Goal: Task Accomplishment & Management: Use online tool/utility

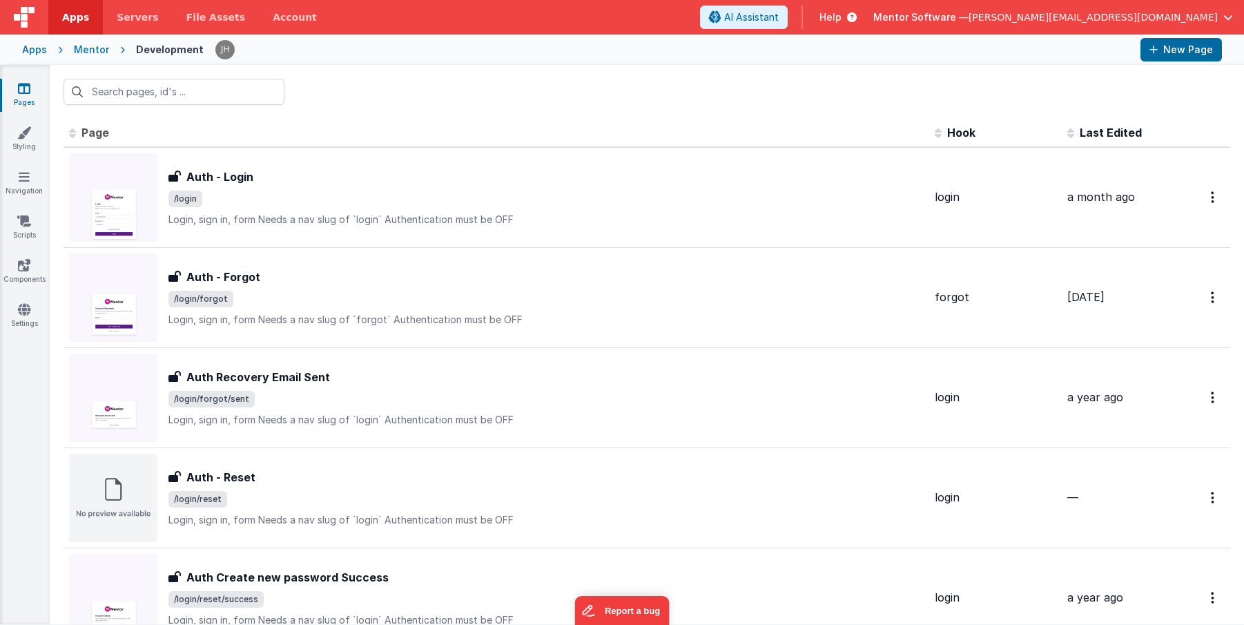
click at [1148, 17] on span "[PERSON_NAME][EMAIL_ADDRESS][DOMAIN_NAME]" at bounding box center [1093, 17] width 249 height 14
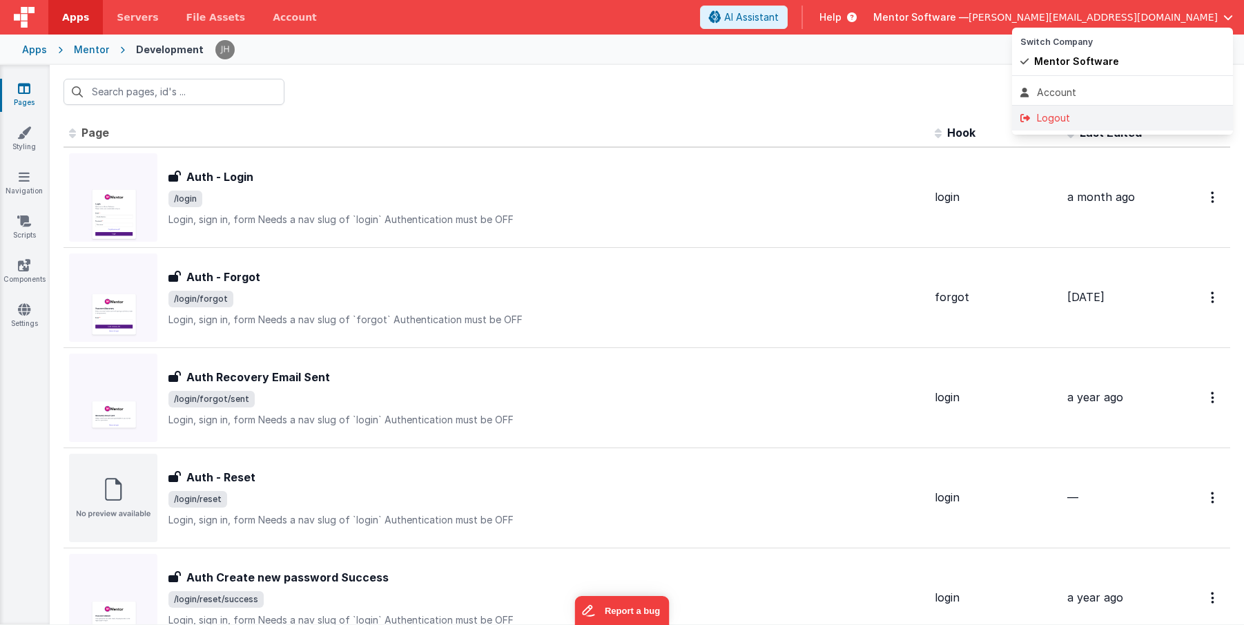
click at [1090, 121] on div "Logout" at bounding box center [1123, 118] width 204 height 14
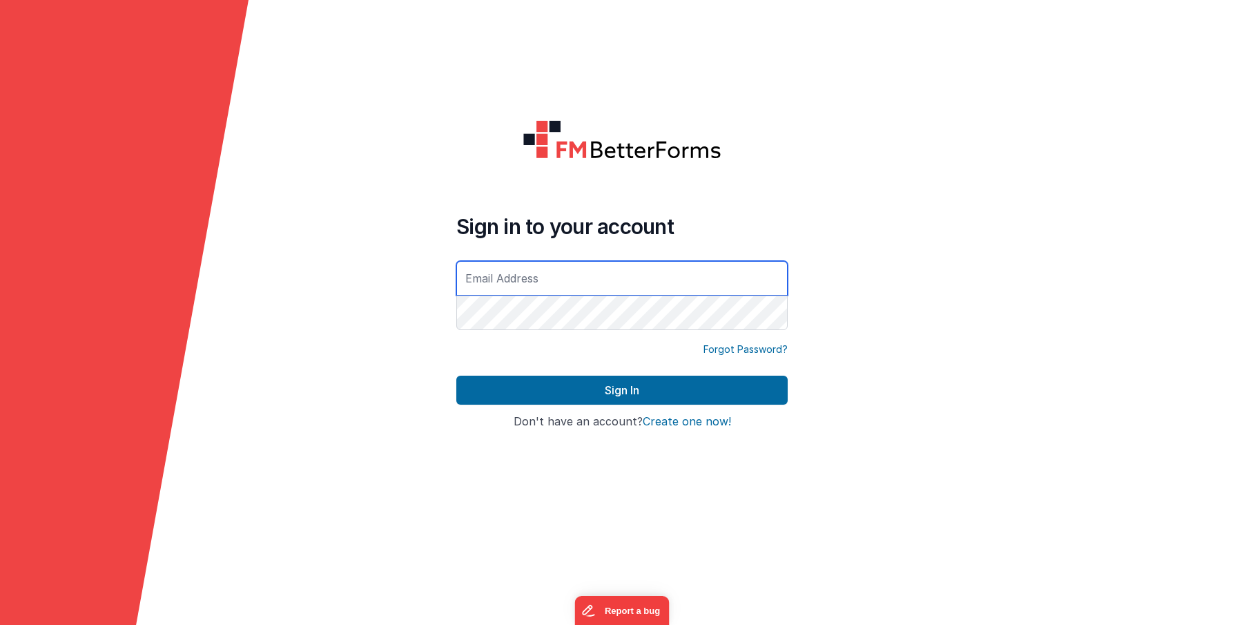
type input "[PERSON_NAME][EMAIL_ADDRESS][DOMAIN_NAME]"
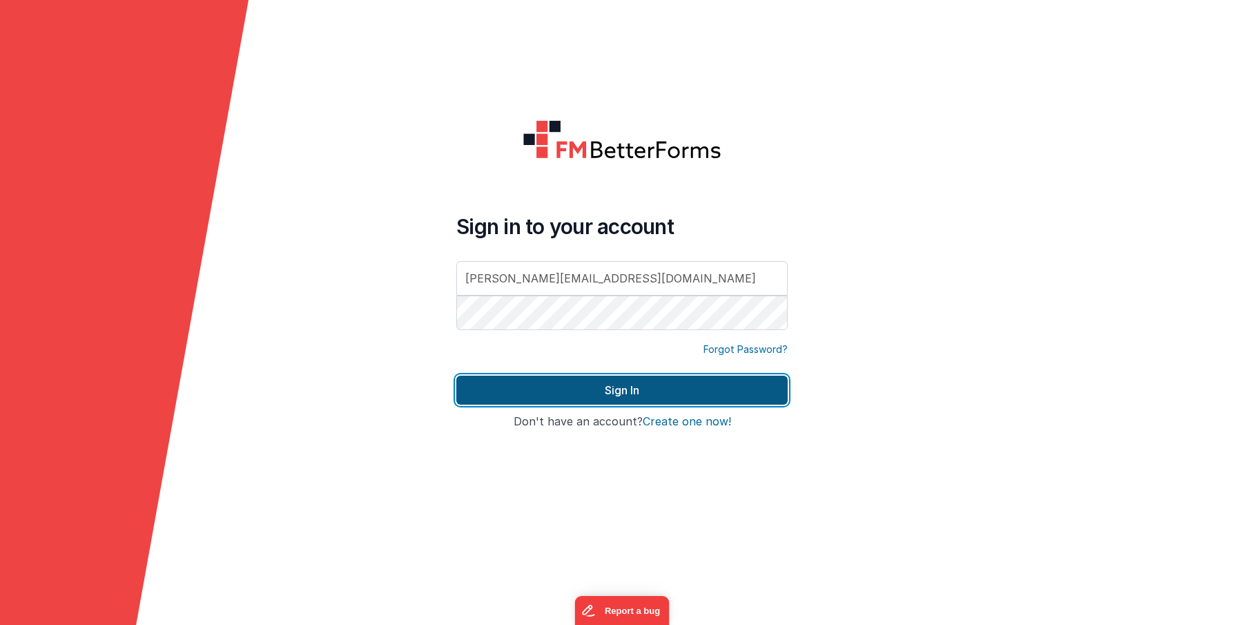
click at [570, 389] on button "Sign In" at bounding box center [621, 390] width 331 height 29
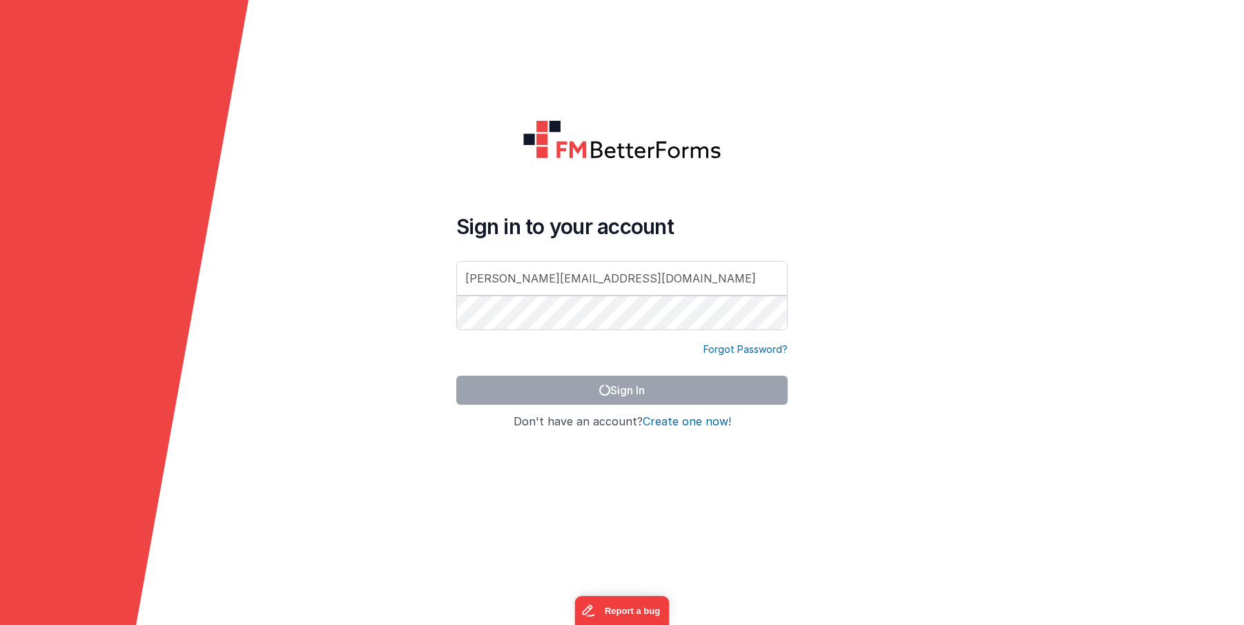
click at [949, 203] on form "Sign in to your account [PERSON_NAME][EMAIL_ADDRESS][DOMAIN_NAME] Forgot Passwo…" at bounding box center [622, 312] width 1244 height 625
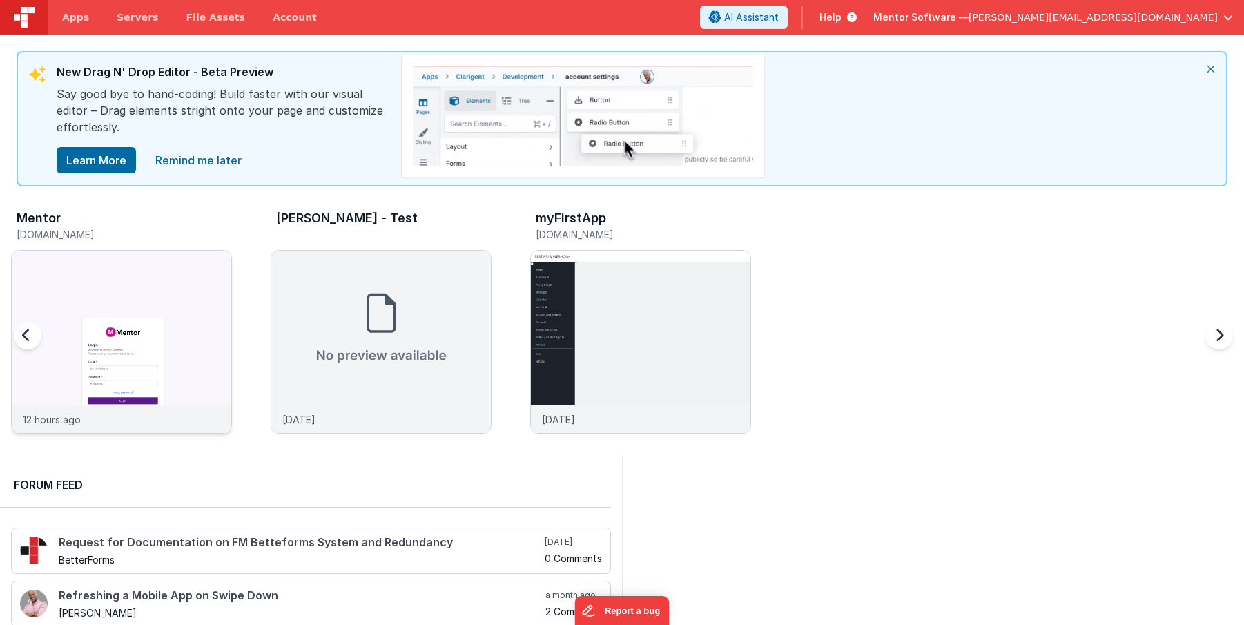
click at [166, 263] on img at bounding box center [122, 361] width 220 height 220
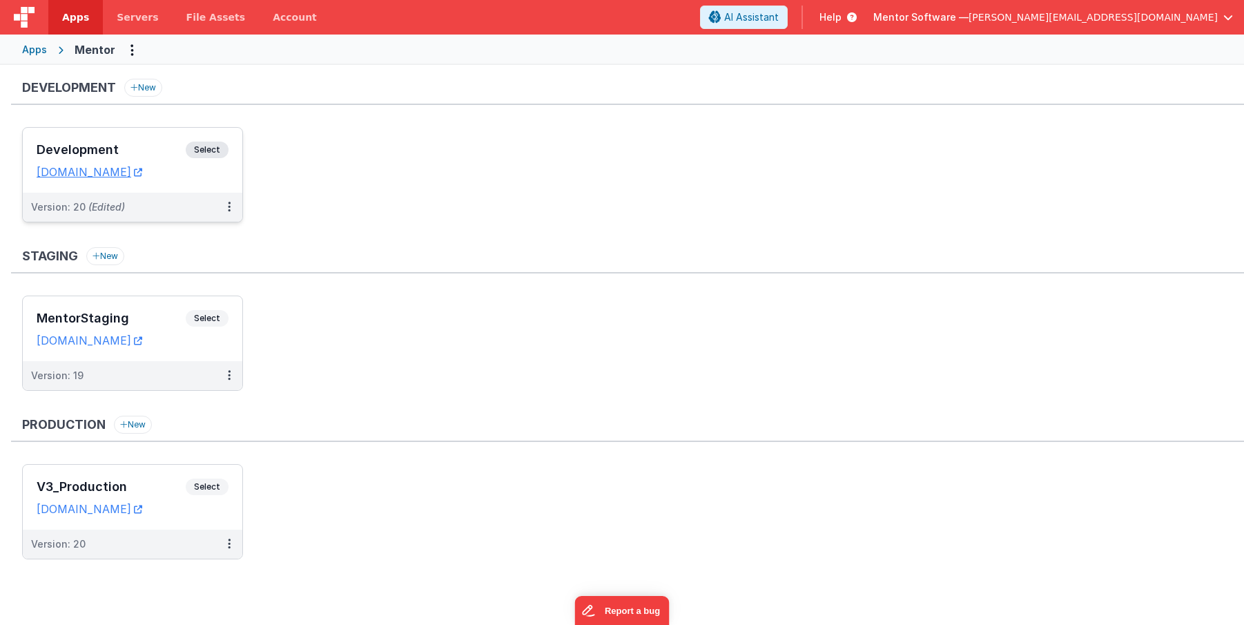
click at [148, 144] on h3 "Development" at bounding box center [111, 150] width 149 height 14
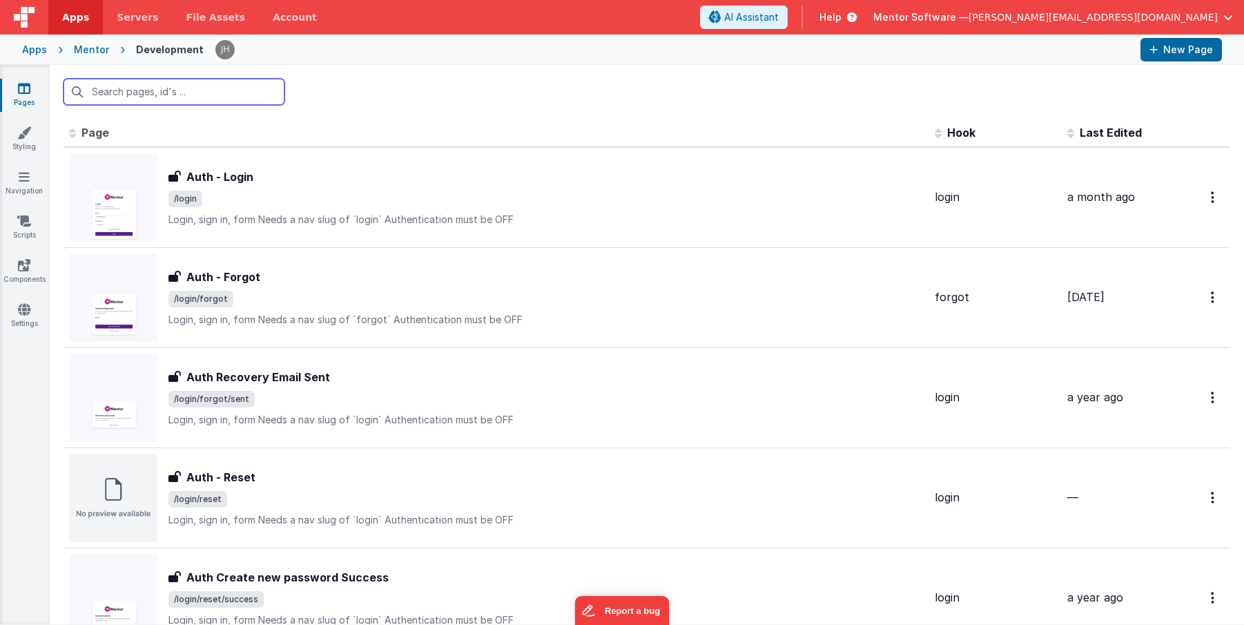
click at [167, 95] on input "text" at bounding box center [174, 92] width 221 height 26
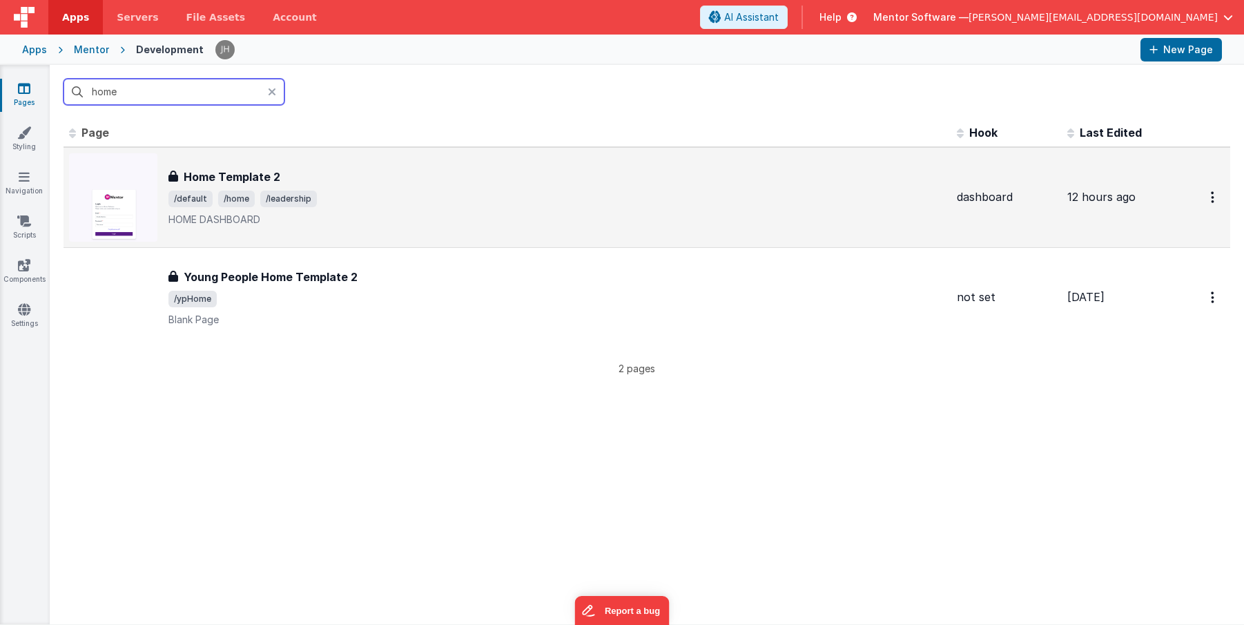
type input "home"
click at [392, 208] on div "Home Template 2 Home Template 2 /default /home /leadership HOME DASHBOARD" at bounding box center [557, 197] width 778 height 58
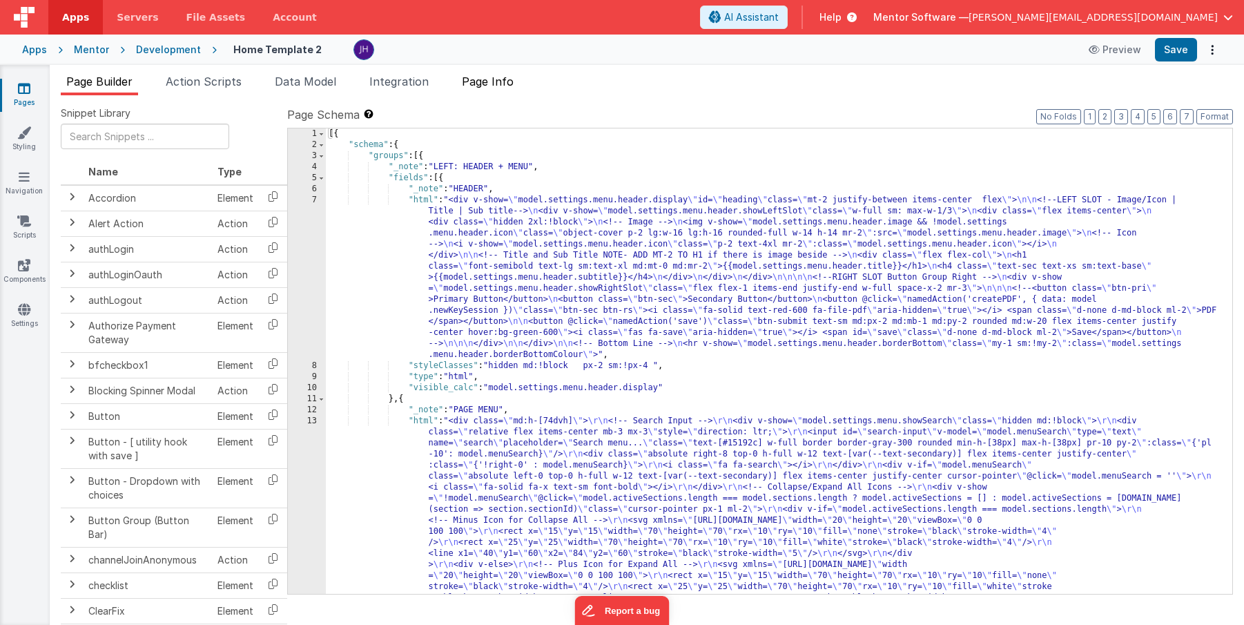
click at [499, 85] on span "Page Info" at bounding box center [488, 82] width 52 height 14
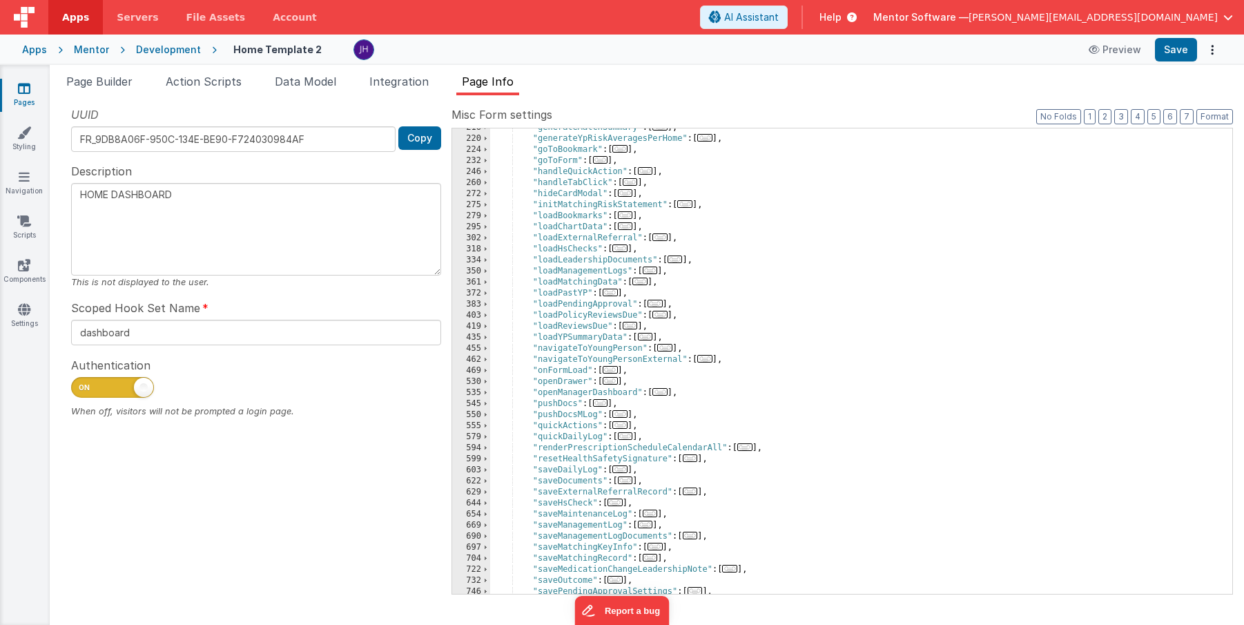
scroll to position [371, 0]
click at [634, 182] on span "..." at bounding box center [630, 182] width 15 height 8
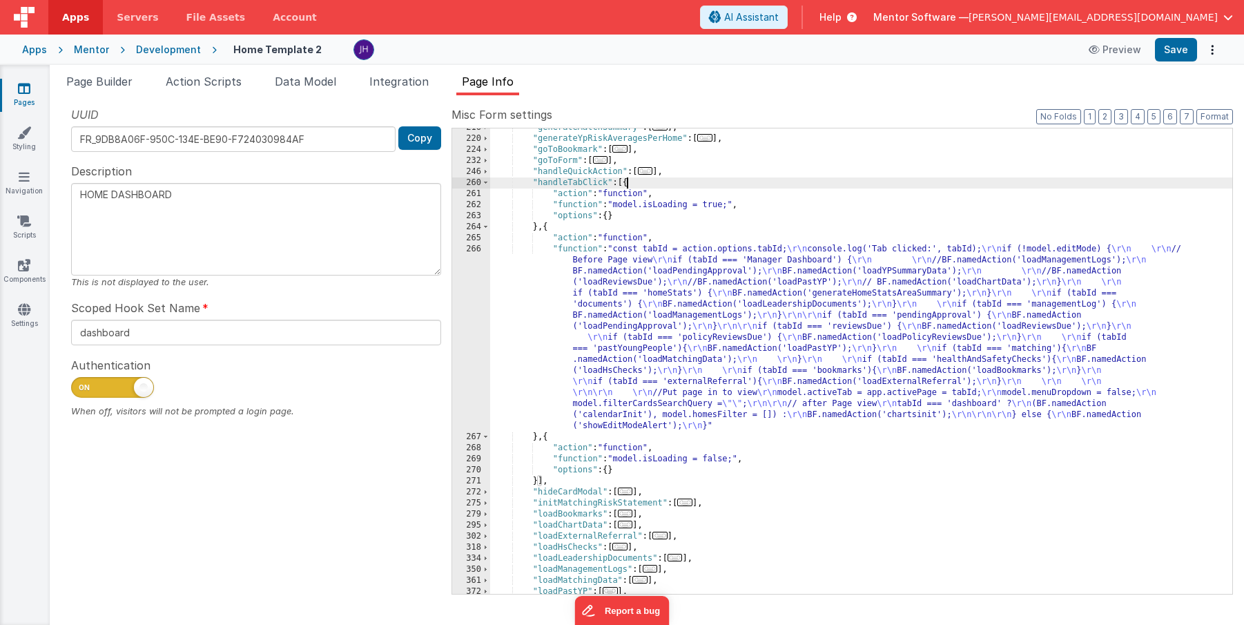
scroll to position [0, 0]
click at [663, 312] on div ""generateMatchSummary" : [ ... ] , "generateYpRiskAveragesPerHome" : [ ... ] , …" at bounding box center [861, 366] width 742 height 488
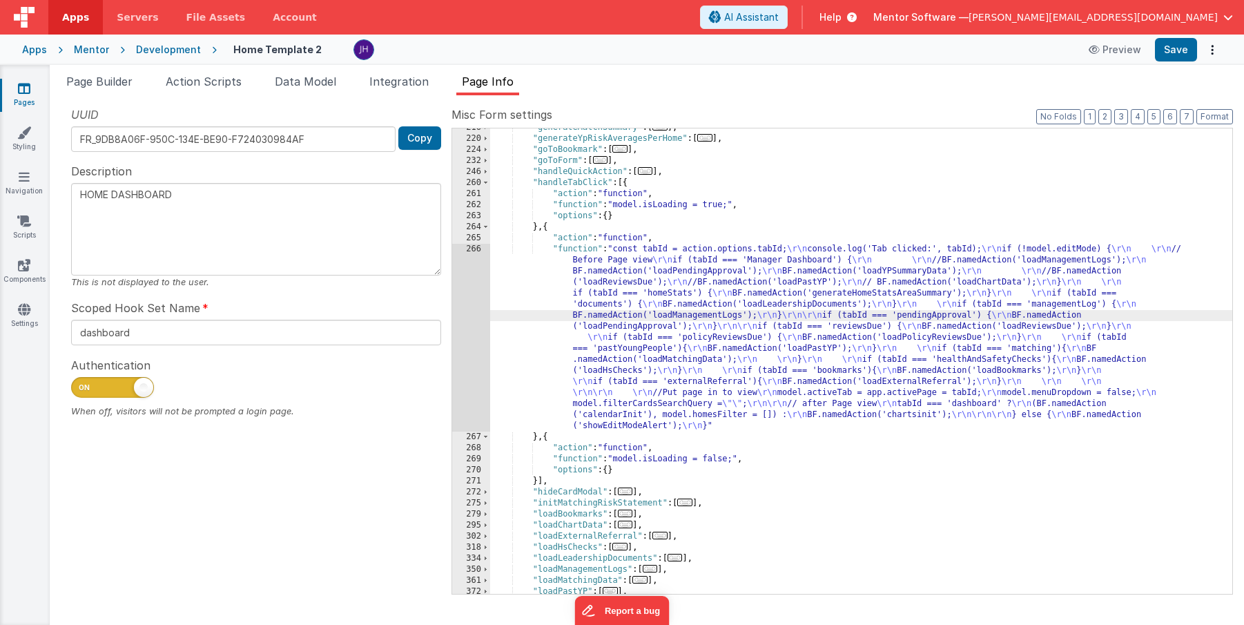
click at [477, 292] on div "266" at bounding box center [471, 338] width 38 height 188
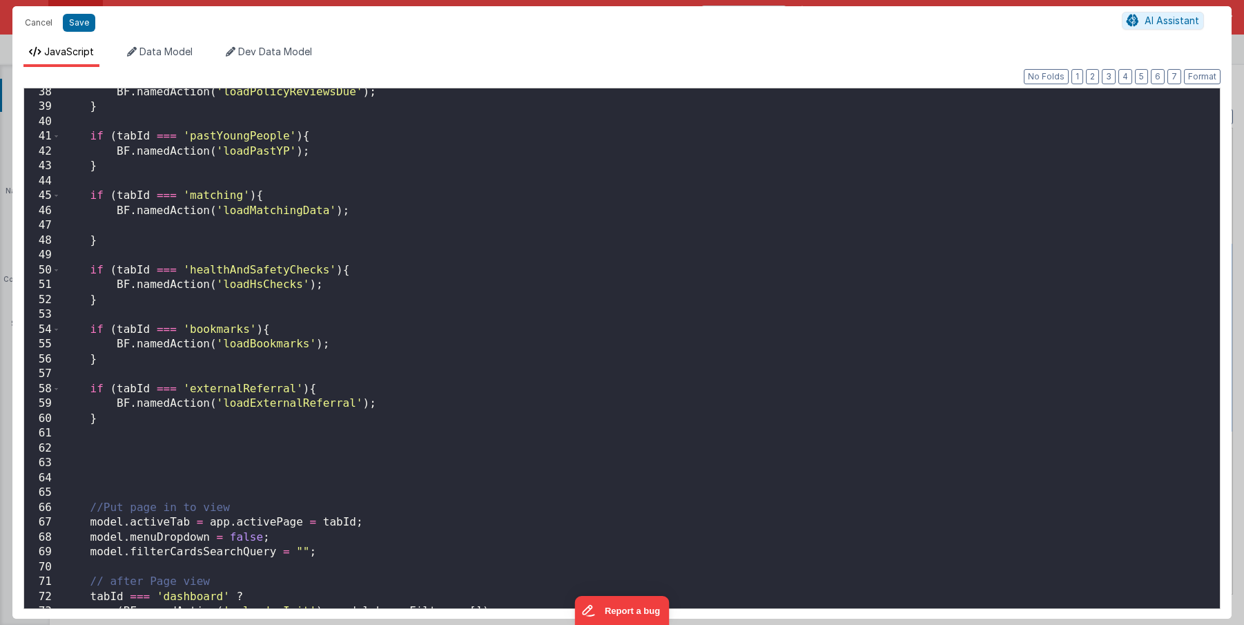
scroll to position [570, 0]
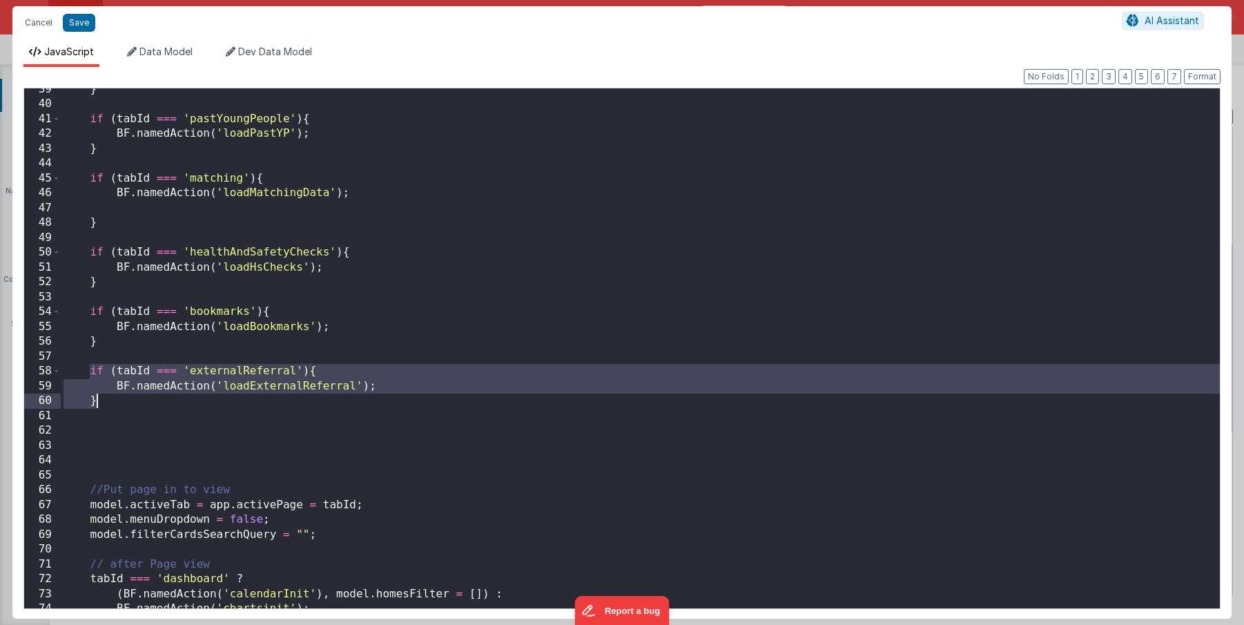
drag, startPoint x: 88, startPoint y: 369, endPoint x: 101, endPoint y: 398, distance: 31.6
click at [101, 398] on div "} if ( tabId === 'pastYoungPeople' ) { BF . namedAction ( 'loadPastYP' ) ; } if…" at bounding box center [640, 356] width 1159 height 548
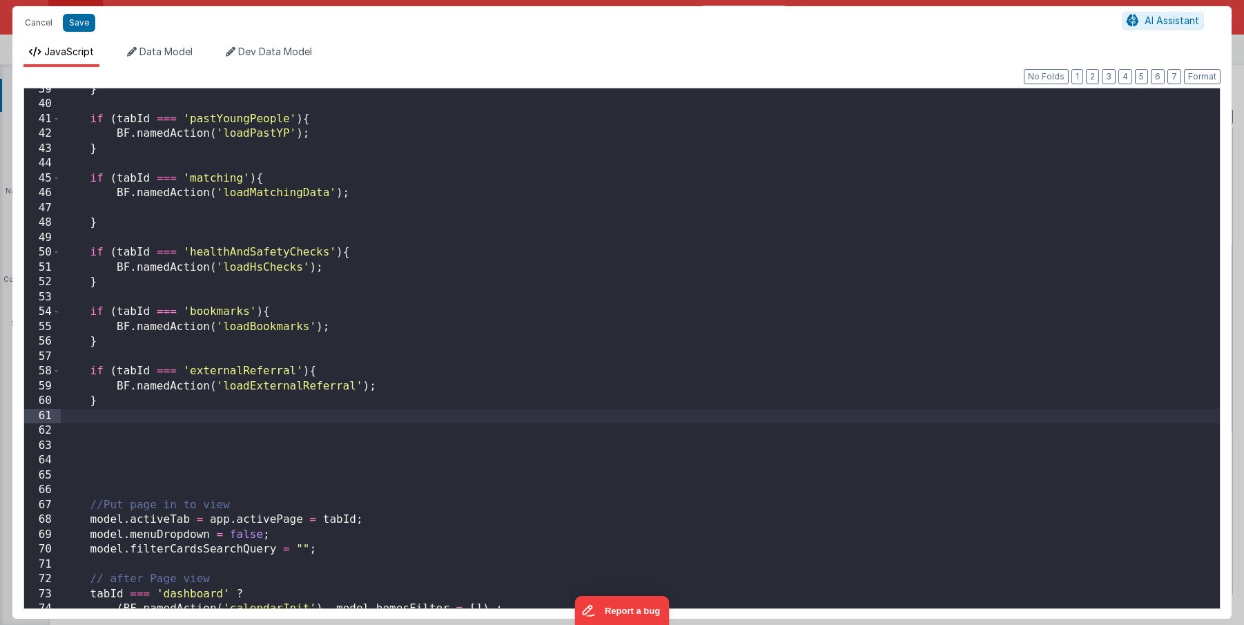
paste textarea
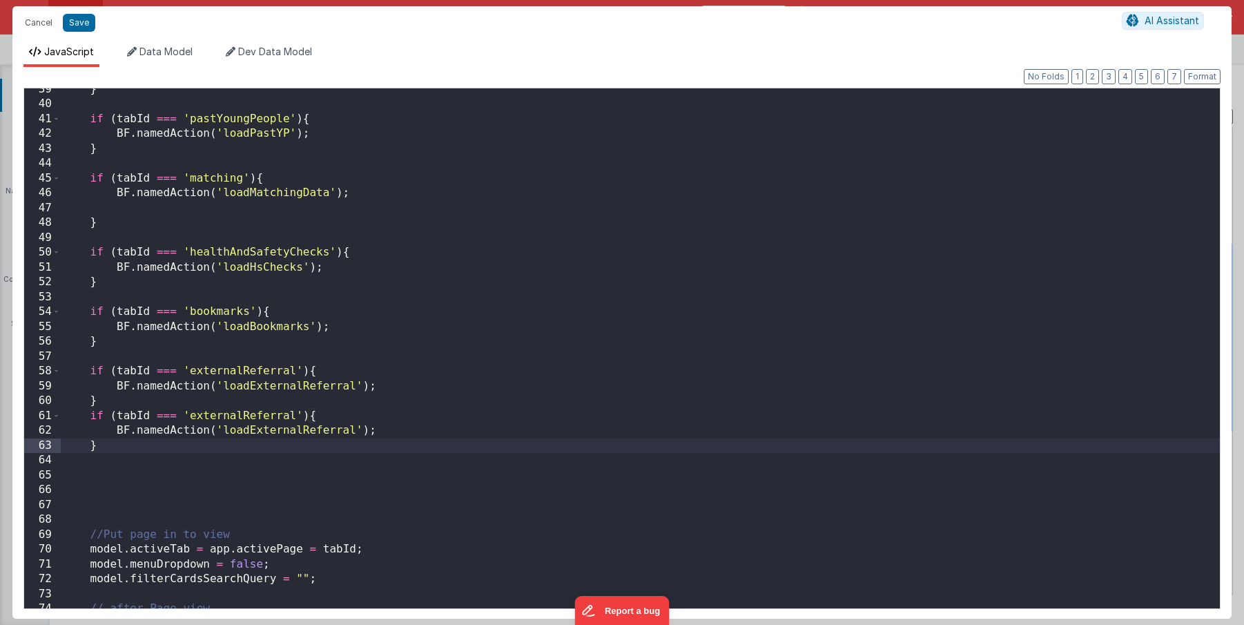
click at [108, 399] on div "} if ( tabId === 'pastYoungPeople' ) { BF . namedAction ( 'loadPastYP' ) ; } if…" at bounding box center [640, 356] width 1159 height 548
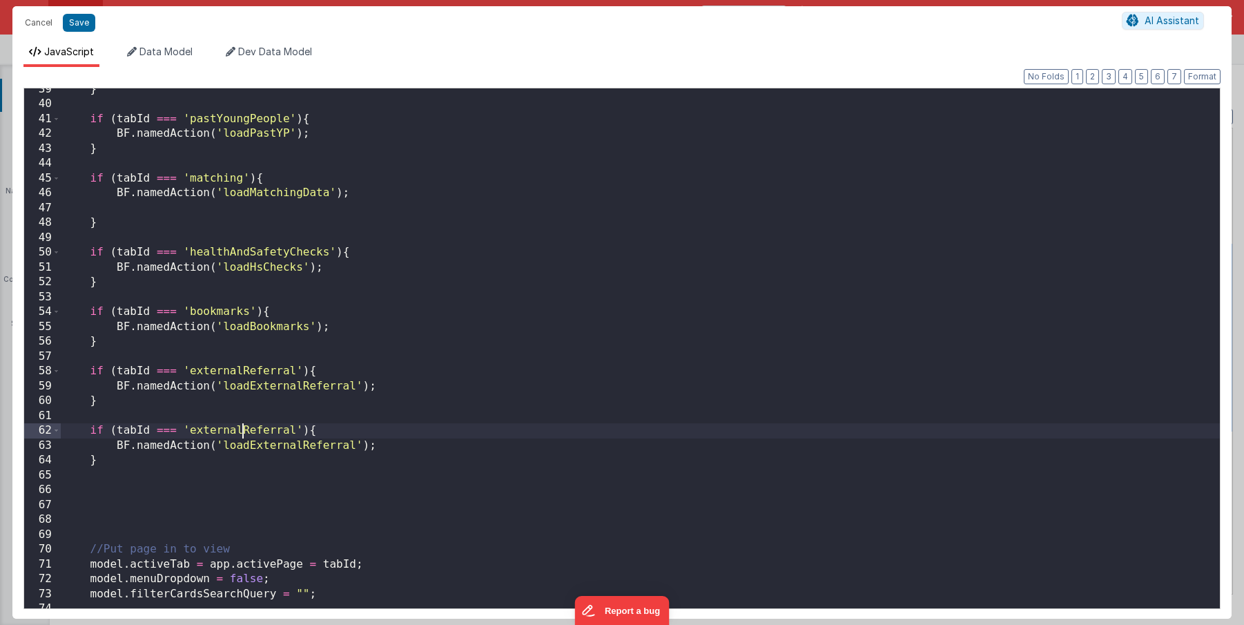
click at [241, 430] on div "} if ( tabId === 'pastYoungPeople' ) { BF . namedAction ( 'loadPastYP' ) ; } if…" at bounding box center [640, 356] width 1159 height 548
drag, startPoint x: 354, startPoint y: 445, endPoint x: 250, endPoint y: 447, distance: 104.3
click at [250, 447] on div "} if ( tabId === 'pastYoungPeople' ) { BF . namedAction ( 'loadPastYP' ) ; } if…" at bounding box center [640, 356] width 1159 height 548
click at [255, 448] on div "} if ( tabId === 'pastYoungPeople' ) { BF . namedAction ( 'loadPastYP' ) ; } if…" at bounding box center [640, 356] width 1159 height 548
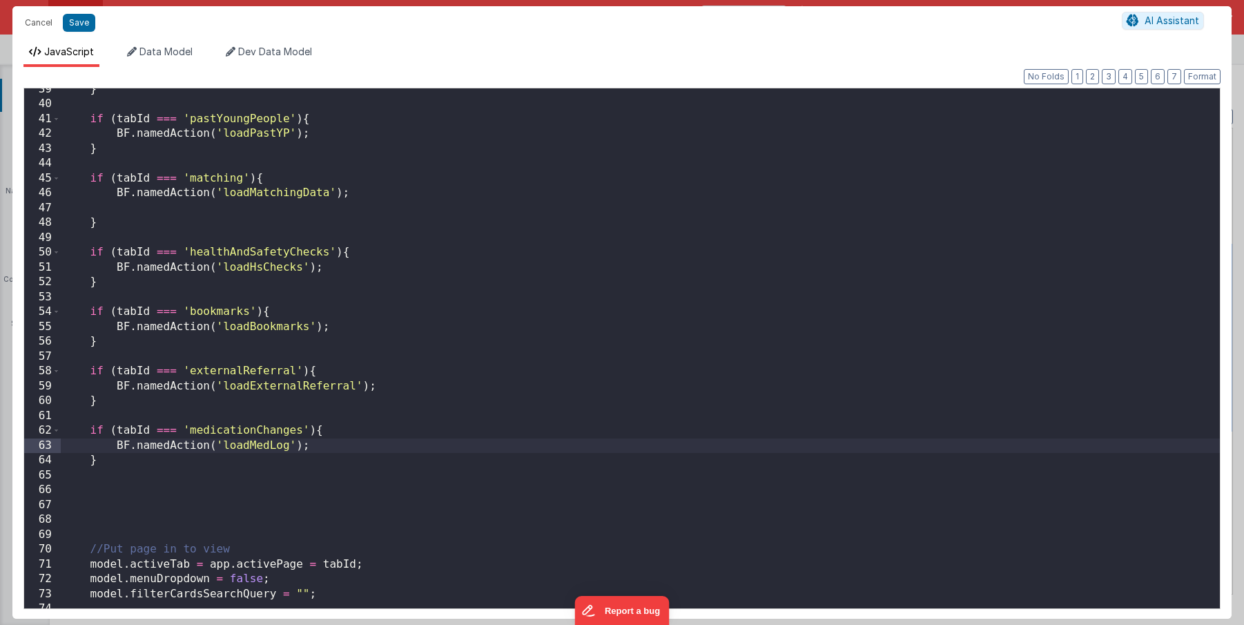
click at [259, 448] on div "} if ( tabId === 'pastYoungPeople' ) { BF . namedAction ( 'loadPastYP' ) ; } if…" at bounding box center [640, 356] width 1159 height 548
click at [81, 23] on button "Save" at bounding box center [79, 23] width 32 height 18
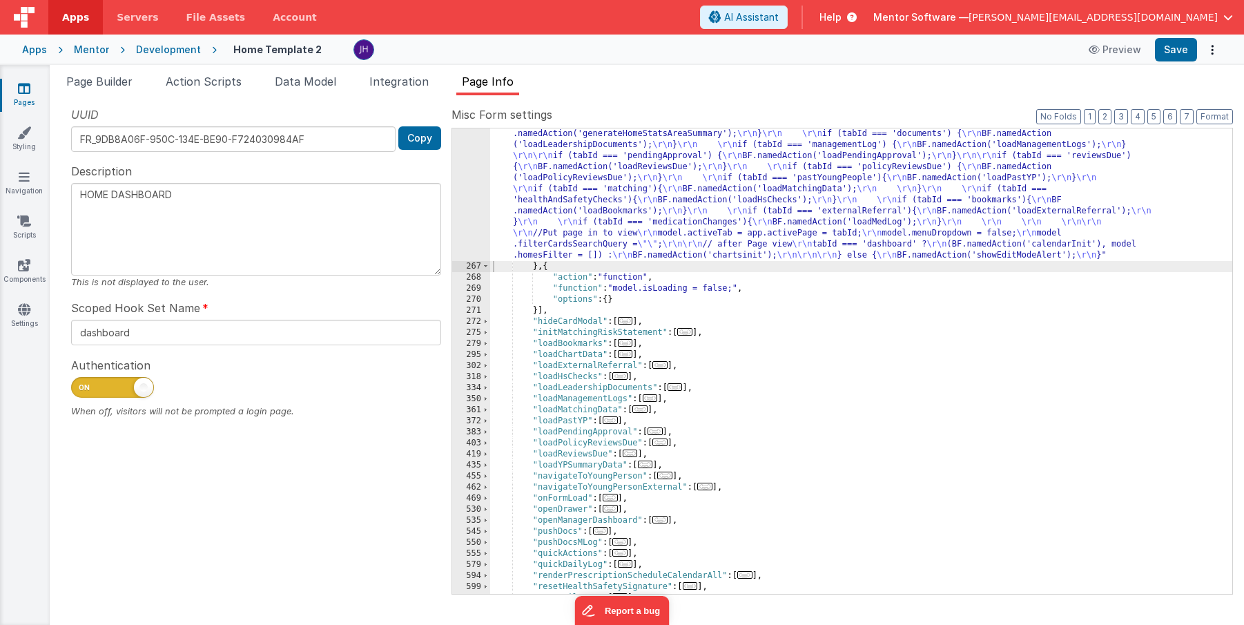
scroll to position [532, 0]
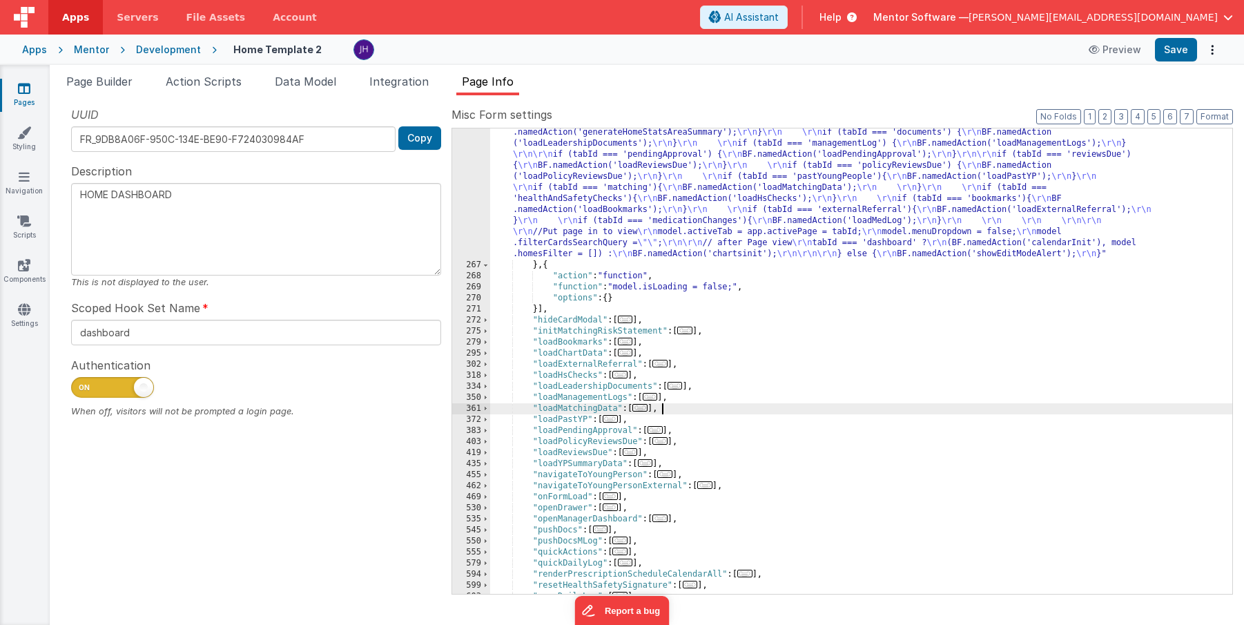
click at [688, 407] on div ""function" : "const tabId = action.options.tabId; \r\n console.log('Tab clicked…" at bounding box center [861, 409] width 742 height 653
type textarea "HOME DASHBOARD"
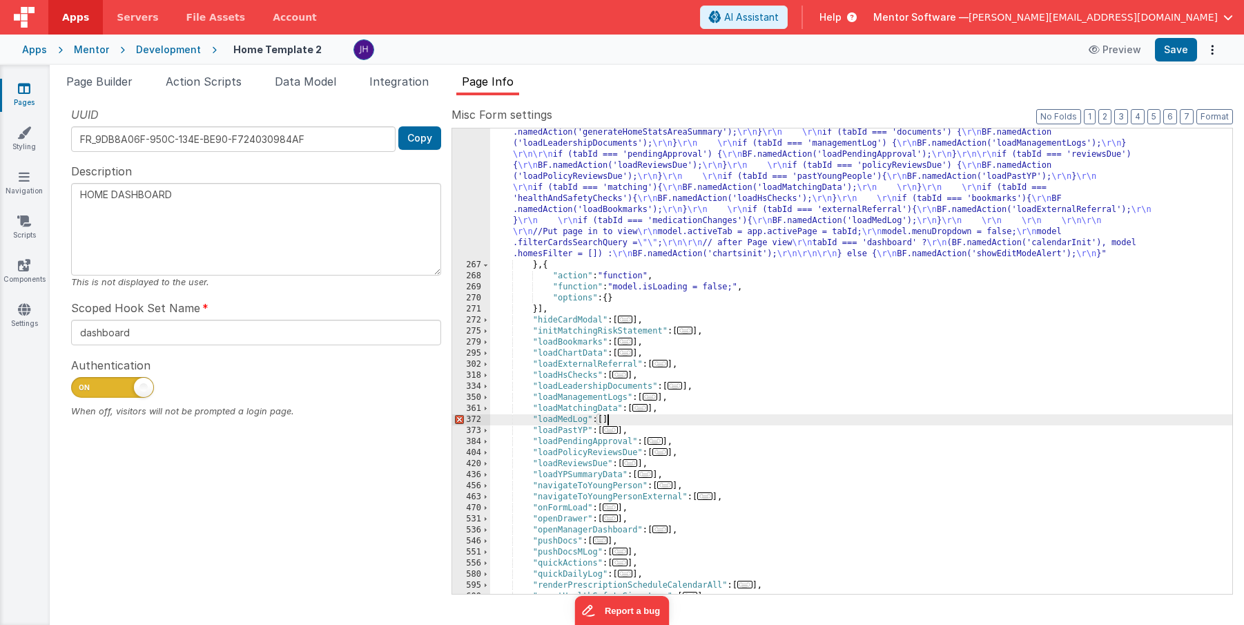
type textarea "HOME DASHBOARD"
click at [648, 408] on span "..." at bounding box center [640, 408] width 15 height 8
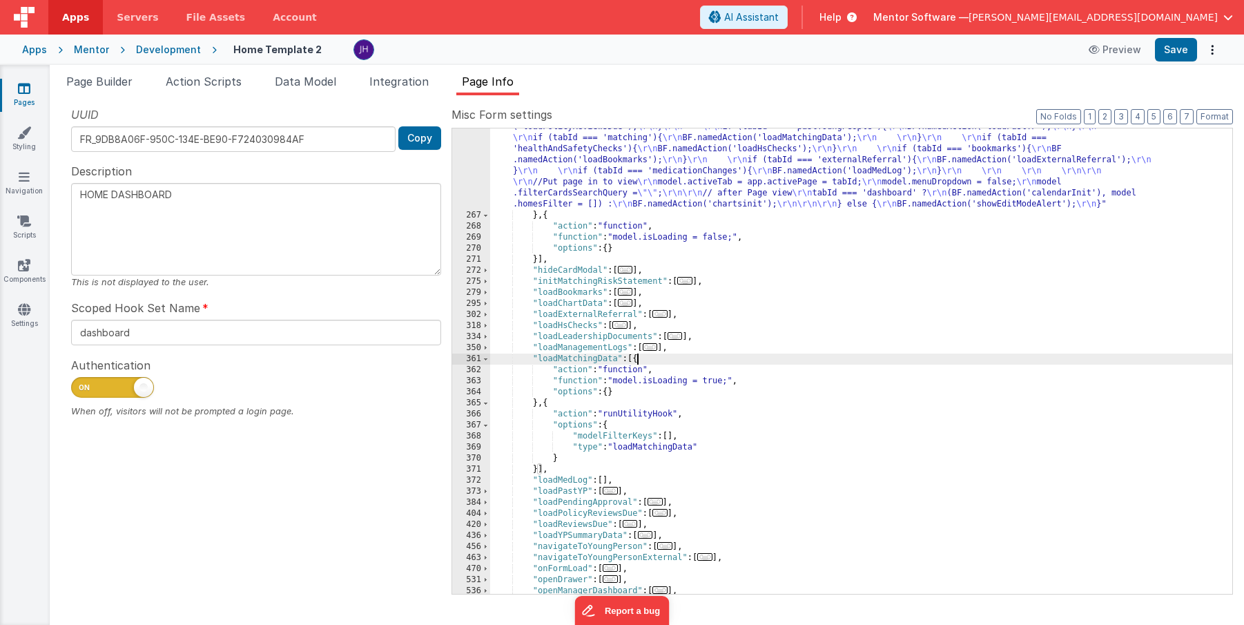
scroll to position [652, 0]
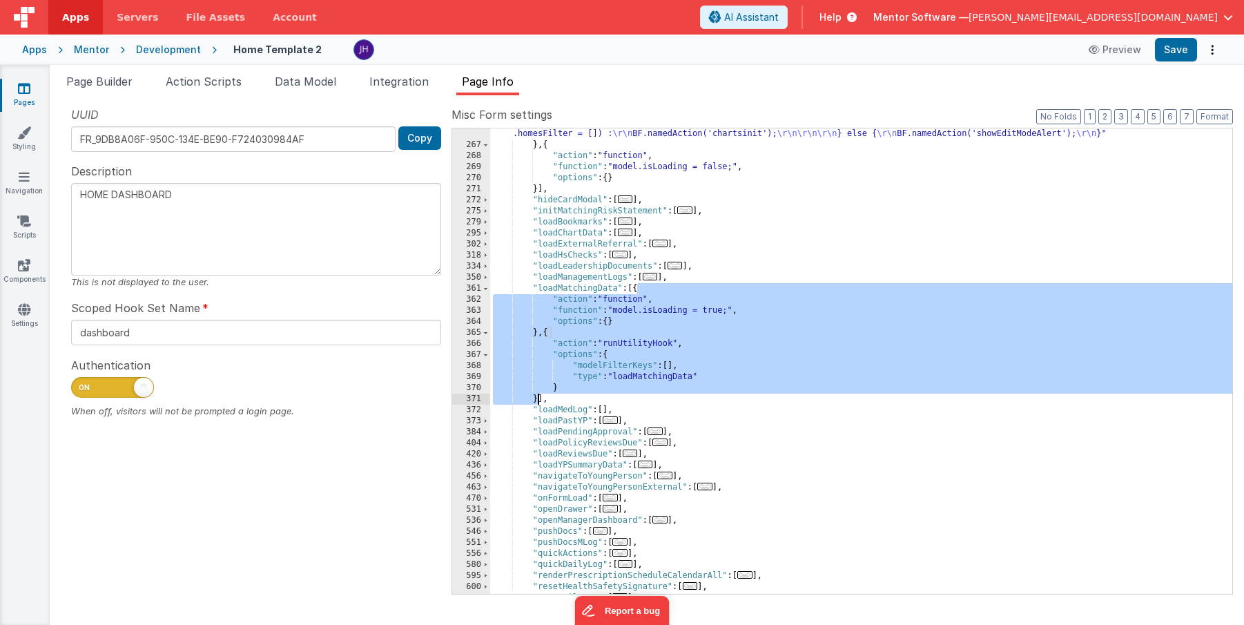
drag, startPoint x: 637, startPoint y: 290, endPoint x: 537, endPoint y: 401, distance: 149.1
click at [537, 401] on div ""function" : "const tabId = action.options.tabId; \r\n console.log('Tab clicked…" at bounding box center [861, 289] width 742 height 653
click at [603, 413] on div ""function" : "const tabId = action.options.tabId; \r\n console.log('Tab clicked…" at bounding box center [861, 289] width 742 height 653
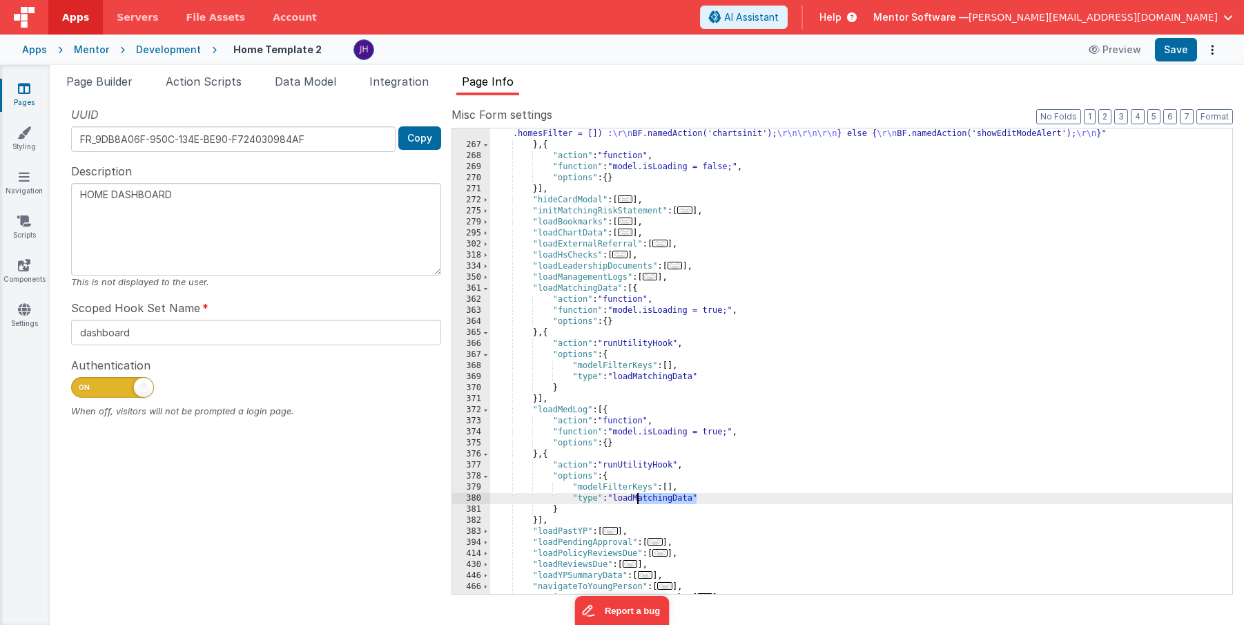
drag, startPoint x: 696, startPoint y: 501, endPoint x: 638, endPoint y: 499, distance: 58.0
click at [638, 499] on div ""function" : "const tabId = action.options.tabId; \r\n console.log('Tab clicked…" at bounding box center [861, 289] width 742 height 653
type textarea "HOME DASHBOARD"
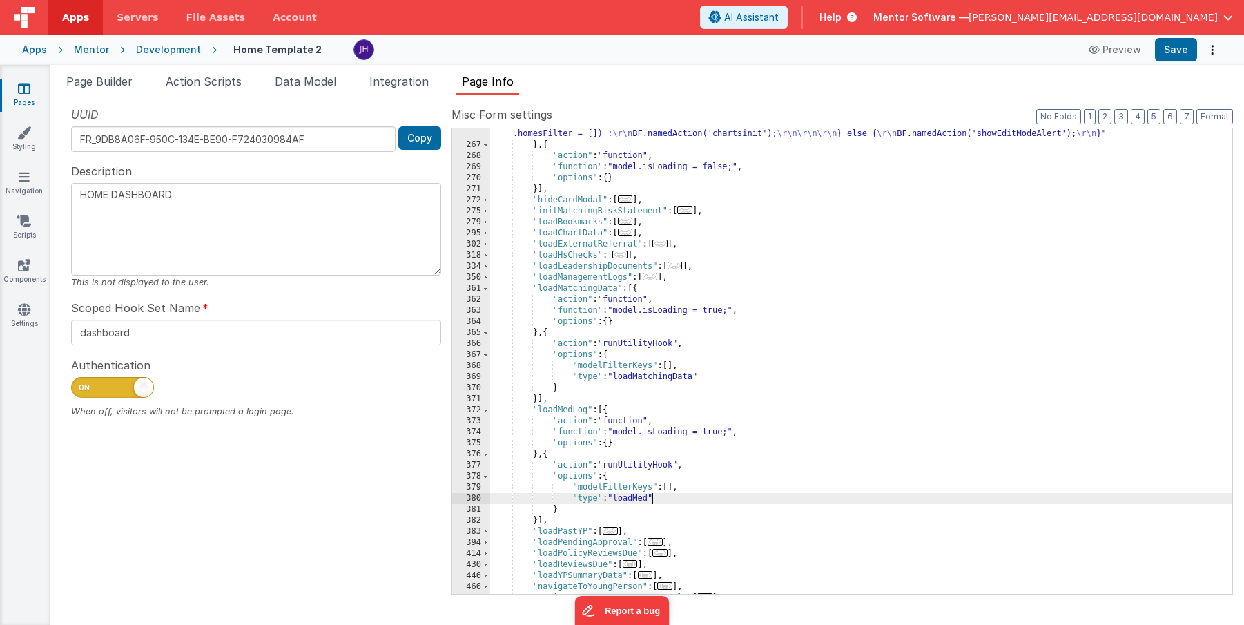
type textarea "HOME DASHBOARD"
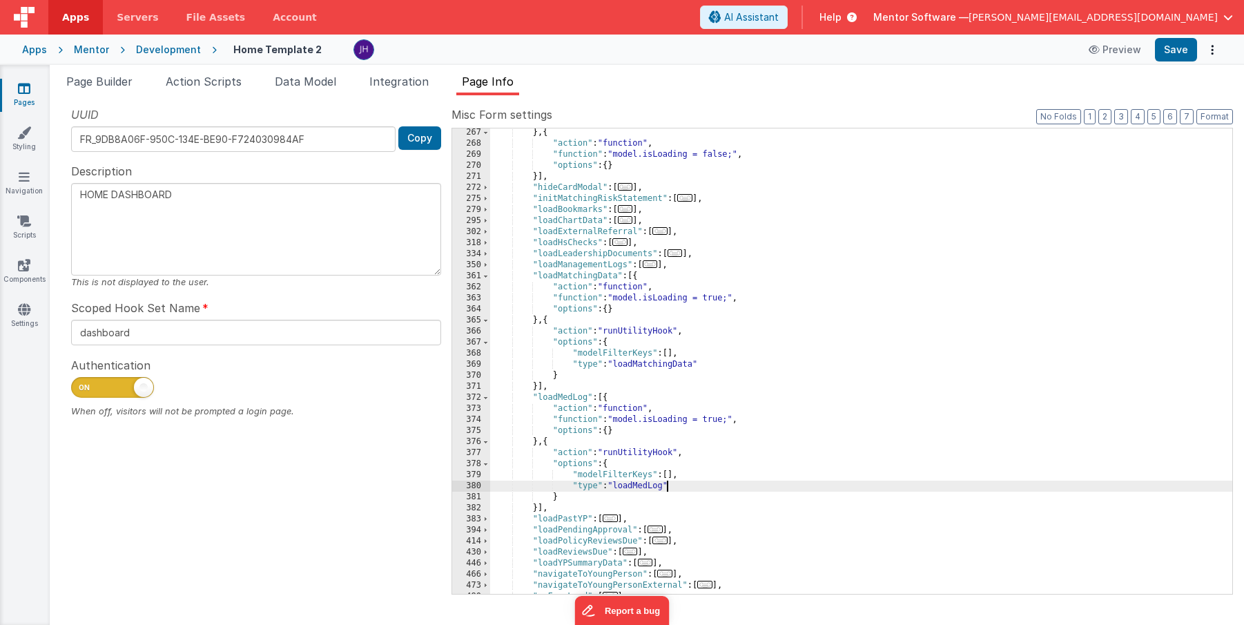
scroll to position [664, 0]
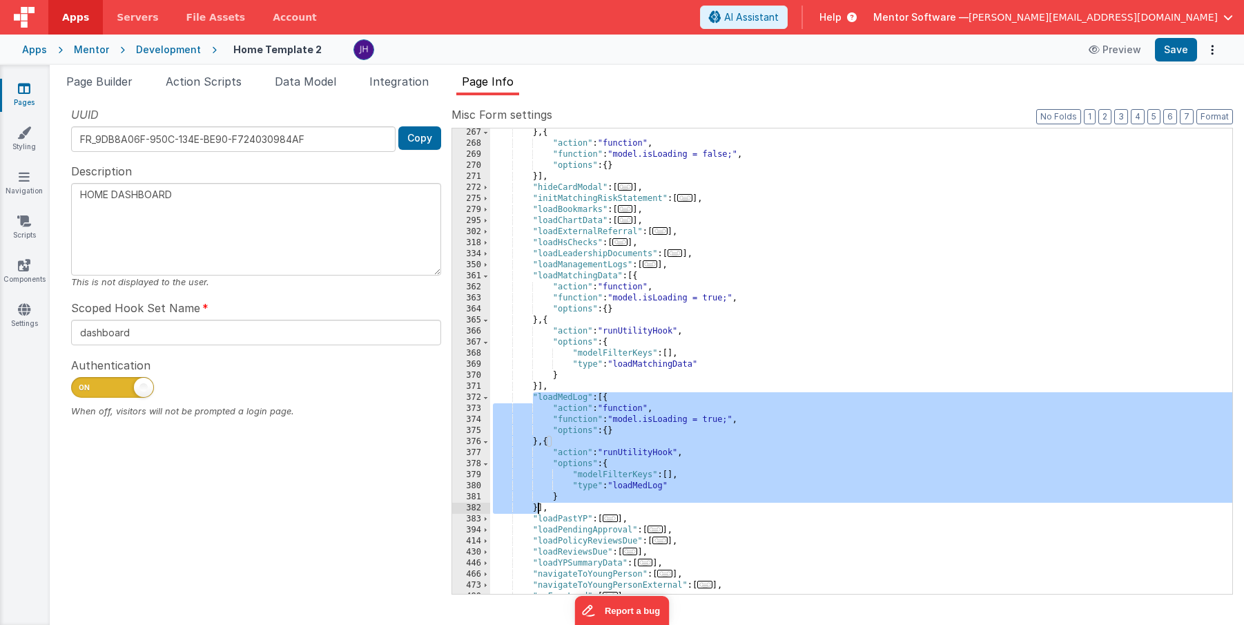
drag, startPoint x: 532, startPoint y: 396, endPoint x: 537, endPoint y: 507, distance: 111.3
click at [537, 507] on div "} , { "action" : "function" , "function" : "model.isLoading = false;" , "option…" at bounding box center [861, 371] width 742 height 488
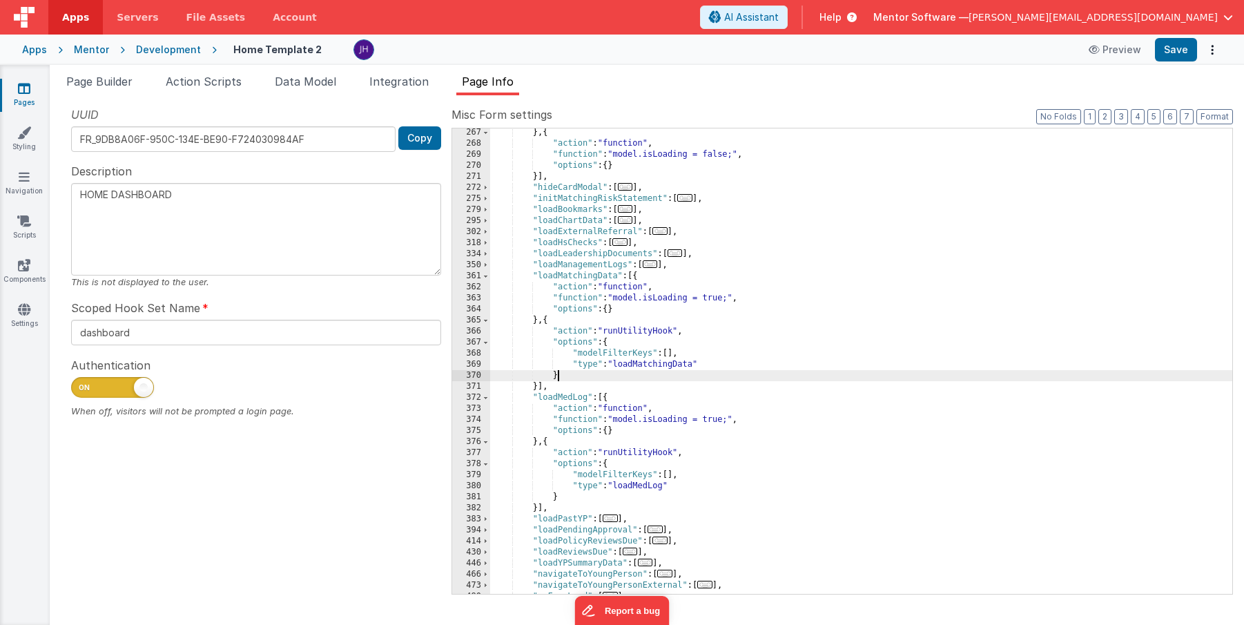
click at [832, 372] on div "} , { "action" : "function" , "function" : "model.isLoading = false;" , "option…" at bounding box center [861, 371] width 742 height 488
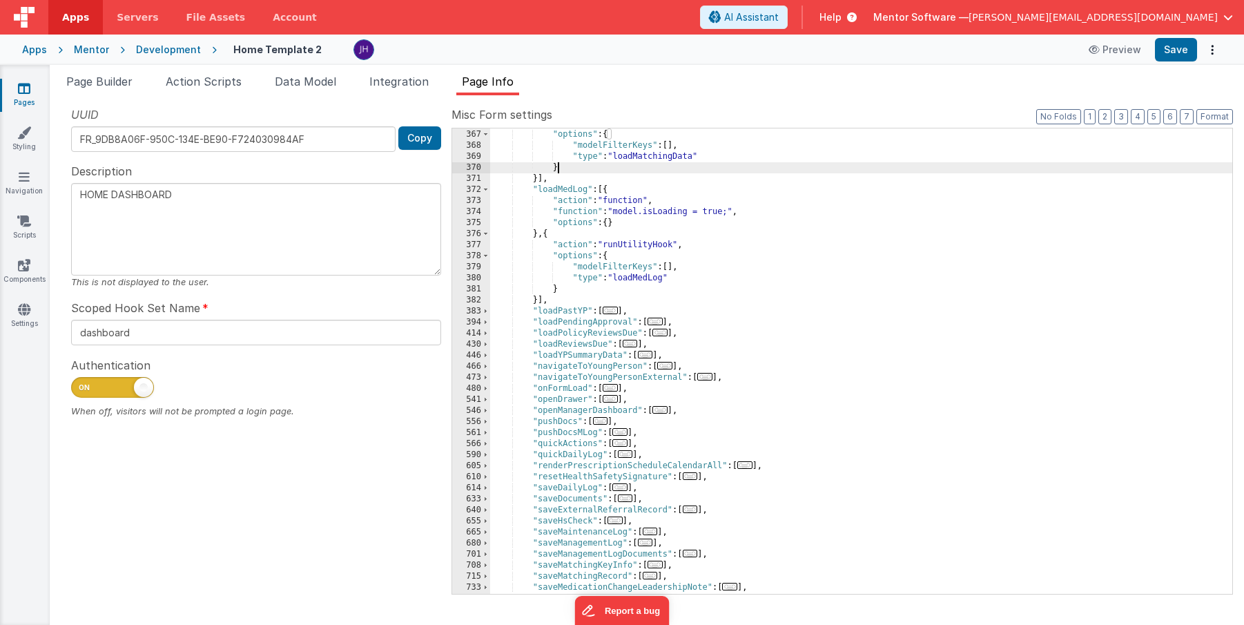
scroll to position [872, 0]
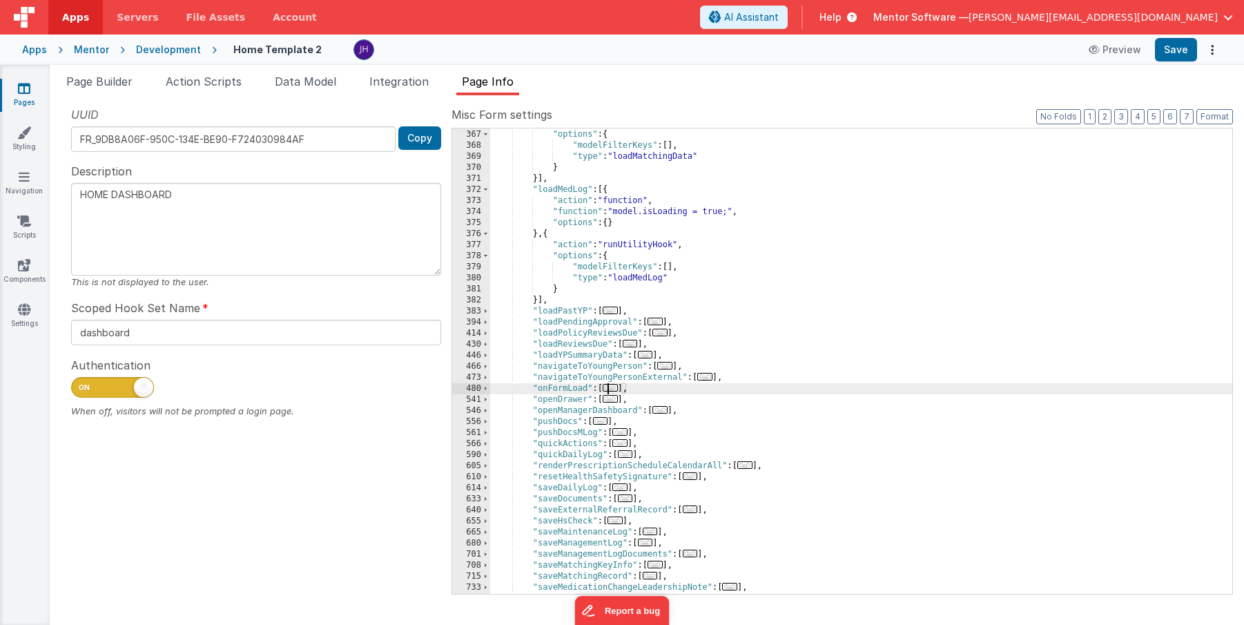
click at [615, 387] on span "..." at bounding box center [610, 388] width 15 height 8
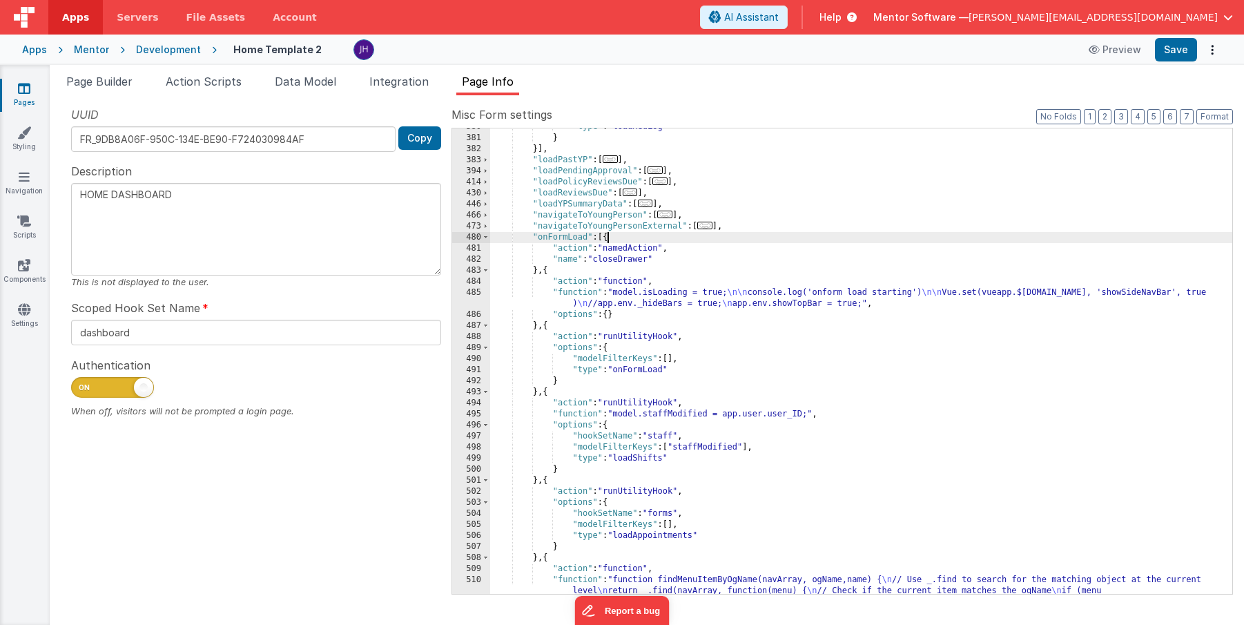
scroll to position [1025, 0]
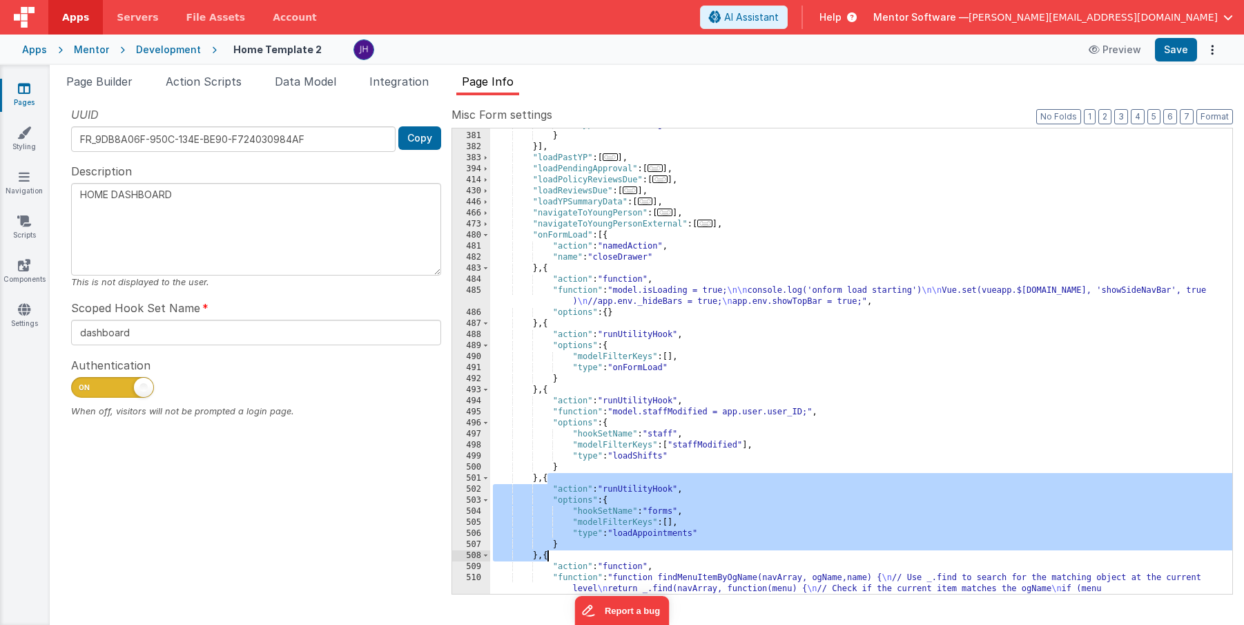
drag, startPoint x: 548, startPoint y: 477, endPoint x: 548, endPoint y: 554, distance: 76.6
click at [548, 554] on div ""type" : "loadMedLog" } }] , "loadPastYP" : [ ... ] , "loadPendingApproval" : […" at bounding box center [861, 418] width 742 height 598
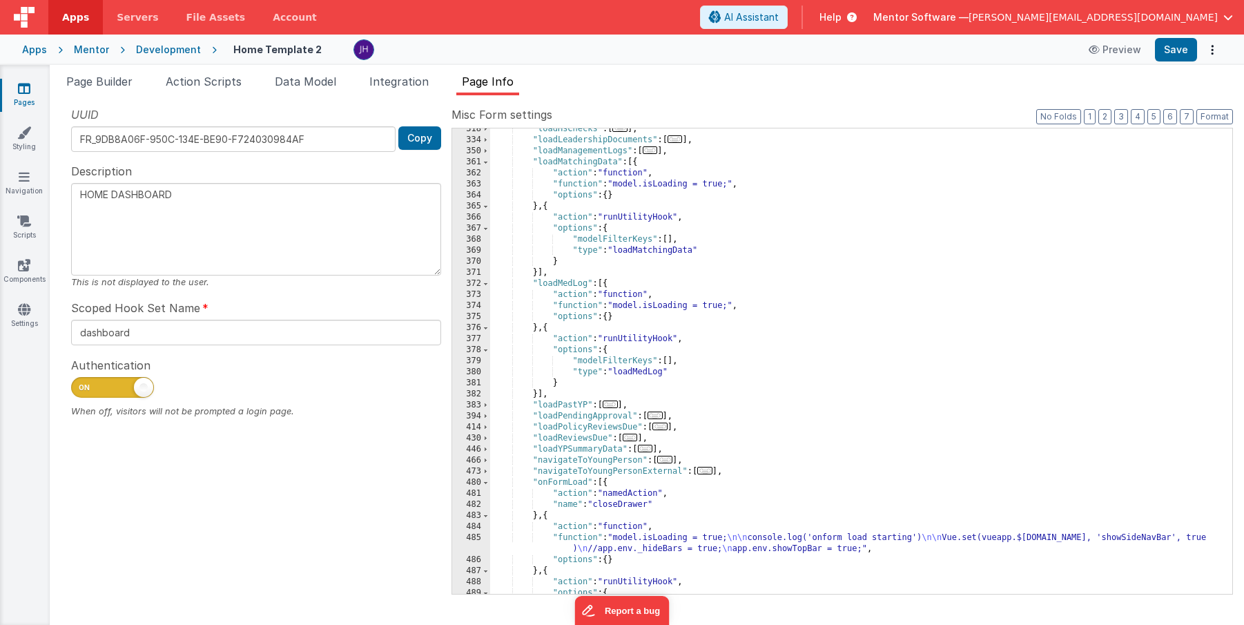
scroll to position [778, 0]
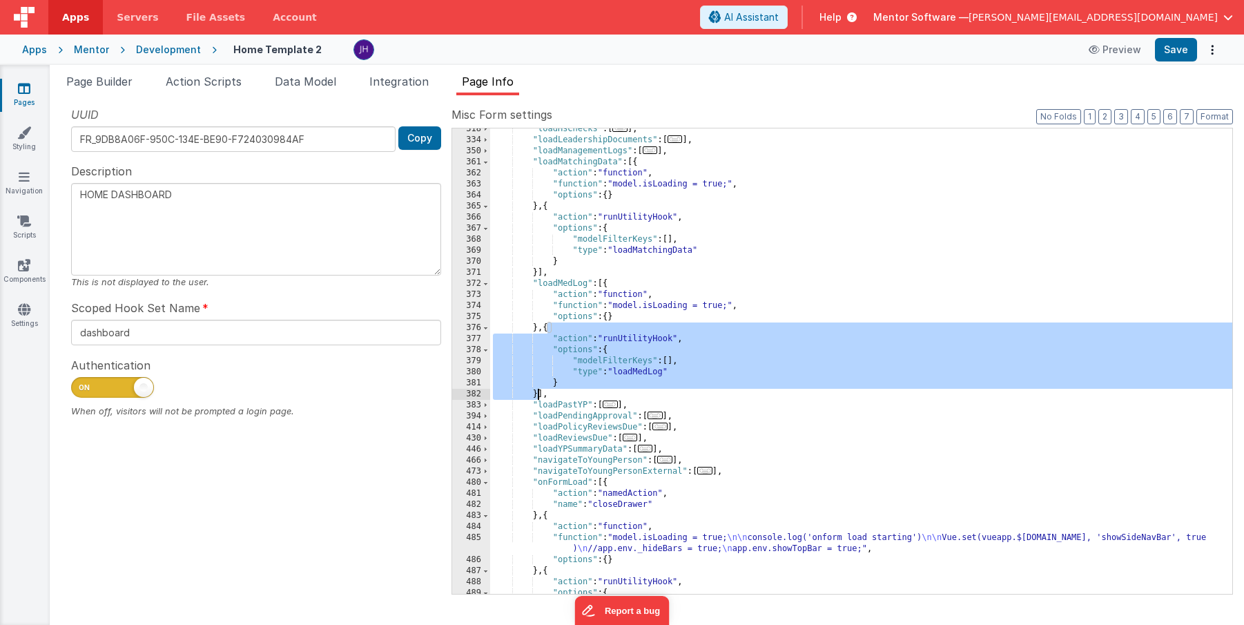
drag, startPoint x: 549, startPoint y: 328, endPoint x: 537, endPoint y: 392, distance: 64.7
click at [537, 392] on div ""loadHsChecks" : [ ... ] , "loadLeadershipDocuments" : [ ... ] , "loadManagemen…" at bounding box center [861, 368] width 742 height 488
click at [666, 373] on div ""loadHsChecks" : [ ... ] , "loadLeadershipDocuments" : [ ... ] , "loadManagemen…" at bounding box center [861, 368] width 742 height 488
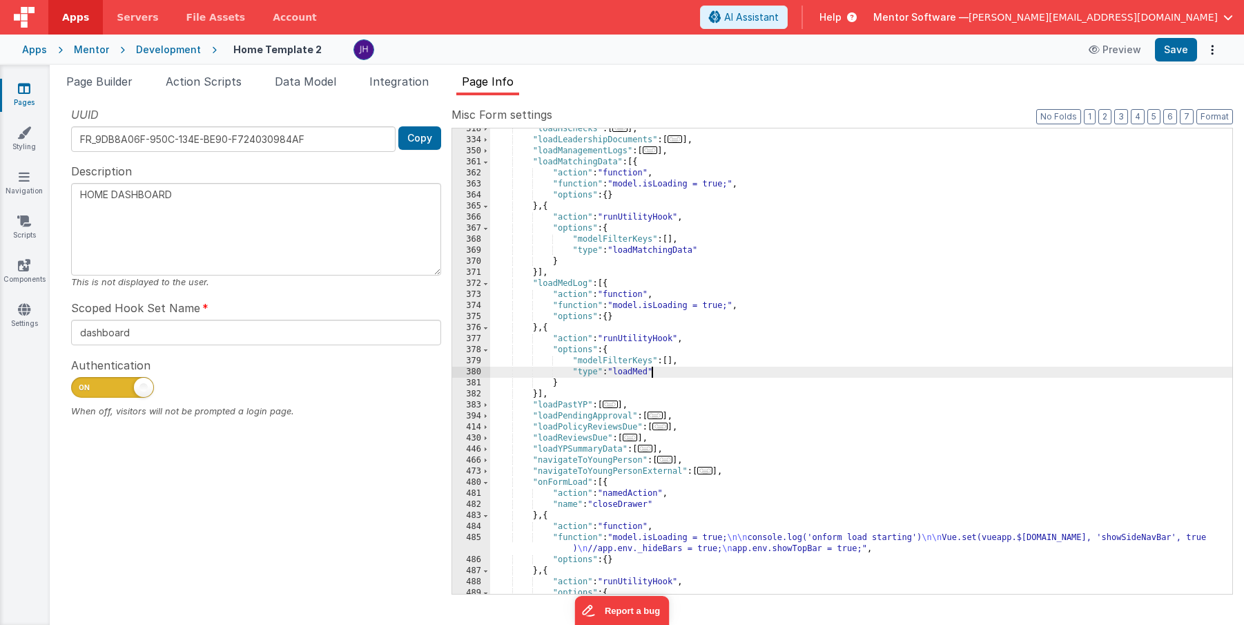
type textarea "HOME DASHBOARD"
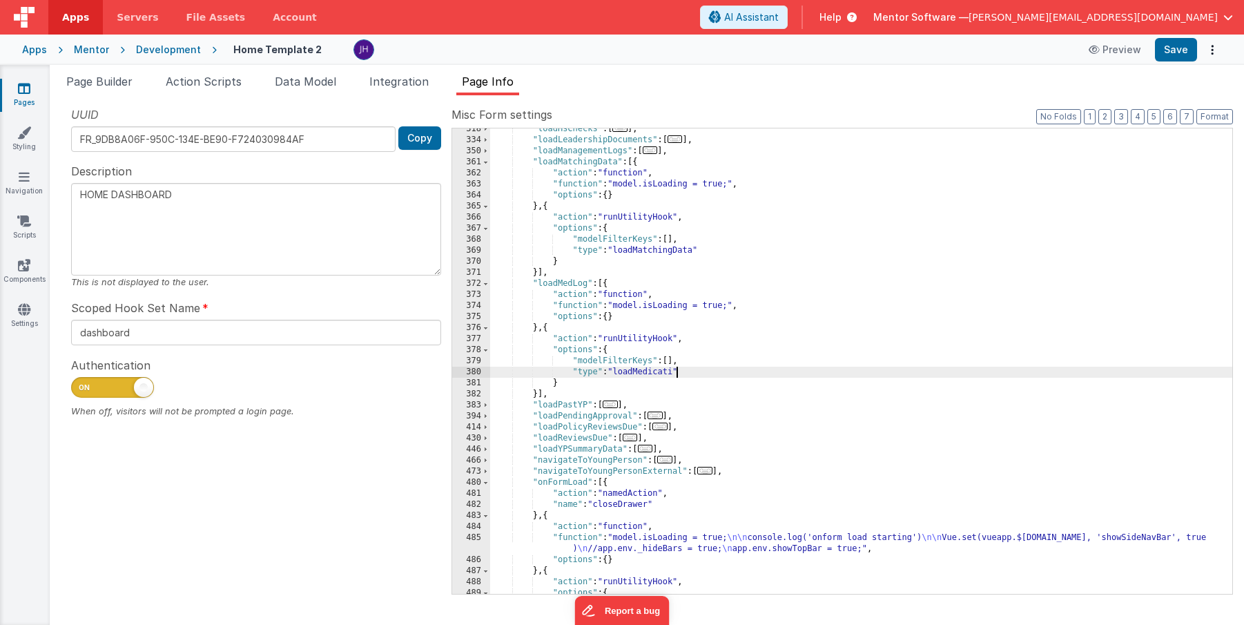
type textarea "HOME DASHBOARD"
click at [683, 354] on div ""loadHsChecks" : [ ... ] , "loadLeadershipDocuments" : [ ... ] , "loadManagemen…" at bounding box center [861, 368] width 742 height 488
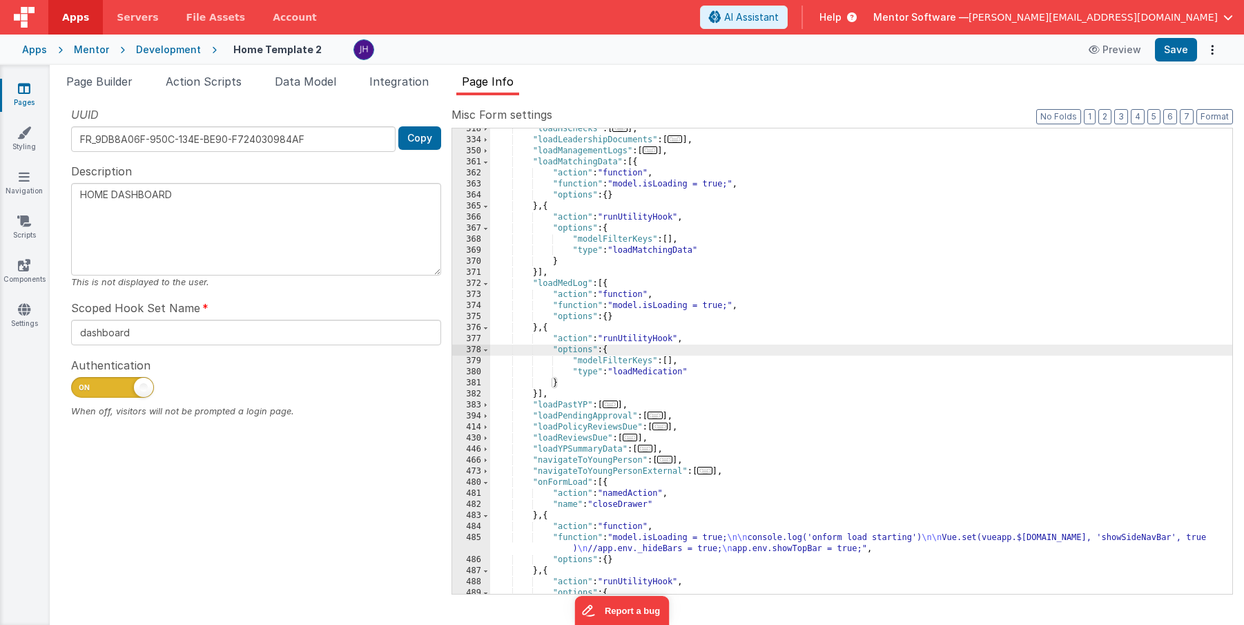
type textarea "HOME DASHBOARD"
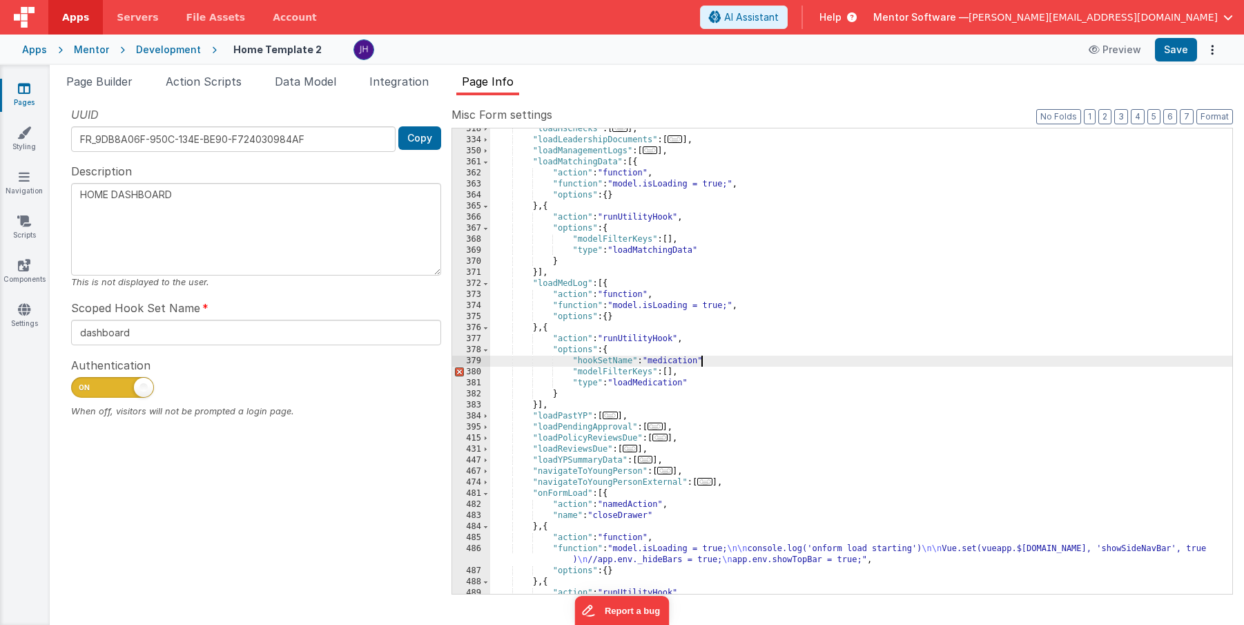
type textarea "HOME DASHBOARD"
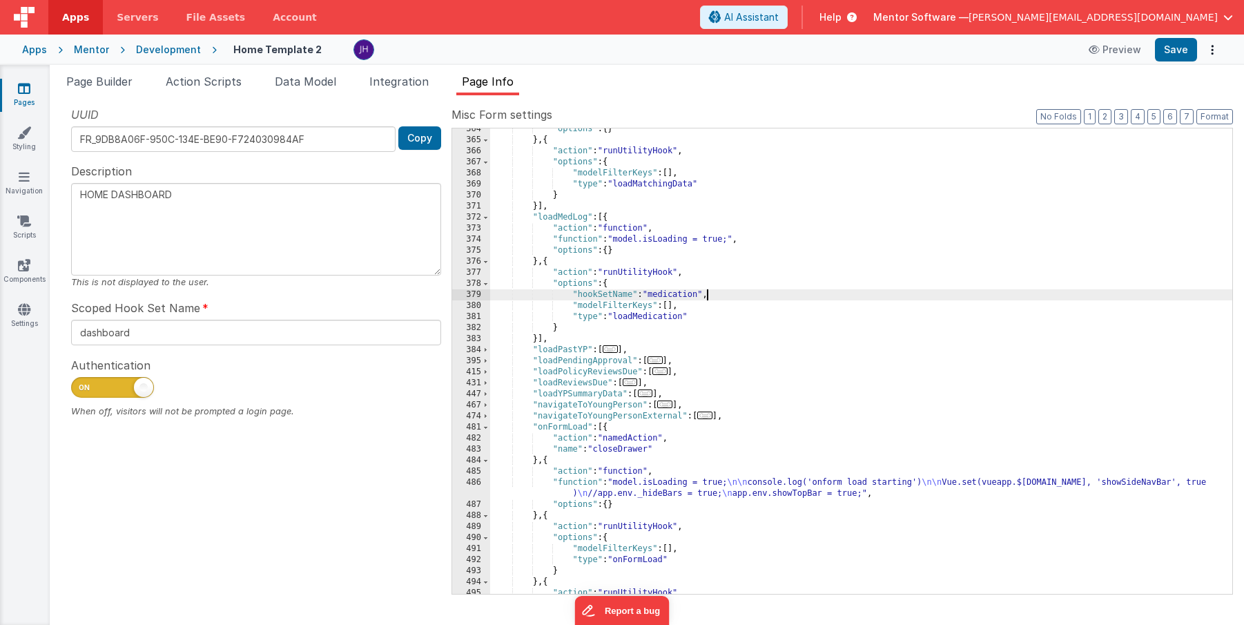
scroll to position [847, 0]
click at [1177, 49] on button "Save" at bounding box center [1176, 49] width 42 height 23
click at [110, 85] on span "Page Builder" at bounding box center [99, 82] width 66 height 14
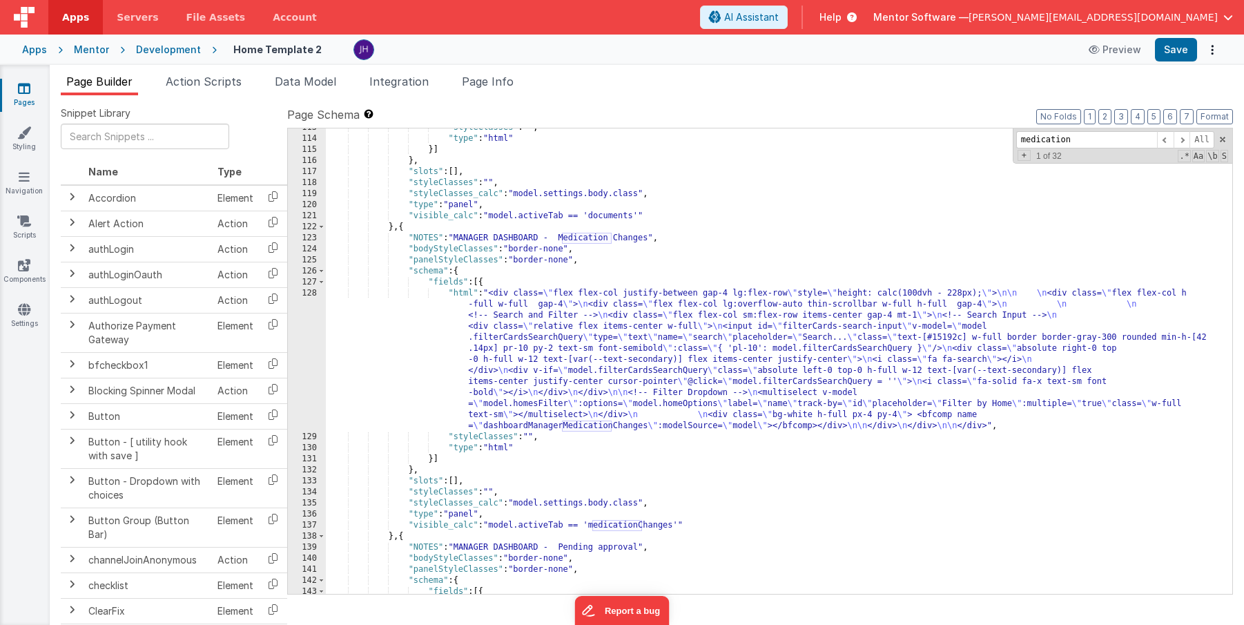
scroll to position [6861, 0]
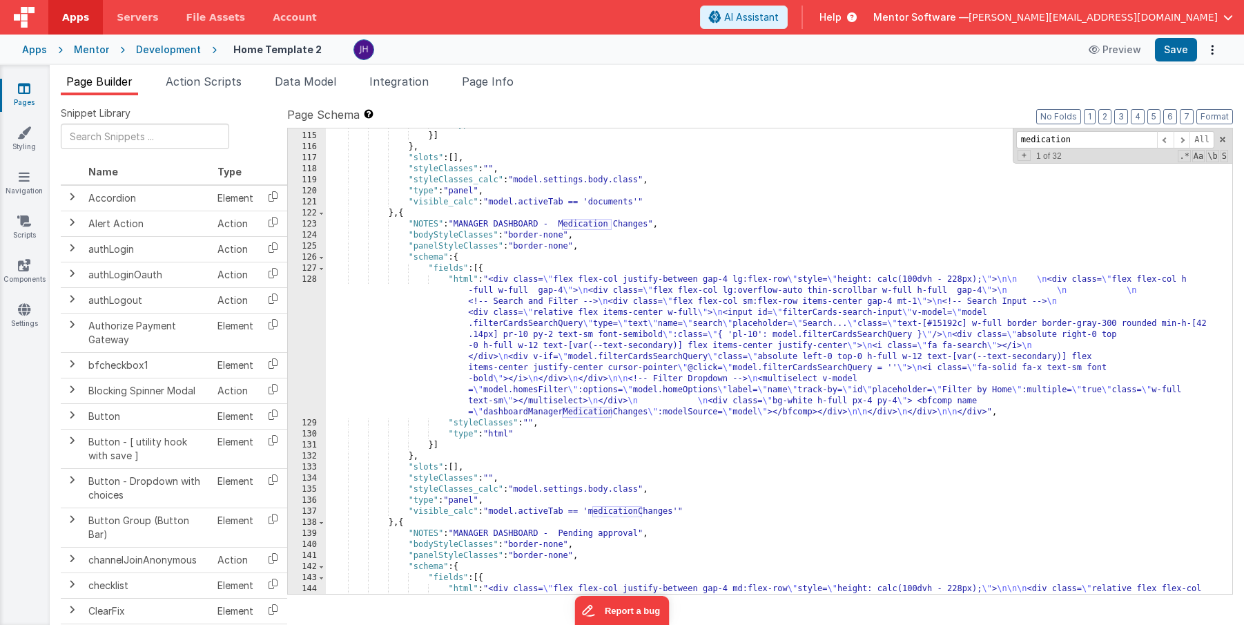
type input "medication"
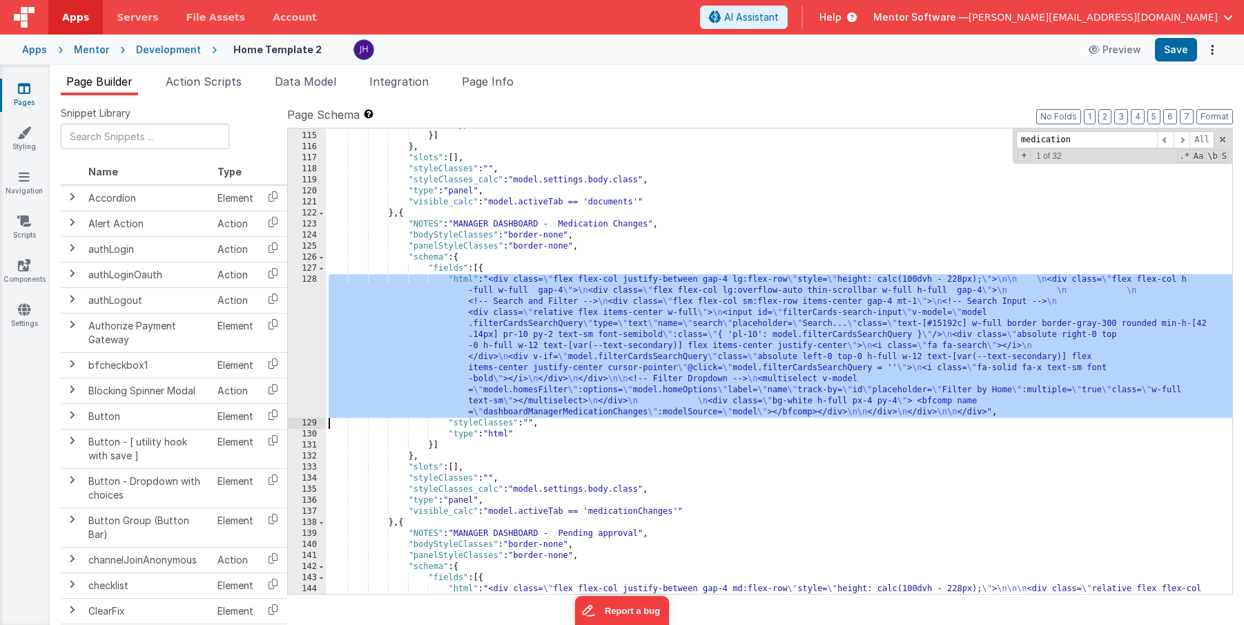
click at [310, 337] on div "128" at bounding box center [307, 346] width 38 height 144
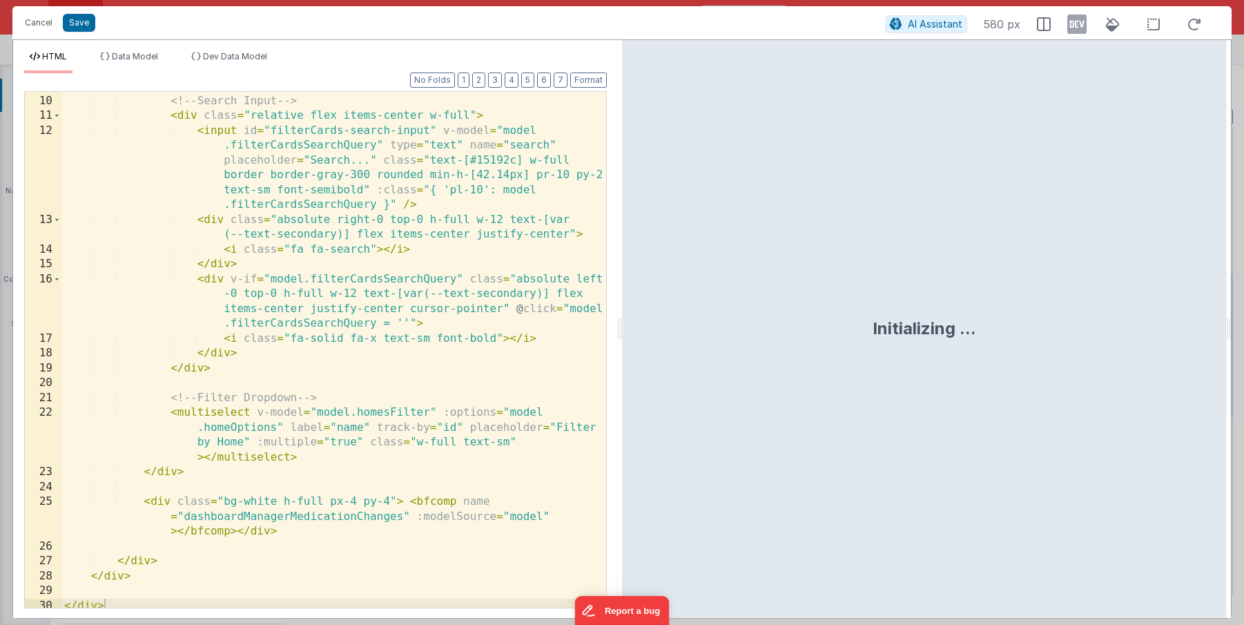
scroll to position [162, 0]
click at [81, 20] on button "Save" at bounding box center [79, 23] width 32 height 18
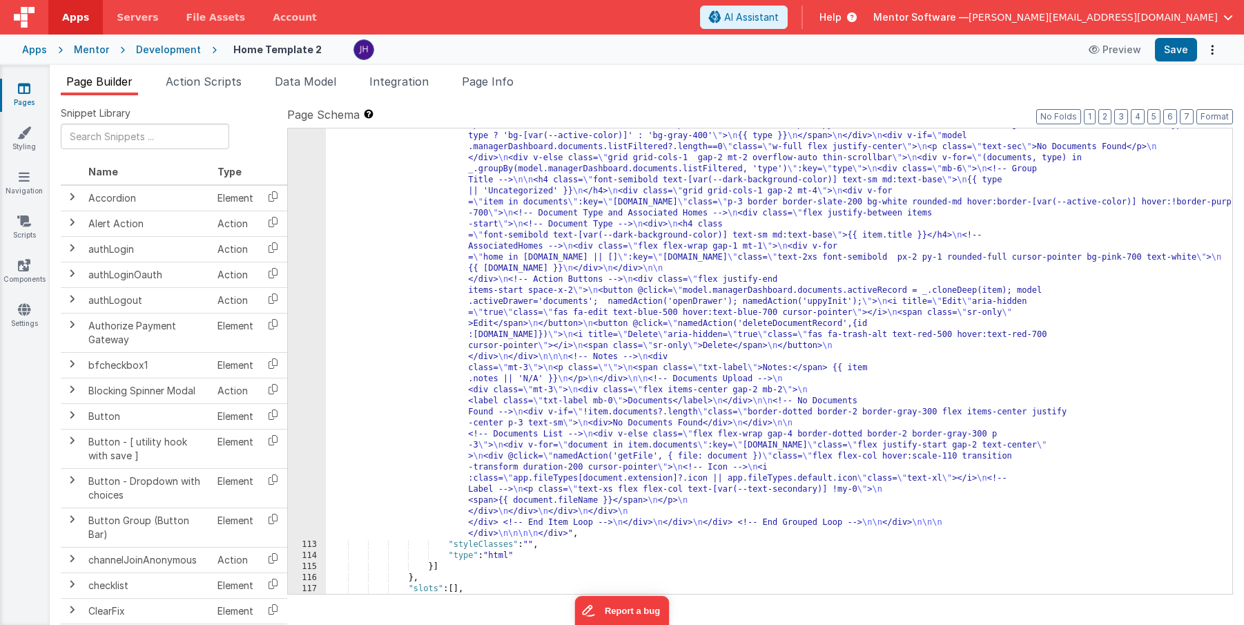
scroll to position [6527, 0]
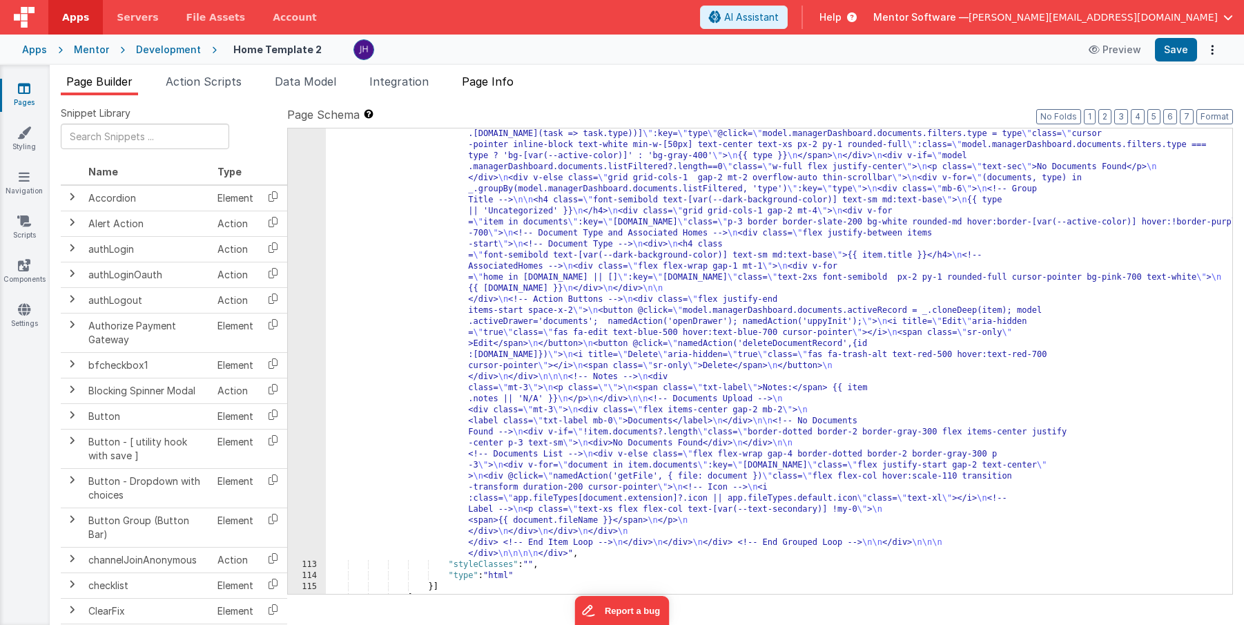
click at [488, 84] on span "Page Info" at bounding box center [488, 82] width 52 height 14
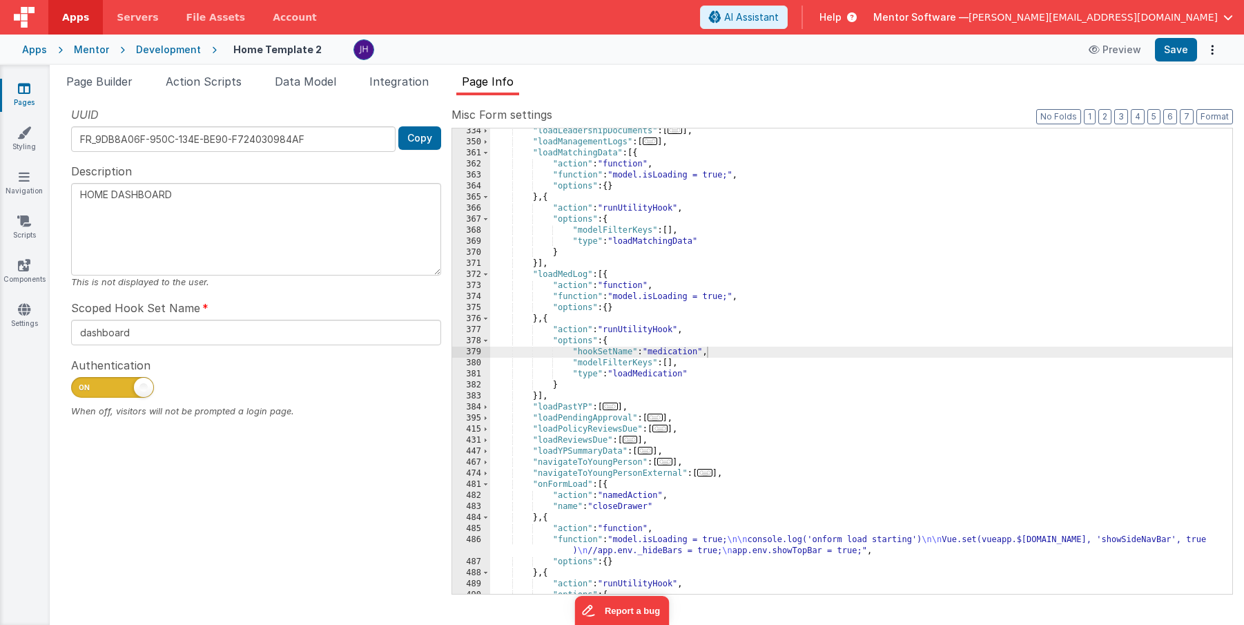
scroll to position [801, 0]
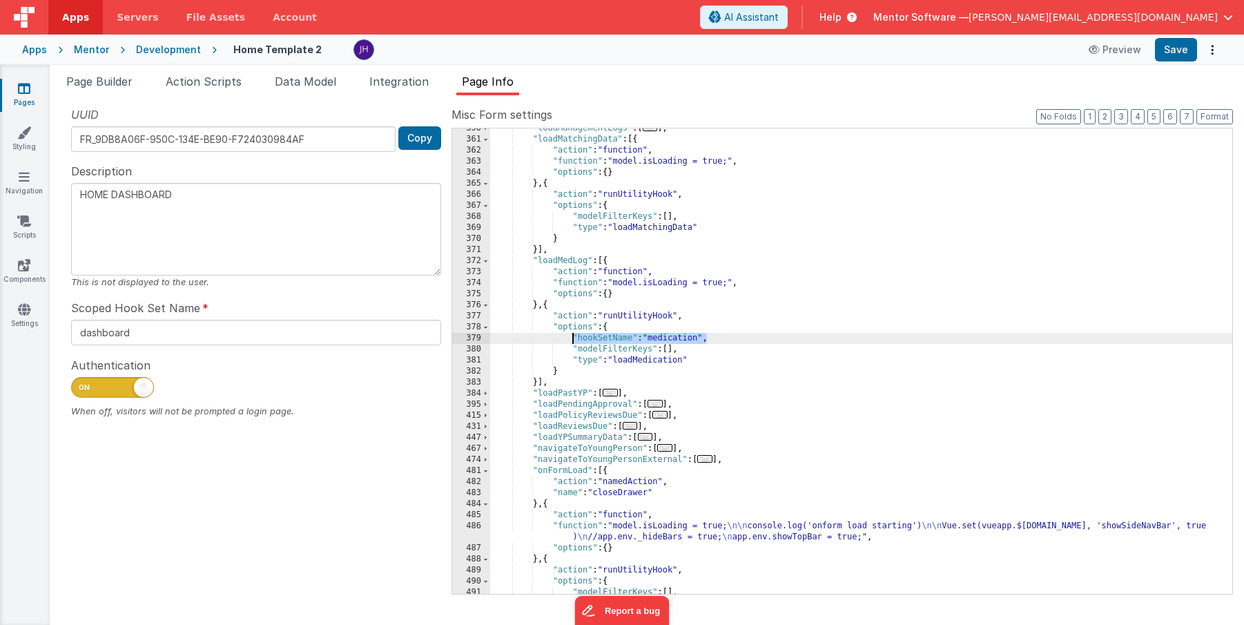
drag, startPoint x: 720, startPoint y: 339, endPoint x: 572, endPoint y: 338, distance: 147.8
click at [572, 338] on div ""loadManagementLogs" : [ ... ] , "loadMatchingData" : [{ "action" : "function" …" at bounding box center [861, 367] width 742 height 488
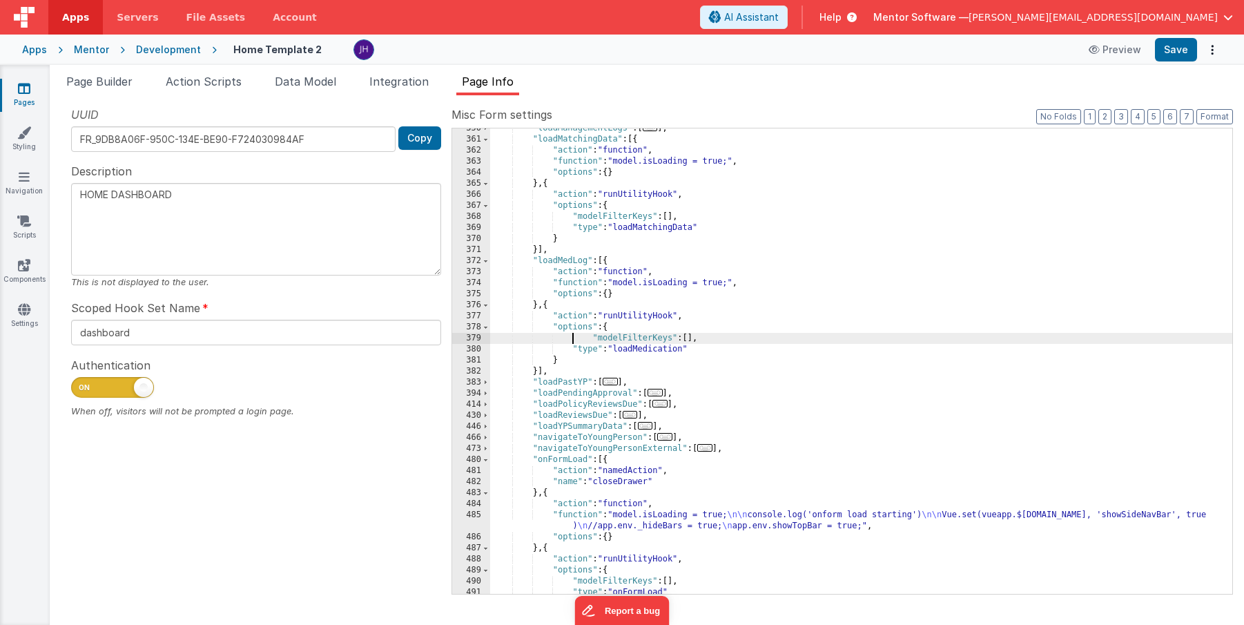
type textarea "HOME DASHBOARD"
click at [728, 339] on div ""loadManagementLogs" : [ ... ] , "loadMatchingData" : [{ "action" : "function" …" at bounding box center [861, 367] width 742 height 488
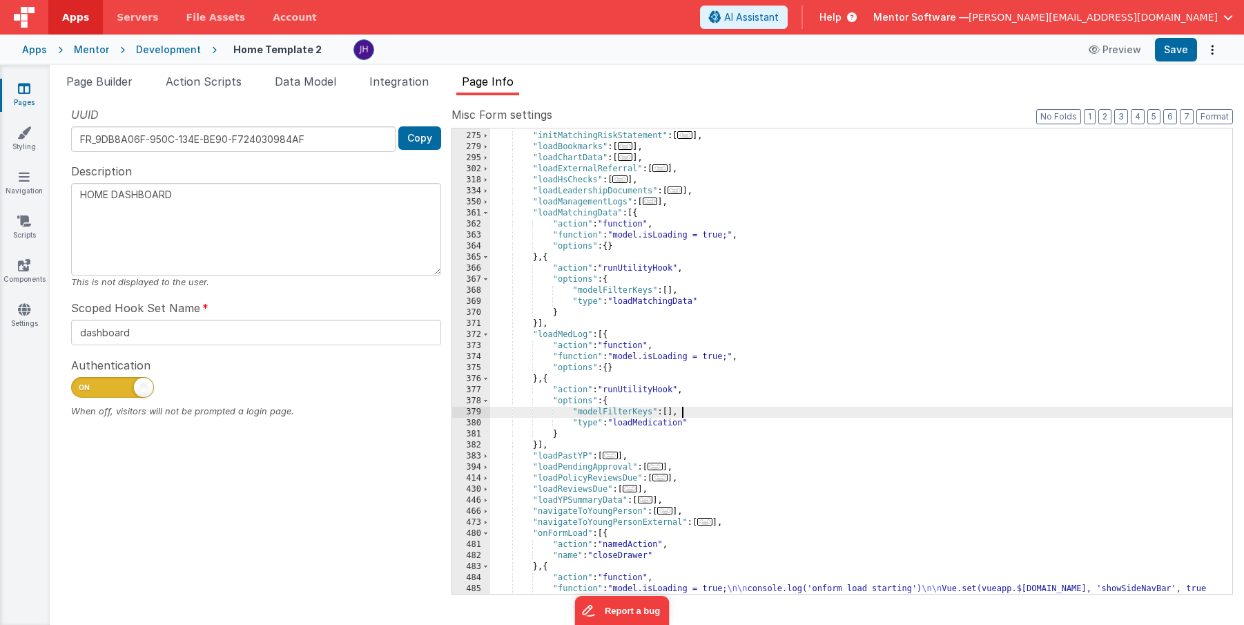
scroll to position [725, 0]
click at [1172, 54] on button "Save" at bounding box center [1176, 49] width 42 height 23
click at [113, 79] on span "Page Builder" at bounding box center [99, 82] width 66 height 14
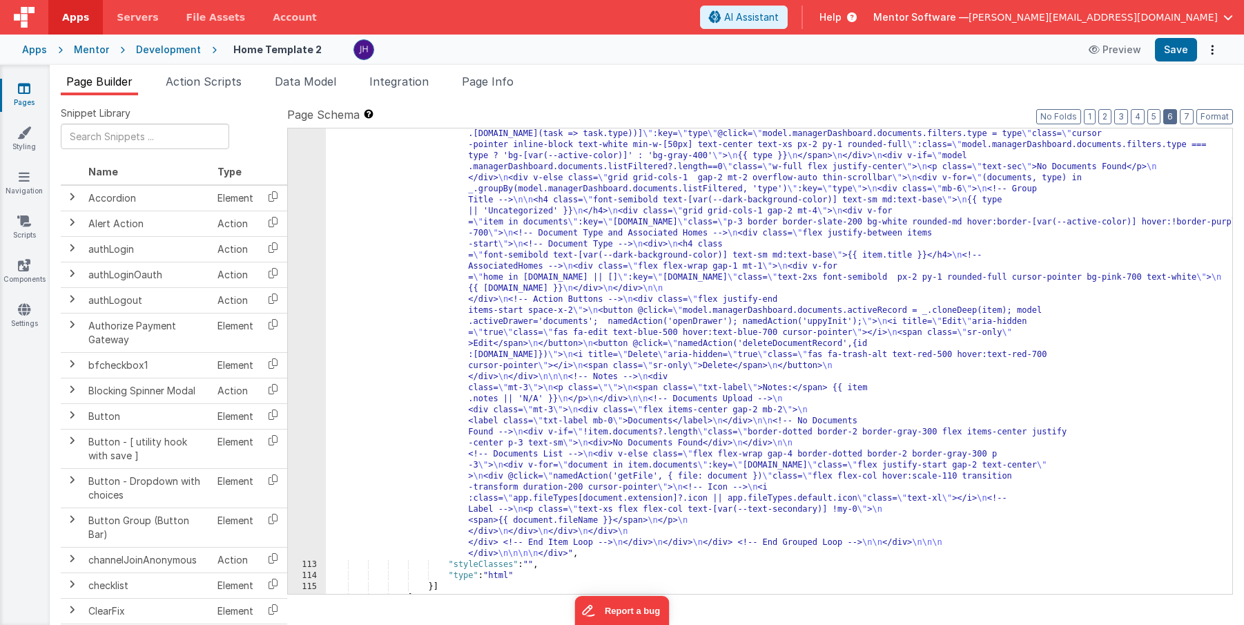
click at [1174, 116] on button "6" at bounding box center [1171, 116] width 14 height 15
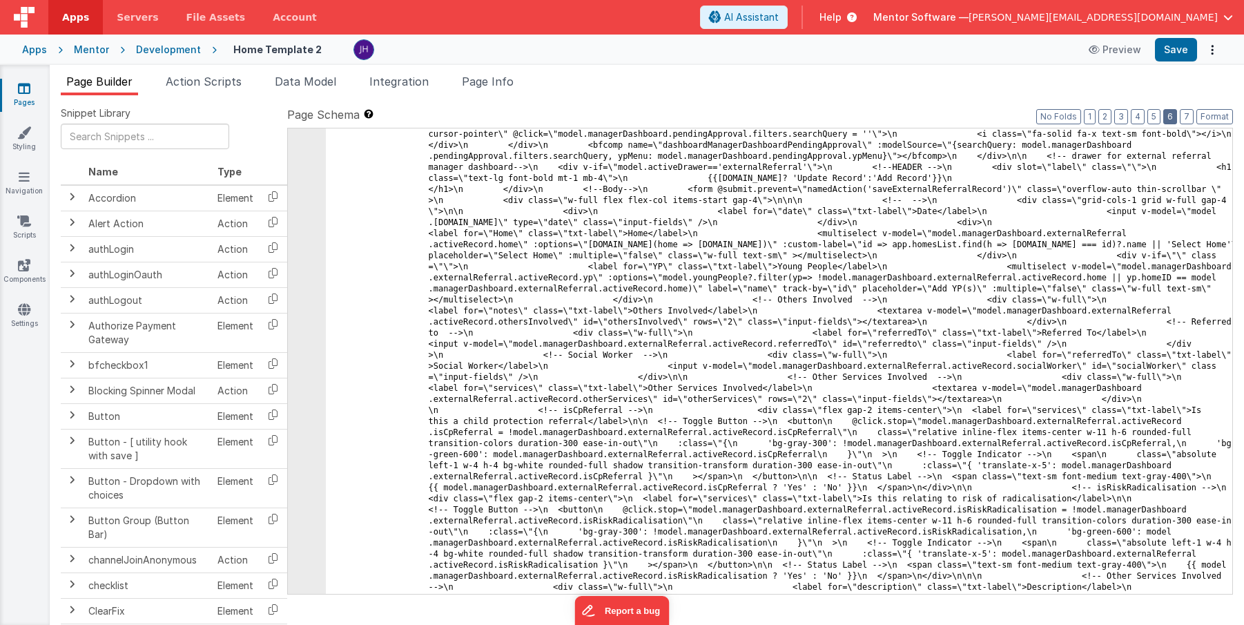
scroll to position [9306, 0]
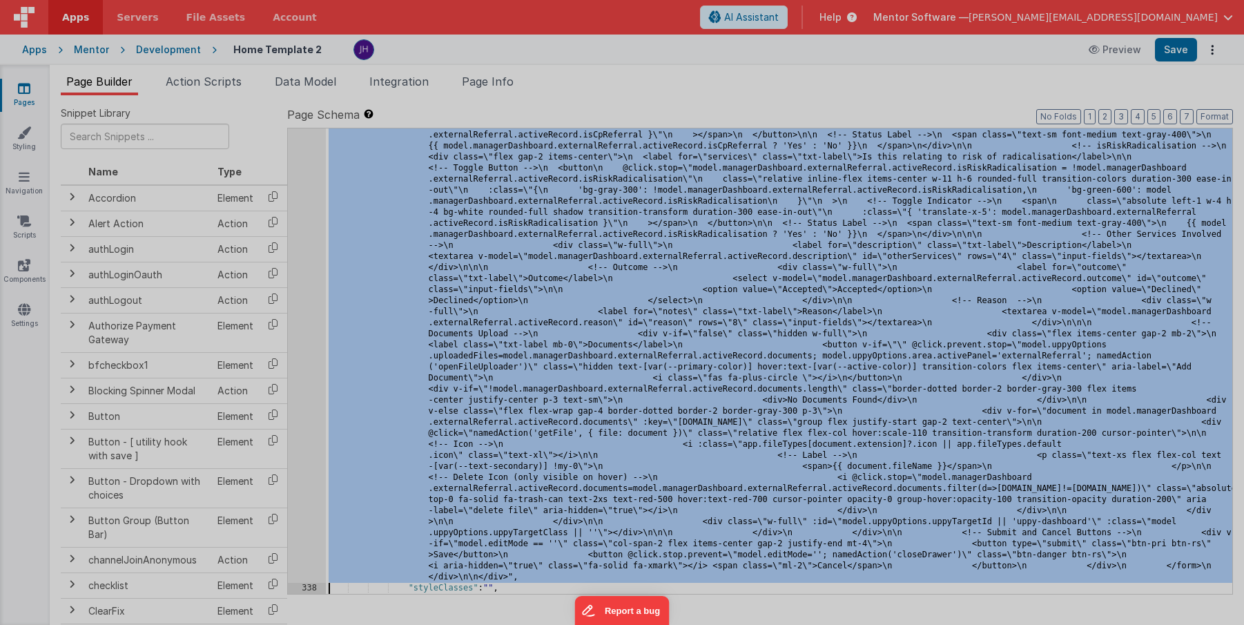
scroll to position [9600, 0]
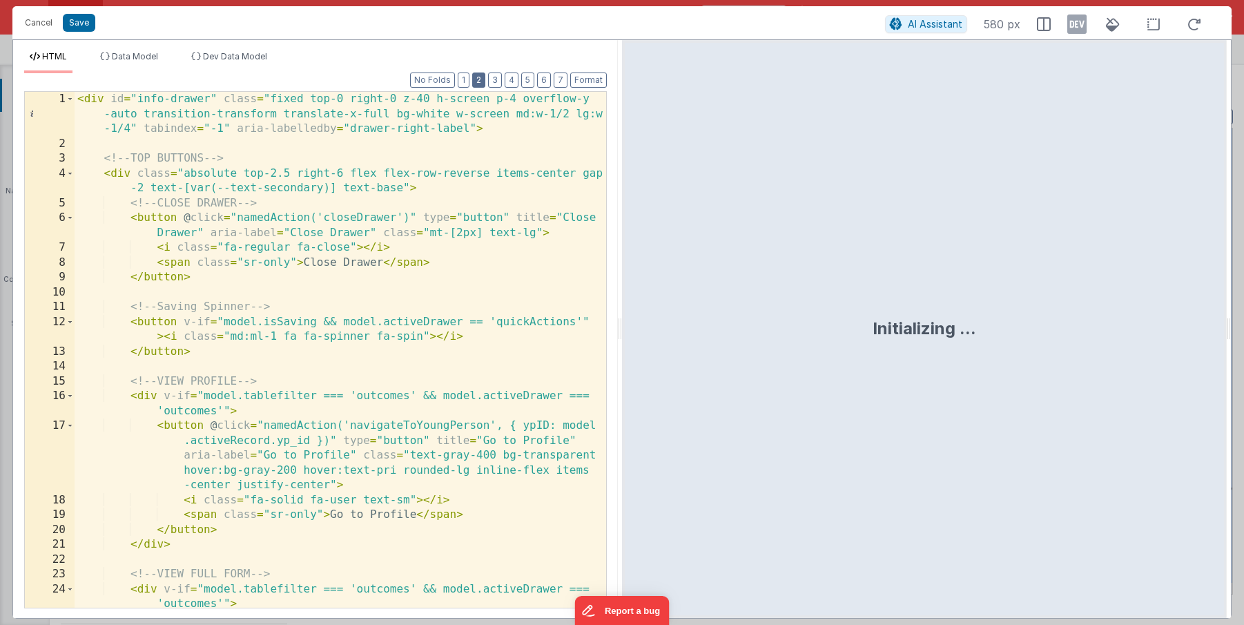
click at [483, 81] on button "2" at bounding box center [478, 80] width 13 height 15
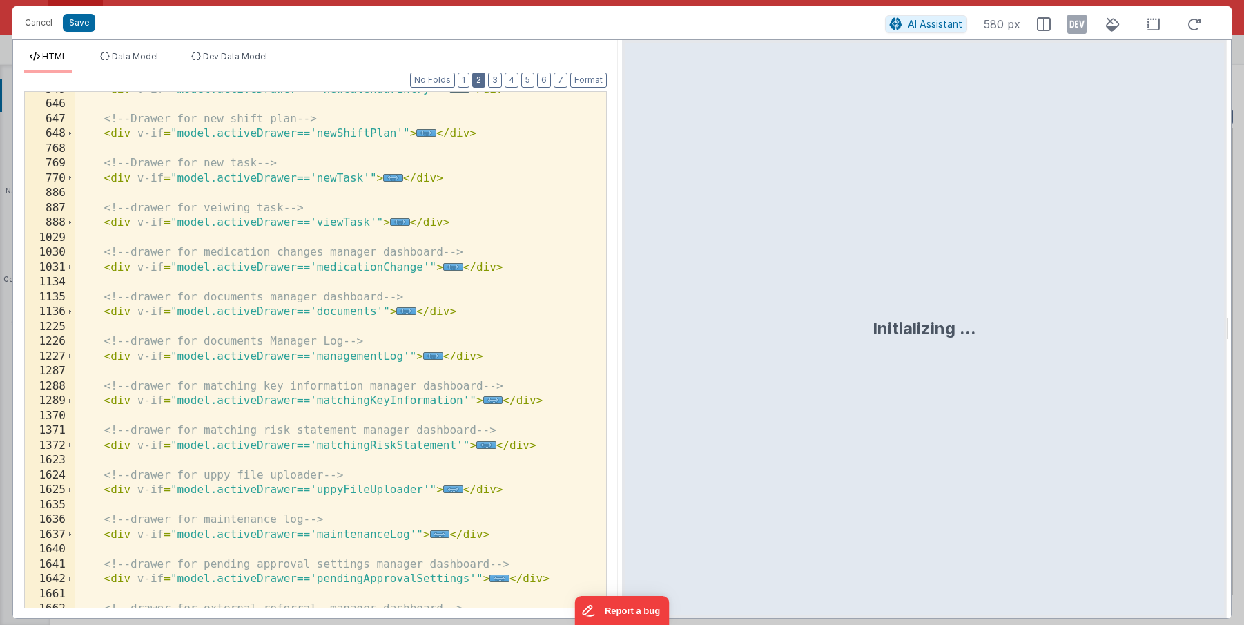
scroll to position [349, 0]
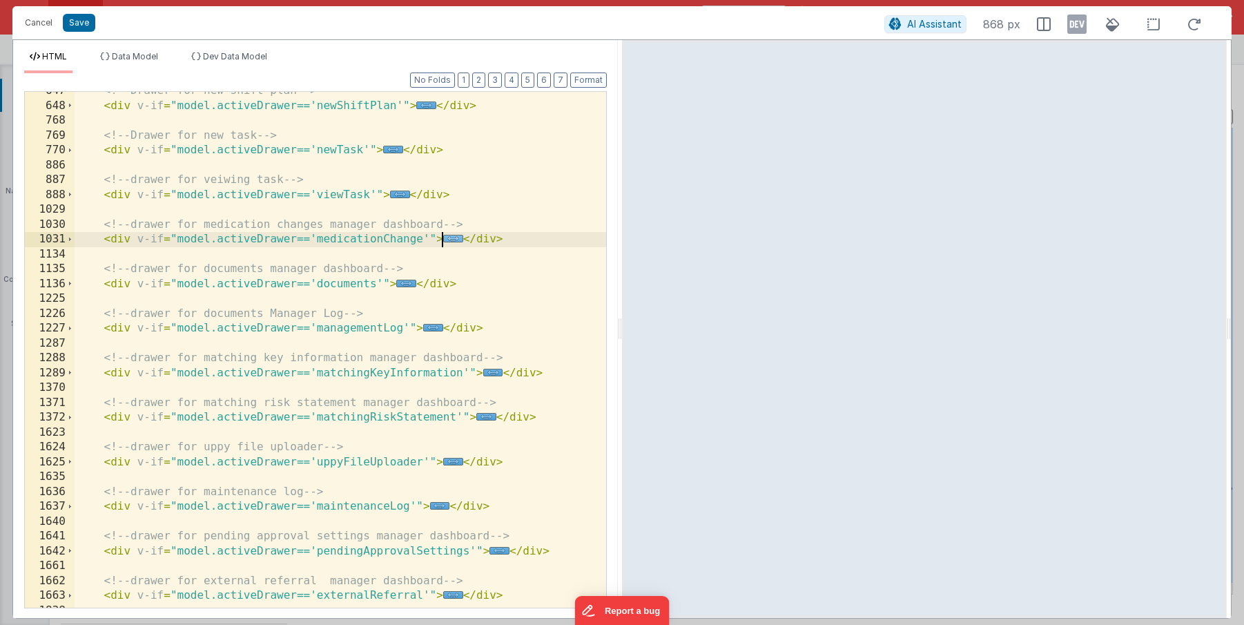
click at [452, 240] on span "..." at bounding box center [453, 239] width 20 height 8
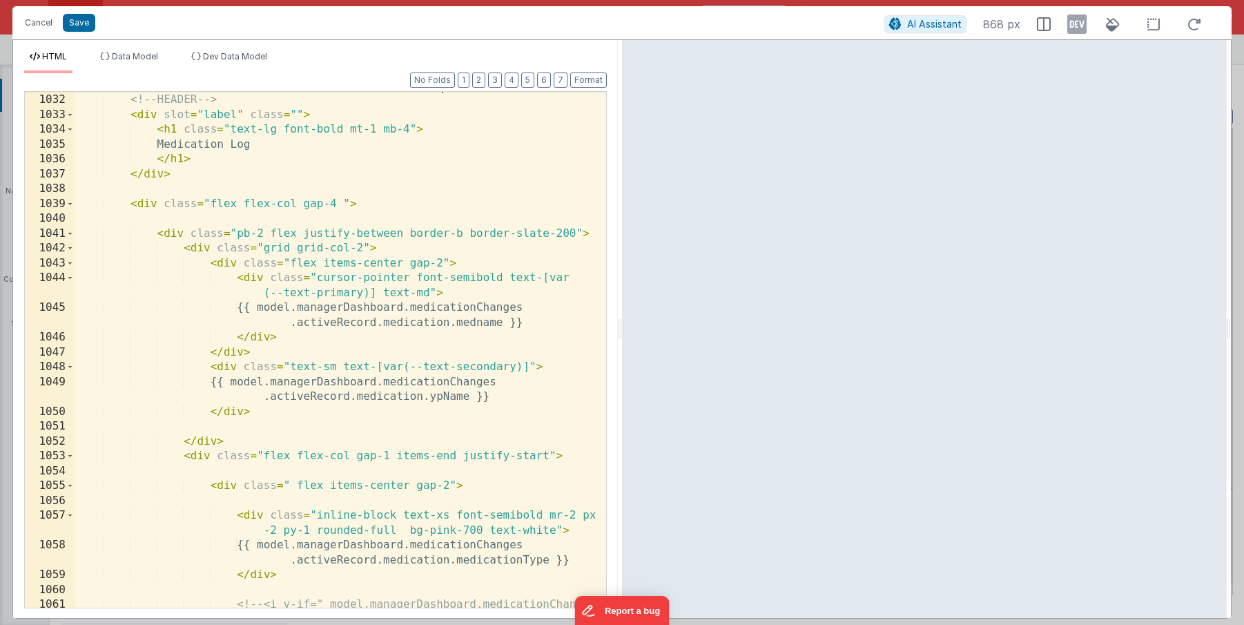
scroll to position [509, 0]
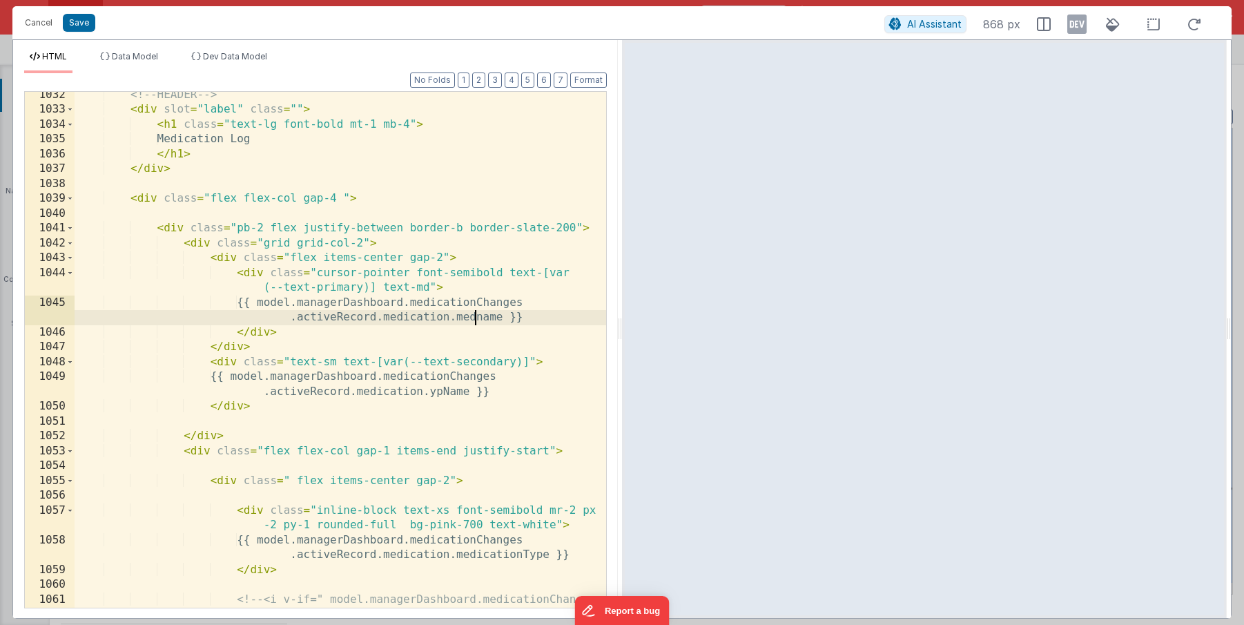
click at [474, 317] on div "<!-- HEADER --> < div slot = "label" class = "" > < h1 class = "text-lg font-bo…" at bounding box center [341, 383] width 532 height 590
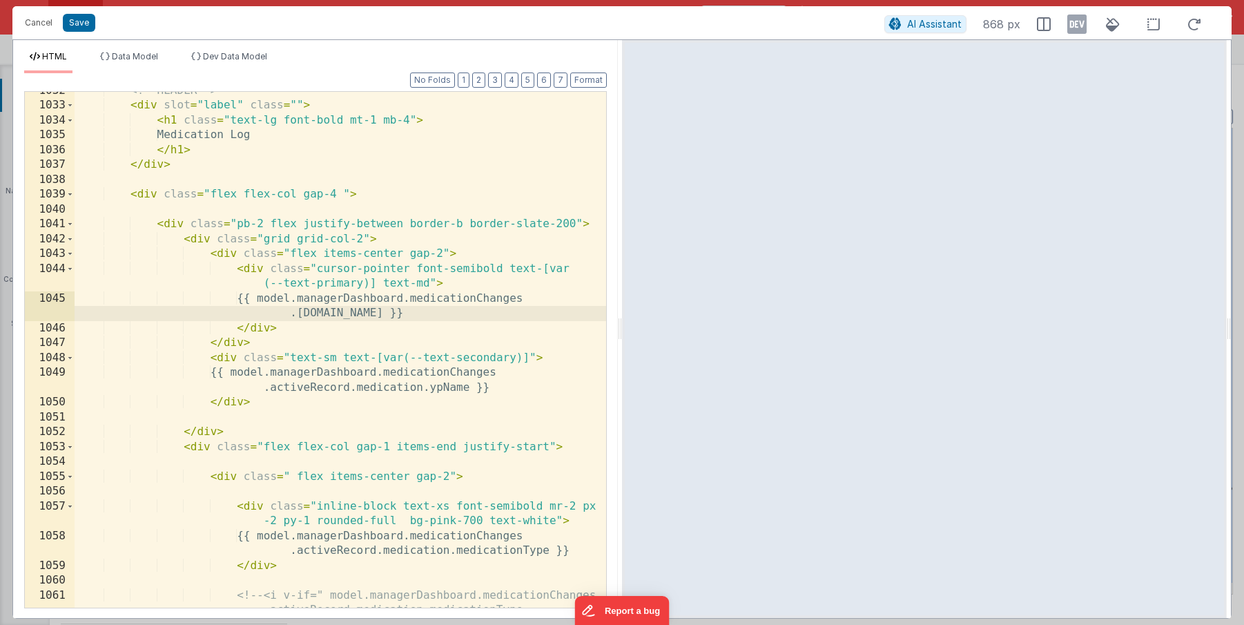
click at [443, 388] on div "<!-- HEADER --> < div slot = "label" class = "" > < h1 class = "text-lg font-bo…" at bounding box center [341, 379] width 532 height 590
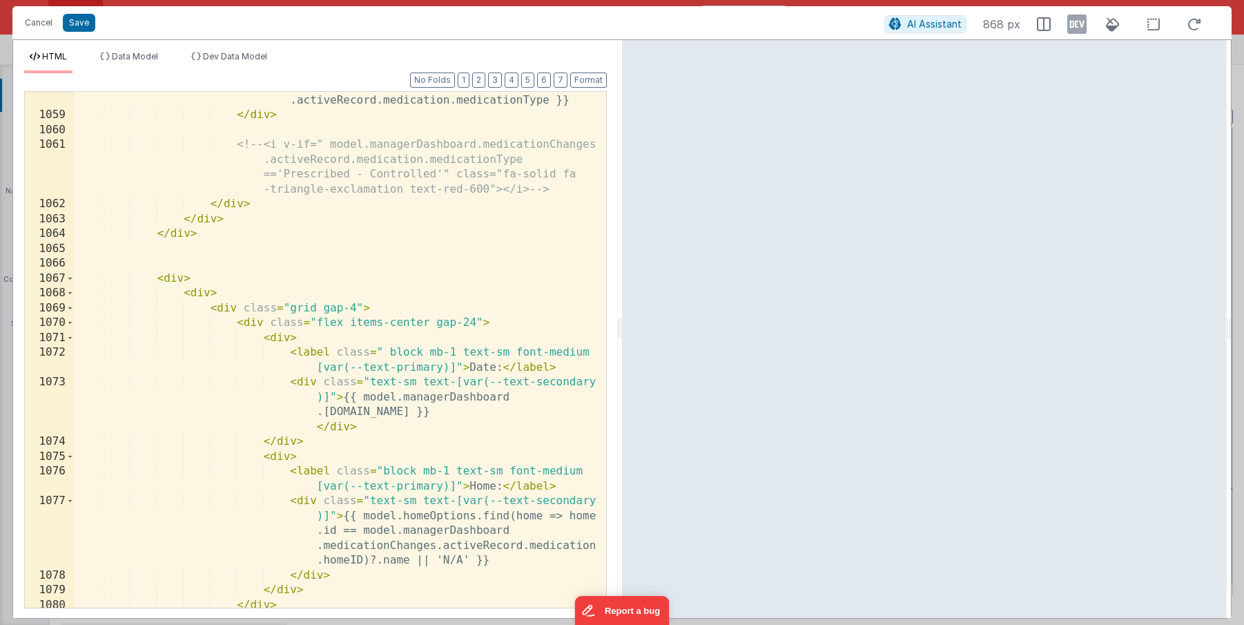
scroll to position [964, 0]
click at [363, 561] on div "{{ model.managerDashboard.medicationChanges .activeRecord.medication.medication…" at bounding box center [341, 358] width 532 height 561
click at [535, 414] on div "{{ model.managerDashboard.medicationChanges .activeRecord.medication.medication…" at bounding box center [341, 358] width 532 height 561
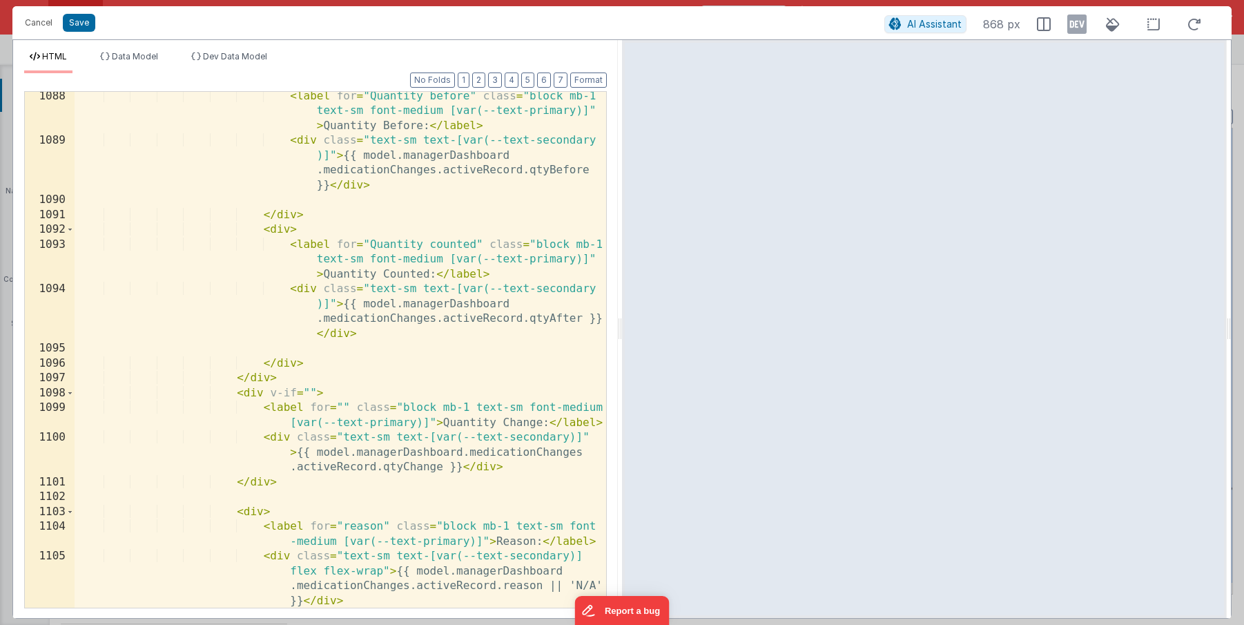
scroll to position [1637, 0]
click at [441, 464] on div "< label for = "Quantity before" class = "block mb-1 text-sm font-medium [var(--…" at bounding box center [341, 375] width 532 height 575
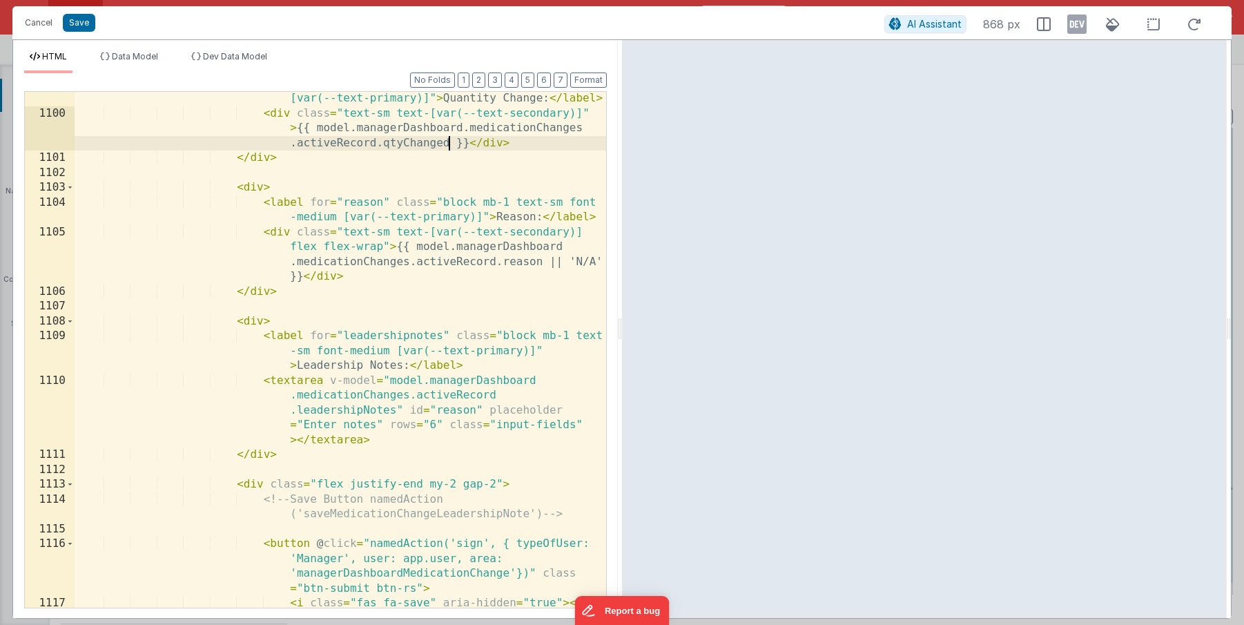
scroll to position [1961, 0]
click at [363, 408] on div "< label for = "" class = "block mb-1 text-sm font-medium [var(--text-primary)]"…" at bounding box center [341, 355] width 532 height 561
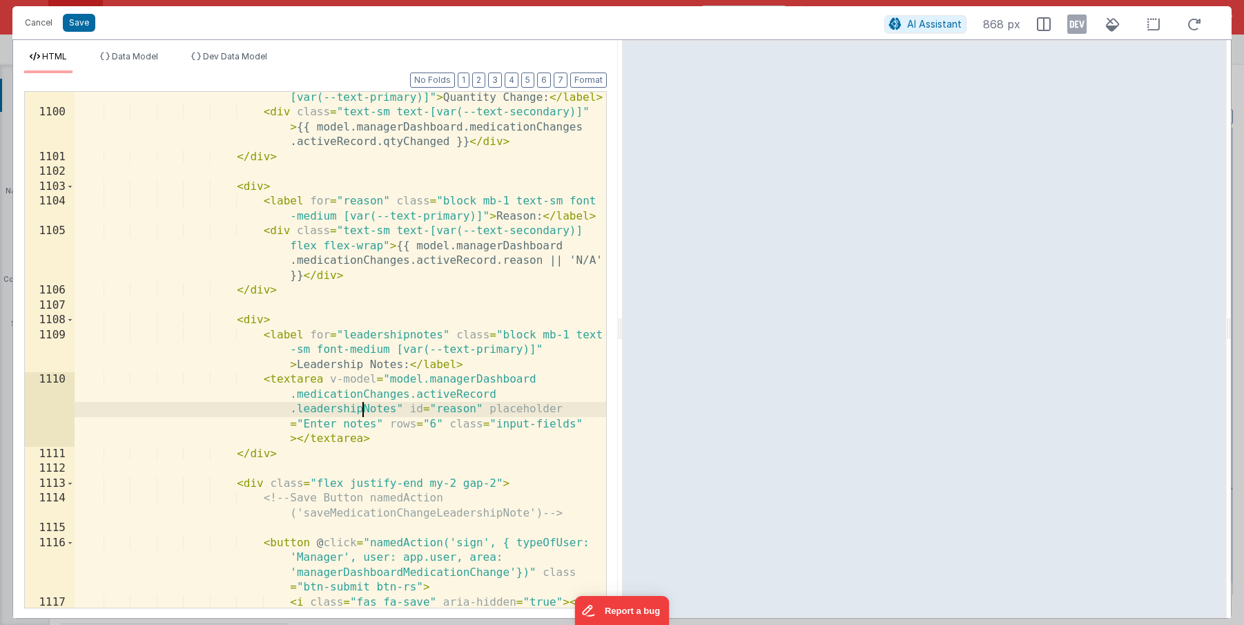
click at [363, 408] on div "< label for = "" class = "block mb-1 text-sm font-medium [var(--text-primary)]"…" at bounding box center [341, 355] width 532 height 561
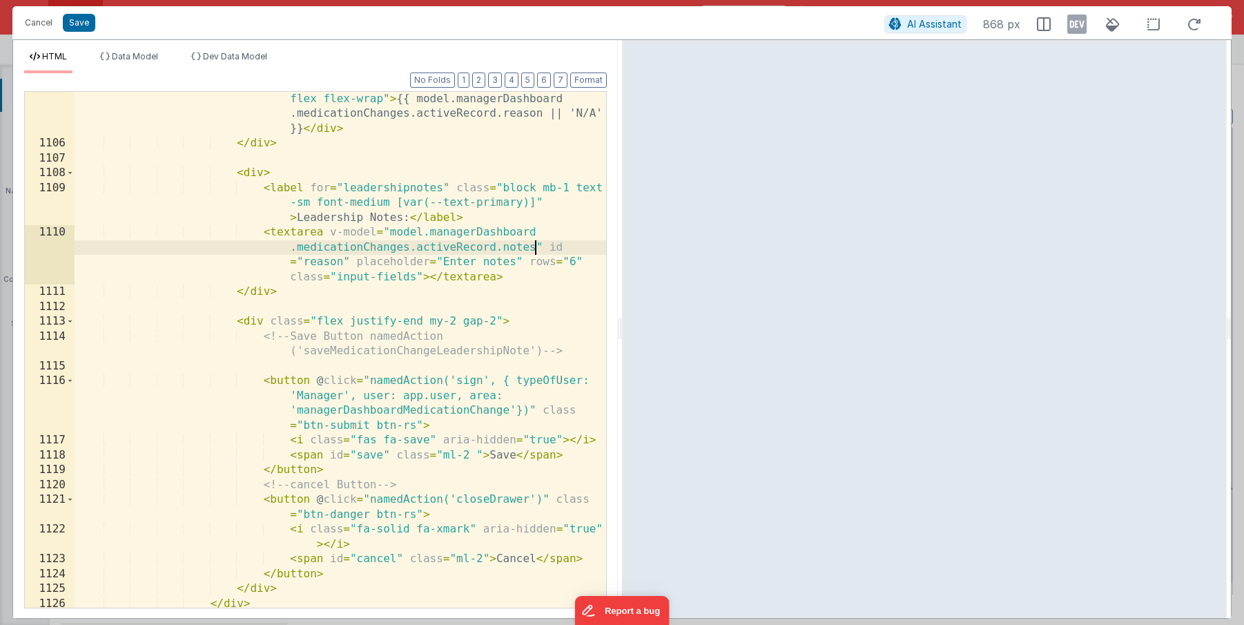
scroll to position [2106, 0]
click at [501, 251] on div "< div class = "text-sm text-[var(--text-secondary)] flex flex-wrap" > {{ model.…" at bounding box center [341, 374] width 532 height 590
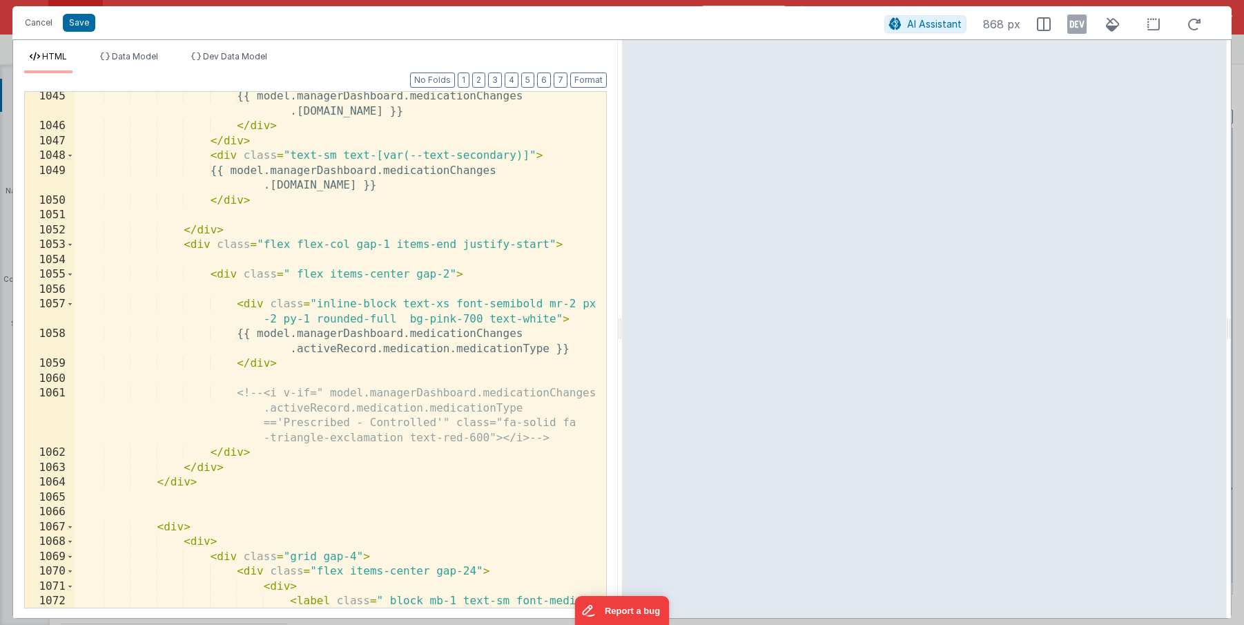
scroll to position [715, 0]
click at [81, 28] on button "Save" at bounding box center [79, 23] width 32 height 18
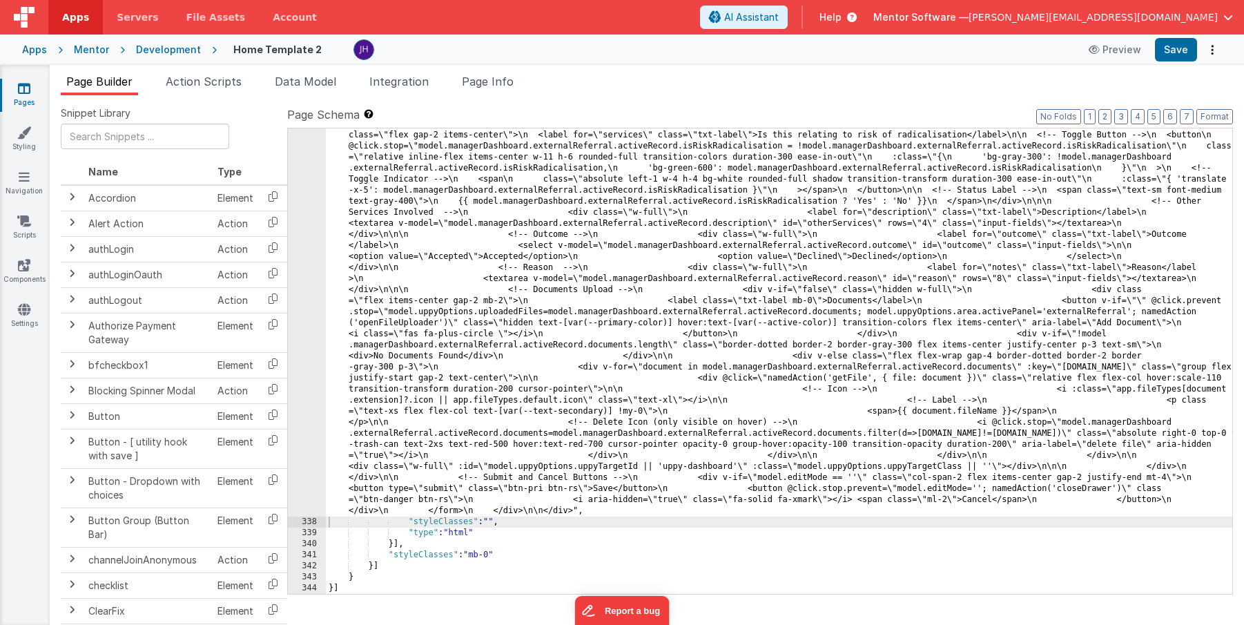
scroll to position [8926, 0]
click at [1170, 53] on button "Save" at bounding box center [1176, 49] width 42 height 23
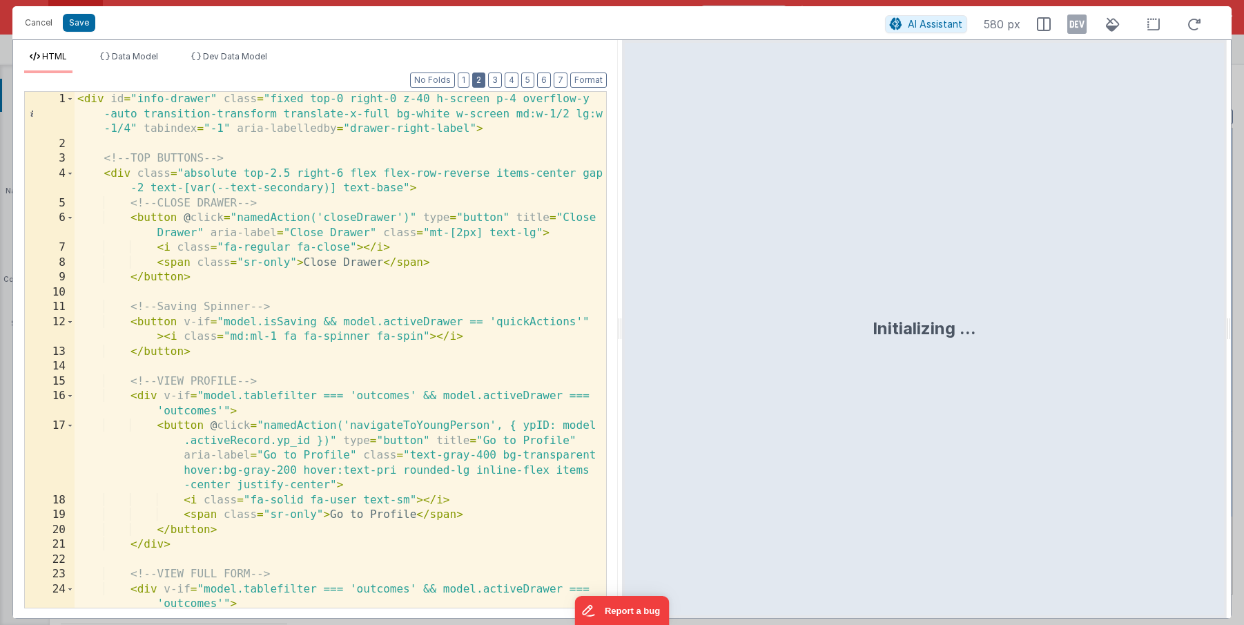
click at [482, 78] on button "2" at bounding box center [478, 80] width 13 height 15
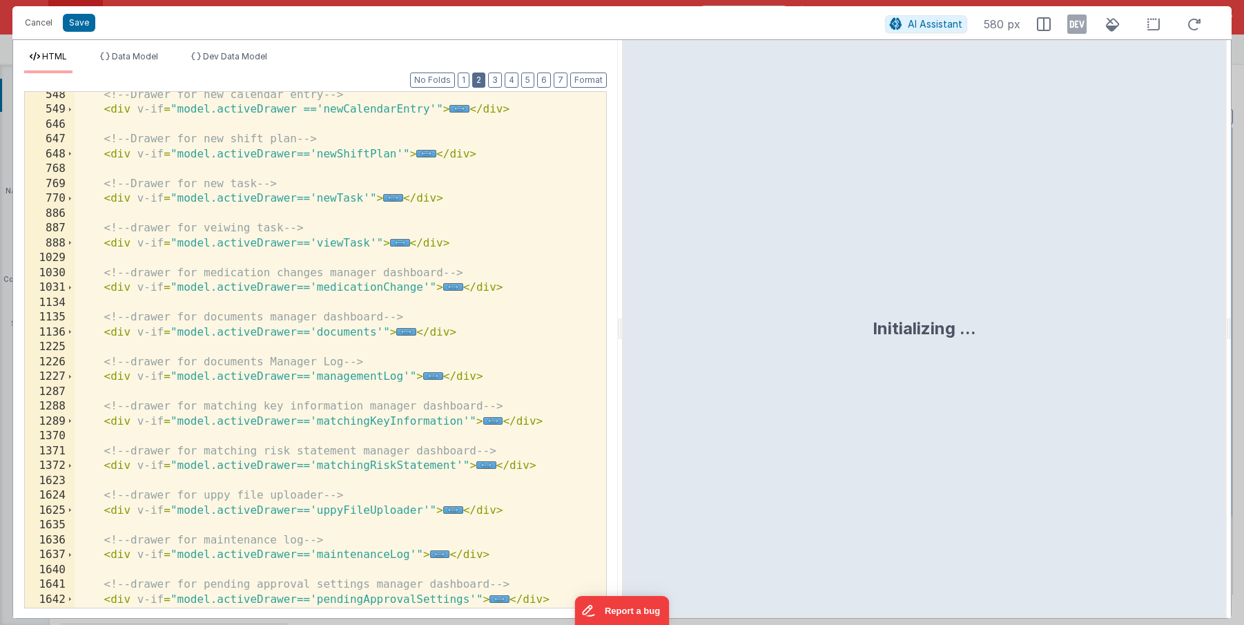
scroll to position [301, 0]
click at [452, 285] on span "..." at bounding box center [453, 287] width 20 height 8
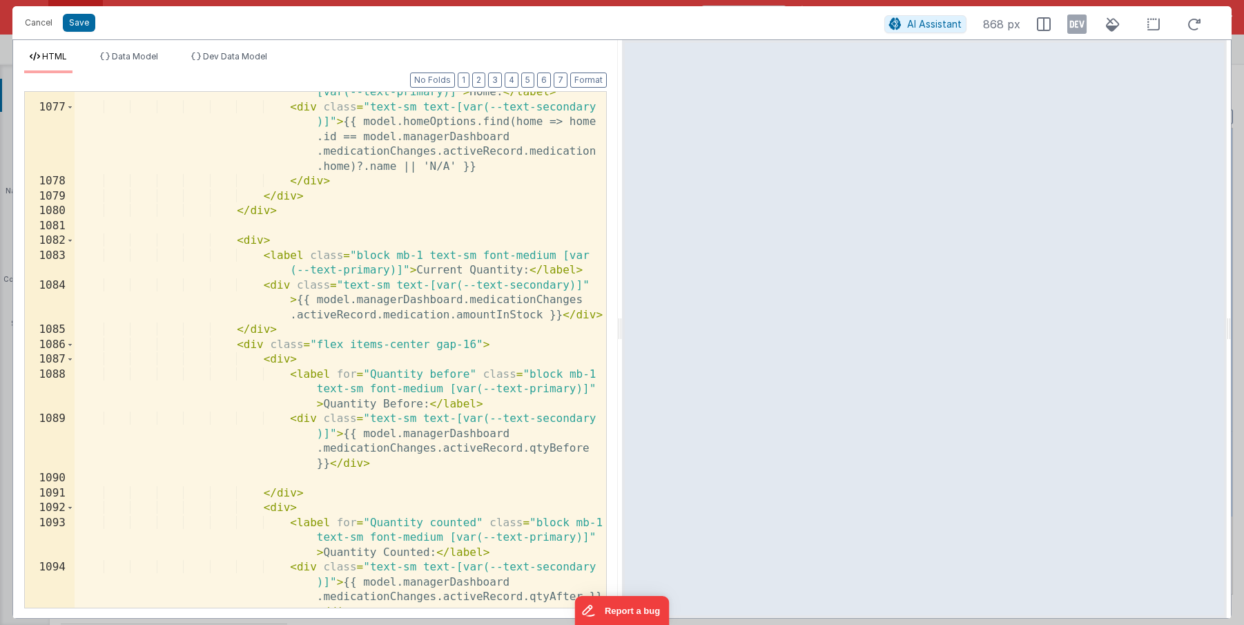
scroll to position [1364, 0]
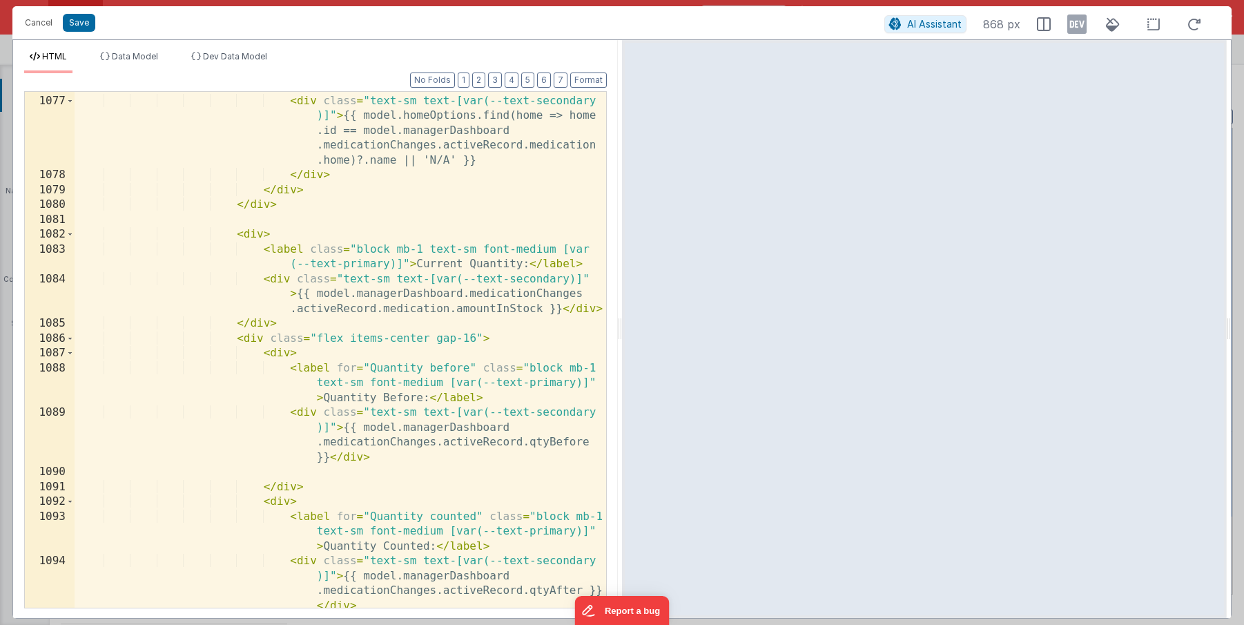
click at [509, 310] on div "< label class = "block mb-1 text-sm font-medium [var(--text-primary)]" > Home: …" at bounding box center [341, 366] width 532 height 605
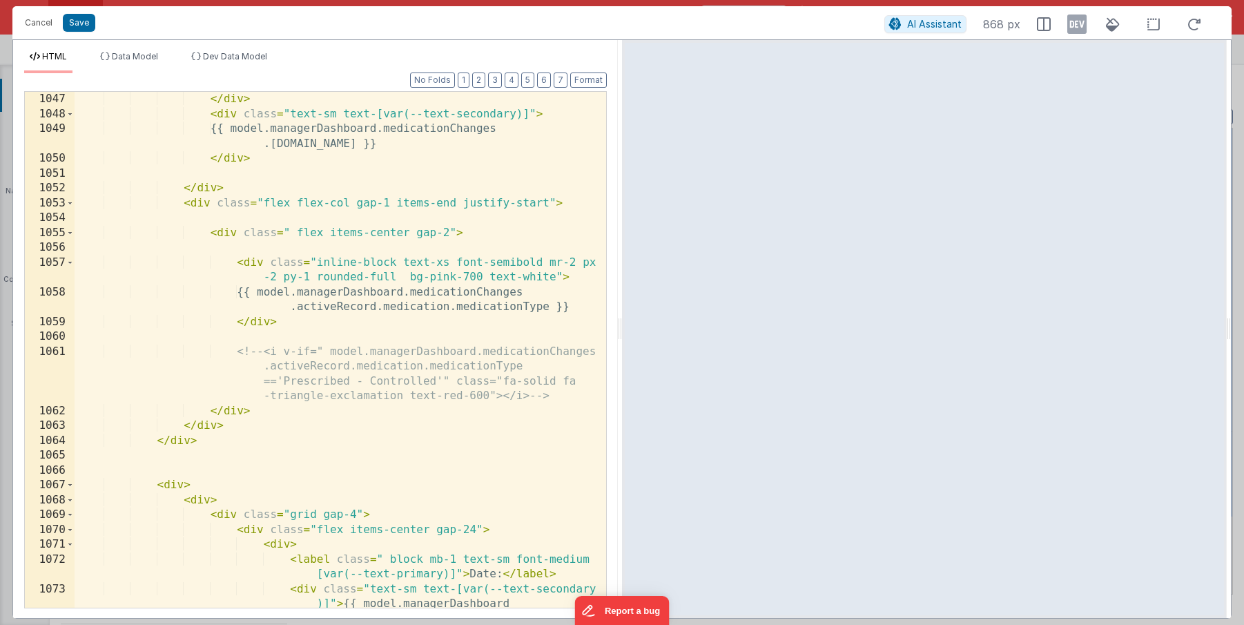
scroll to position [753, 0]
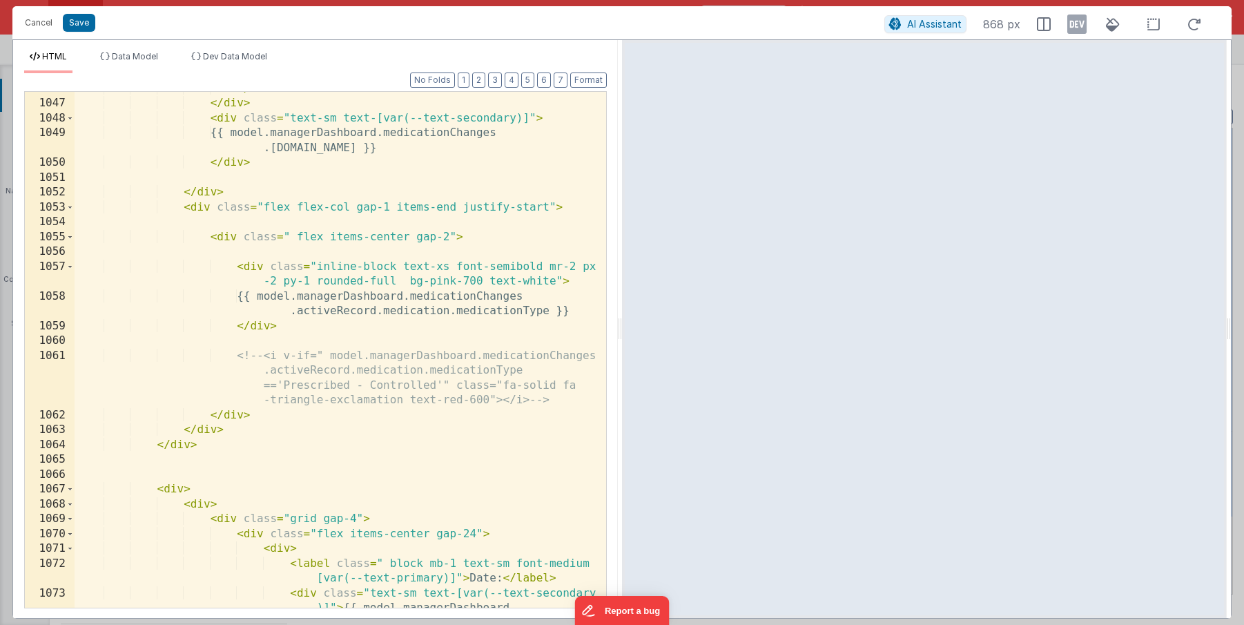
click at [508, 311] on div "</ div > </ div > < div class = "text-sm text-[var(--text-secondary)]" > {{ mod…" at bounding box center [341, 376] width 532 height 590
click at [80, 20] on button "Save" at bounding box center [79, 23] width 32 height 18
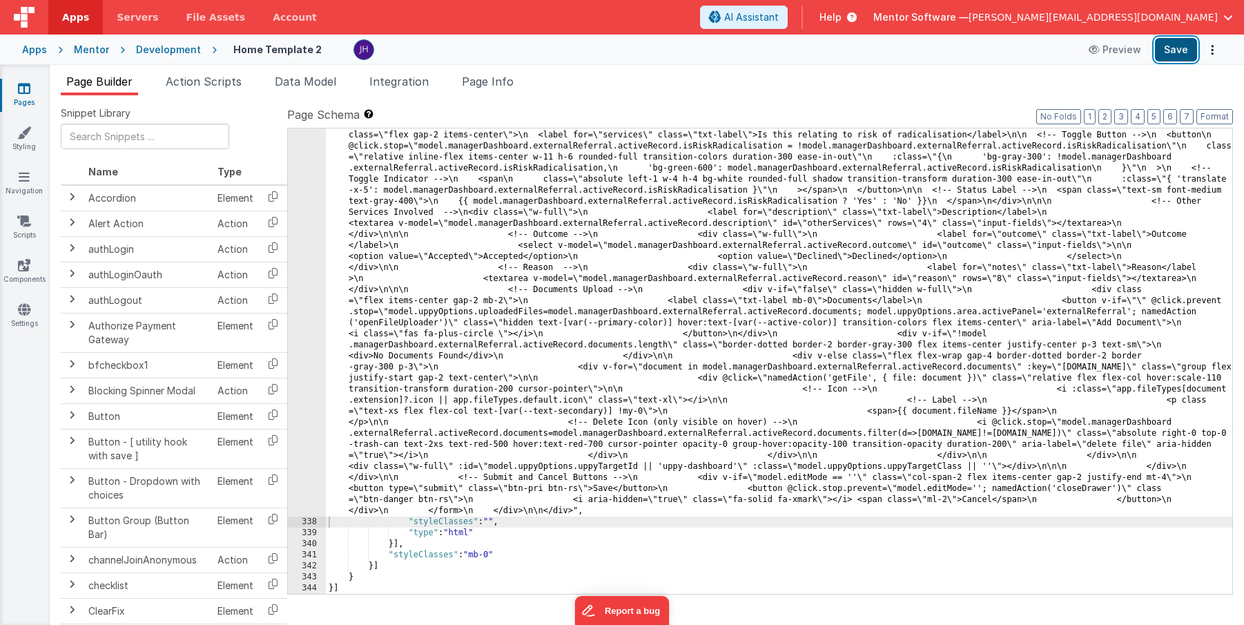
click at [1188, 46] on button "Save" at bounding box center [1176, 49] width 42 height 23
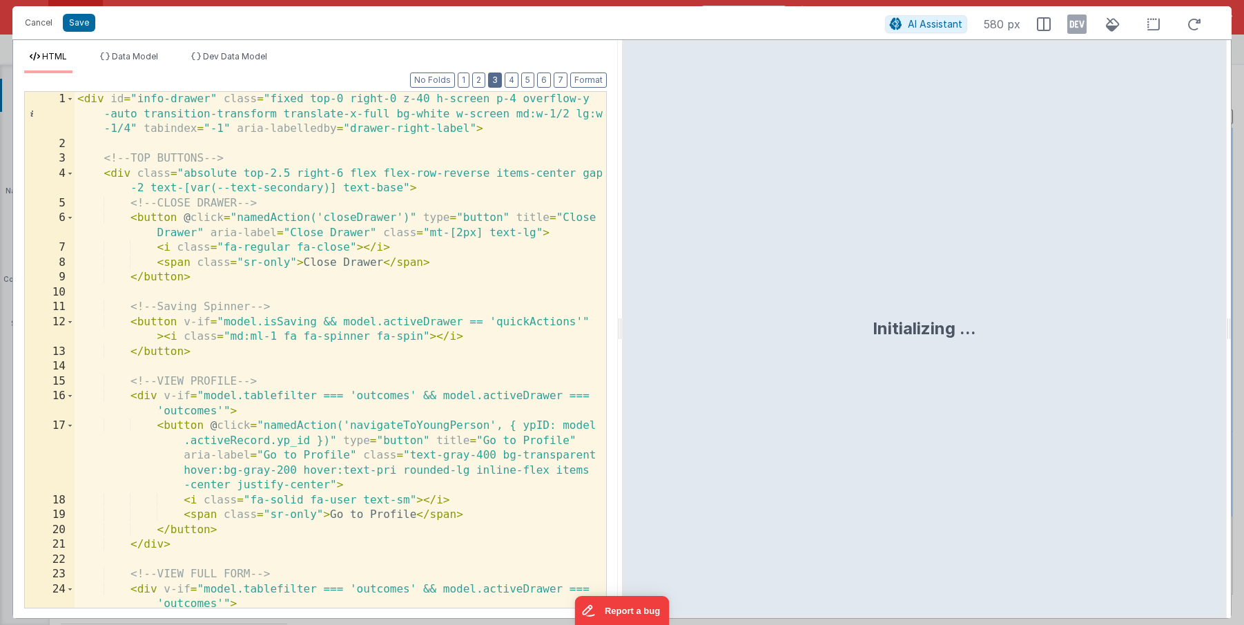
click at [496, 84] on button "3" at bounding box center [495, 80] width 14 height 15
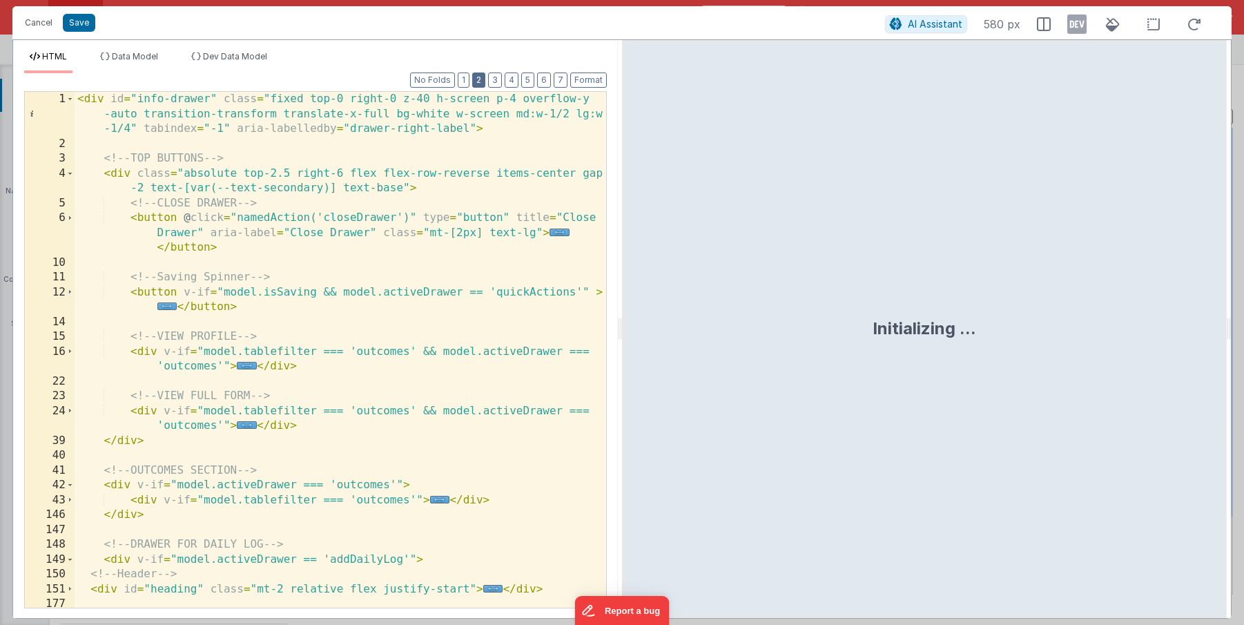
click at [479, 81] on button "2" at bounding box center [478, 80] width 13 height 15
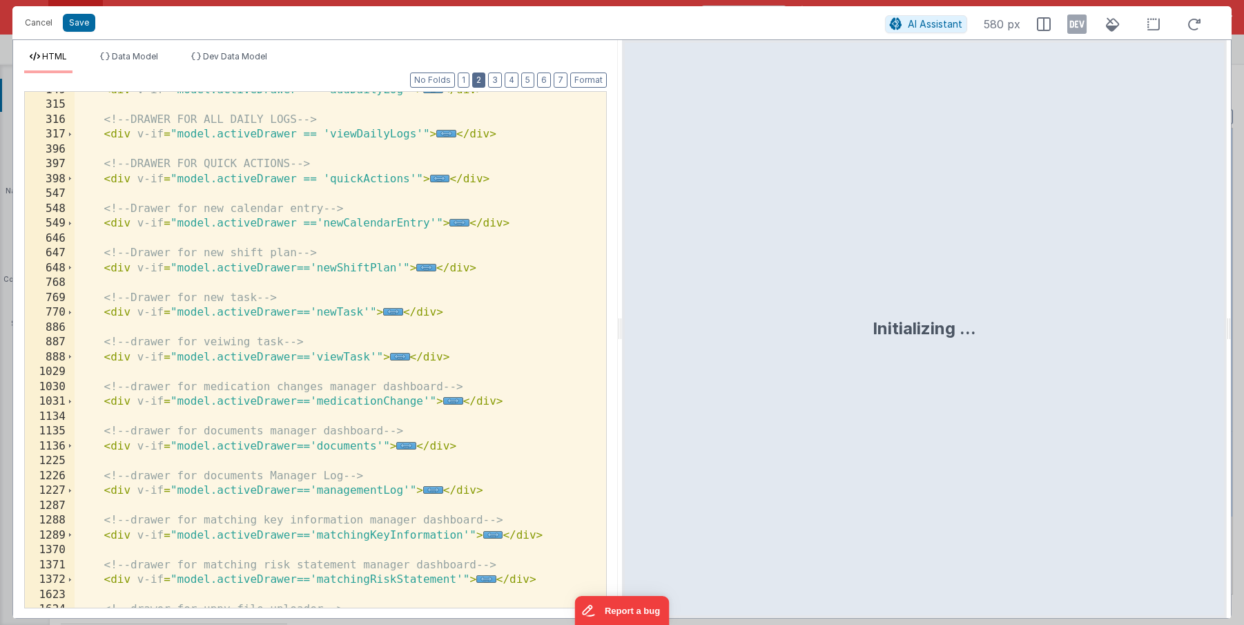
scroll to position [187, 0]
click at [447, 401] on span "..." at bounding box center [453, 401] width 20 height 8
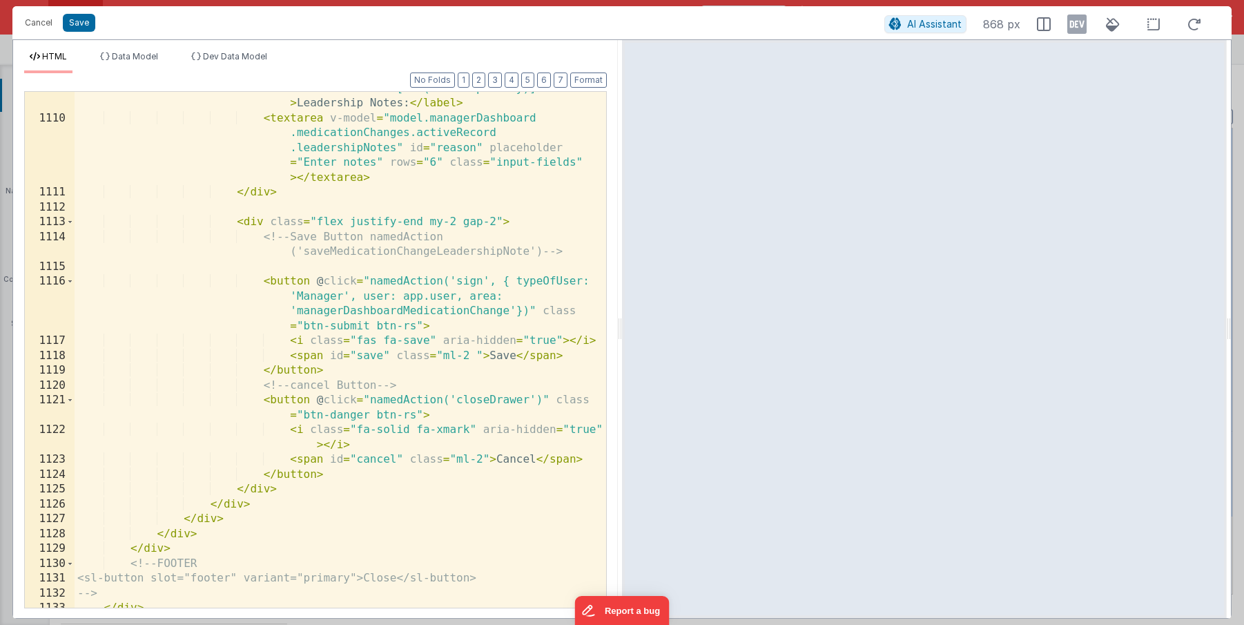
scroll to position [2237, 0]
click at [385, 310] on div "< label for = "leadershipnotes" class = "block mb-1 text -sm font-medium [var(-…" at bounding box center [341, 353] width 532 height 575
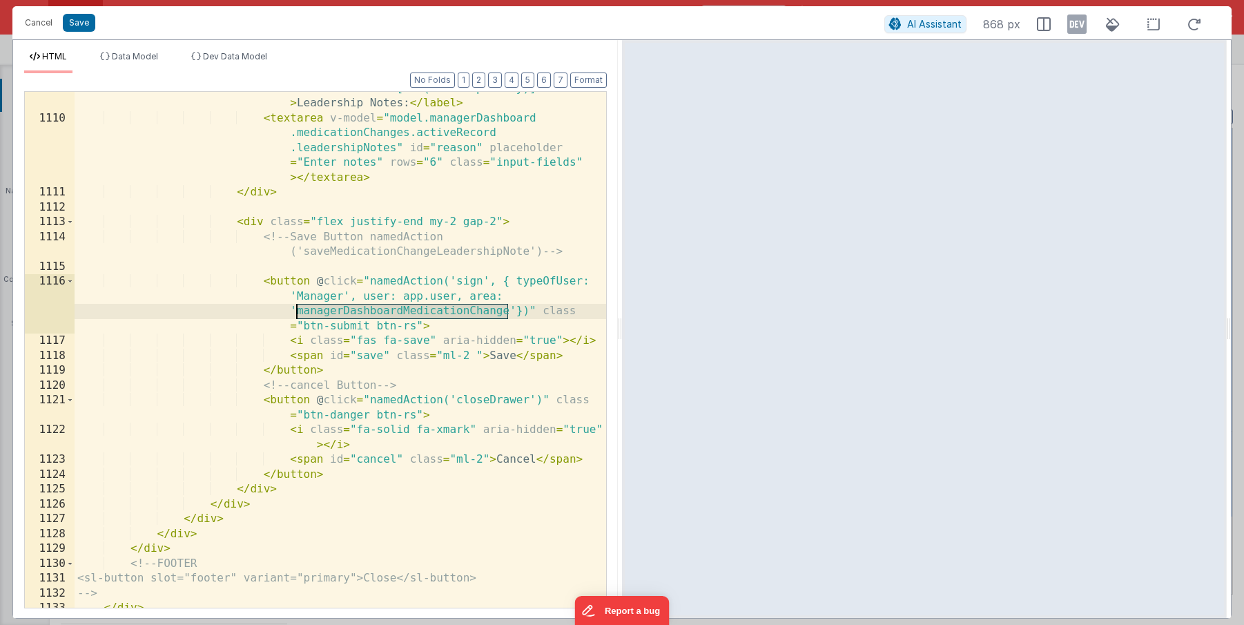
click at [385, 310] on div "< label for = "leadershipnotes" class = "block mb-1 text -sm font-medium [var(-…" at bounding box center [341, 353] width 532 height 575
click at [71, 29] on button "Save" at bounding box center [79, 23] width 32 height 18
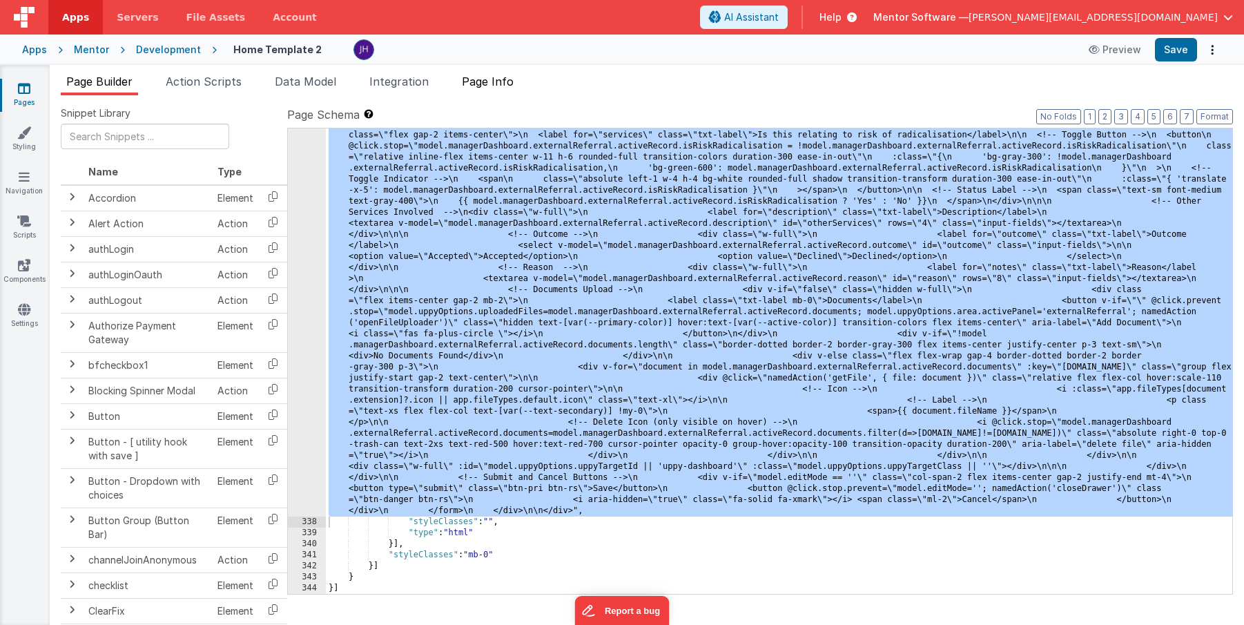
click at [486, 83] on span "Page Info" at bounding box center [488, 82] width 52 height 14
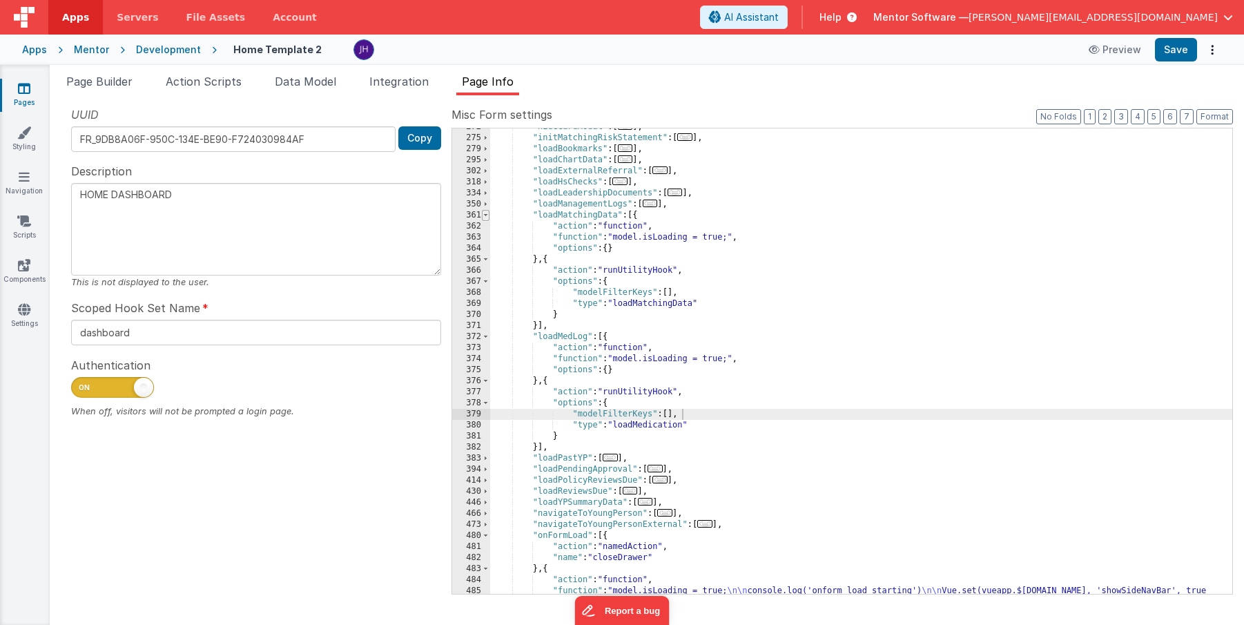
click at [487, 214] on span at bounding box center [486, 215] width 8 height 11
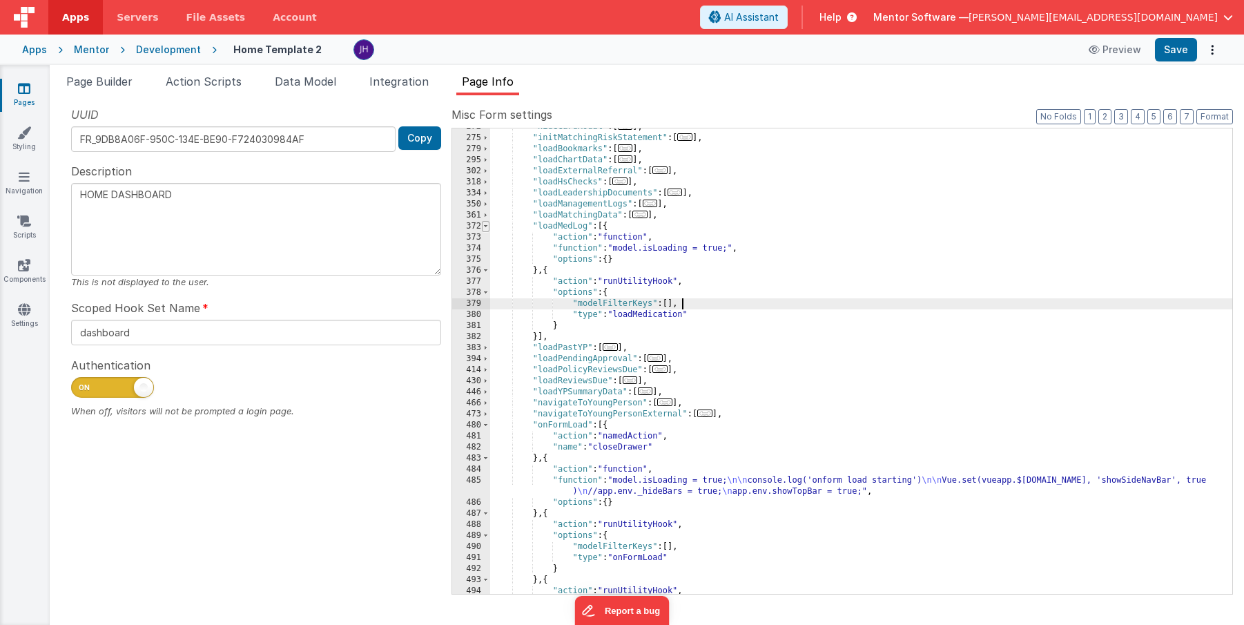
click at [486, 224] on span at bounding box center [486, 226] width 8 height 11
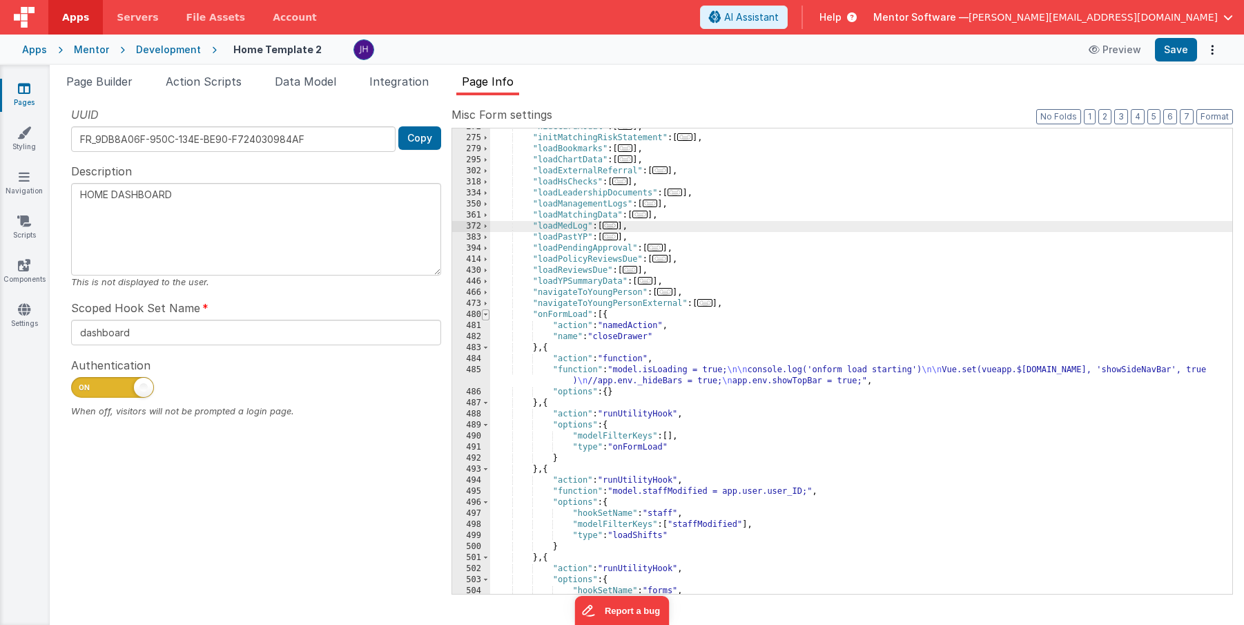
click at [488, 315] on span at bounding box center [486, 314] width 8 height 11
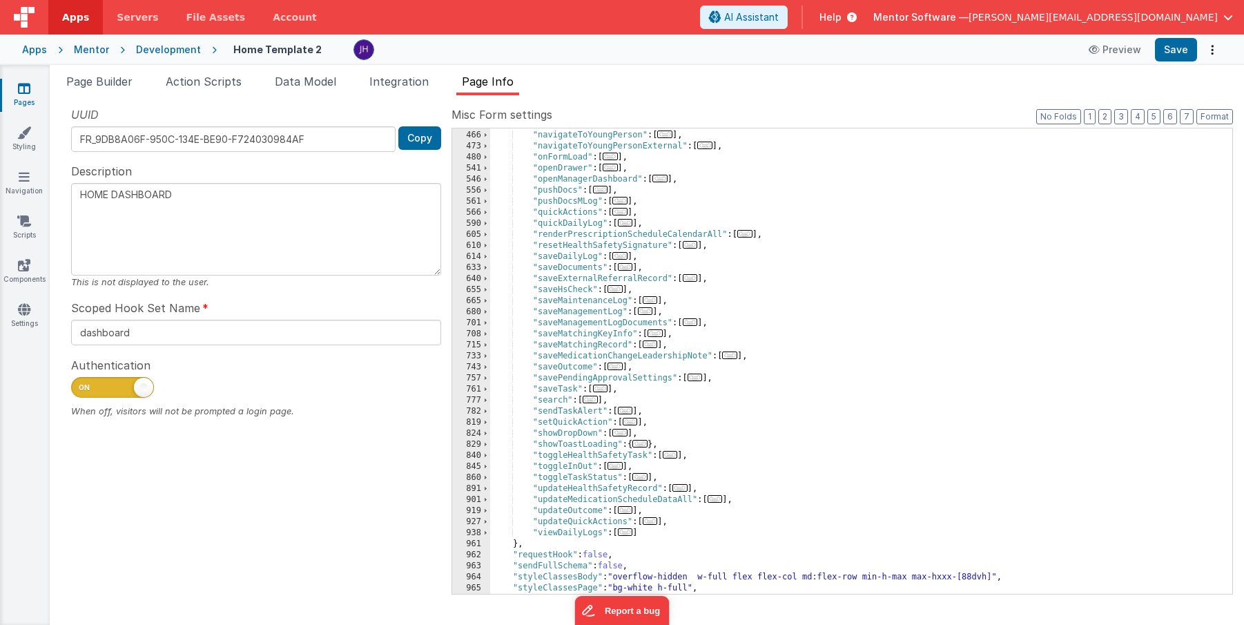
scroll to position [905, 0]
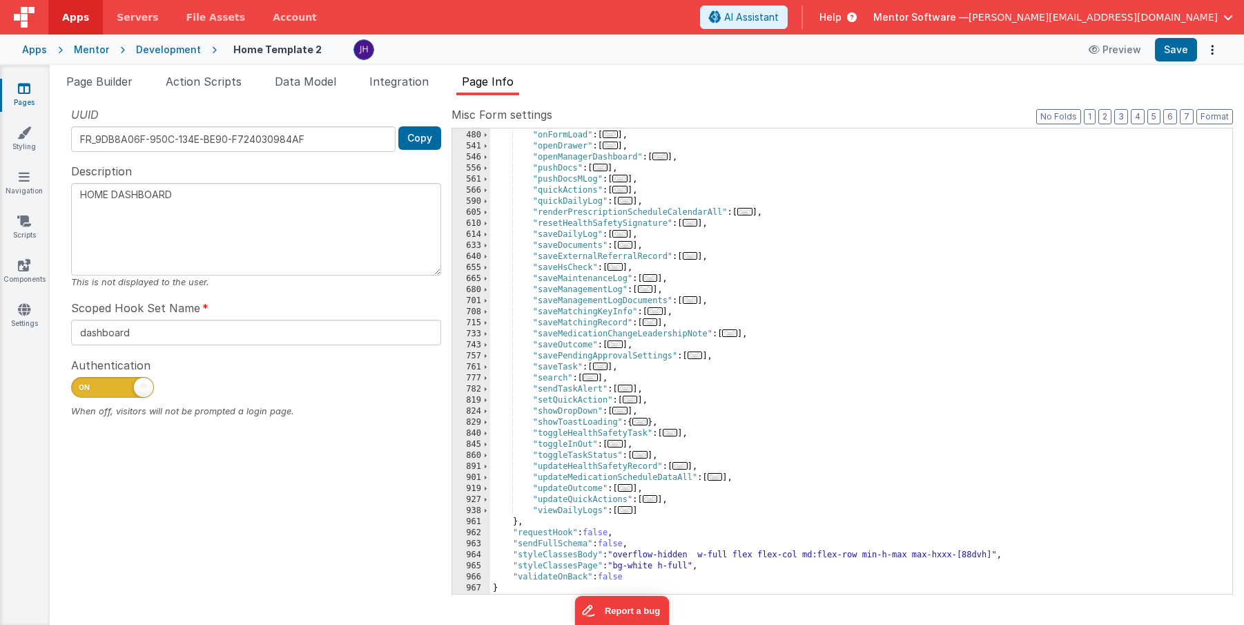
click at [737, 335] on span "..." at bounding box center [729, 333] width 15 height 8
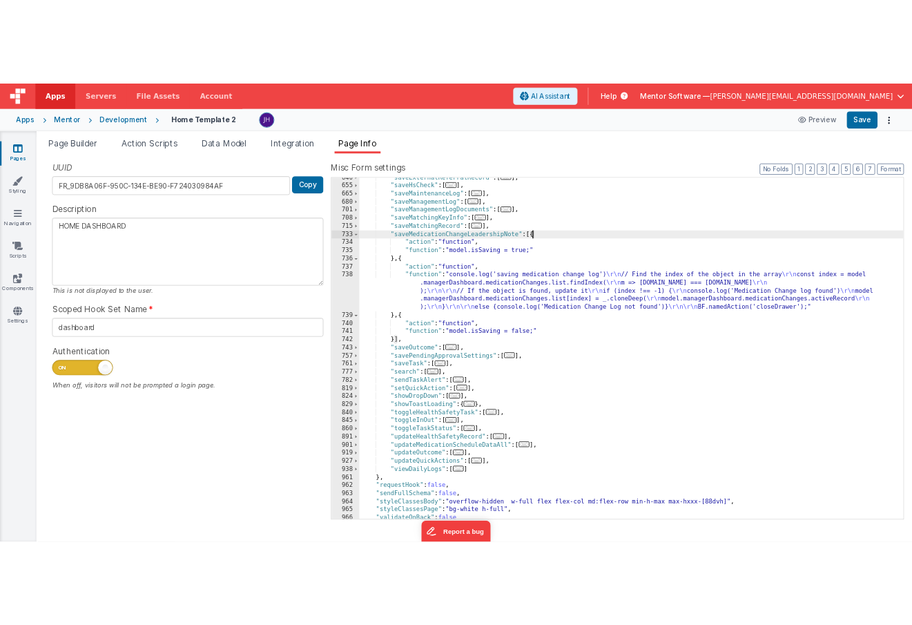
scroll to position [1033, 0]
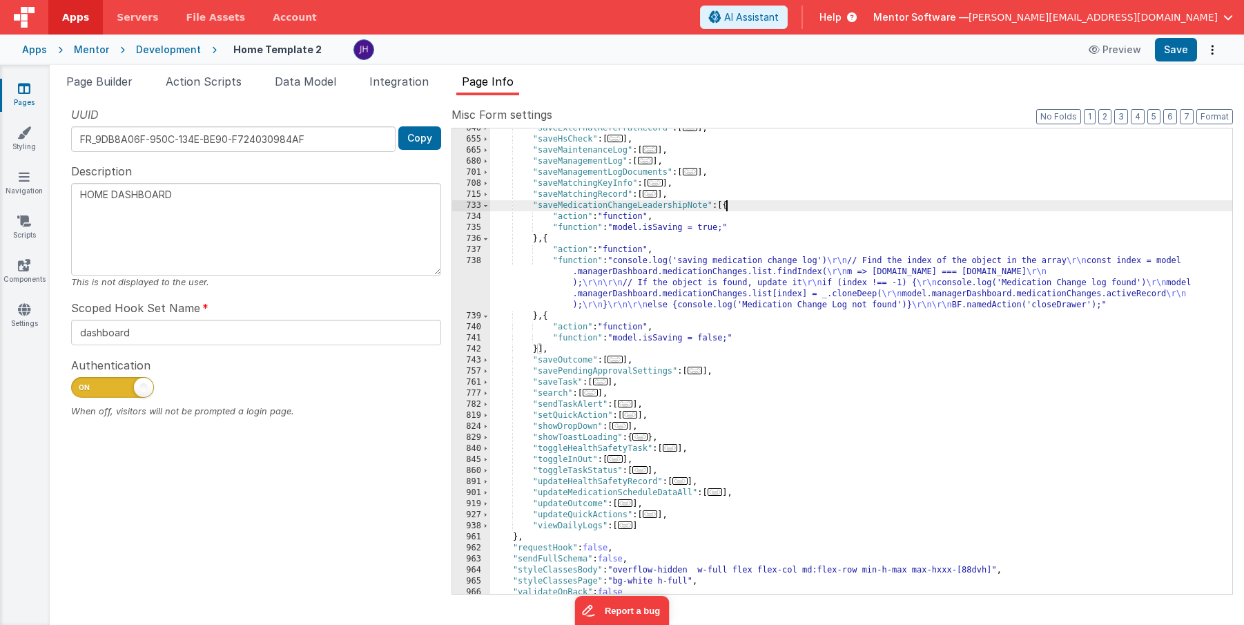
click at [650, 273] on div ""saveExternalReferralRecord" : [ ... ] , "saveHsCheck" : [ ... ] , "saveMainten…" at bounding box center [861, 367] width 742 height 488
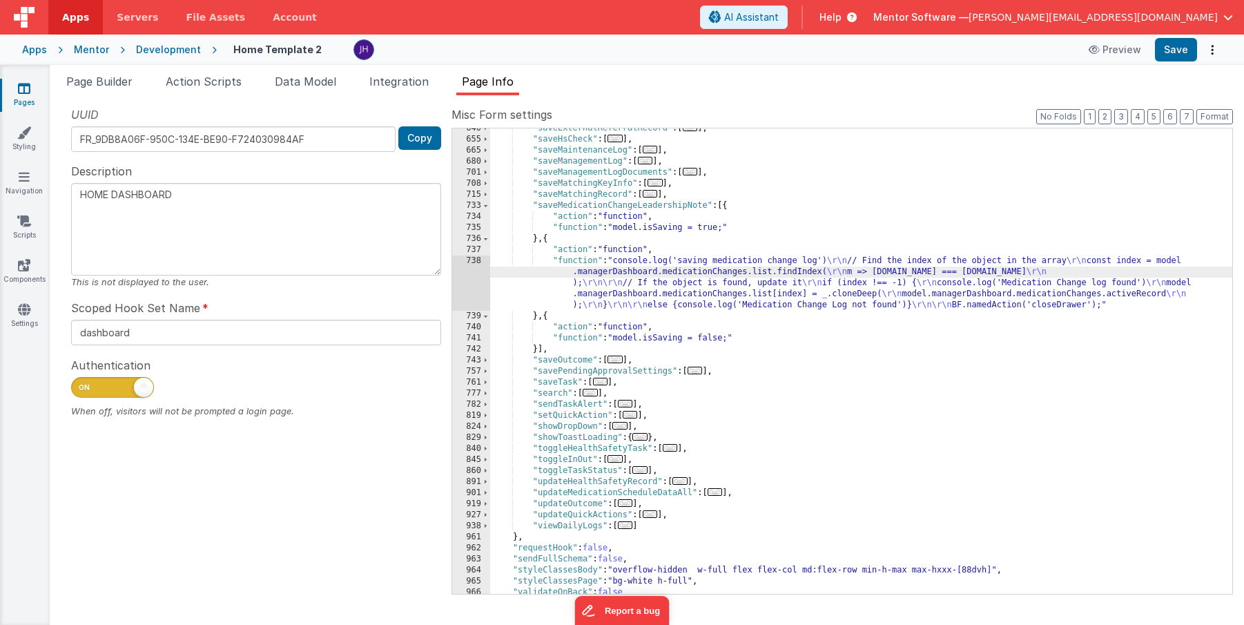
click at [473, 279] on div "738" at bounding box center [471, 282] width 38 height 55
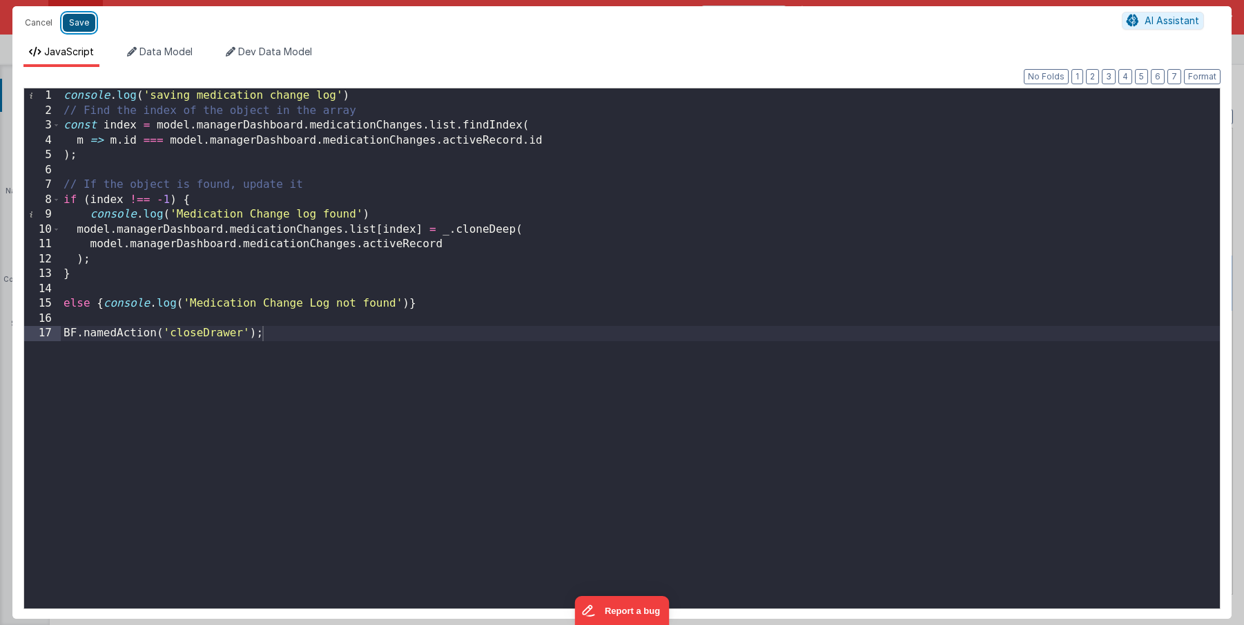
click at [81, 24] on button "Save" at bounding box center [79, 23] width 32 height 18
type textarea "HOME DASHBOARD"
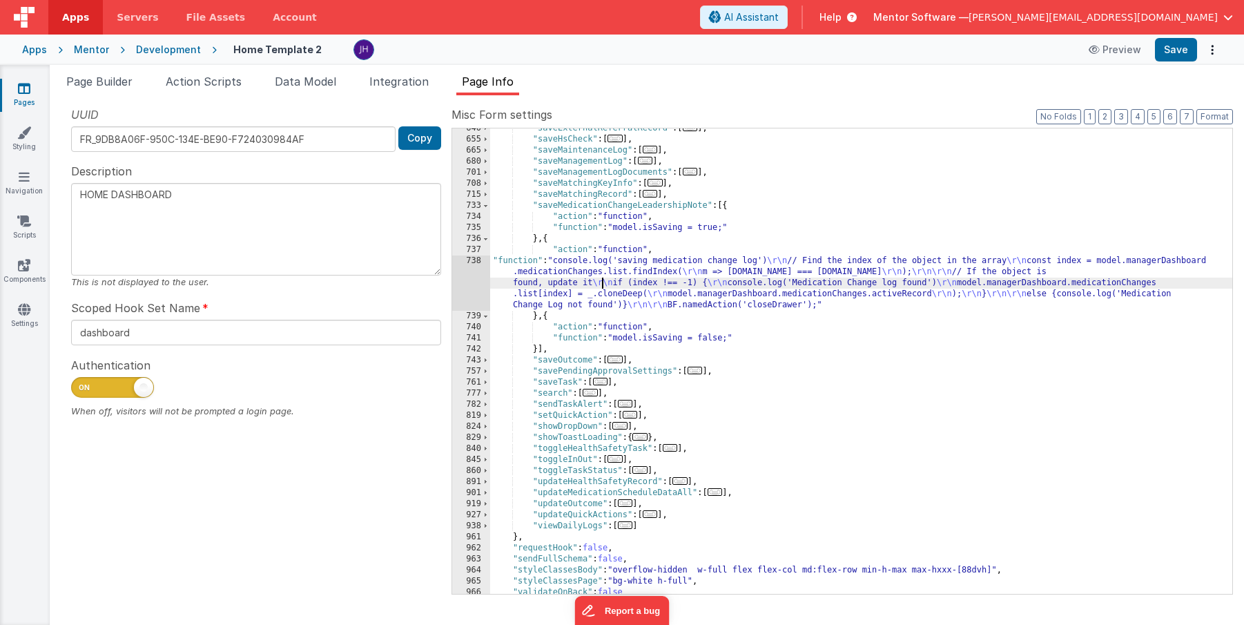
click at [604, 279] on div ""saveExternalReferralRecord" : [ ... ] , "saveHsCheck" : [ ... ] , "saveMainten…" at bounding box center [861, 367] width 742 height 488
click at [467, 273] on div "738" at bounding box center [471, 282] width 38 height 55
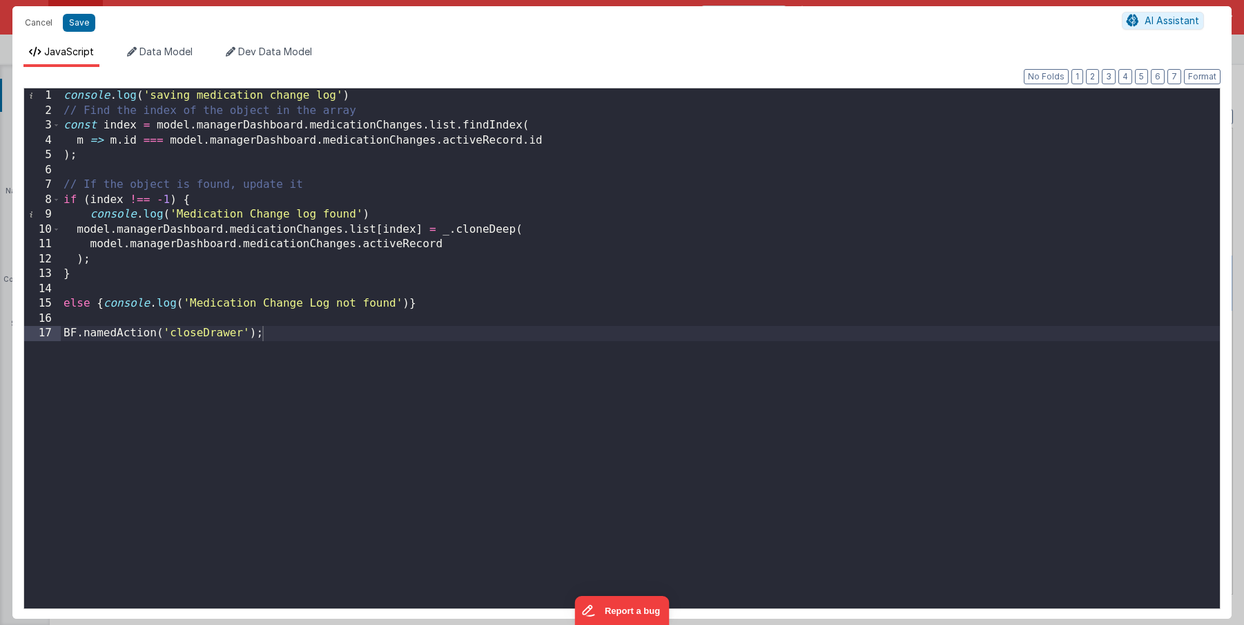
click at [499, 139] on div "console . log ( 'saving medication change log' ) // Find the index of the objec…" at bounding box center [640, 363] width 1159 height 550
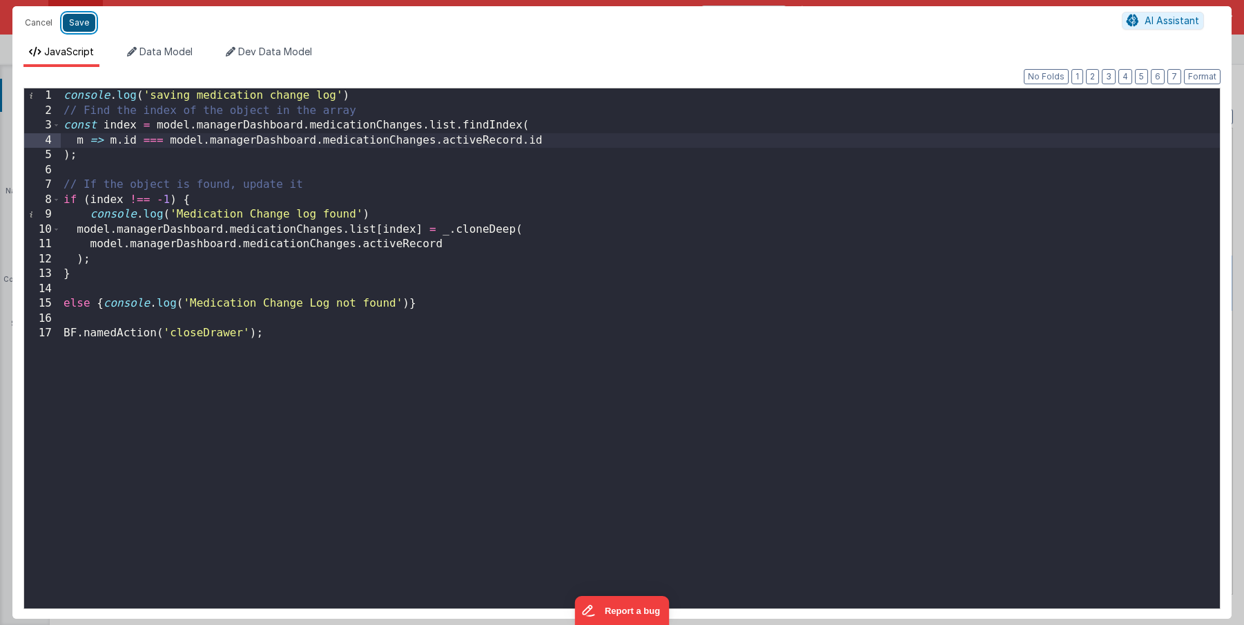
click at [79, 21] on button "Save" at bounding box center [79, 23] width 32 height 18
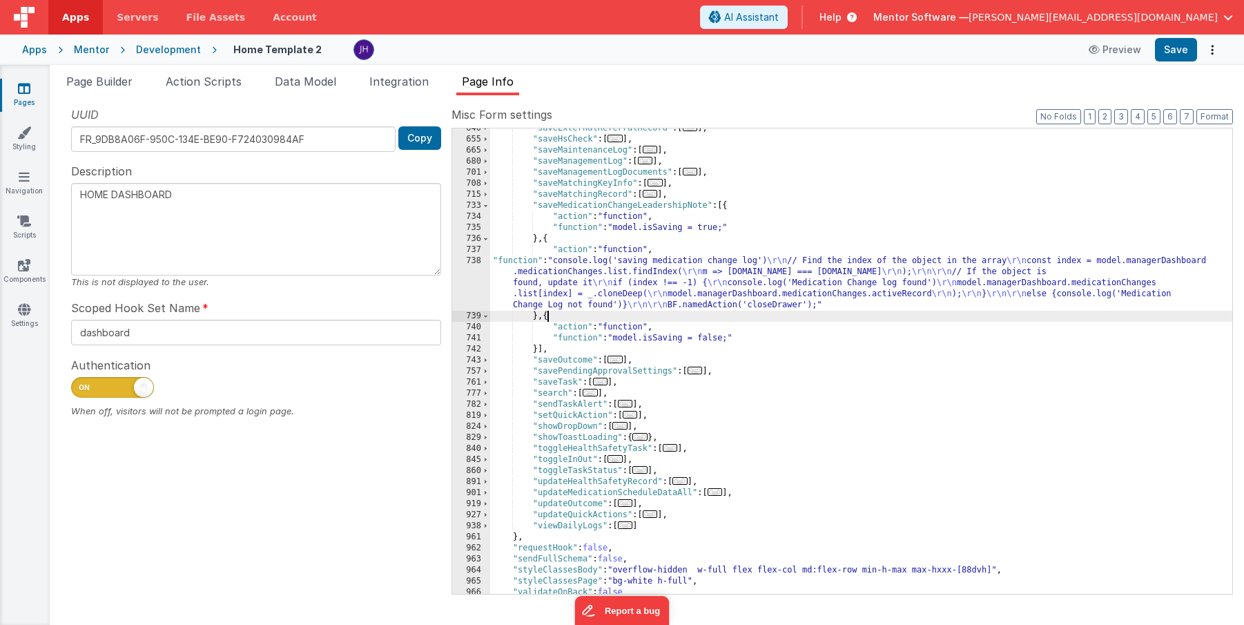
click at [548, 319] on div ""saveExternalReferralRecord" : [ ... ] , "saveHsCheck" : [ ... ] , "saveMainten…" at bounding box center [861, 367] width 742 height 488
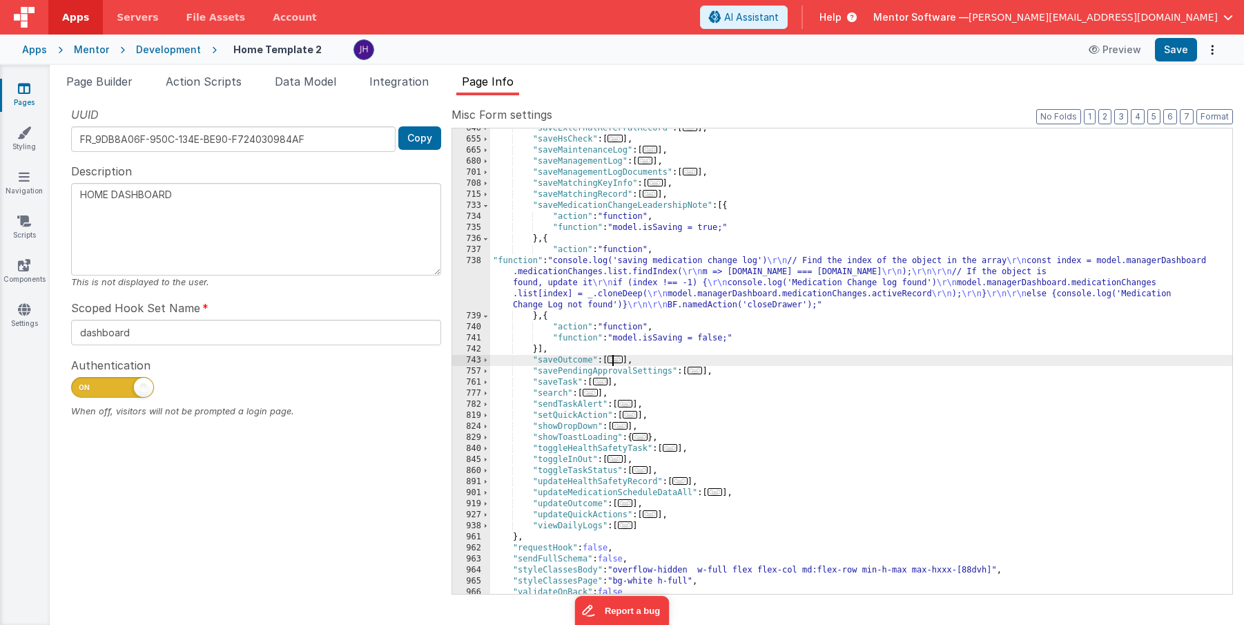
click at [623, 360] on span "..." at bounding box center [615, 360] width 15 height 8
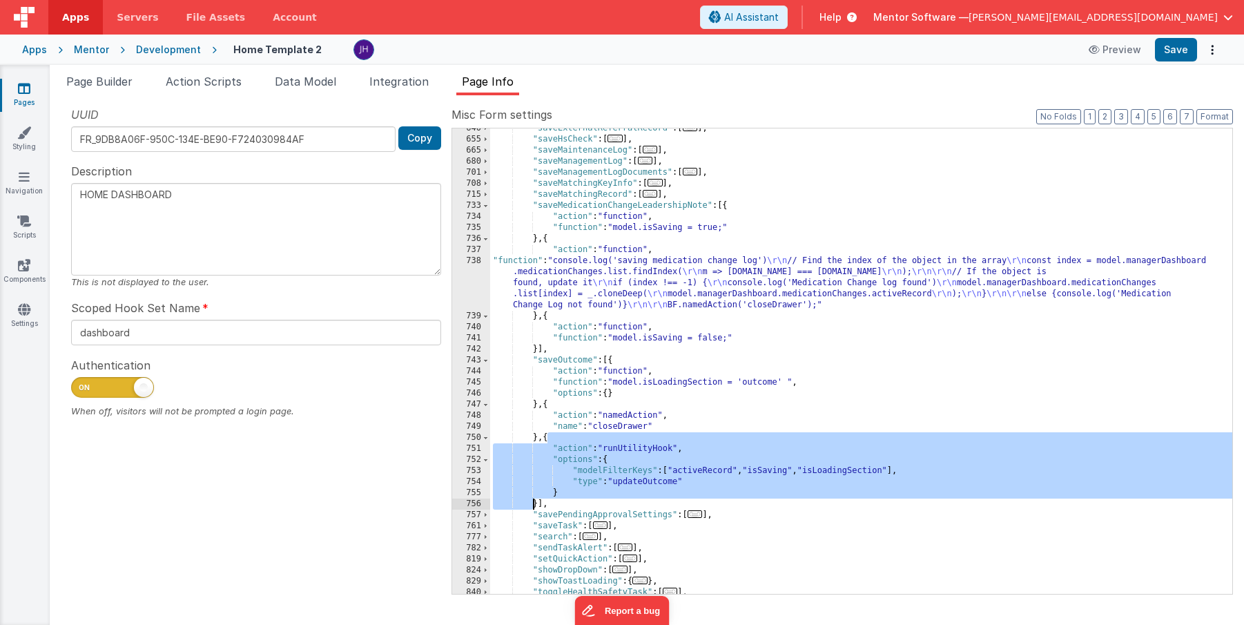
drag, startPoint x: 546, startPoint y: 440, endPoint x: 535, endPoint y: 505, distance: 66.5
click at [535, 505] on div ""saveExternalReferralRecord" : [ ... ] , "saveHsCheck" : [ ... ] , "saveMainten…" at bounding box center [861, 367] width 742 height 488
click at [558, 430] on div ""saveExternalReferralRecord" : [ ... ] , "saveHsCheck" : [ ... ] , "saveMainten…" at bounding box center [861, 367] width 742 height 488
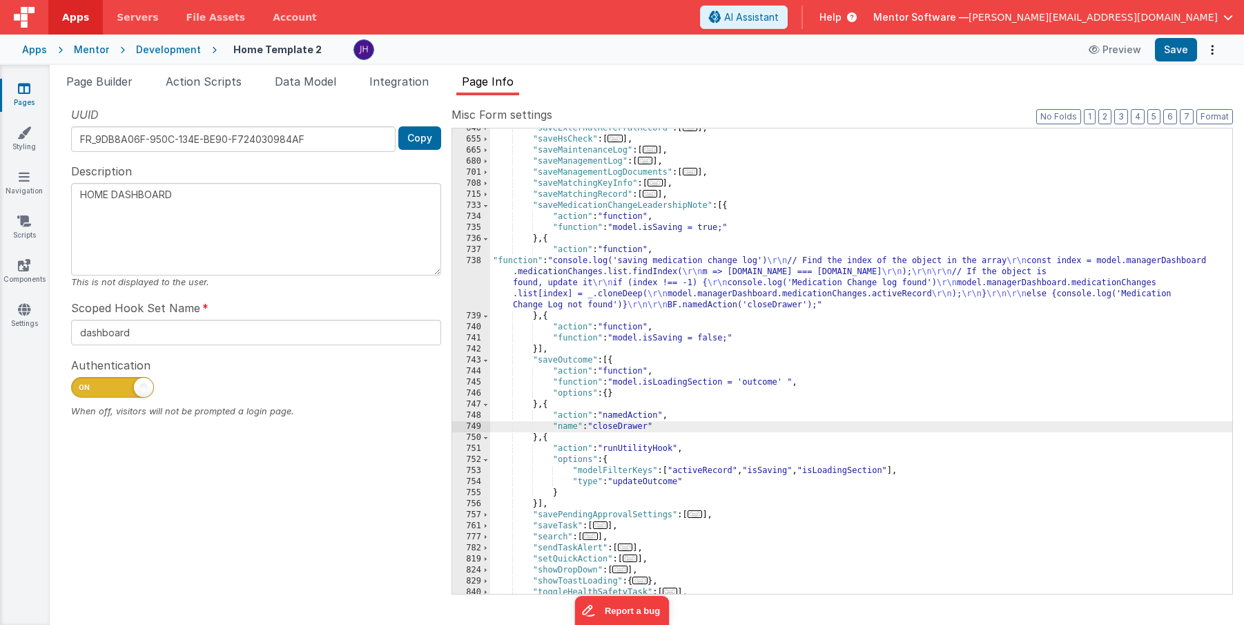
click at [548, 440] on div ""saveExternalReferralRecord" : [ ... ] , "saveHsCheck" : [ ... ] , "saveMainten…" at bounding box center [861, 367] width 742 height 488
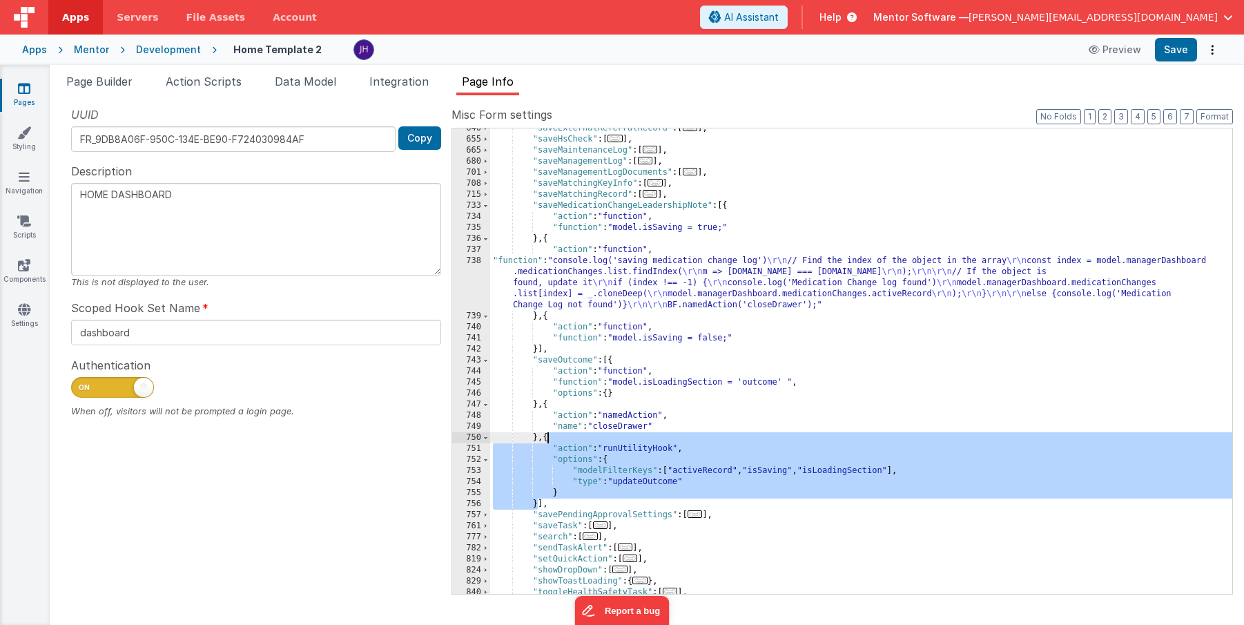
click at [548, 440] on div ""saveExternalReferralRecord" : [ ... ] , "saveHsCheck" : [ ... ] , "saveMainten…" at bounding box center [861, 367] width 742 height 488
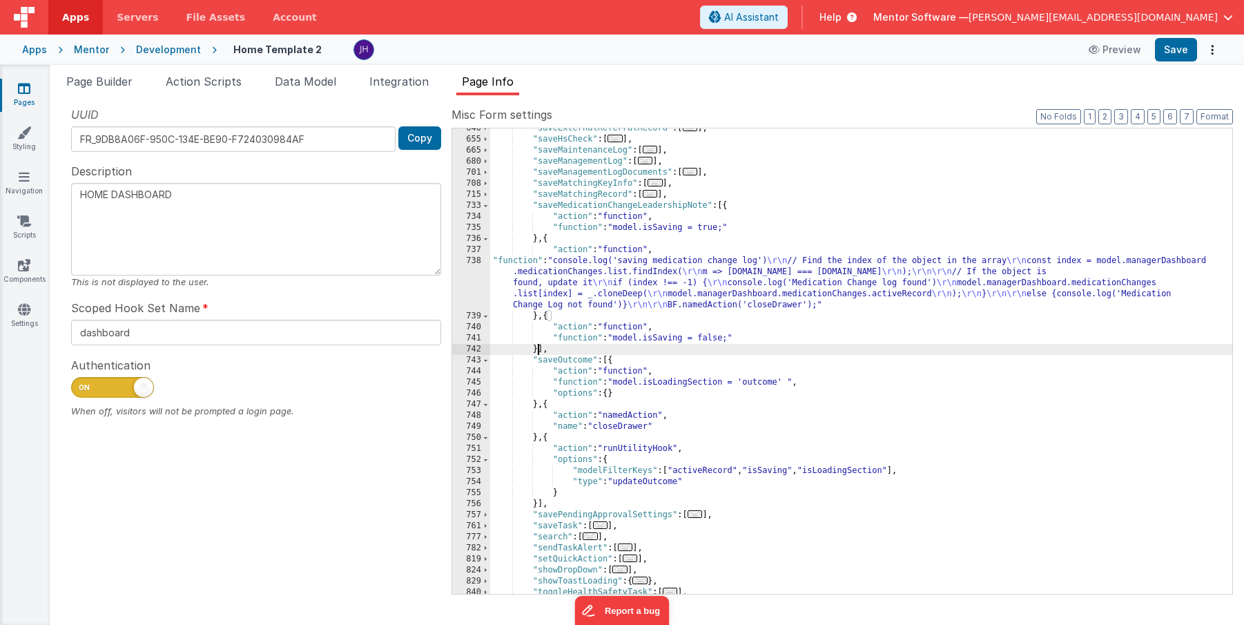
click at [538, 350] on div ""saveExternalReferralRecord" : [ ... ] , "saveHsCheck" : [ ... ] , "saveMainten…" at bounding box center [861, 367] width 742 height 488
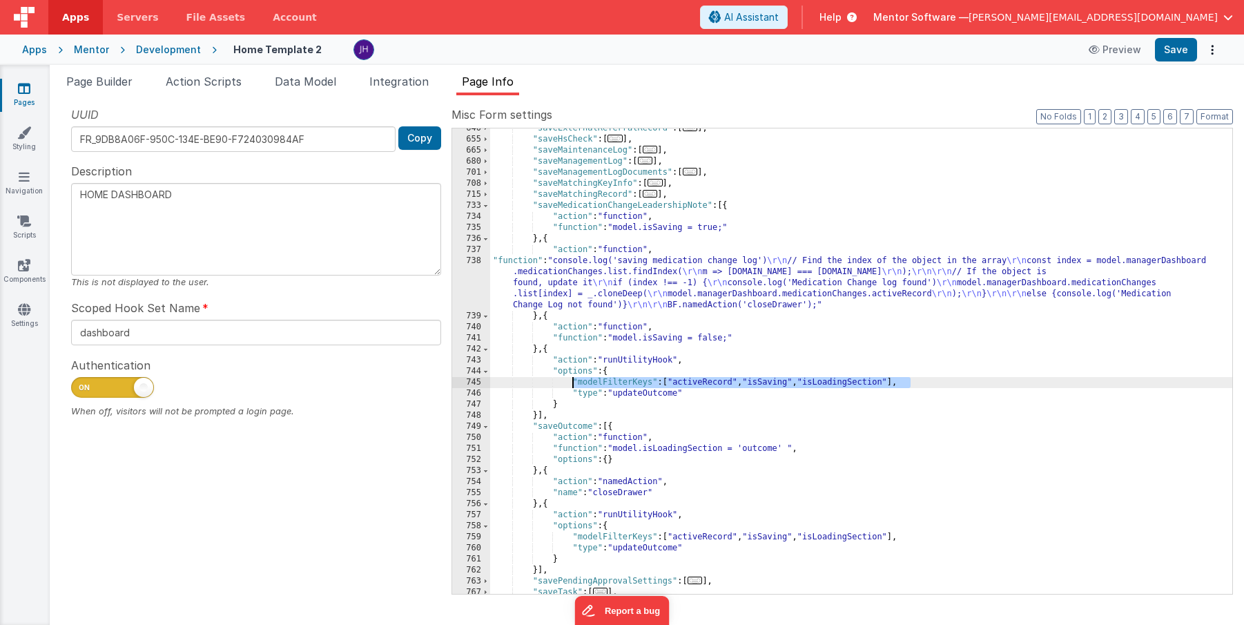
drag, startPoint x: 916, startPoint y: 383, endPoint x: 574, endPoint y: 384, distance: 341.8
click at [574, 384] on div ""saveExternalReferralRecord" : [ ... ] , "saveHsCheck" : [ ... ] , "saveMainten…" at bounding box center [861, 367] width 742 height 488
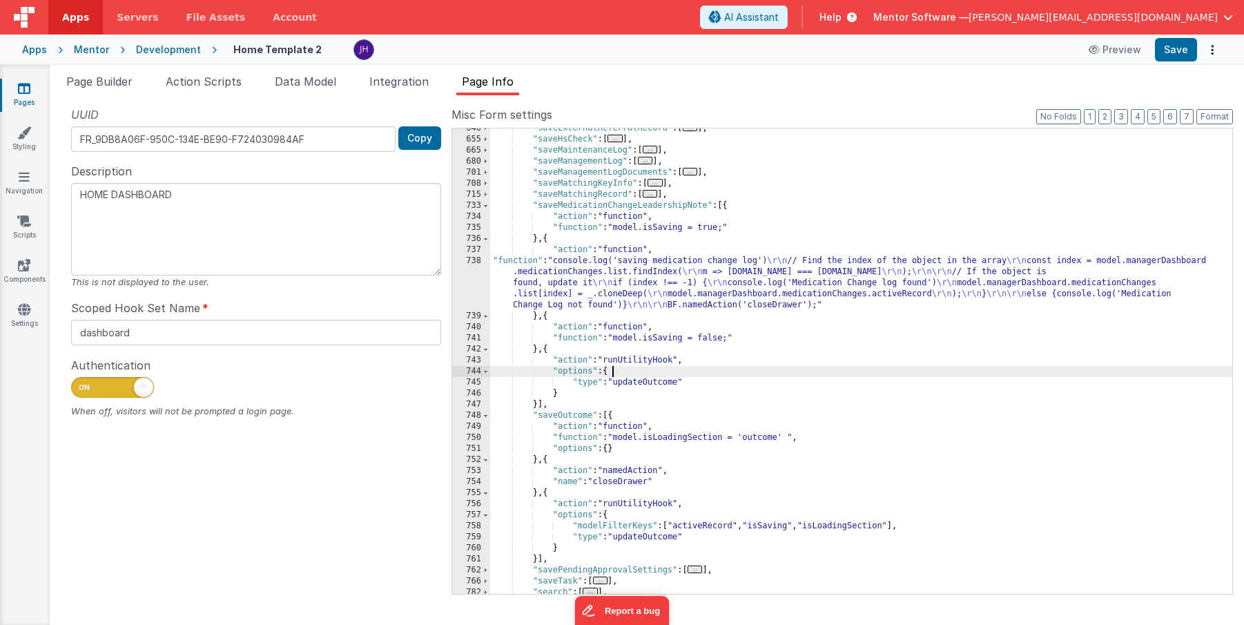
click at [629, 374] on div ""saveExternalReferralRecord" : [ ... ] , "saveHsCheck" : [ ... ] , "saveMainten…" at bounding box center [861, 367] width 742 height 488
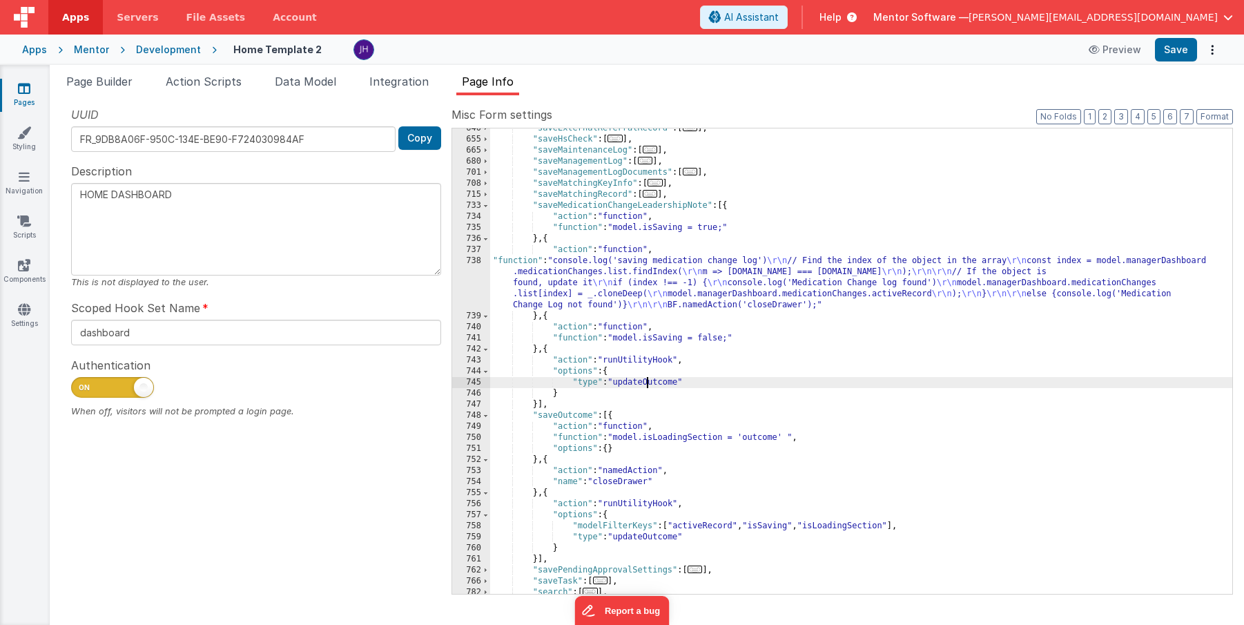
click at [646, 384] on div ""saveExternalReferralRecord" : [ ... ] , "saveHsCheck" : [ ... ] , "saveMainten…" at bounding box center [861, 367] width 742 height 488
type textarea "HOME DASHBOARD"
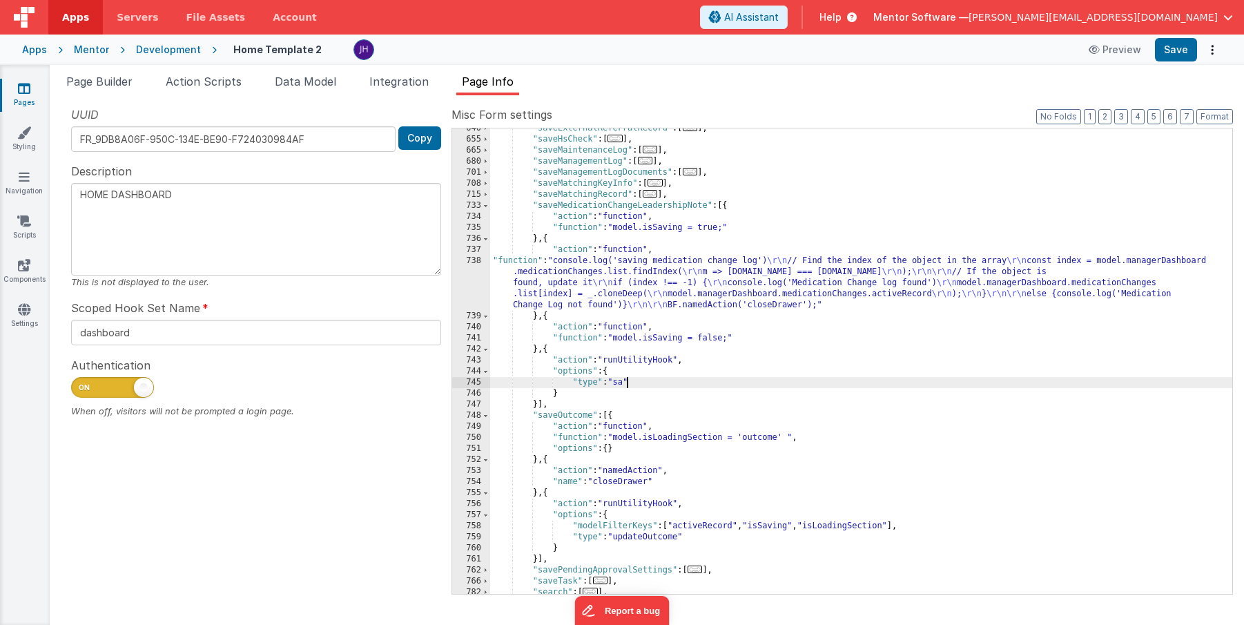
type textarea "HOME DASHBOARD"
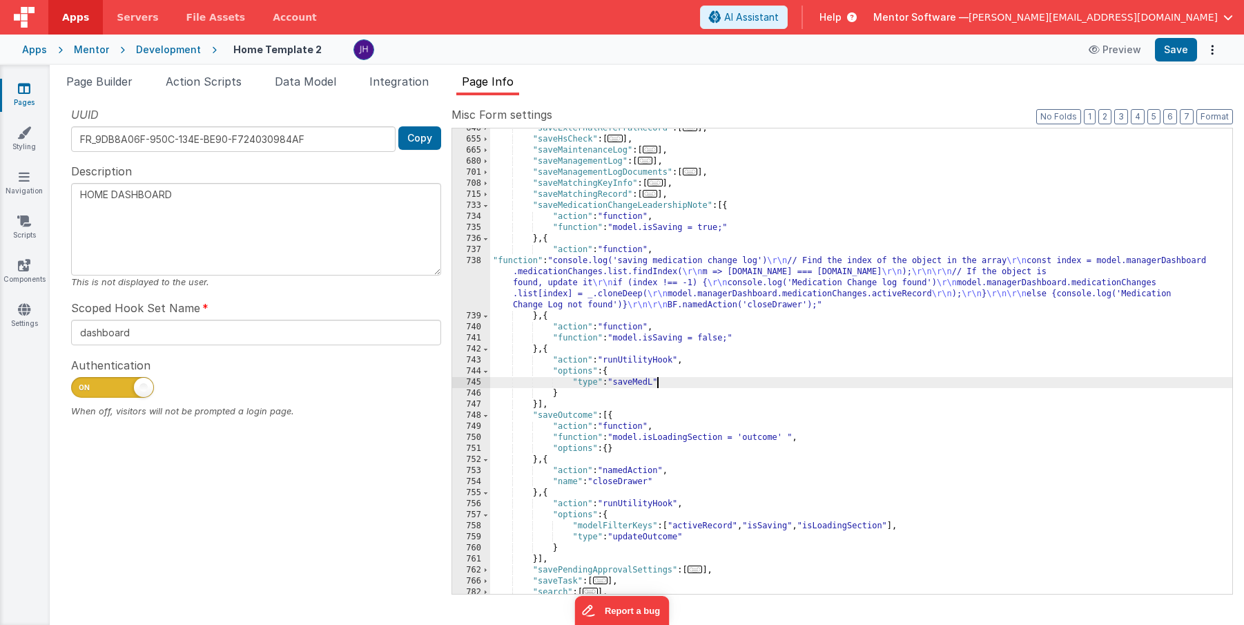
type textarea "HOME DASHBOARD"
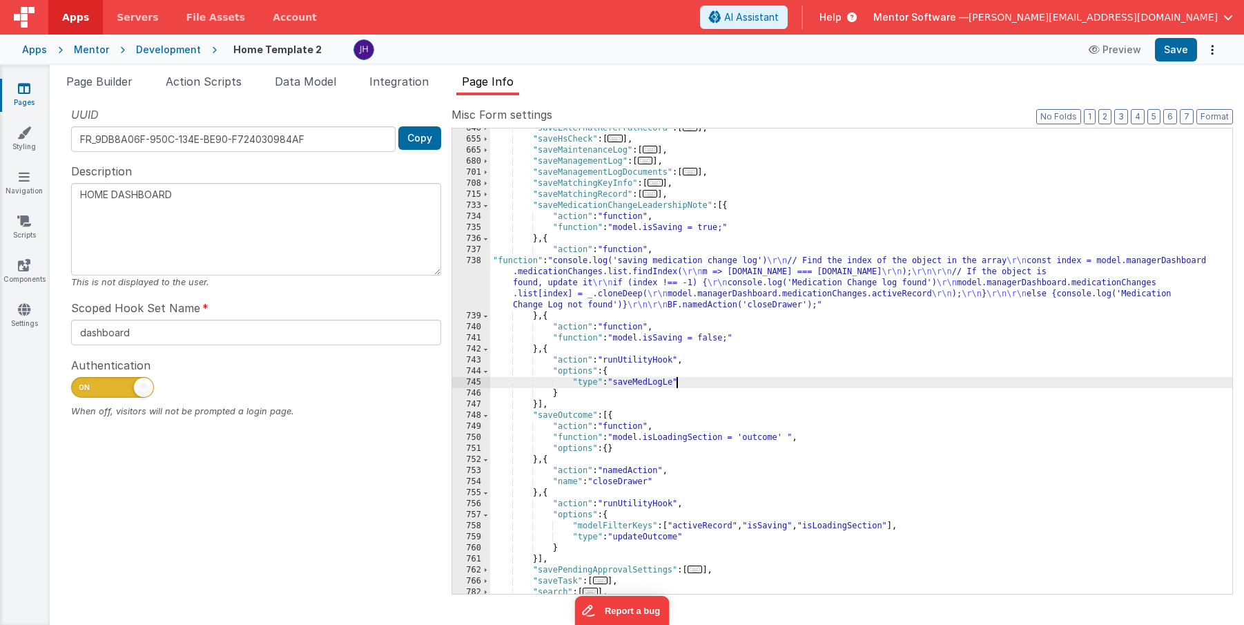
type textarea "HOME DASHBOARD"
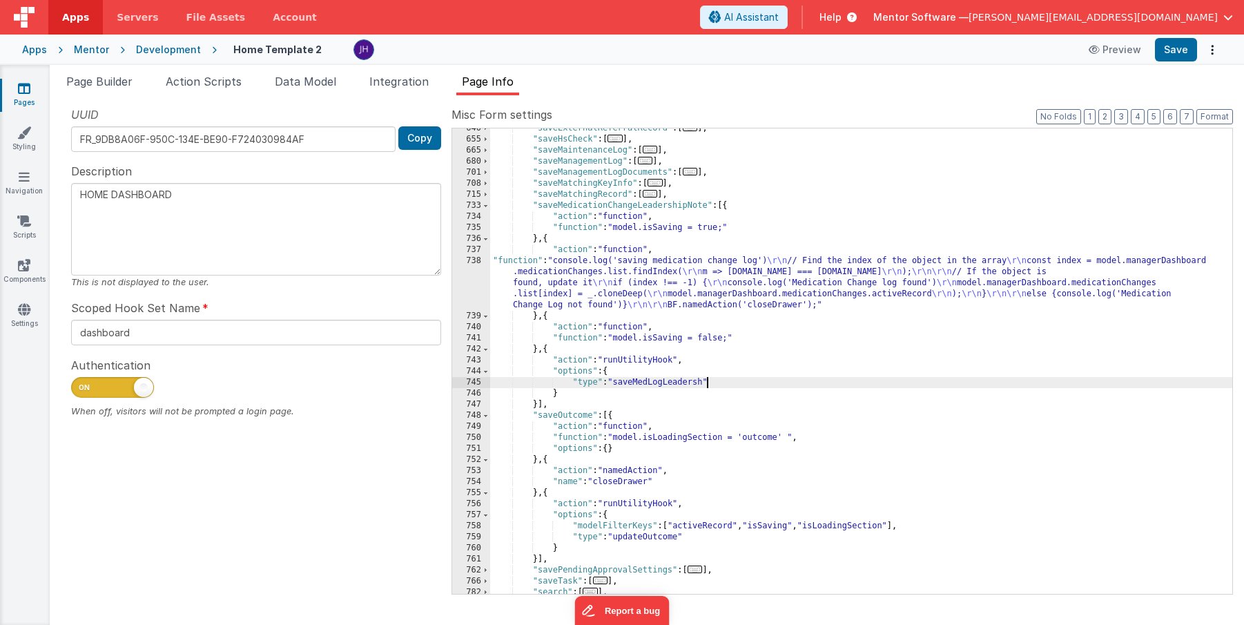
type textarea "HOME DASHBOARD"
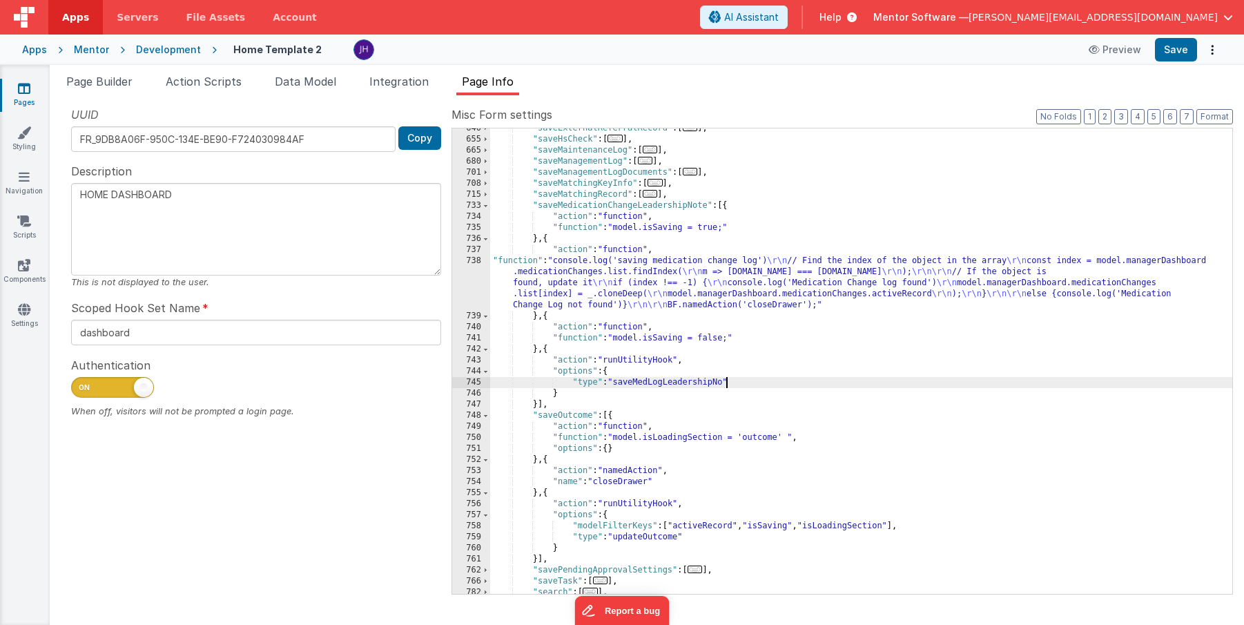
type textarea "HOME DASHBOARD"
click at [771, 383] on div ""saveExternalReferralRecord" : [ ... ] , "saveHsCheck" : [ ... ] , "saveMainten…" at bounding box center [861, 367] width 742 height 488
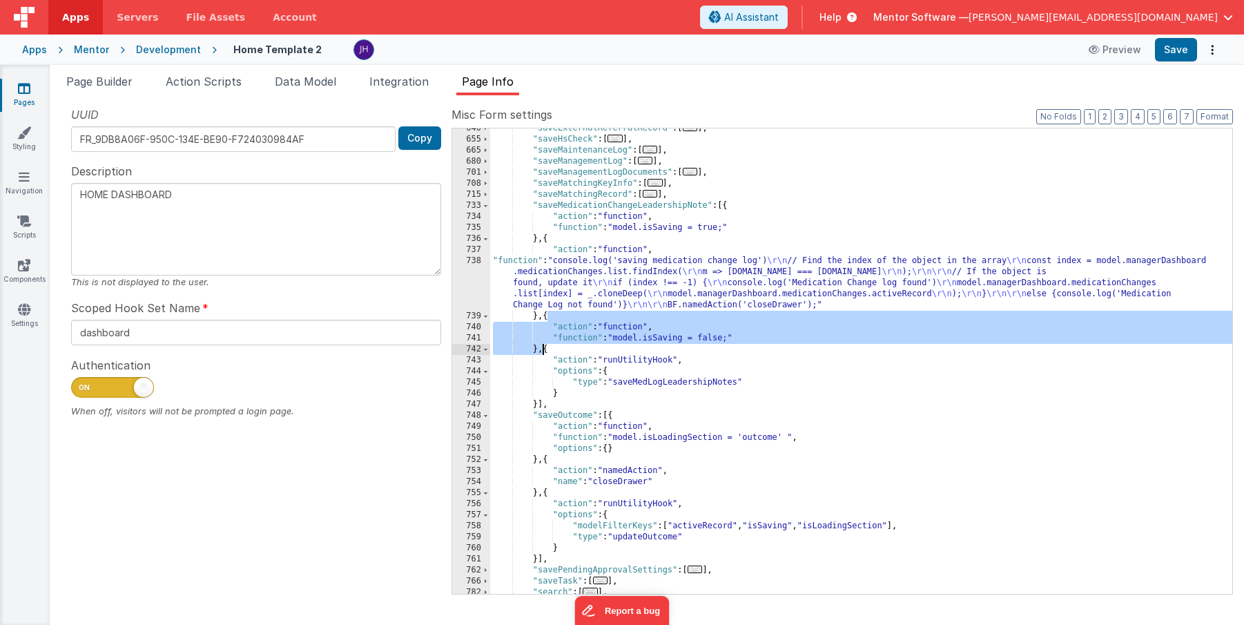
drag, startPoint x: 549, startPoint y: 317, endPoint x: 541, endPoint y: 354, distance: 37.4
click at [541, 354] on div ""saveExternalReferralRecord" : [ ... ] , "saveHsCheck" : [ ... ] , "saveMainten…" at bounding box center [861, 367] width 742 height 488
type textarea "HOME DASHBOARD"
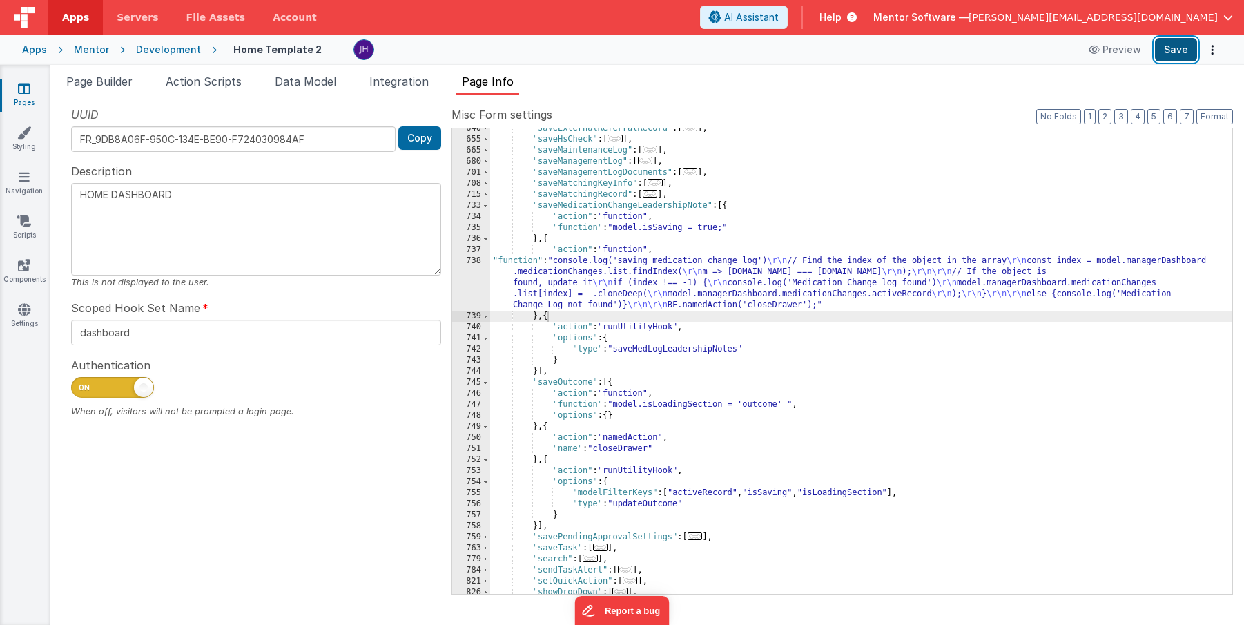
click at [1176, 52] on button "Save" at bounding box center [1176, 49] width 42 height 23
click at [23, 90] on icon at bounding box center [24, 88] width 12 height 14
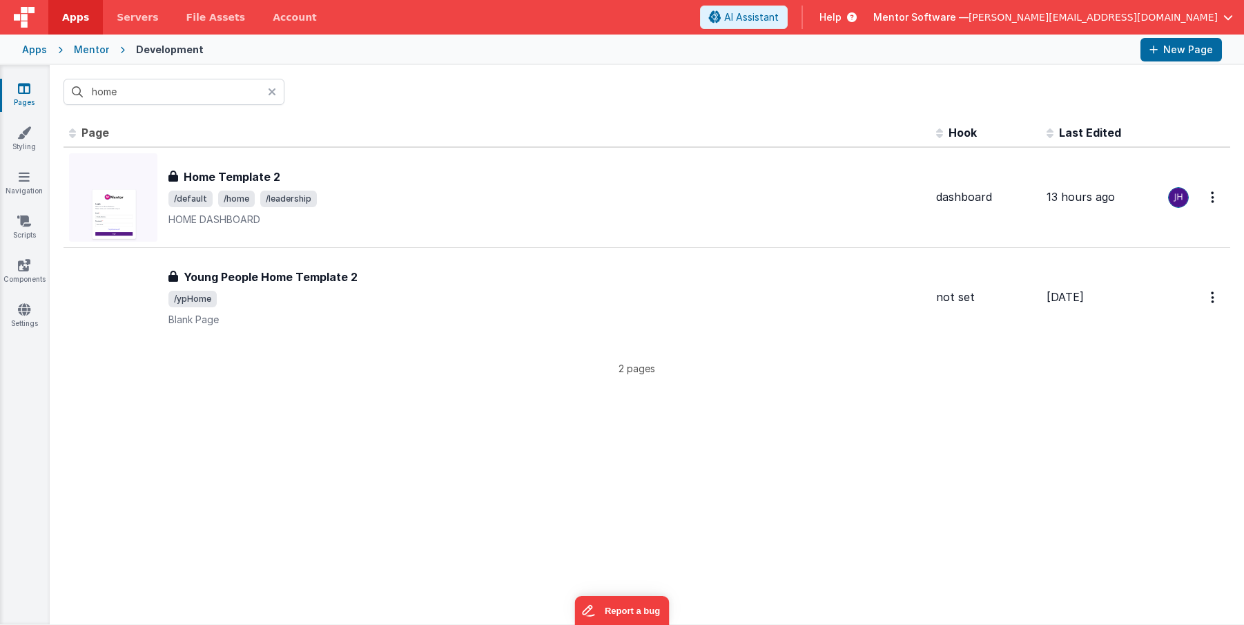
click at [77, 48] on div "Mentor" at bounding box center [91, 50] width 35 height 14
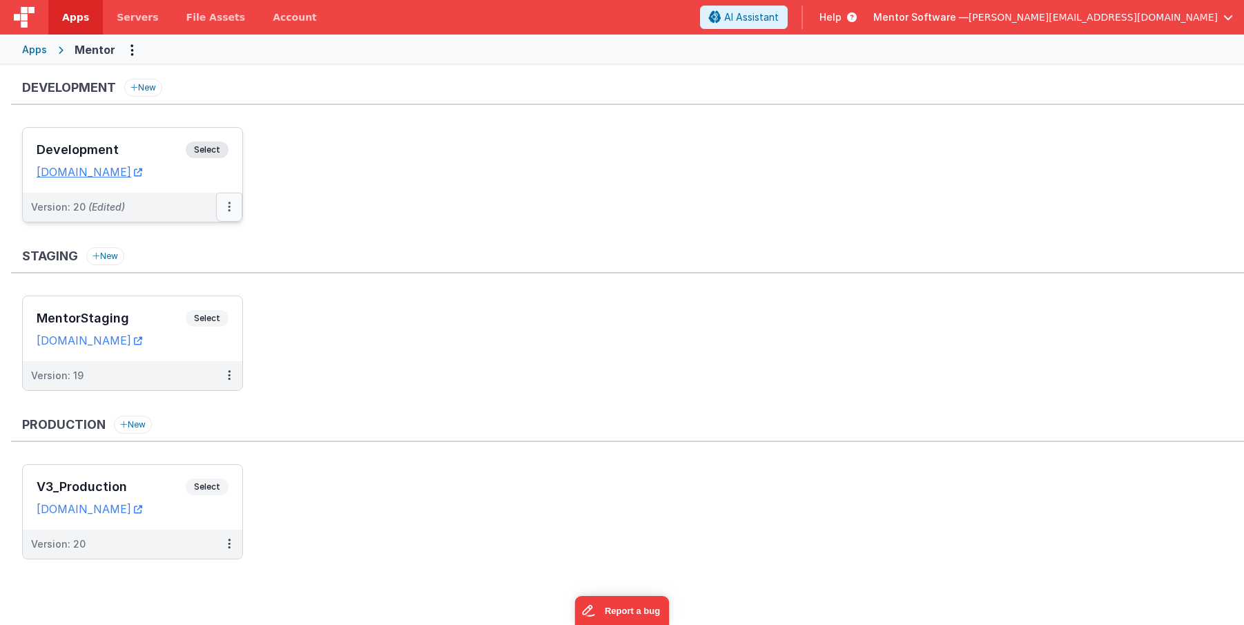
click at [231, 207] on button at bounding box center [229, 207] width 26 height 29
click at [291, 307] on div at bounding box center [622, 312] width 1244 height 625
click at [231, 209] on button at bounding box center [229, 207] width 26 height 29
click at [214, 284] on link "Deploy..." at bounding box center [182, 288] width 122 height 25
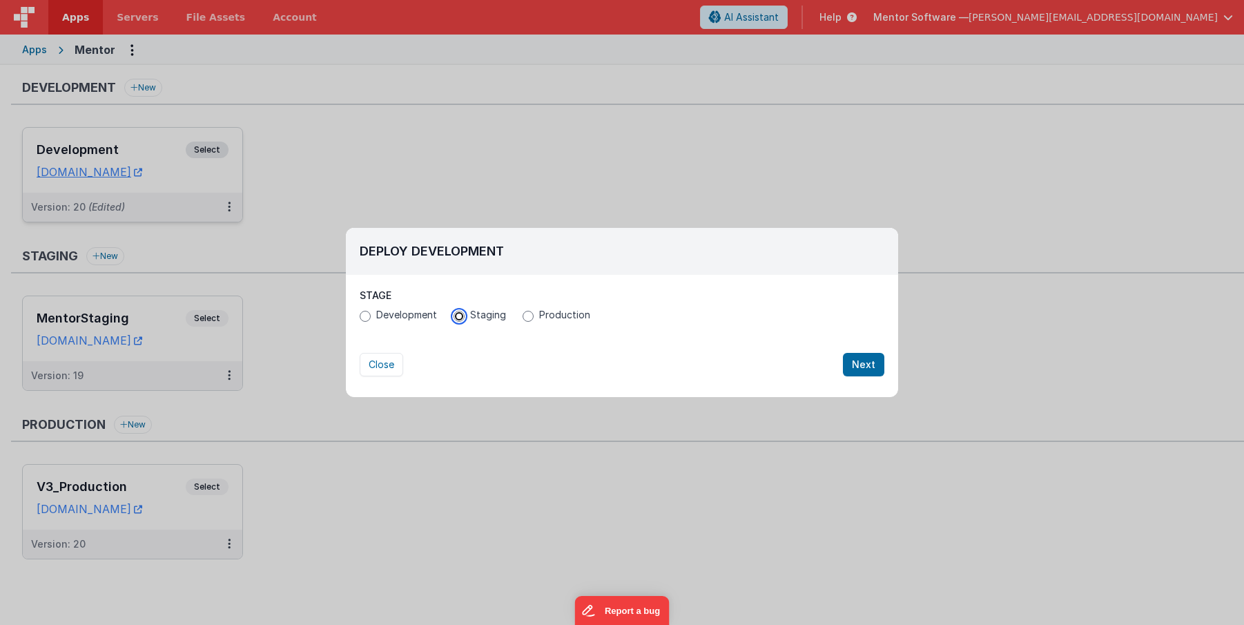
click at [461, 317] on input "Staging" at bounding box center [459, 316] width 11 height 11
radio input "true"
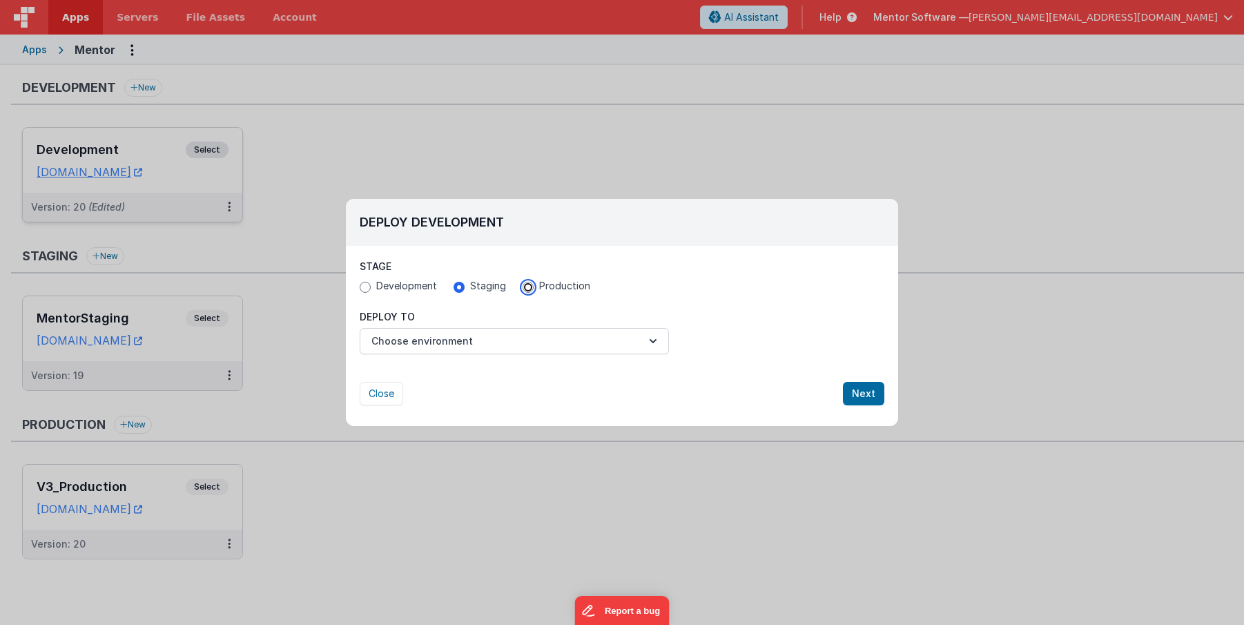
click at [528, 289] on input "Production" at bounding box center [528, 287] width 11 height 11
radio input "true"
click at [454, 289] on input "Staging" at bounding box center [459, 287] width 11 height 11
radio input "true"
radio input "false"
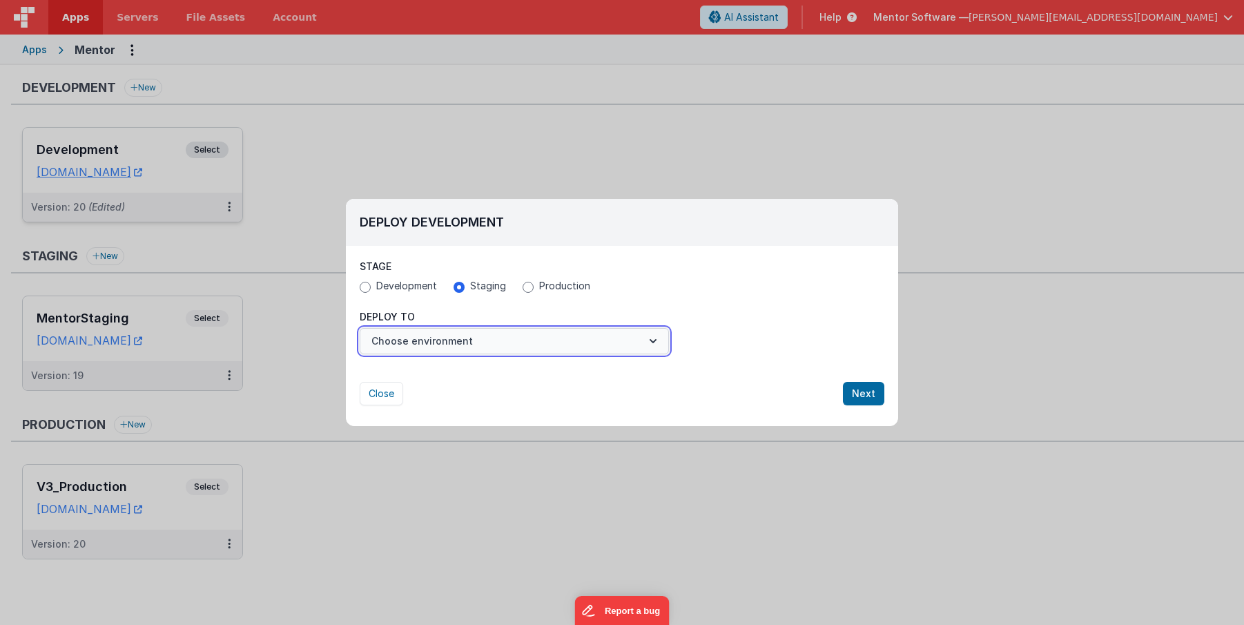
click at [509, 342] on button "Choose environment" at bounding box center [514, 341] width 309 height 26
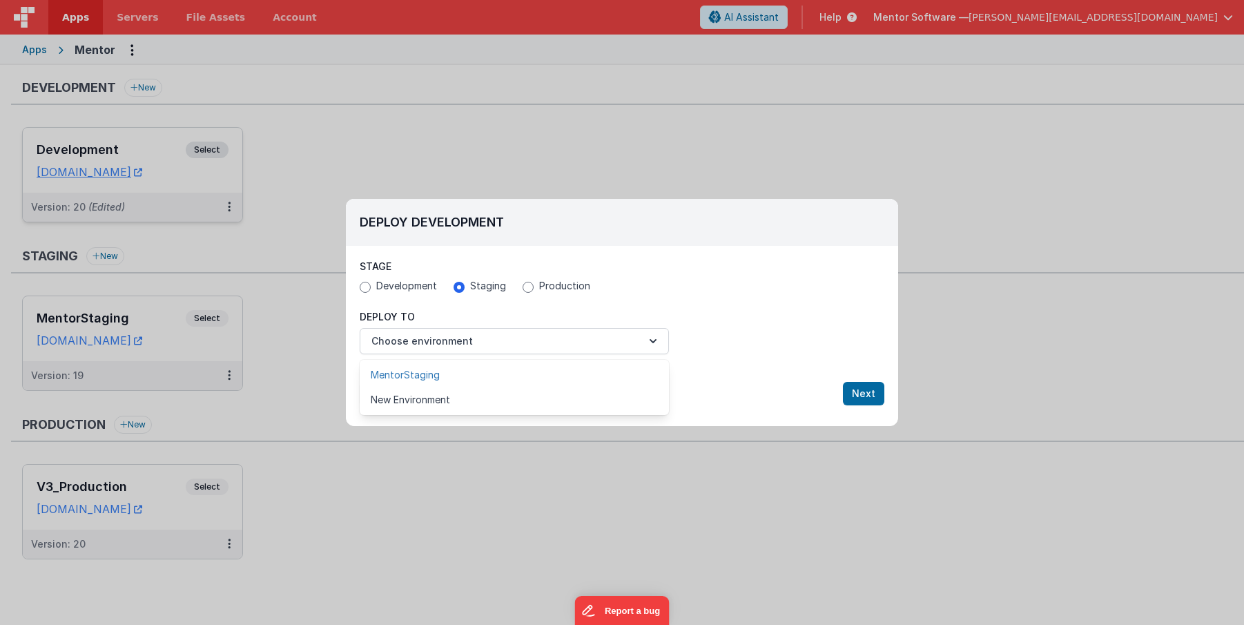
click at [479, 370] on link "MentorStaging" at bounding box center [514, 375] width 309 height 25
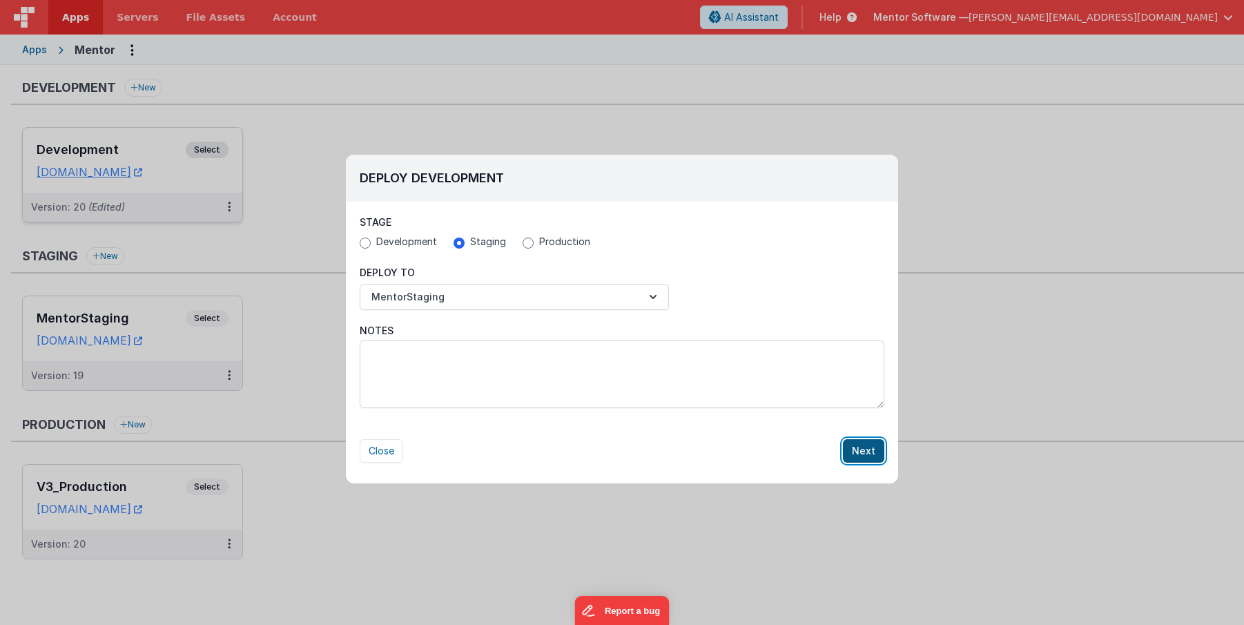
click at [865, 455] on button "Next" at bounding box center [863, 450] width 41 height 23
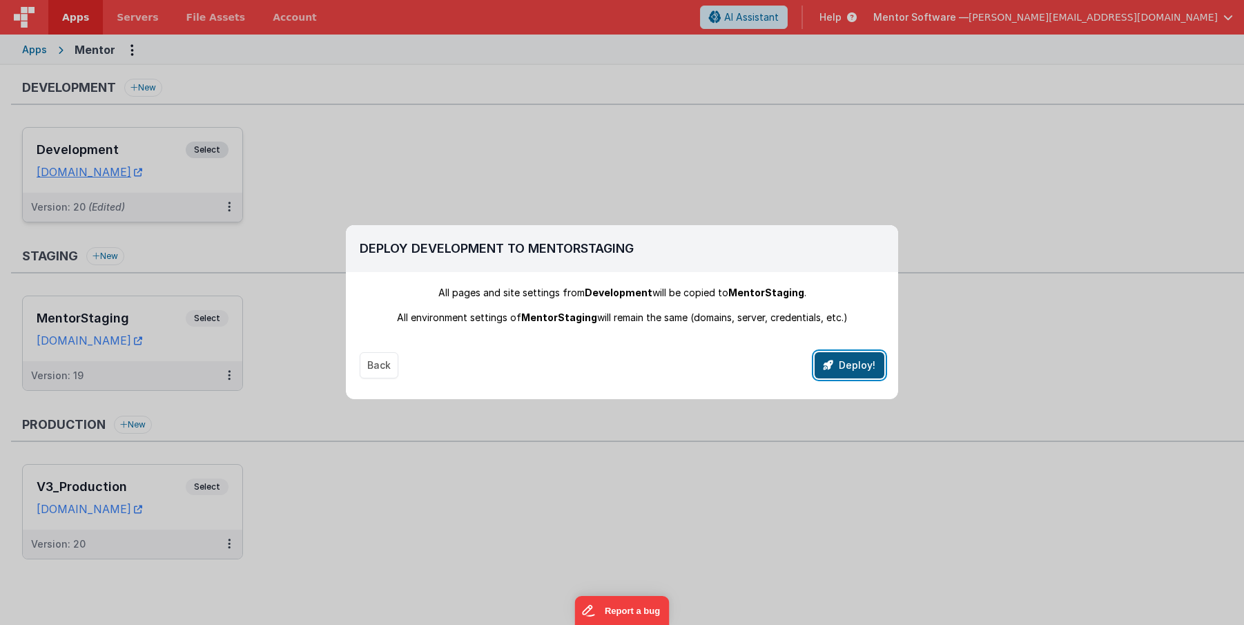
click at [833, 361] on icon "button" at bounding box center [829, 365] width 10 height 10
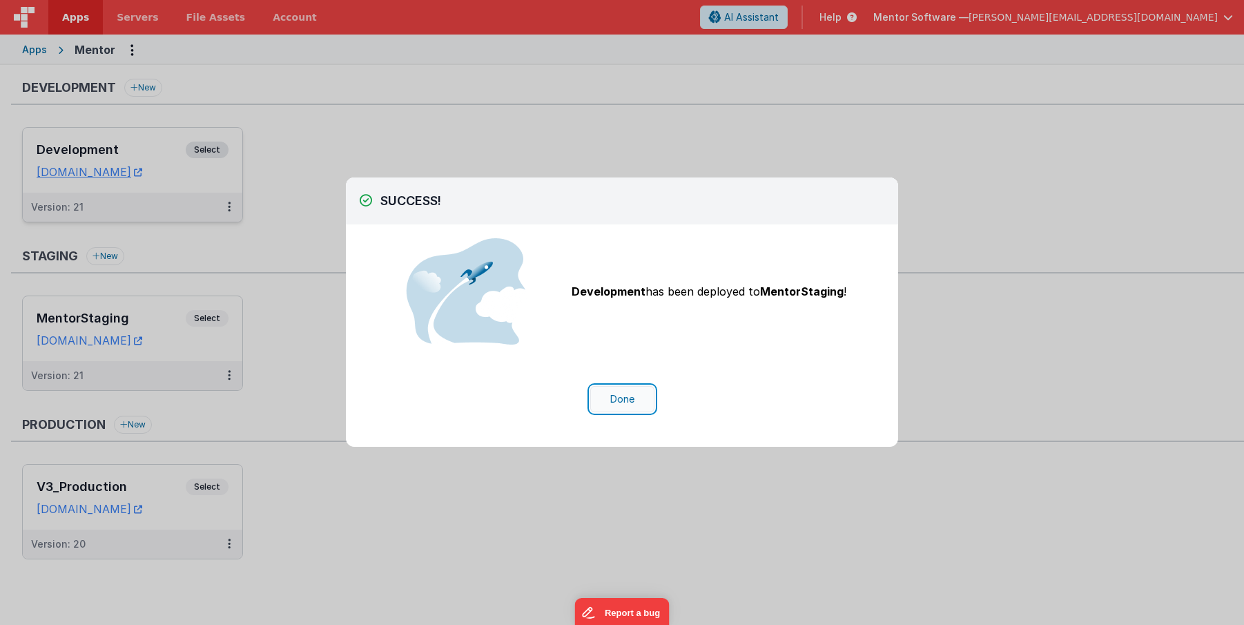
click at [632, 400] on button "Done" at bounding box center [622, 399] width 64 height 26
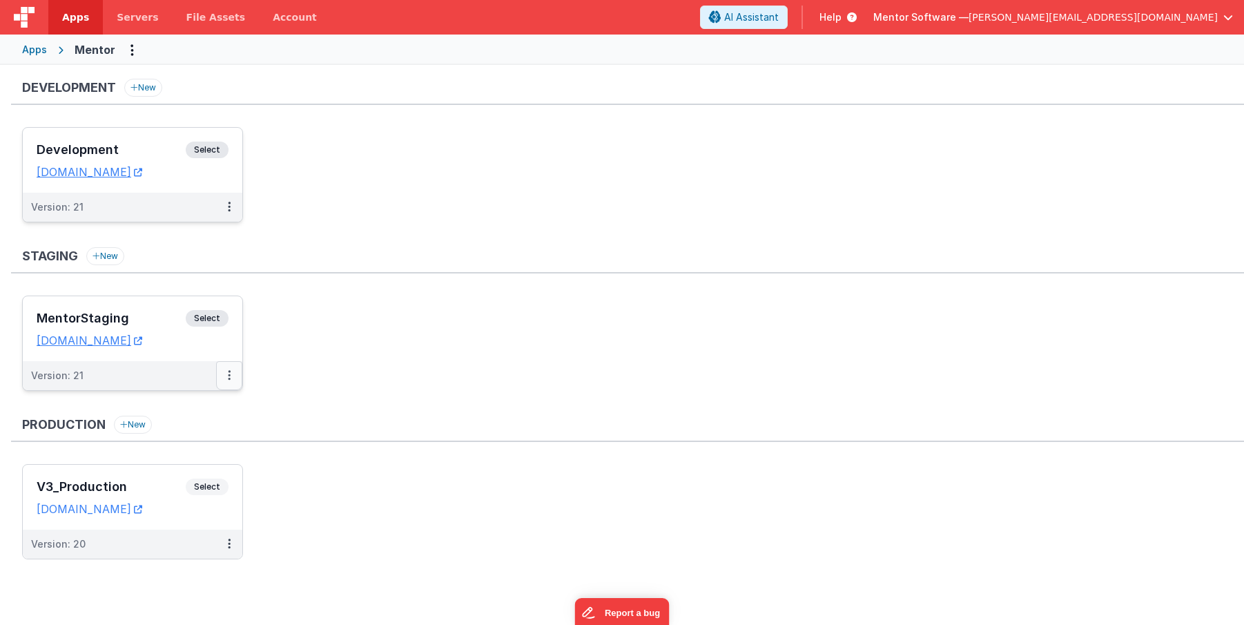
click at [231, 378] on button at bounding box center [229, 375] width 26 height 29
click at [211, 436] on link "Deploy..." at bounding box center [182, 431] width 122 height 25
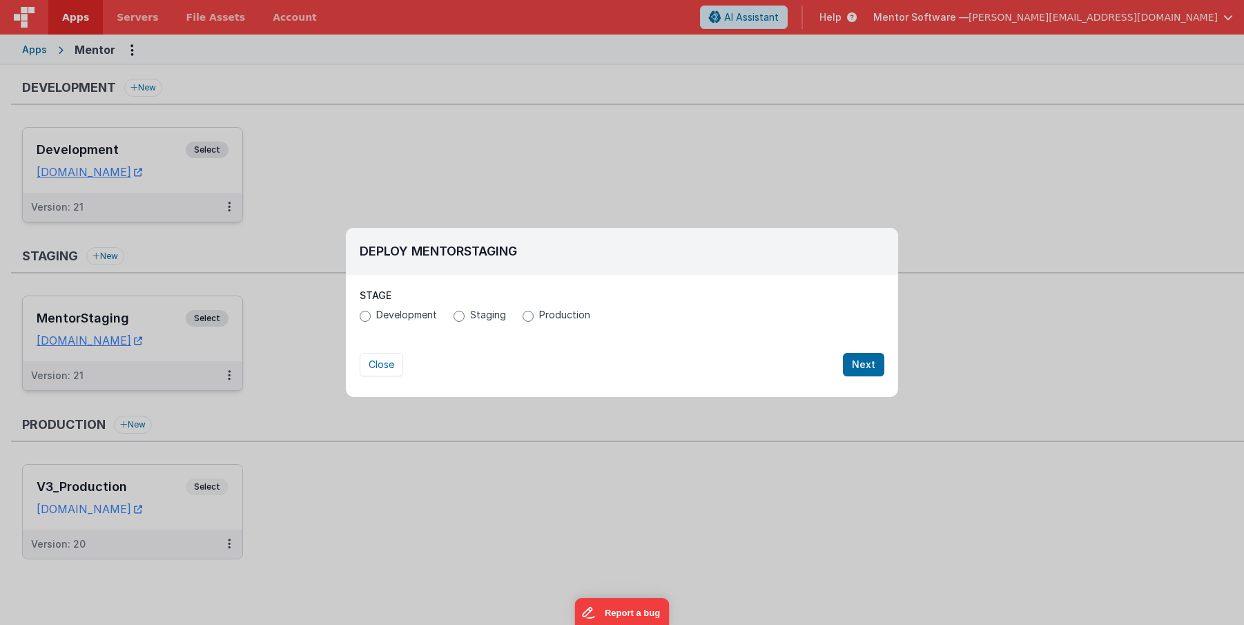
click at [562, 316] on span "Production" at bounding box center [564, 315] width 51 height 14
click at [534, 316] on input "Production" at bounding box center [528, 316] width 11 height 11
radio input "true"
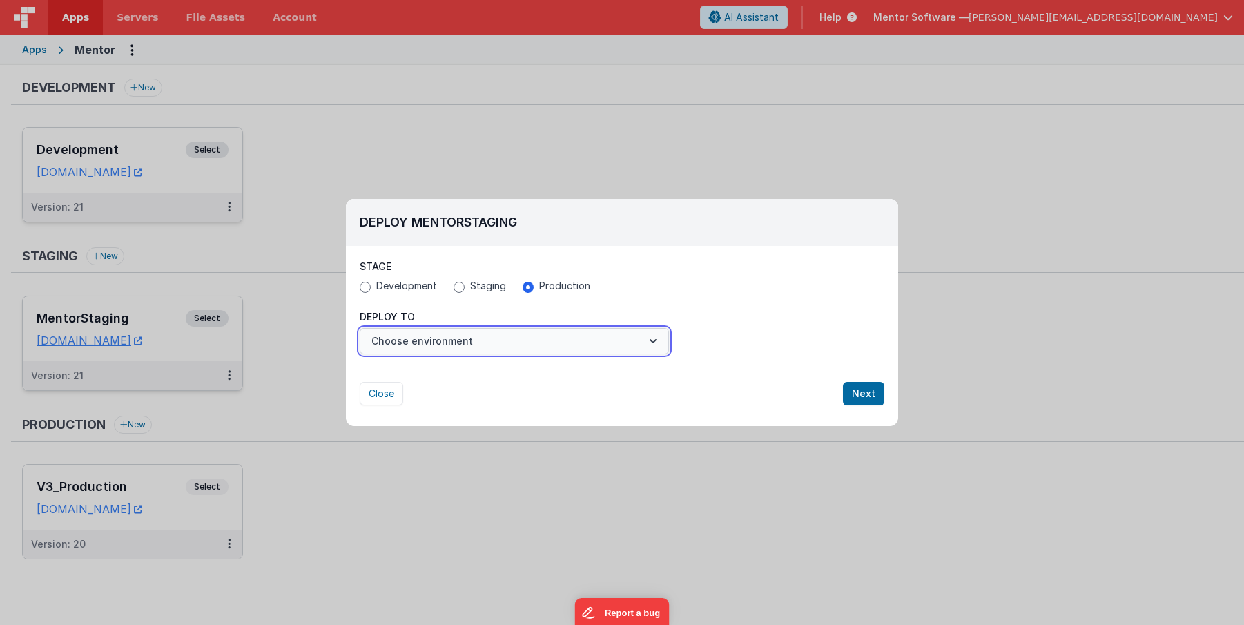
click at [528, 346] on button "Choose environment" at bounding box center [514, 341] width 309 height 26
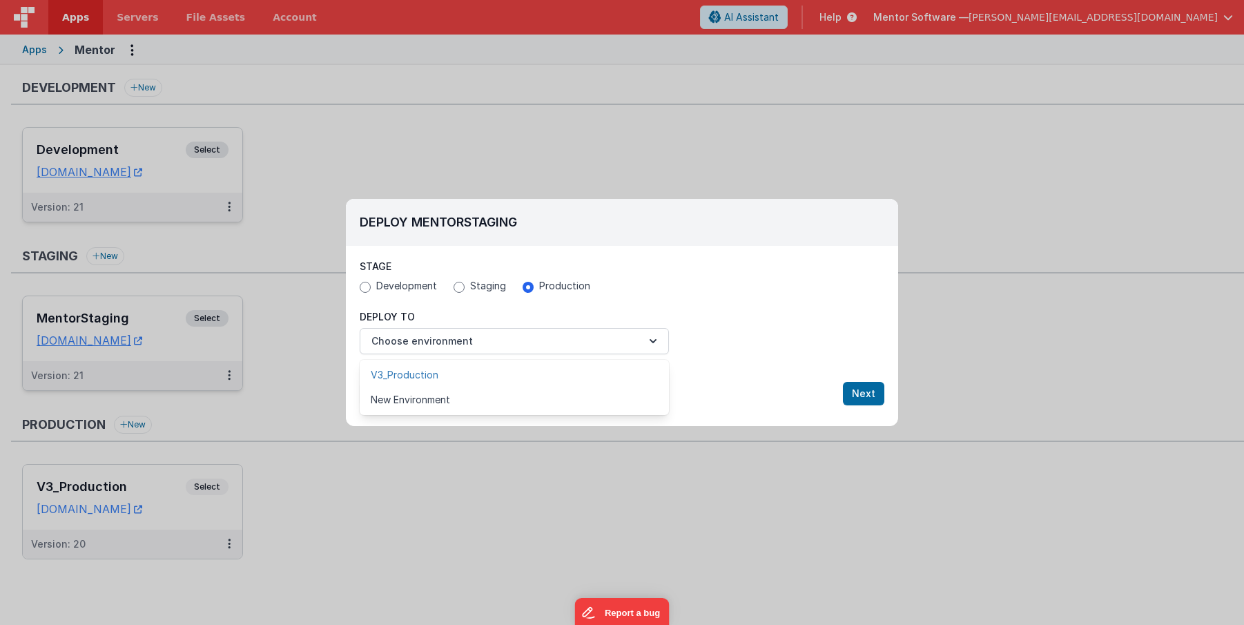
click at [504, 374] on link "V3_Production" at bounding box center [514, 375] width 309 height 25
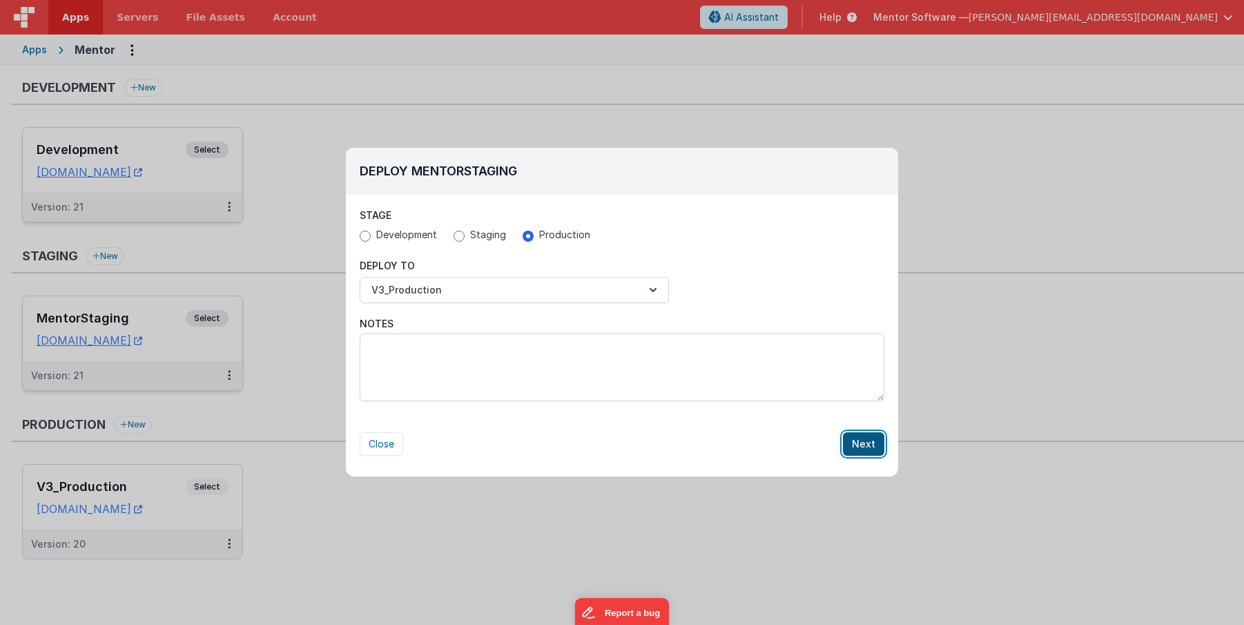
click at [867, 445] on button "Next" at bounding box center [863, 443] width 41 height 23
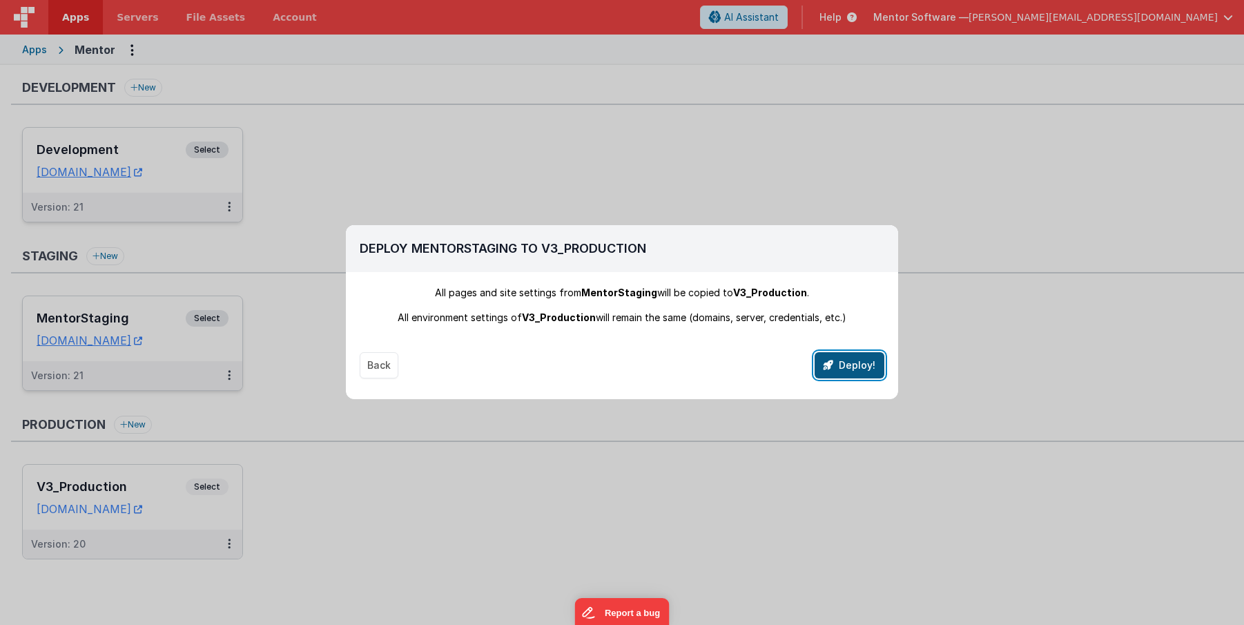
click at [858, 363] on button "Deploy!" at bounding box center [850, 365] width 70 height 26
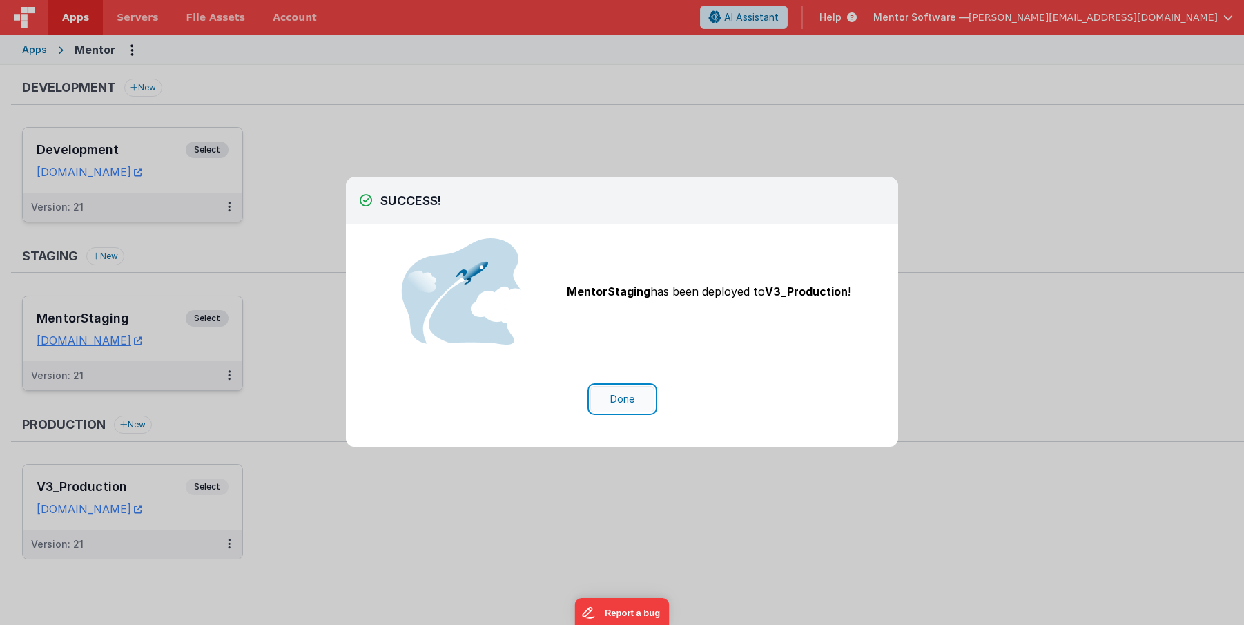
click at [619, 398] on button "Done" at bounding box center [622, 399] width 64 height 26
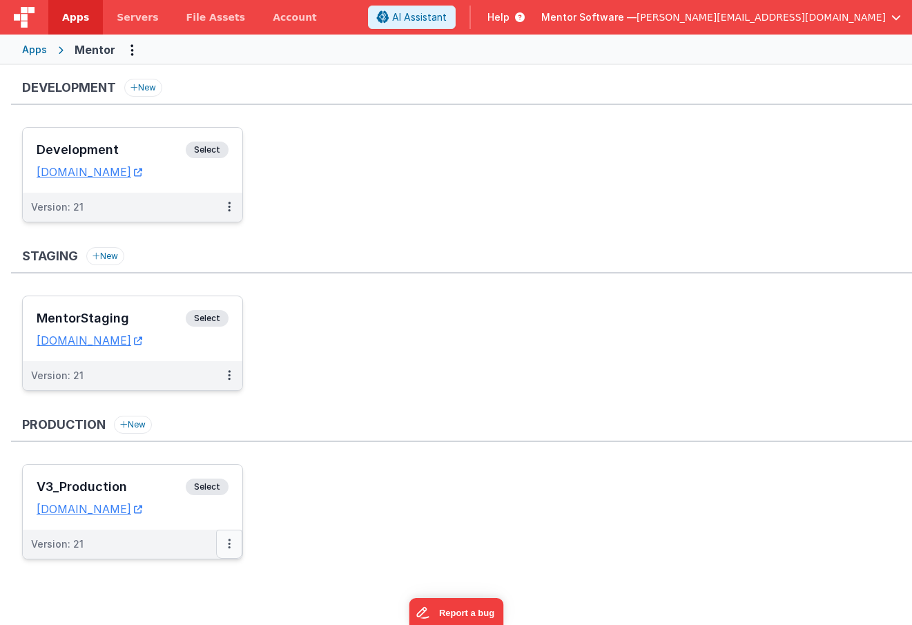
click at [228, 543] on icon at bounding box center [229, 543] width 3 height 1
click at [180, 582] on link "Edit" at bounding box center [182, 575] width 122 height 25
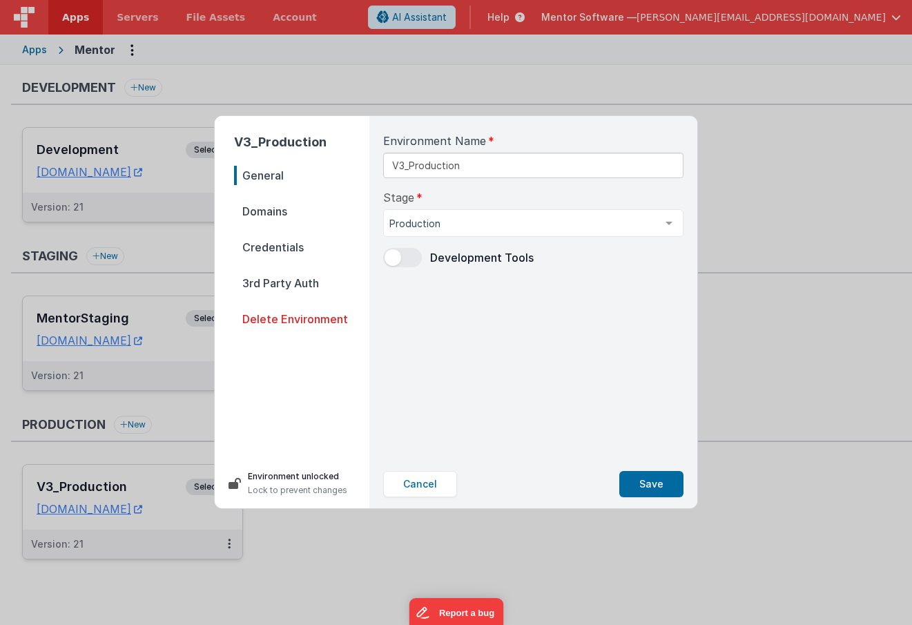
click at [289, 246] on span "Credentials" at bounding box center [301, 247] width 135 height 19
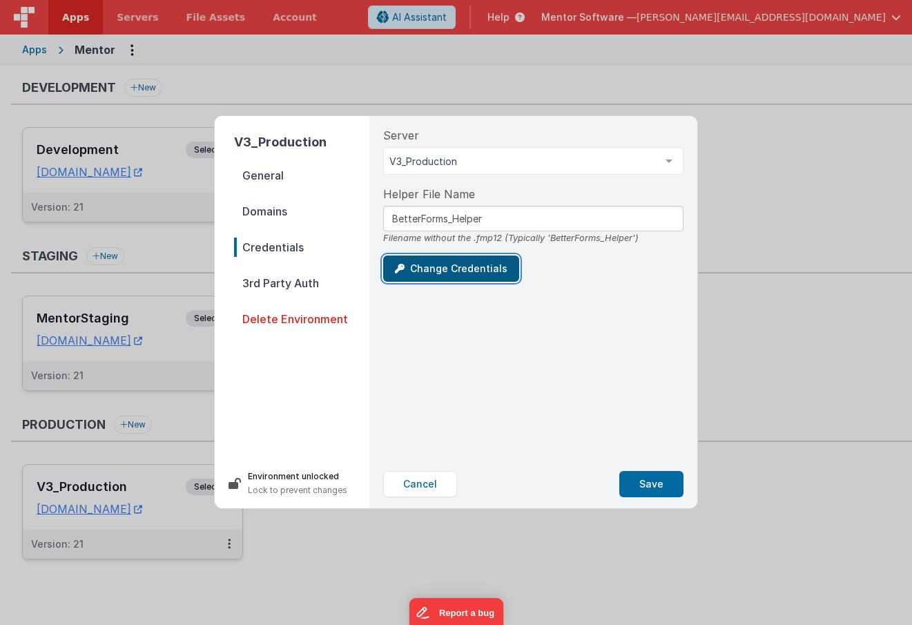
click at [472, 272] on button "Change Credentials" at bounding box center [451, 268] width 136 height 26
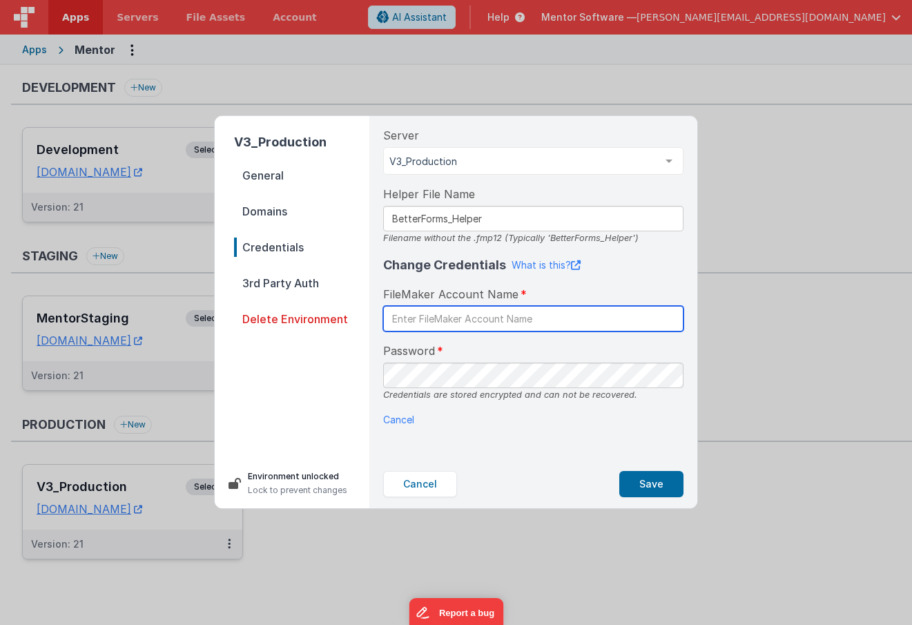
click at [483, 322] on input "text" at bounding box center [533, 319] width 300 height 26
click at [468, 318] on input "j&EAZ66W" at bounding box center [533, 319] width 300 height 26
click at [441, 319] on input "admin" at bounding box center [533, 319] width 300 height 26
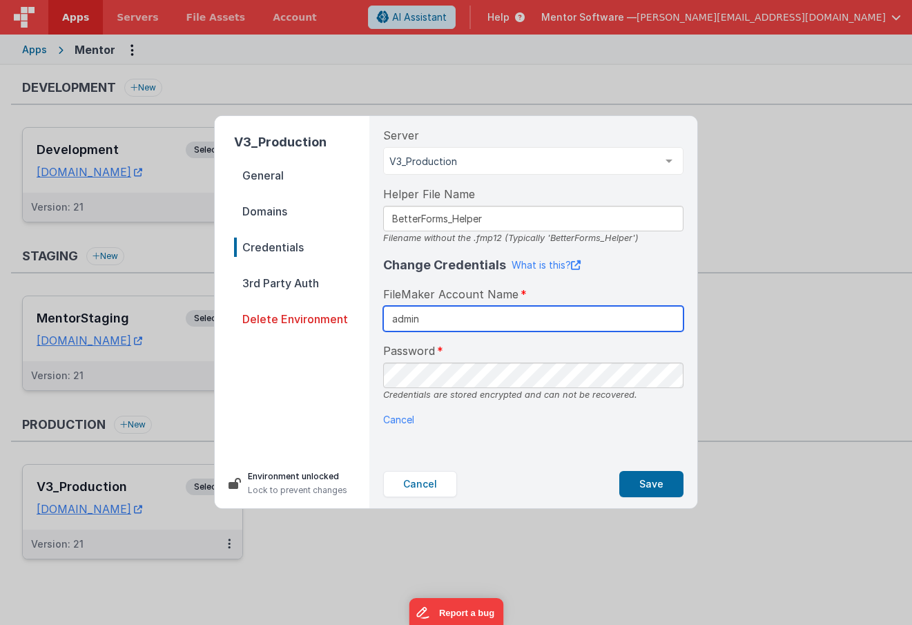
click at [441, 319] on input "admin" at bounding box center [533, 319] width 300 height 26
type input "b"
type input "BetterForms"
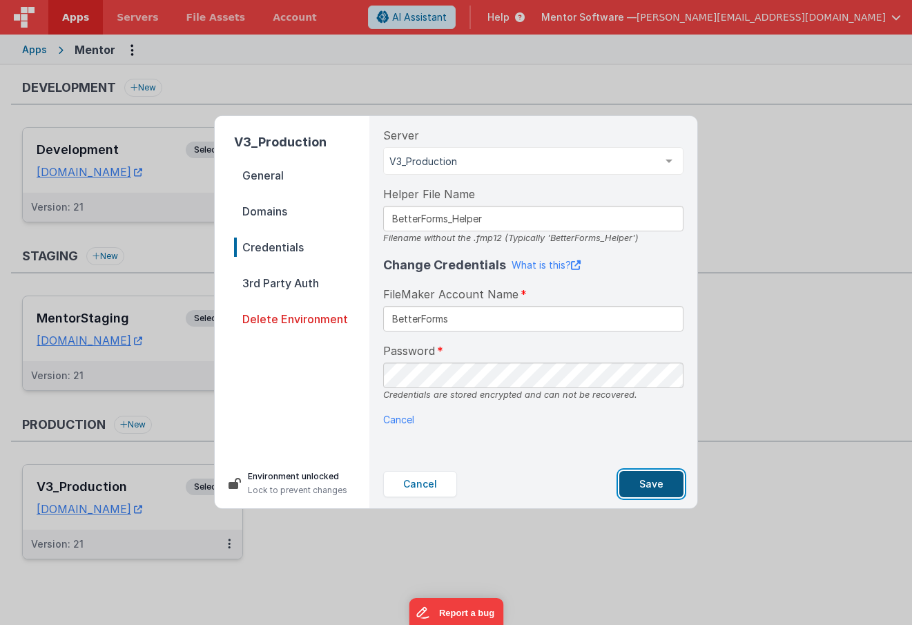
click at [646, 483] on button "Save" at bounding box center [651, 484] width 64 height 26
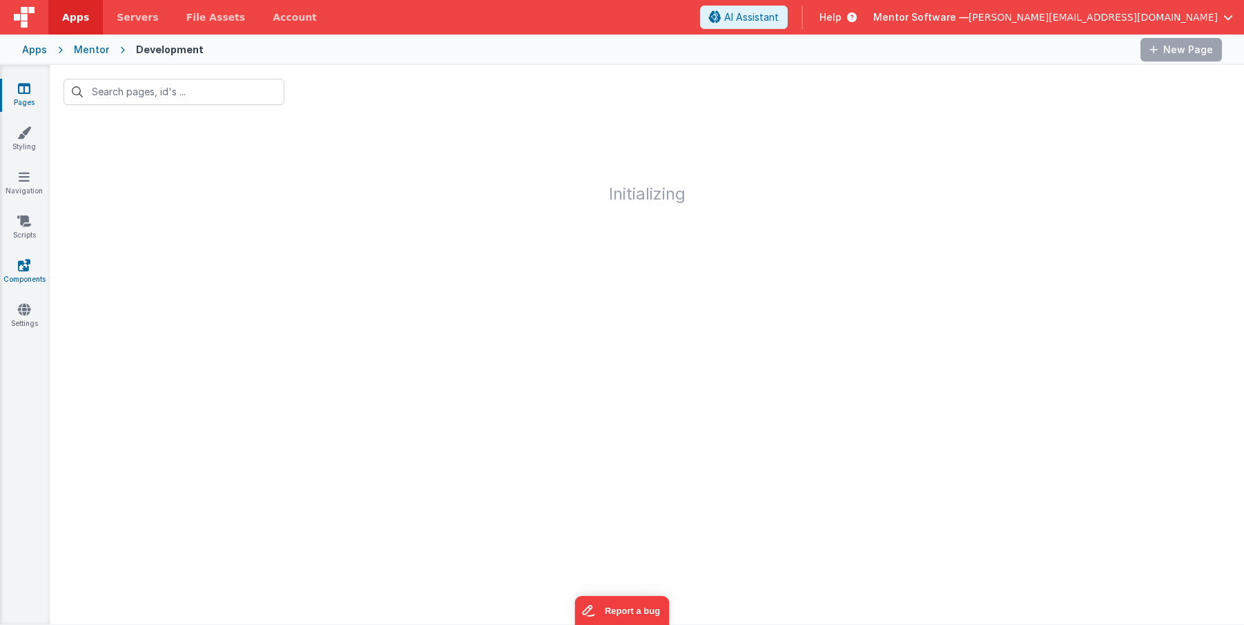
click at [33, 265] on link "Components" at bounding box center [24, 272] width 50 height 28
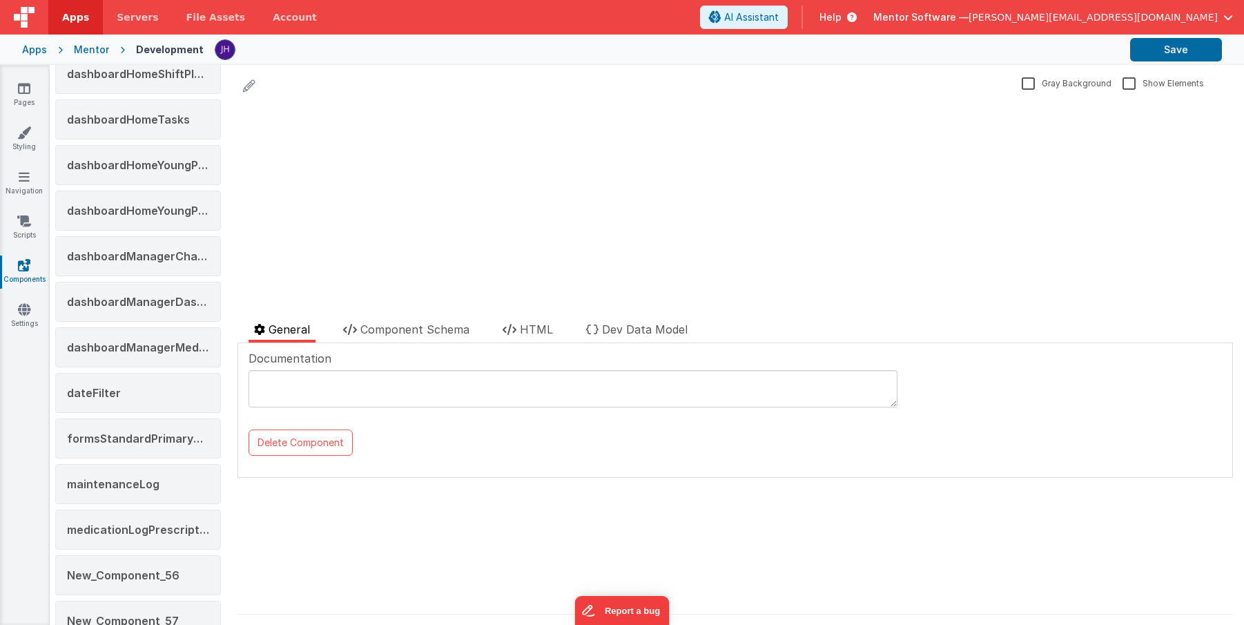
scroll to position [326, 0]
click at [155, 343] on span "dashboardManagerMedicationChanges" at bounding box center [176, 346] width 219 height 14
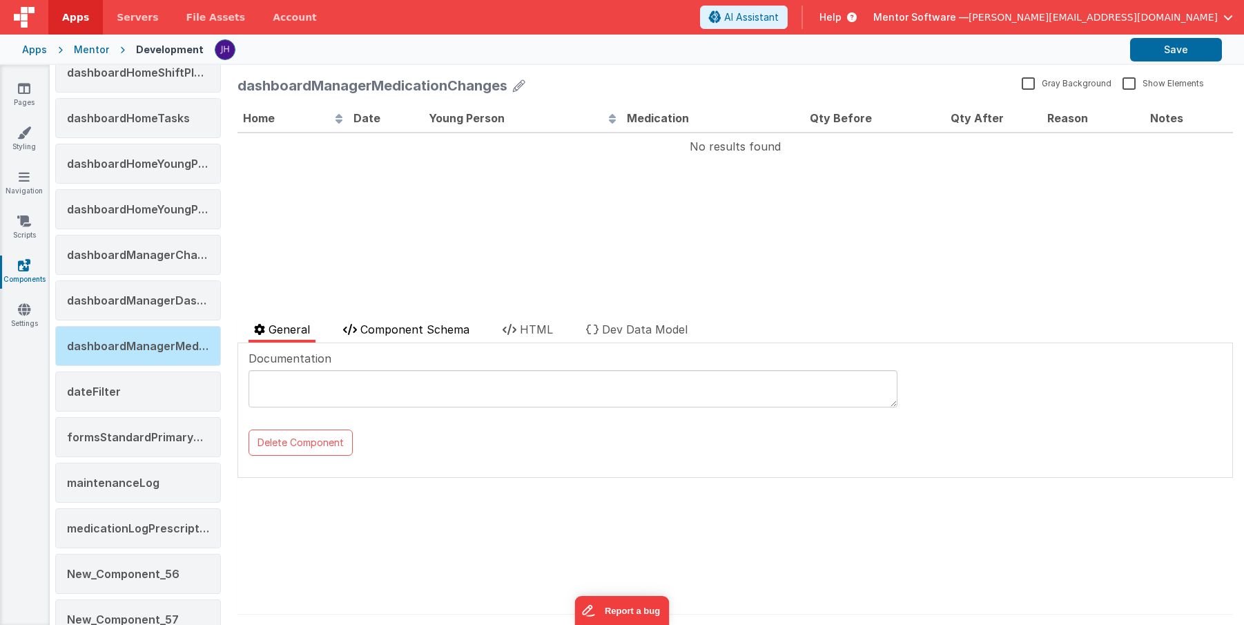
click at [413, 327] on span "Component Schema" at bounding box center [414, 329] width 109 height 14
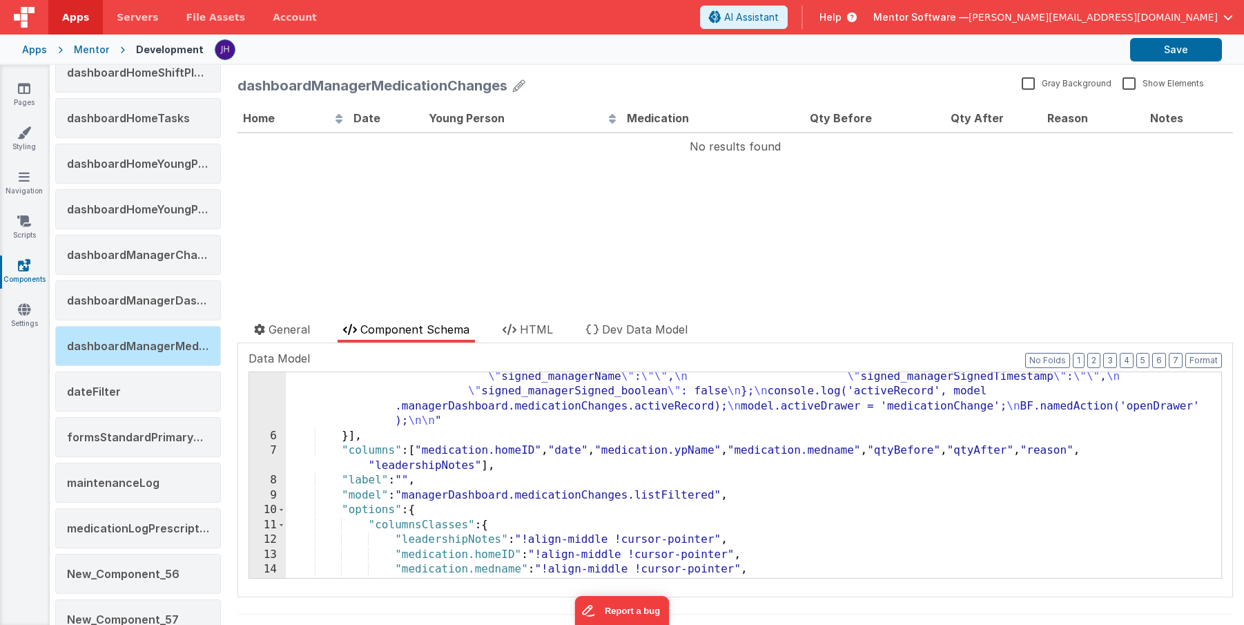
scroll to position [92, 0]
click at [704, 451] on div ""function" : "model.managerDashboard.medicationChanges.activeRecord = _.cloneDe…" at bounding box center [754, 495] width 936 height 310
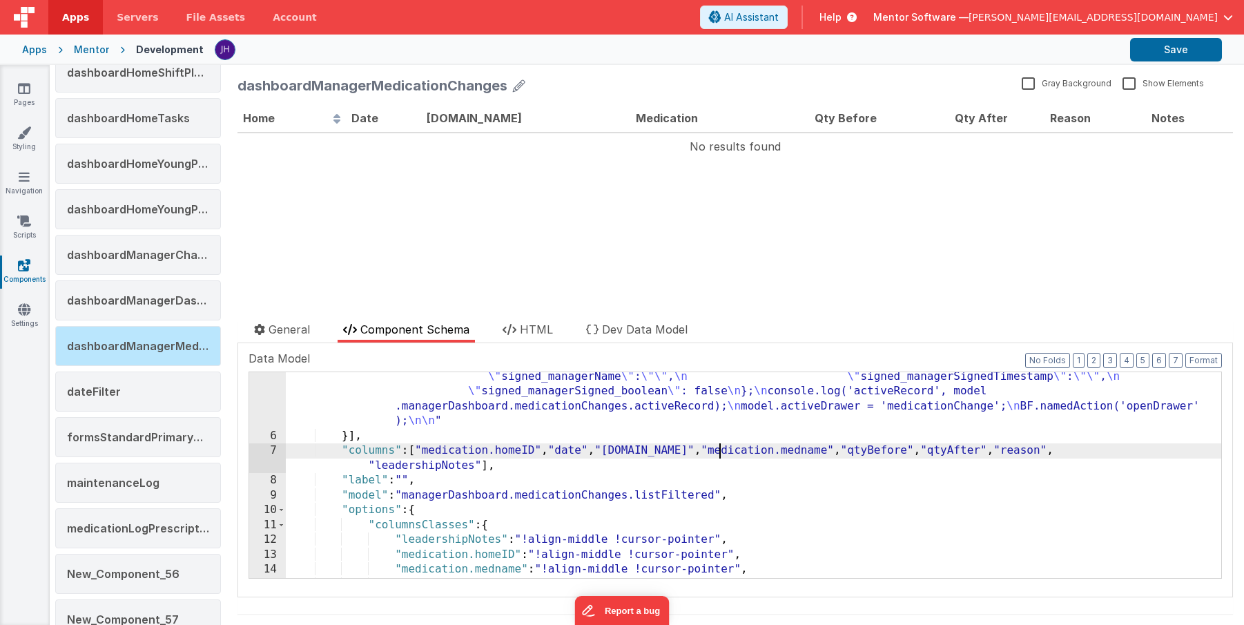
click at [858, 453] on div ""function" : "model.managerDashboard.medicationChanges.activeRecord = _.cloneDe…" at bounding box center [754, 495] width 936 height 310
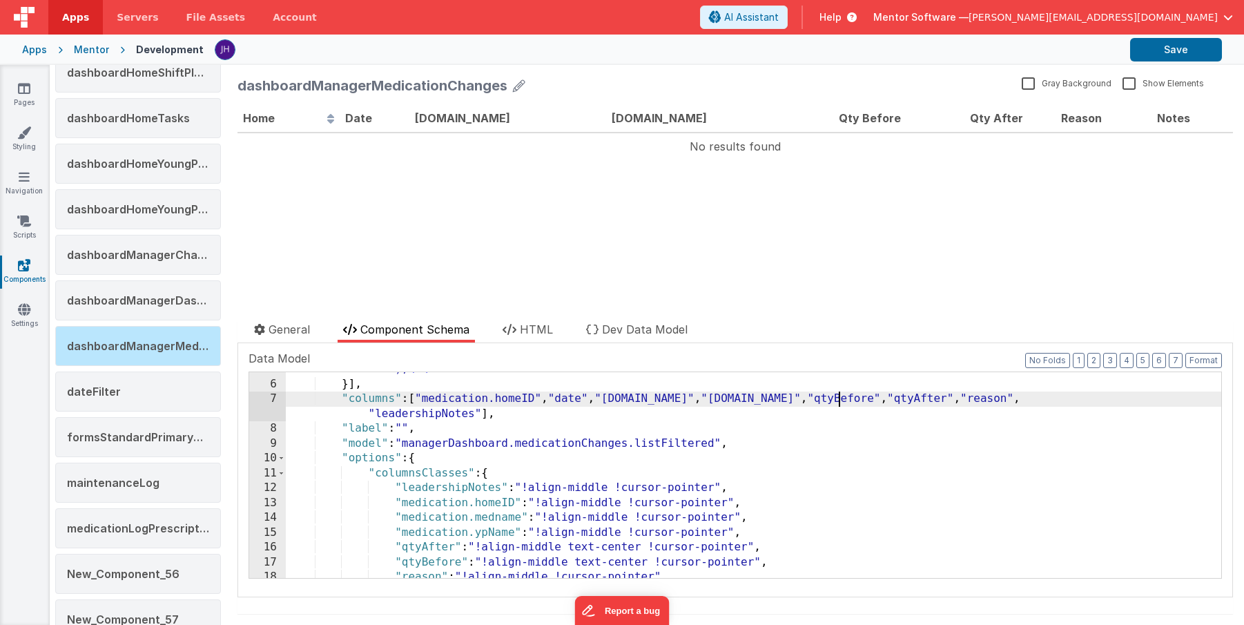
scroll to position [144, 0]
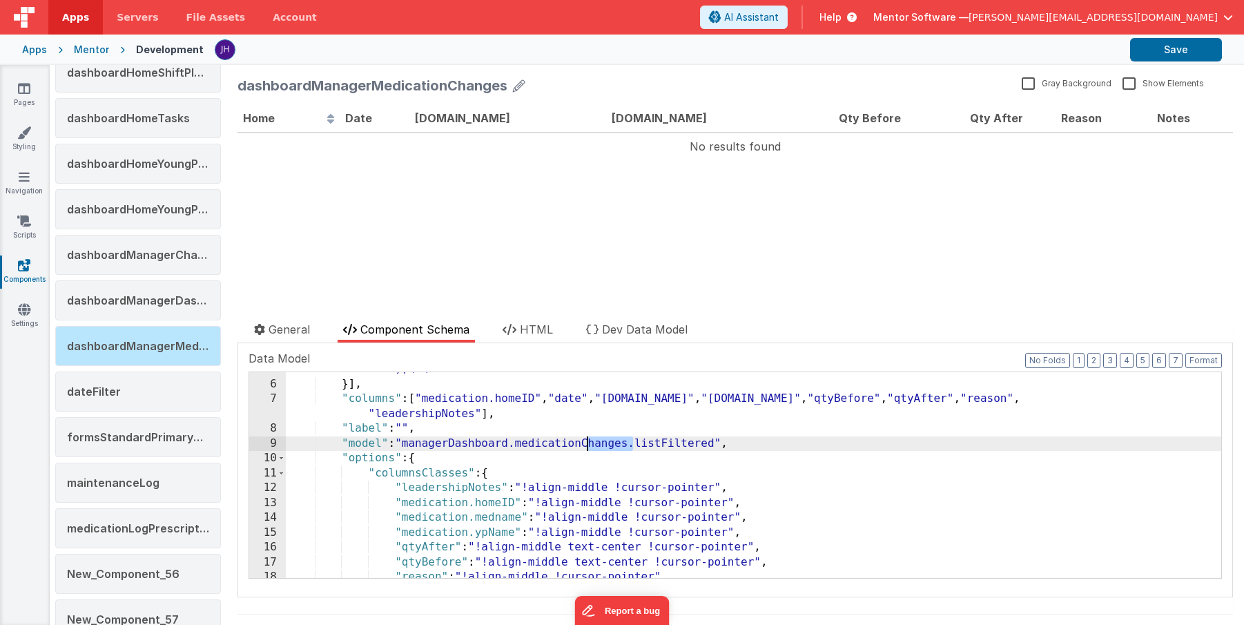
drag, startPoint x: 632, startPoint y: 447, endPoint x: 588, endPoint y: 446, distance: 43.5
click at [588, 445] on div ""function" : "model.managerDashboard.medicationChanges.activeRecord = _.cloneDe…" at bounding box center [754, 443] width 936 height 310
click at [540, 399] on div ""function" : "model.managerDashboard.medicationChanges.activeRecord = _.cloneDe…" at bounding box center [754, 443] width 936 height 310
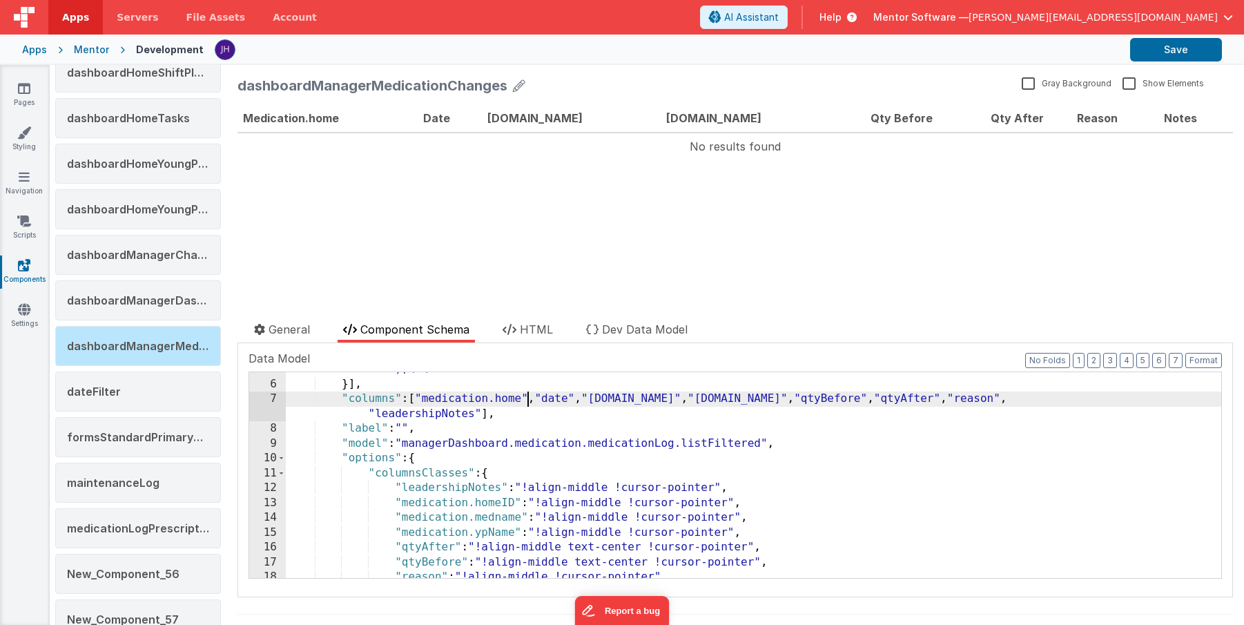
click at [558, 397] on div ""function" : "model.managerDashboard.medicationChanges.activeRecord = _.cloneDe…" at bounding box center [754, 443] width 936 height 310
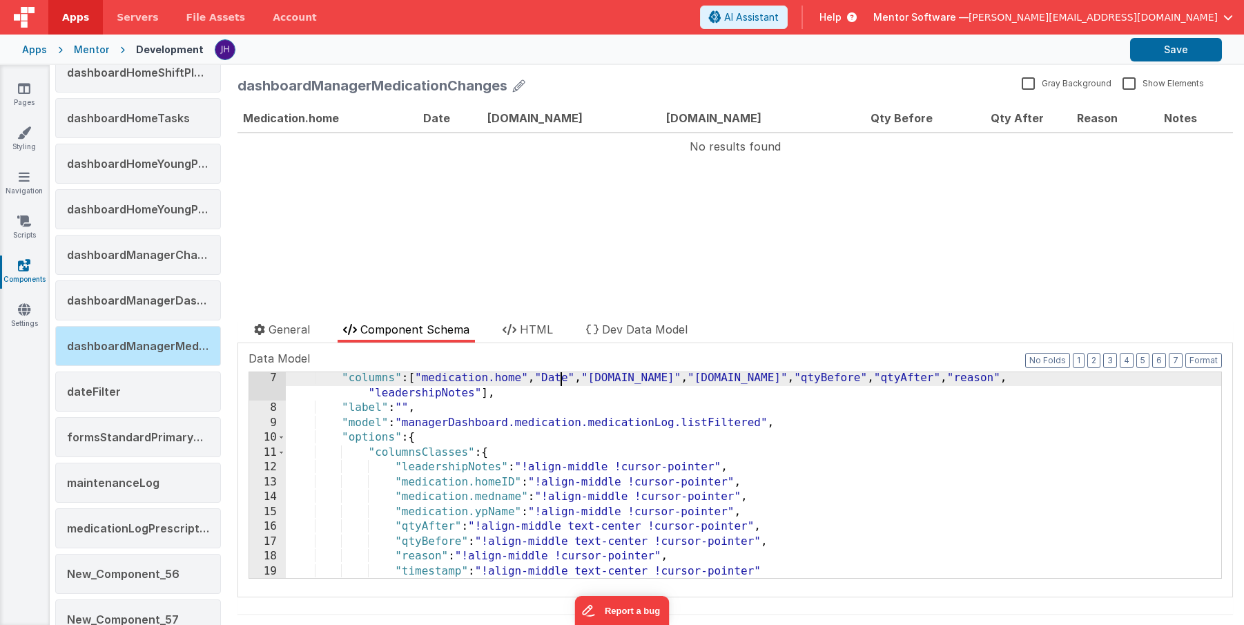
scroll to position [157, 0]
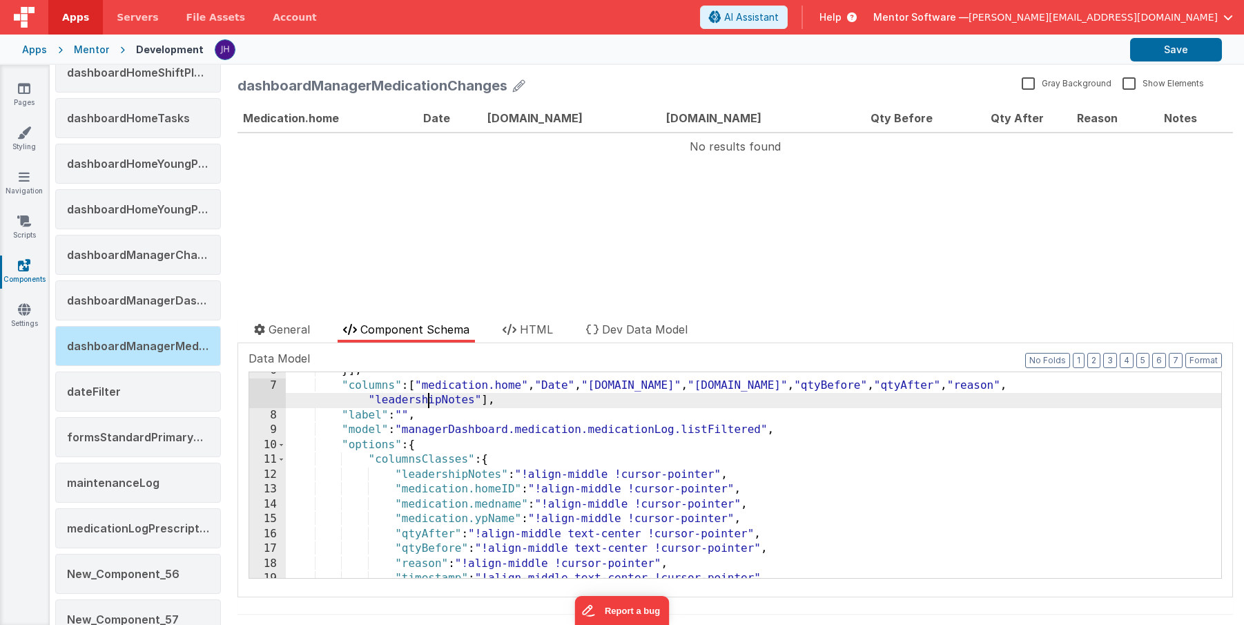
click at [426, 400] on div "}] , "columns" : [ "medication.home" , "Date" , "[DOMAIN_NAME]" , "[DOMAIN_NAME…" at bounding box center [754, 480] width 936 height 235
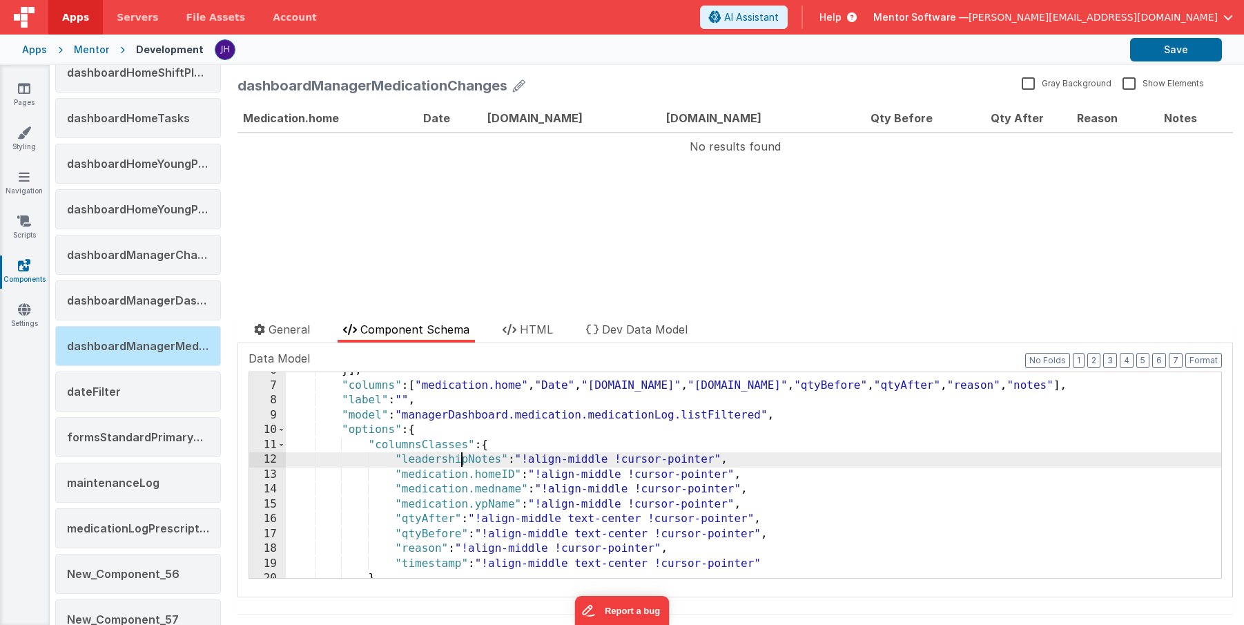
click at [461, 459] on div "}] , "columns" : [ "medication.home" , "Date" , "[DOMAIN_NAME]" , "[DOMAIN_NAME…" at bounding box center [754, 480] width 936 height 235
click at [502, 475] on div "}] , "columns" : [ "medication.home" , "Date" , "[DOMAIN_NAME]" , "[DOMAIN_NAME…" at bounding box center [754, 480] width 936 height 235
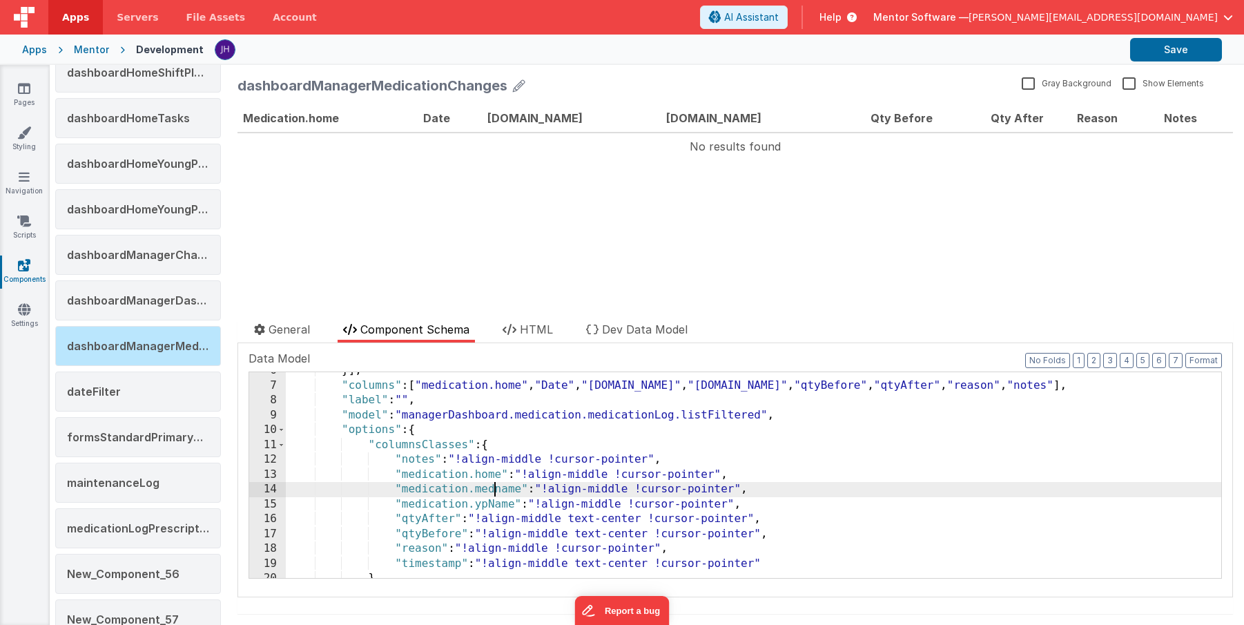
click at [492, 490] on div "}] , "columns" : [ "medication.home" , "Date" , "[DOMAIN_NAME]" , "[DOMAIN_NAME…" at bounding box center [754, 480] width 936 height 235
click at [487, 504] on div "}] , "columns" : [ "medication.home" , "Date" , "[DOMAIN_NAME]" , "[DOMAIN_NAME…" at bounding box center [754, 480] width 936 height 235
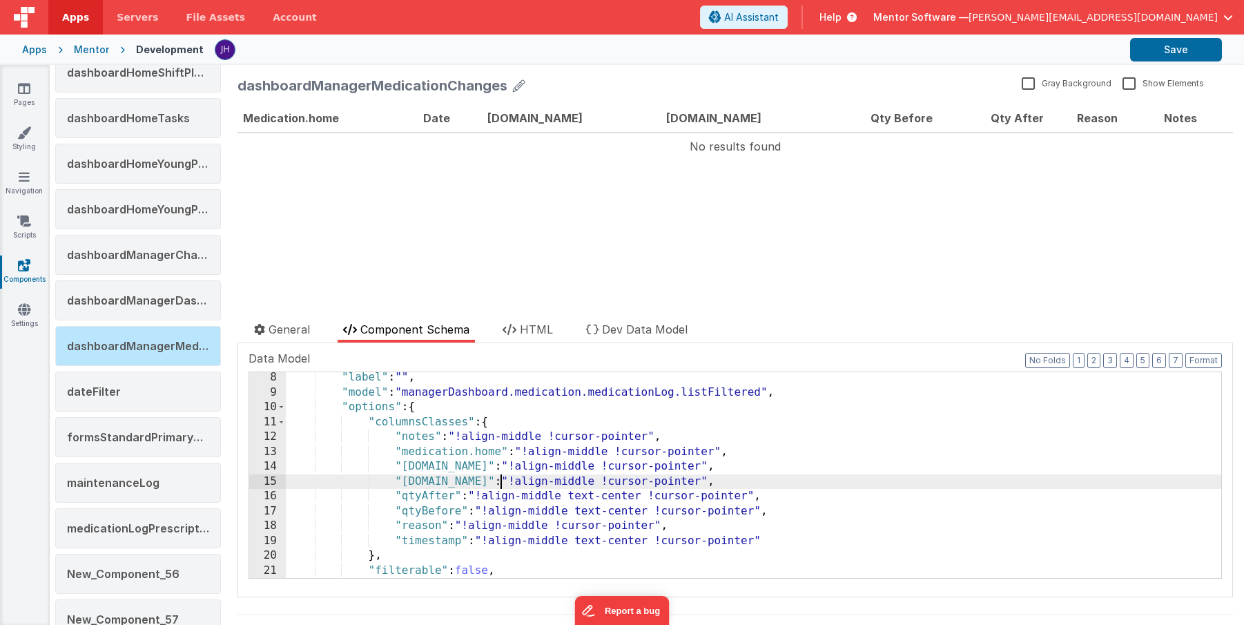
scroll to position [168, 0]
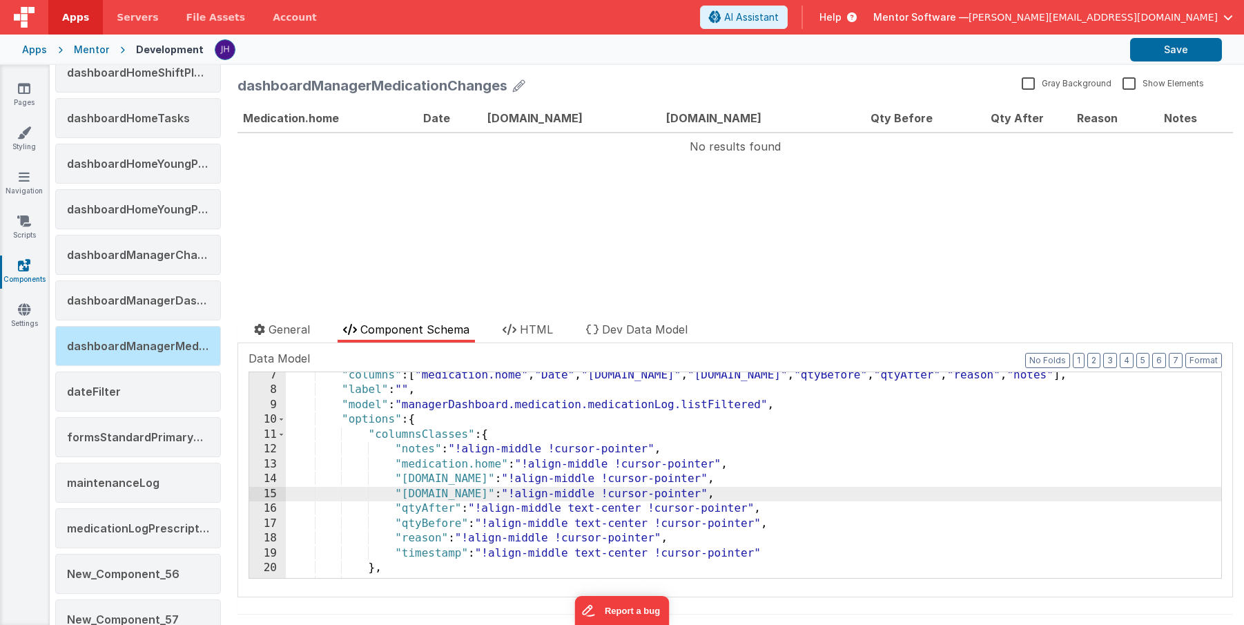
click at [427, 552] on div ""columns" : [ "medication.home" , "Date" , "[DOMAIN_NAME]" , "[DOMAIN_NAME]" , …" at bounding box center [754, 485] width 936 height 235
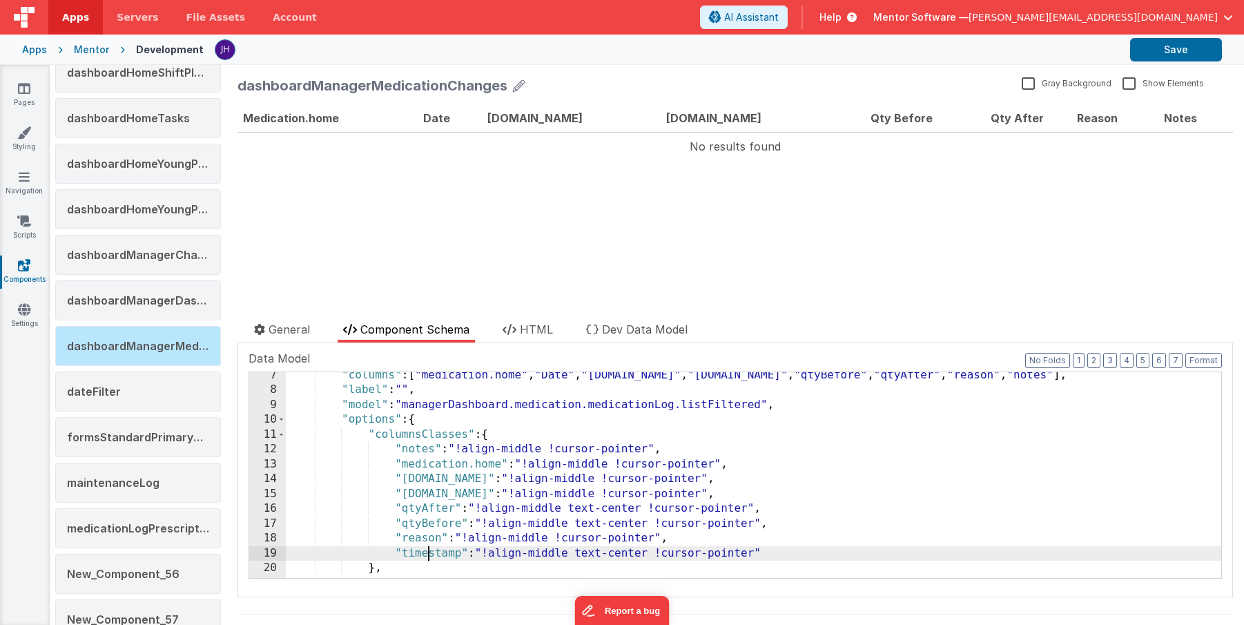
click at [427, 552] on div ""columns" : [ "medication.home" , "Date" , "[DOMAIN_NAME]" , "[DOMAIN_NAME]" , …" at bounding box center [754, 485] width 936 height 235
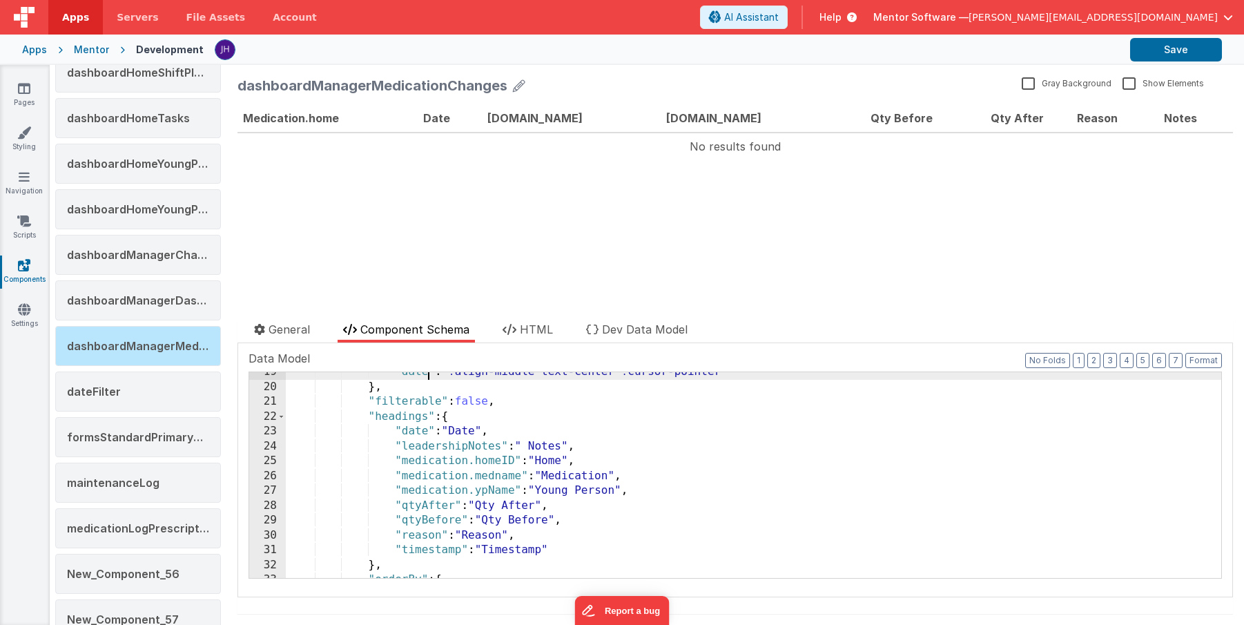
scroll to position [355, 0]
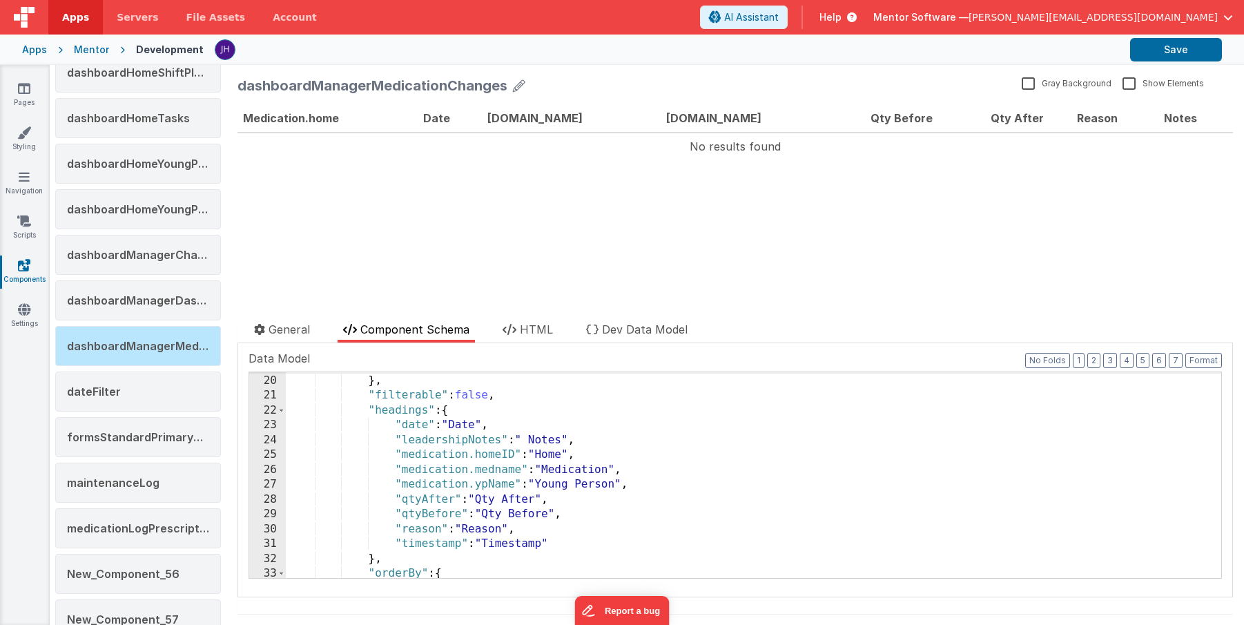
click at [456, 442] on div ""date" : "!align-middle text-center !cursor-pointer" } , "filterable" : false ,…" at bounding box center [754, 475] width 936 height 235
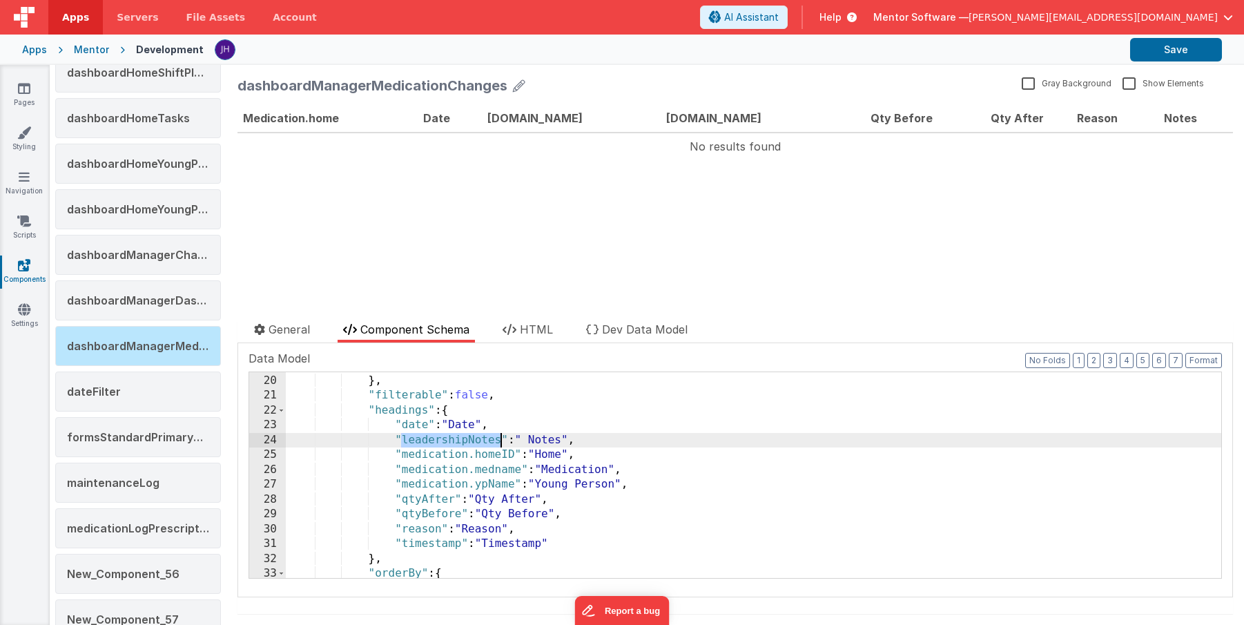
click at [456, 442] on div ""date" : "!align-middle text-center !cursor-pointer" } , "filterable" : false ,…" at bounding box center [754, 475] width 936 height 235
click at [500, 452] on div ""date" : "!align-middle text-center !cursor-pointer" } , "filterable" : false ,…" at bounding box center [754, 475] width 936 height 235
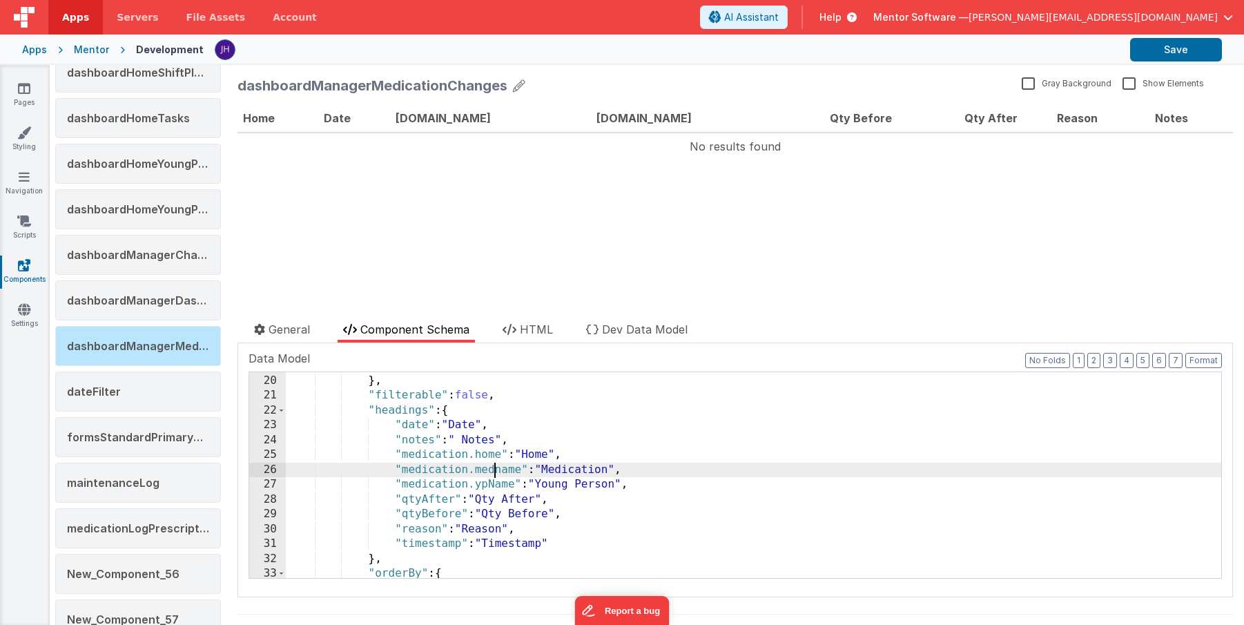
click at [494, 470] on div ""date" : "!align-middle text-center !cursor-pointer" } , "filterable" : false ,…" at bounding box center [754, 475] width 936 height 235
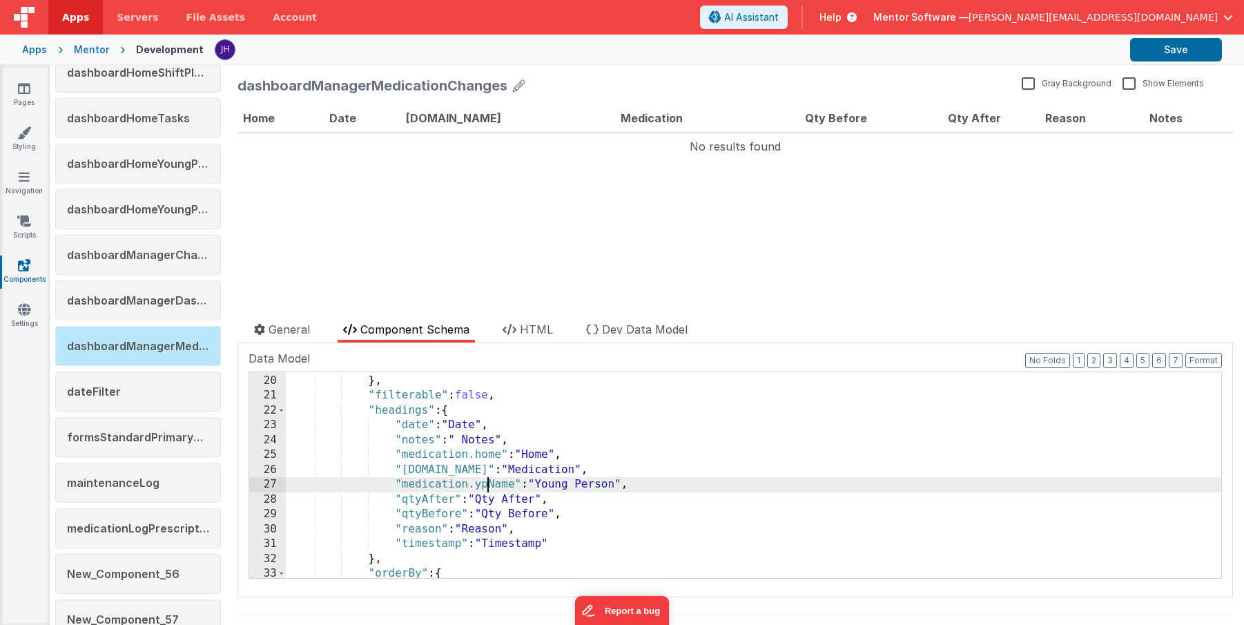
click at [489, 484] on div ""date" : "!align-middle text-center !cursor-pointer" } , "filterable" : false ,…" at bounding box center [754, 475] width 936 height 235
click at [494, 483] on div ""date" : "!align-middle text-center !cursor-pointer" } , "filterable" : false ,…" at bounding box center [754, 475] width 936 height 235
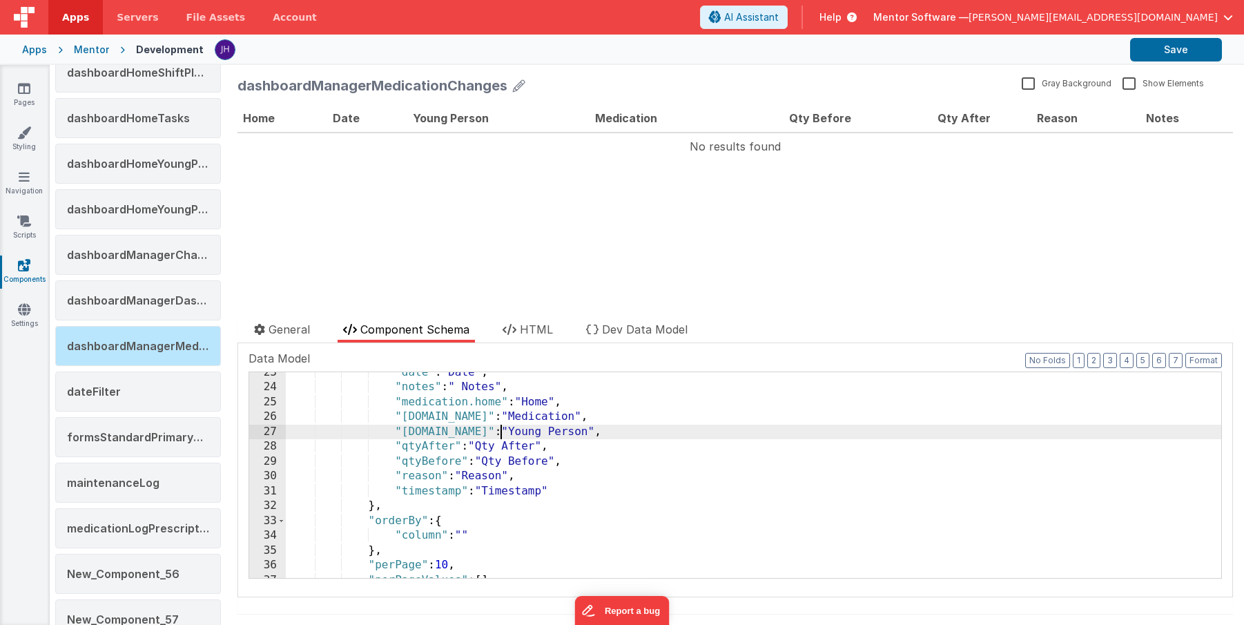
scroll to position [408, 0]
click at [430, 492] on div ""date" : "Date" , "notes" : " Notes" , "medication.home" : "Home" , "[DOMAIN_NA…" at bounding box center [754, 482] width 936 height 235
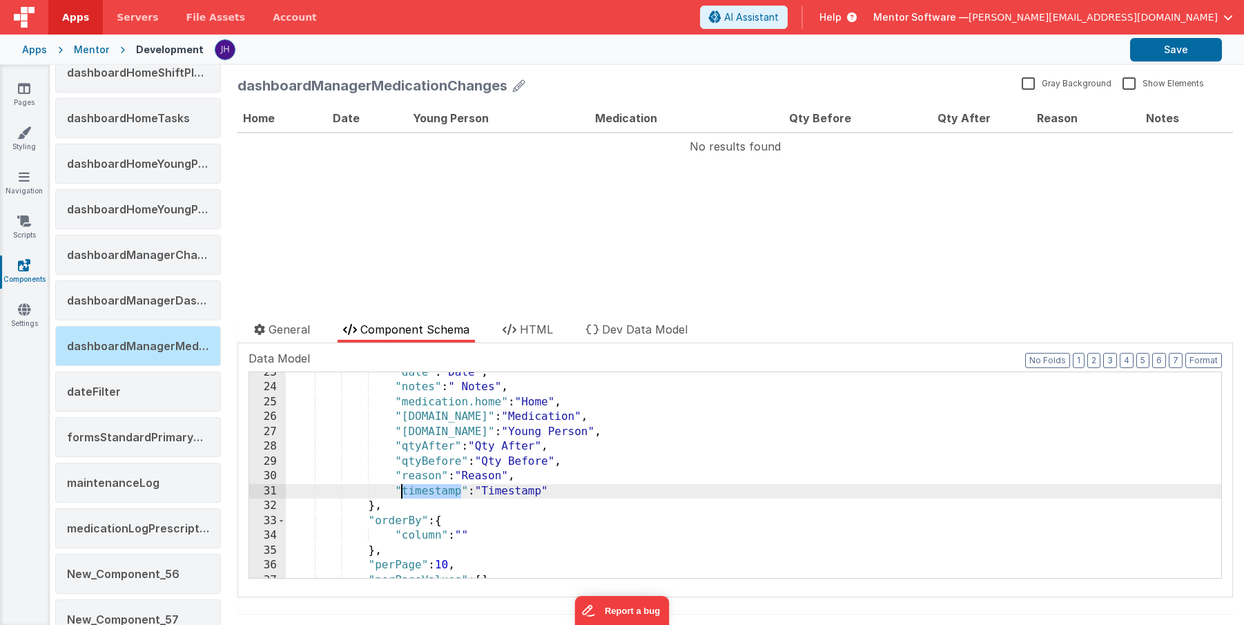
click at [430, 492] on div ""date" : "Date" , "notes" : " Notes" , "medication.home" : "Home" , "[DOMAIN_NA…" at bounding box center [754, 482] width 936 height 235
click at [481, 492] on div ""date" : "Date" , "notes" : " Notes" , "medication.home" : "Home" , "[DOMAIN_NA…" at bounding box center [754, 482] width 936 height 235
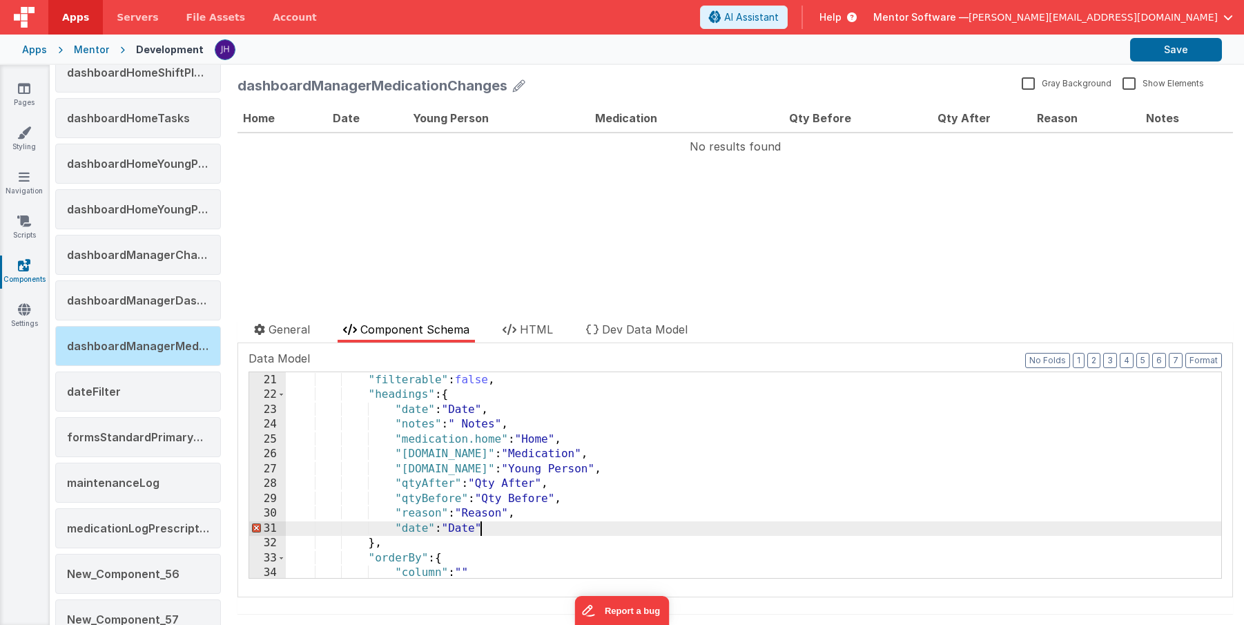
scroll to position [372, 0]
drag, startPoint x: 488, startPoint y: 528, endPoint x: 395, endPoint y: 526, distance: 93.2
click at [395, 526] on div ""filterable" : false , "headings" : { "date" : "Date" , "notes" : " Notes" , "m…" at bounding box center [754, 489] width 936 height 235
click at [414, 526] on div ""filterable" : false , "headings" : { "date" : "Date" , "notes" : " Notes" , "m…" at bounding box center [754, 489] width 936 height 235
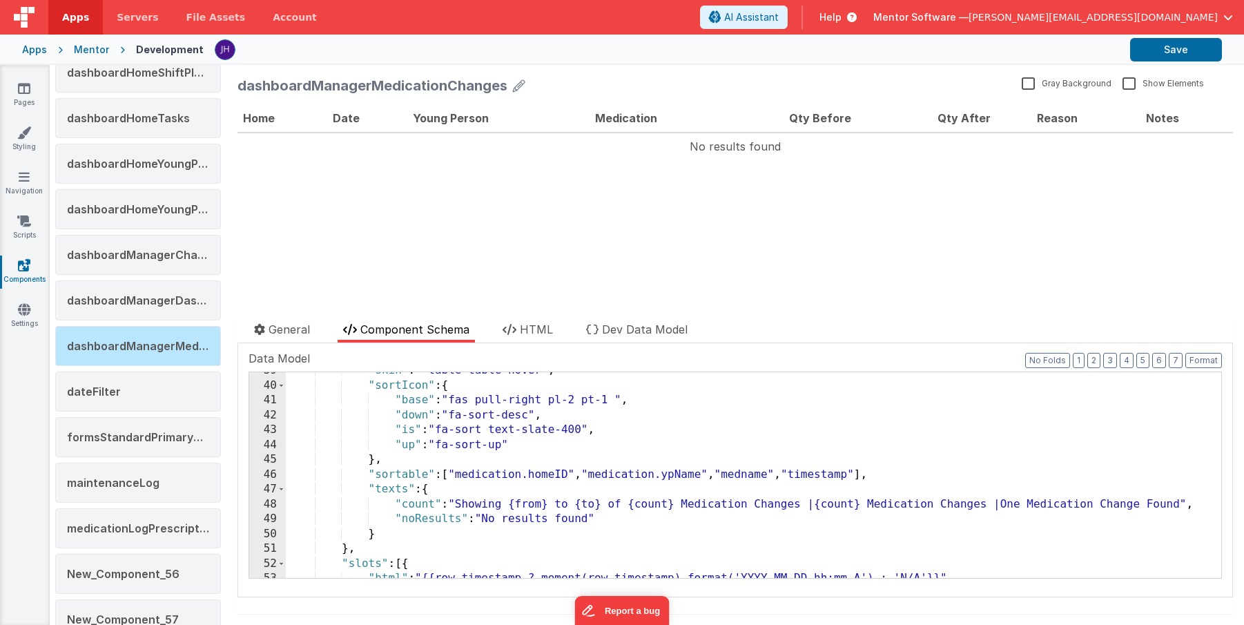
scroll to position [657, 0]
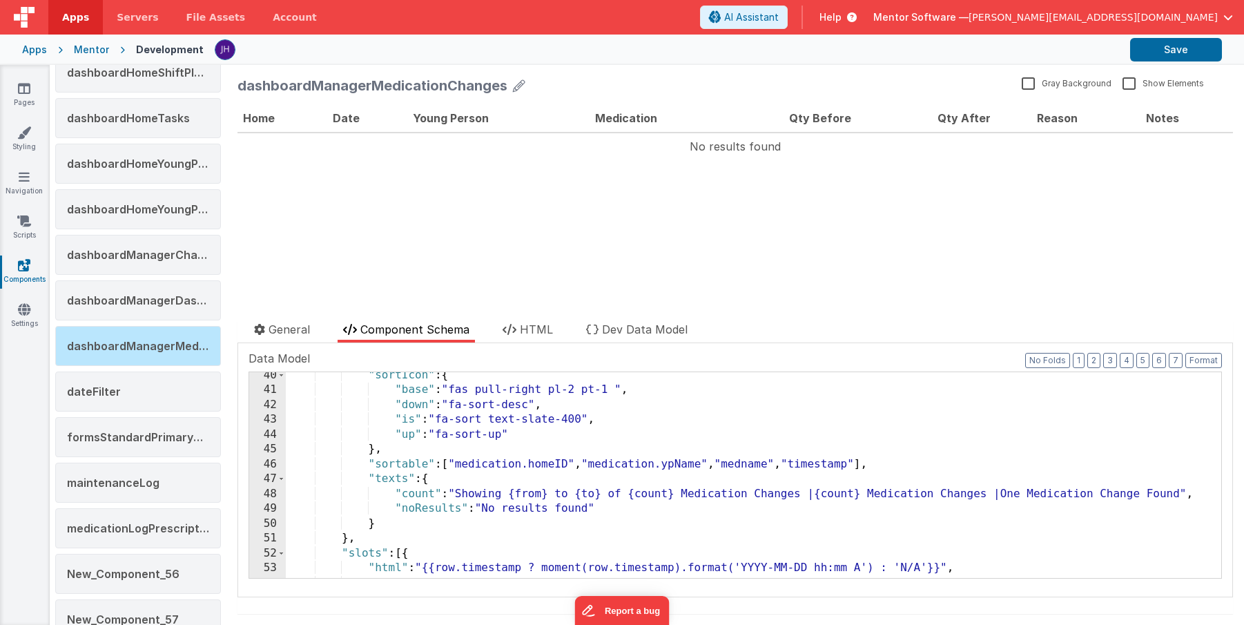
click at [564, 464] on div ""sortIcon" : { "base" : "fas pull-right pl-2 pt-1 " , "down" : "fa-sort-desc" ,…" at bounding box center [754, 485] width 936 height 235
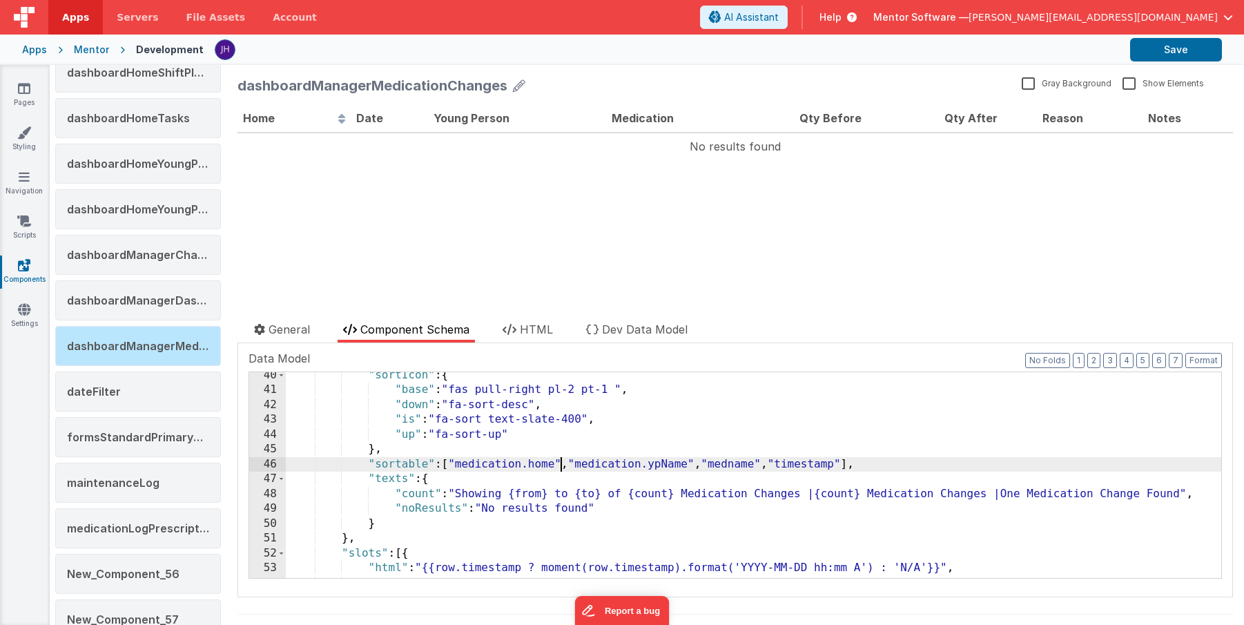
click at [675, 465] on div ""sortIcon" : { "base" : "fas pull-right pl-2 pt-1 " , "down" : "fa-sort-desc" ,…" at bounding box center [754, 485] width 936 height 235
click at [734, 464] on div ""sortIcon" : { "base" : "fas pull-right pl-2 pt-1 " , "down" : "fa-sort-desc" ,…" at bounding box center [754, 485] width 936 height 235
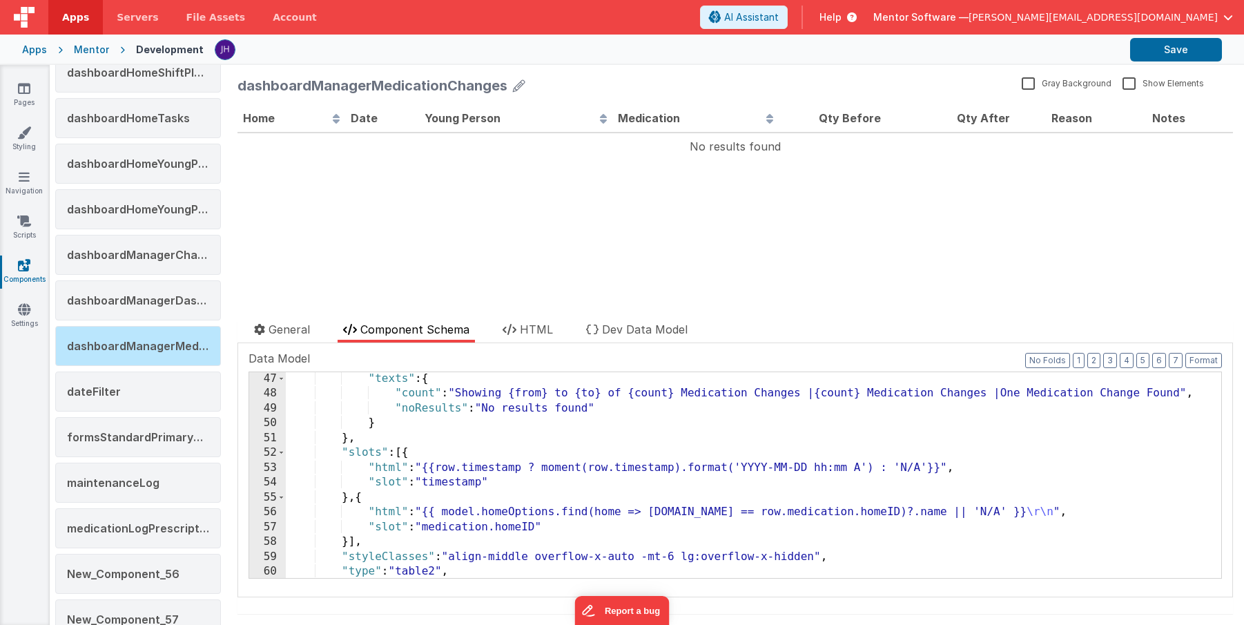
scroll to position [769, 0]
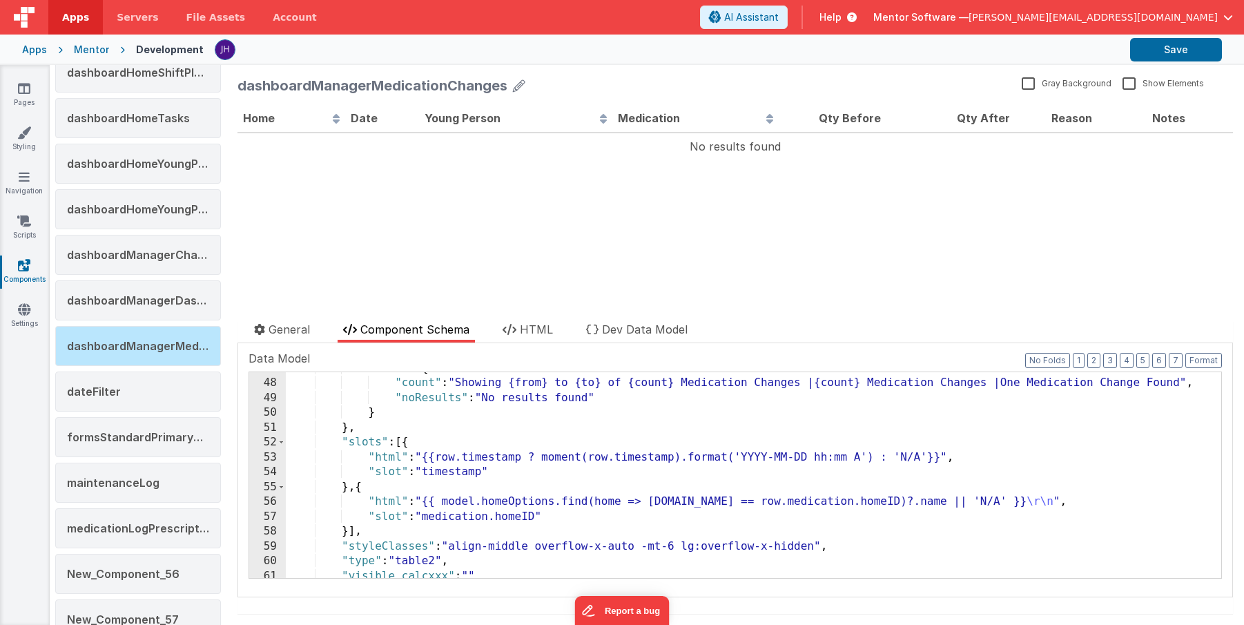
click at [527, 516] on div ""texts" : { "count" : "Showing {from} to {to} of {count} Medication Changes |{c…" at bounding box center [754, 478] width 936 height 235
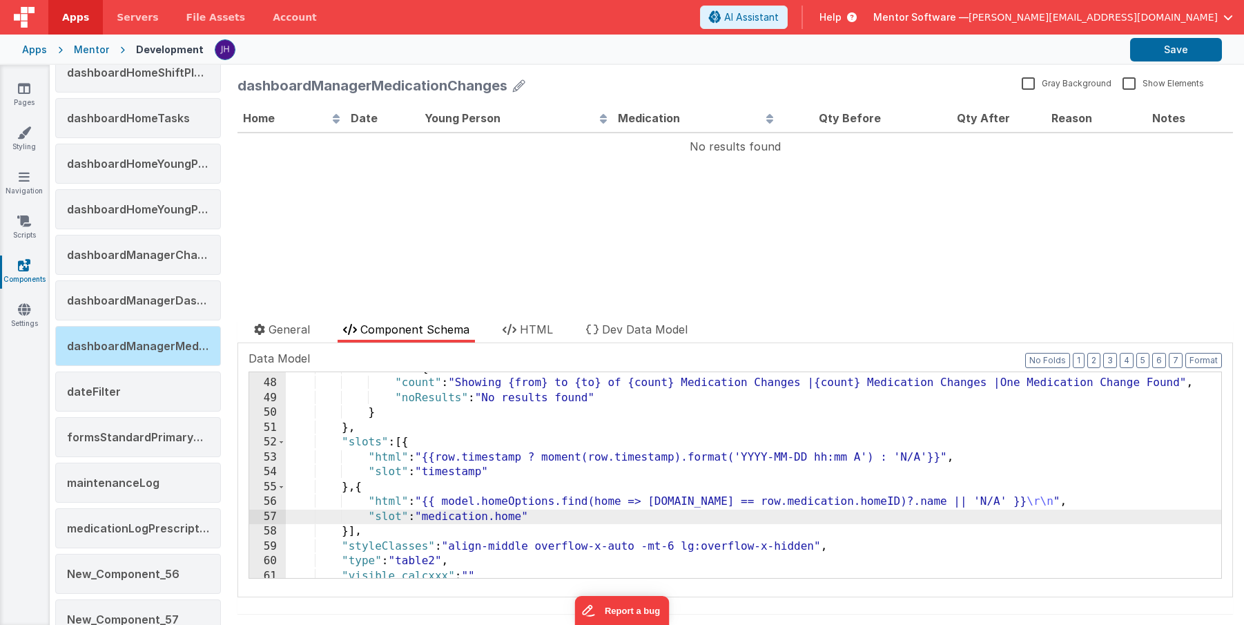
click at [851, 501] on div ""texts" : { "count" : "Showing {from} to {to} of {count} Medication Changes |{c…" at bounding box center [754, 478] width 936 height 235
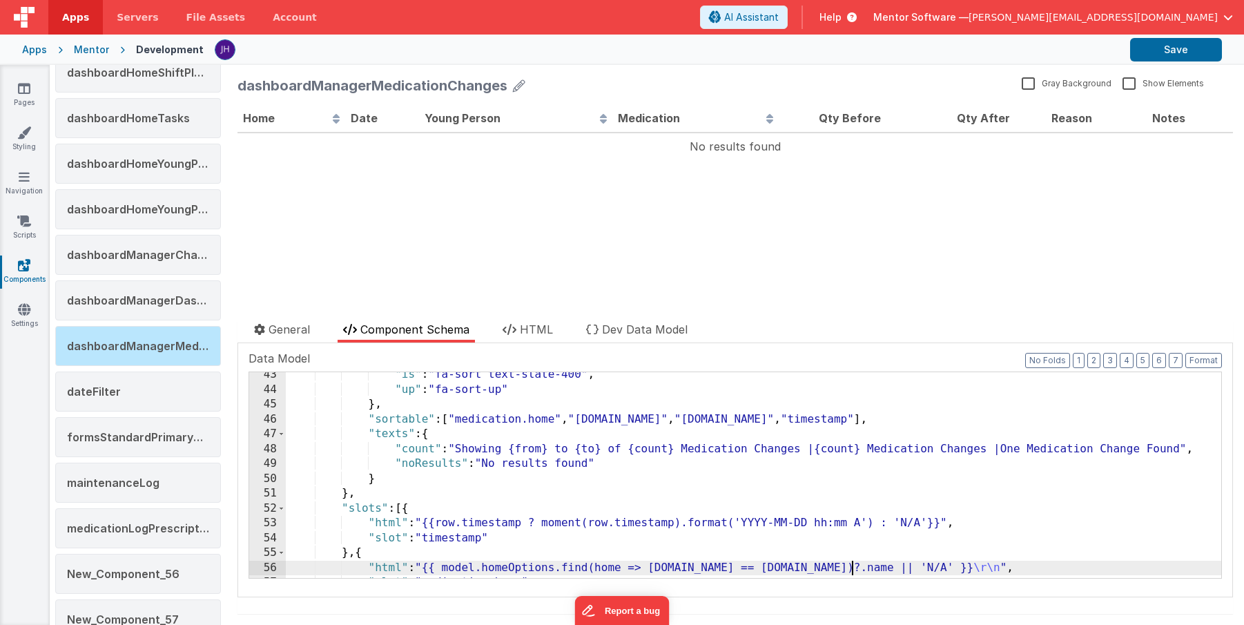
scroll to position [702, 0]
click at [459, 536] on div ""is" : "fa-sort text-slate-400" , "up" : "fa-sort-up" } , "sortable" : [ "medic…" at bounding box center [754, 484] width 936 height 235
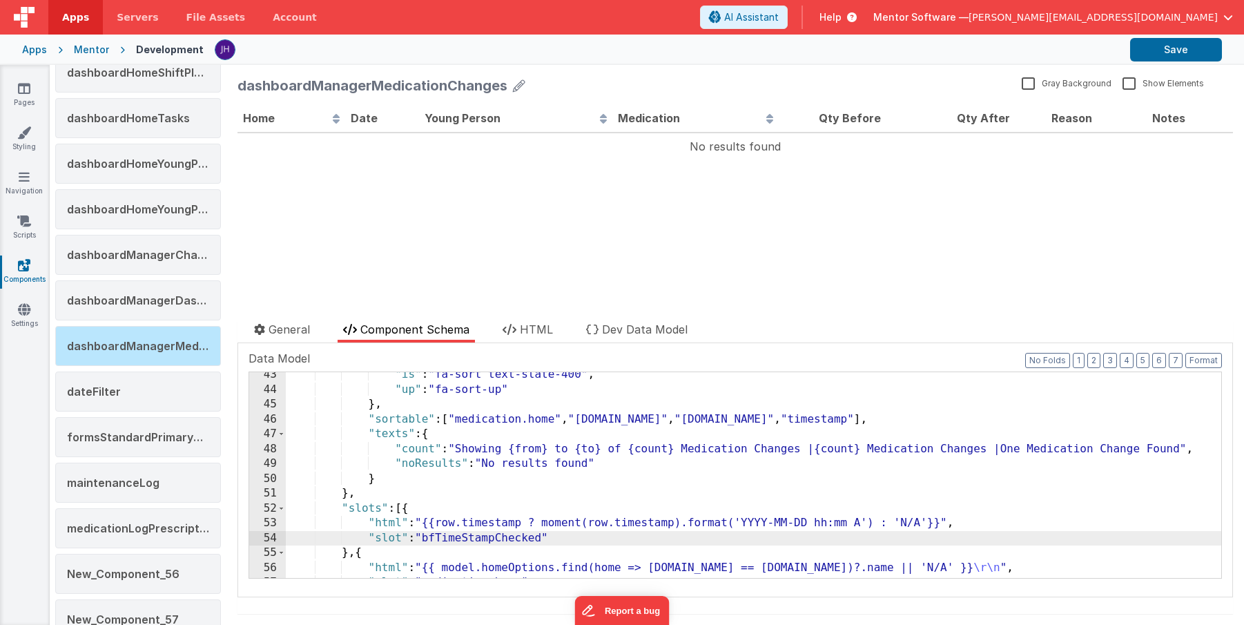
click at [496, 523] on div ""is" : "fa-sort text-slate-400" , "up" : "fa-sort-up" } , "sortable" : [ "medic…" at bounding box center [754, 484] width 936 height 235
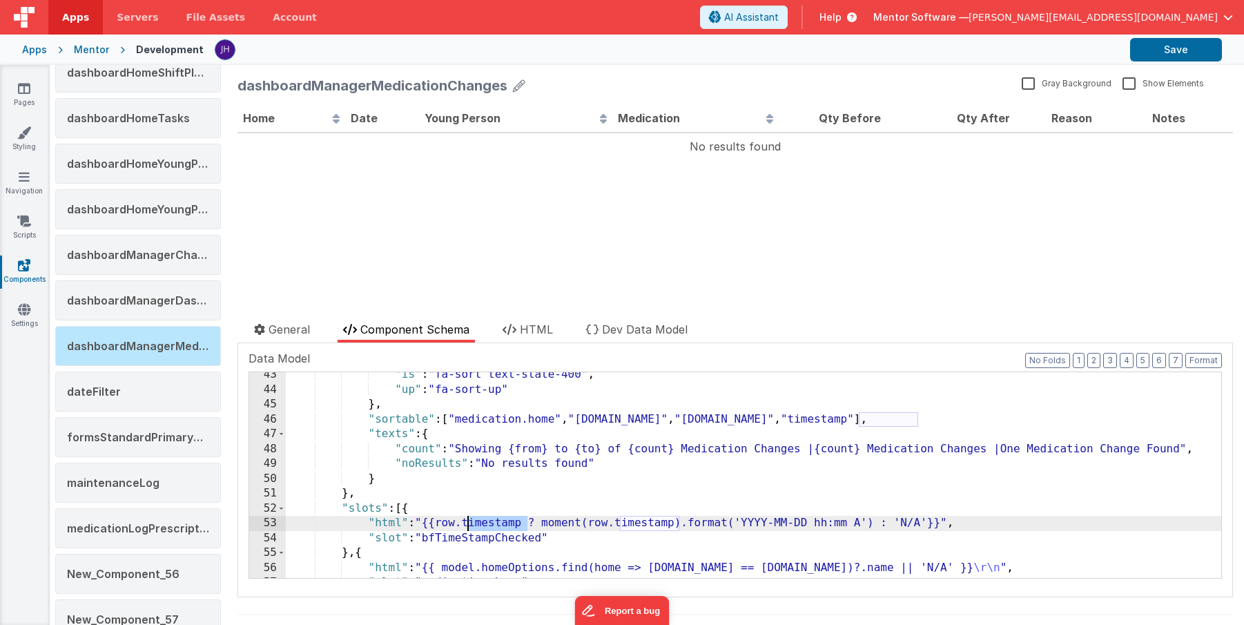
click at [496, 523] on div ""is" : "fa-sort text-slate-400" , "up" : "fa-sort-up" } , "sortable" : [ "medic…" at bounding box center [754, 484] width 936 height 235
click at [702, 521] on div ""is" : "fa-sort text-slate-400" , "up" : "fa-sort-up" } , "sortable" : [ "medic…" at bounding box center [754, 484] width 936 height 235
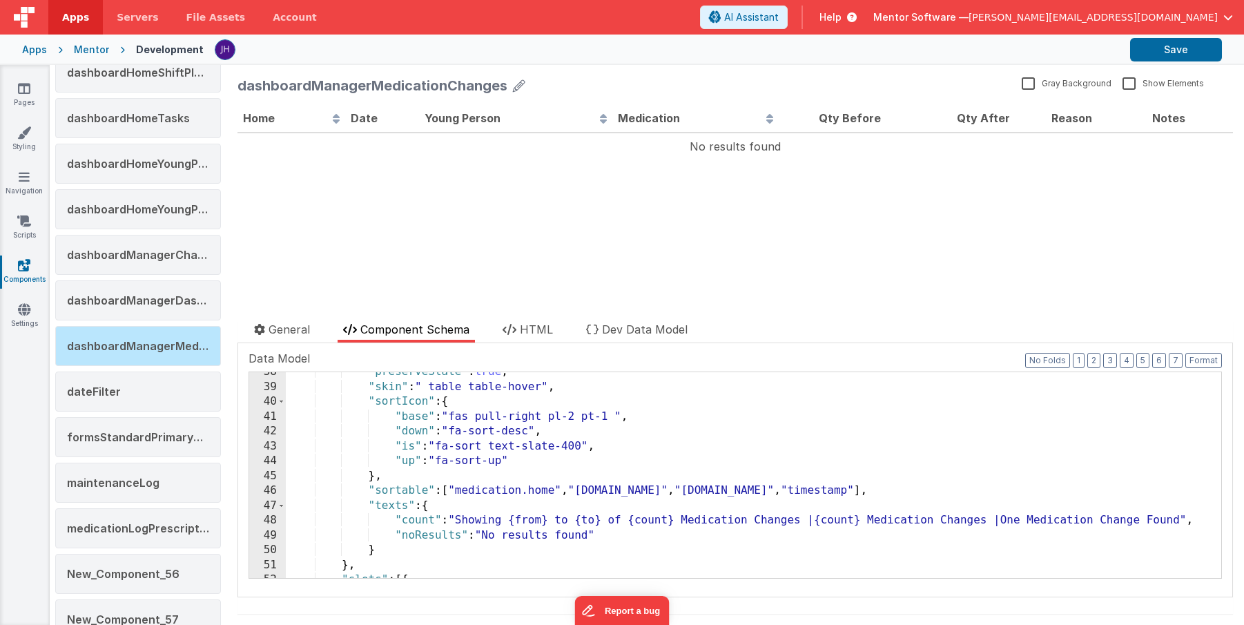
scroll to position [624, 0]
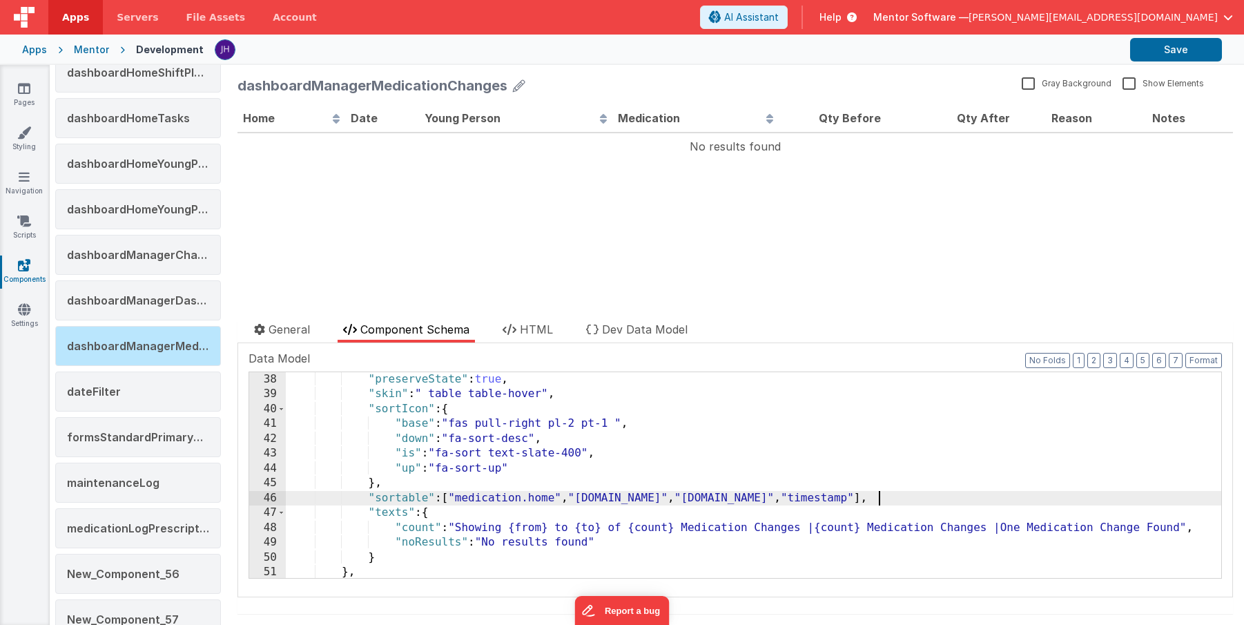
click at [882, 494] on div ""preserveState" : true , "skin" : " table table-hover" , "sortIcon" : { "base" …" at bounding box center [754, 489] width 936 height 235
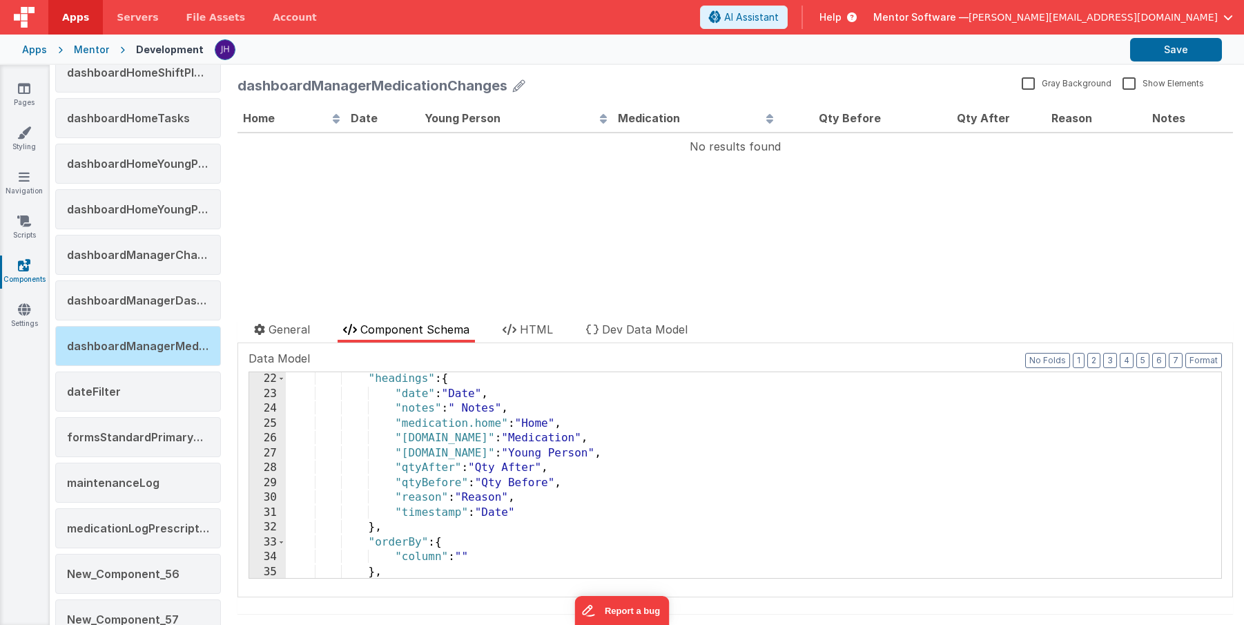
scroll to position [376, 0]
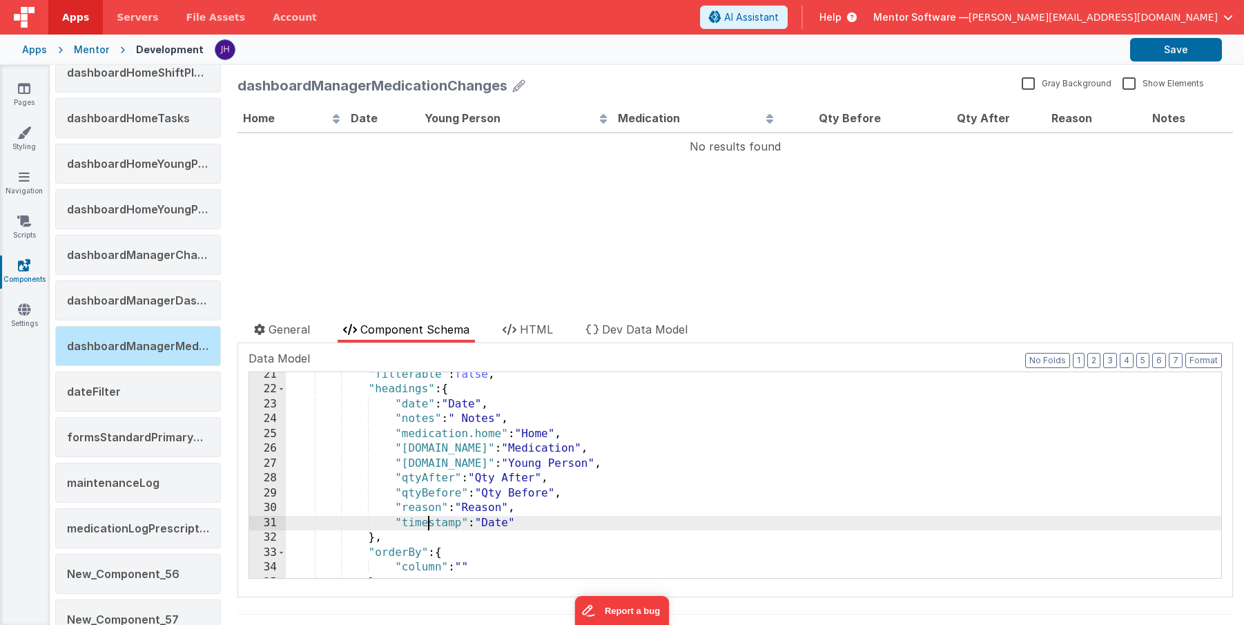
click at [430, 524] on div ""filterable" : false , "headings" : { "date" : "Date" , "notes" : " Notes" , "m…" at bounding box center [754, 484] width 936 height 235
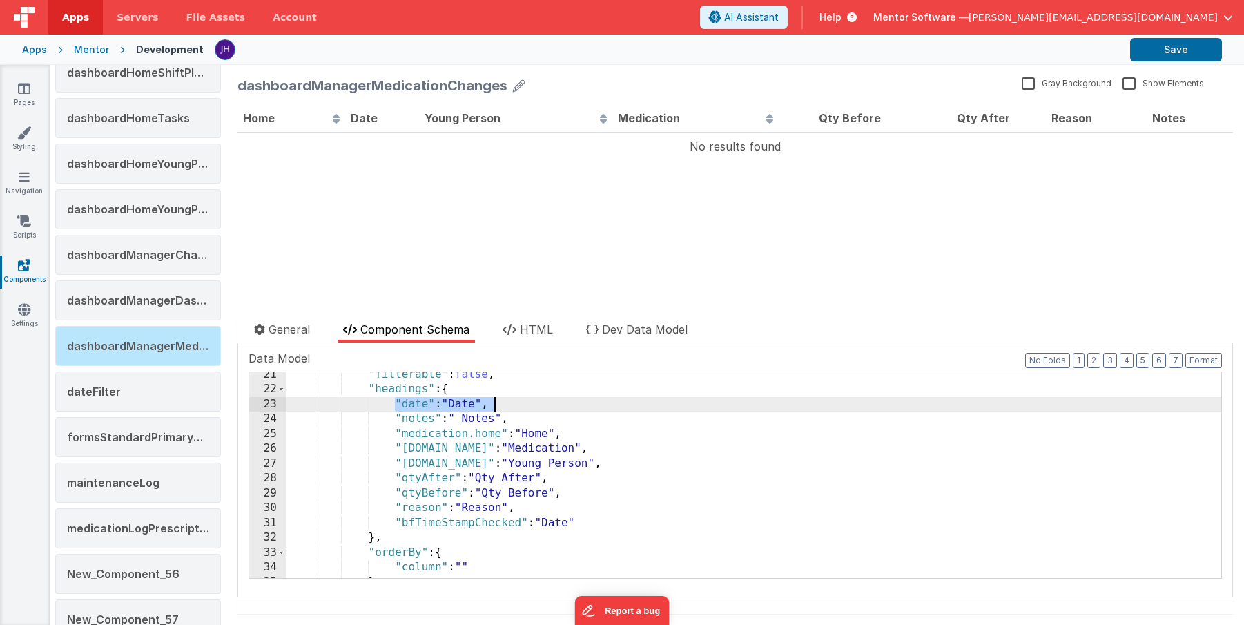
drag, startPoint x: 394, startPoint y: 401, endPoint x: 504, endPoint y: 401, distance: 109.8
click at [504, 401] on div ""filterable" : false , "headings" : { "date" : "Date" , "notes" : " Notes" , "m…" at bounding box center [754, 484] width 936 height 235
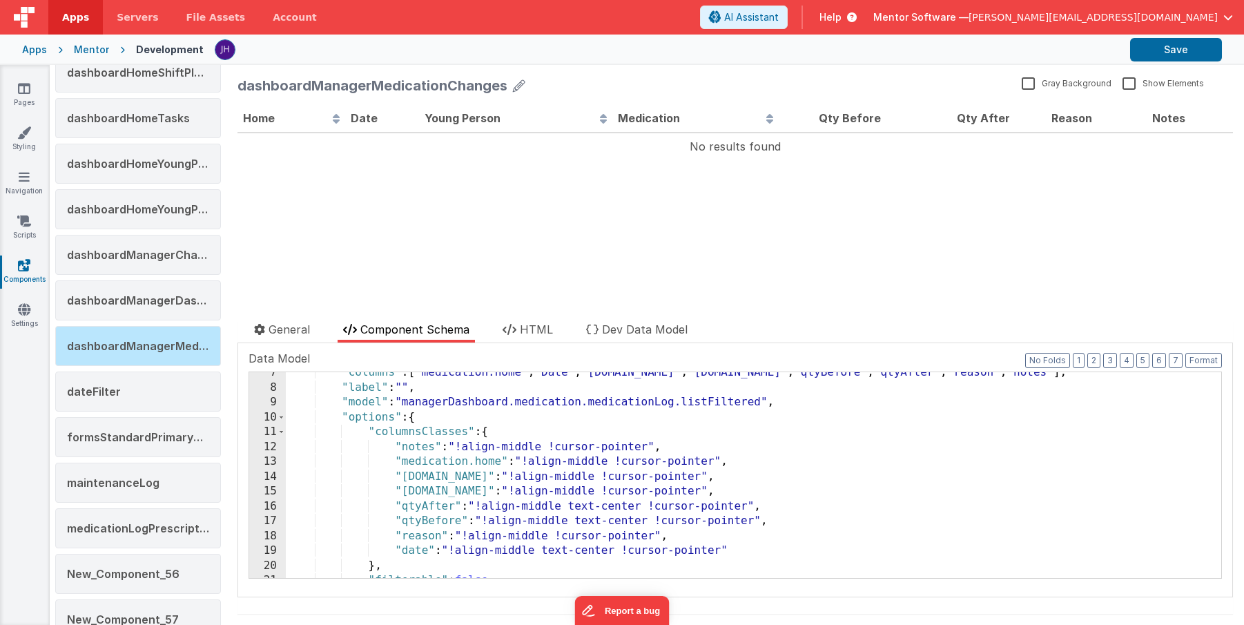
scroll to position [170, 0]
click at [416, 553] on div ""columns" : [ "medication.home" , "Date" , "medication.yp.name" , "medication.n…" at bounding box center [754, 482] width 936 height 235
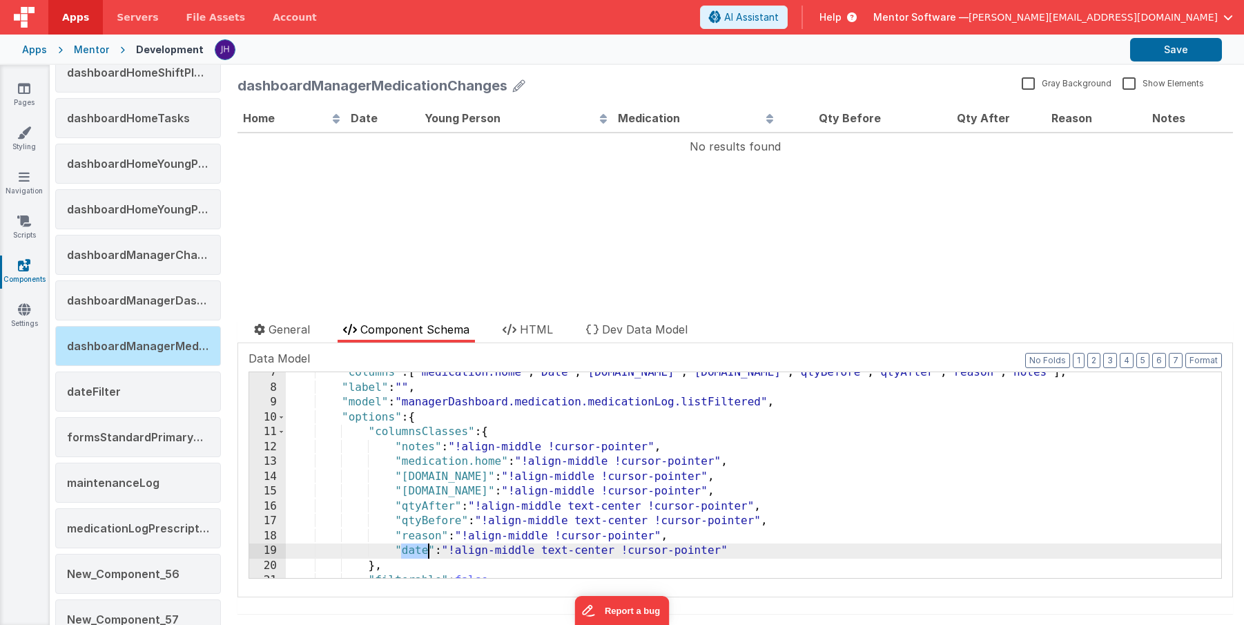
click at [416, 553] on div ""columns" : [ "medication.home" , "Date" , "medication.yp.name" , "medication.n…" at bounding box center [754, 482] width 936 height 235
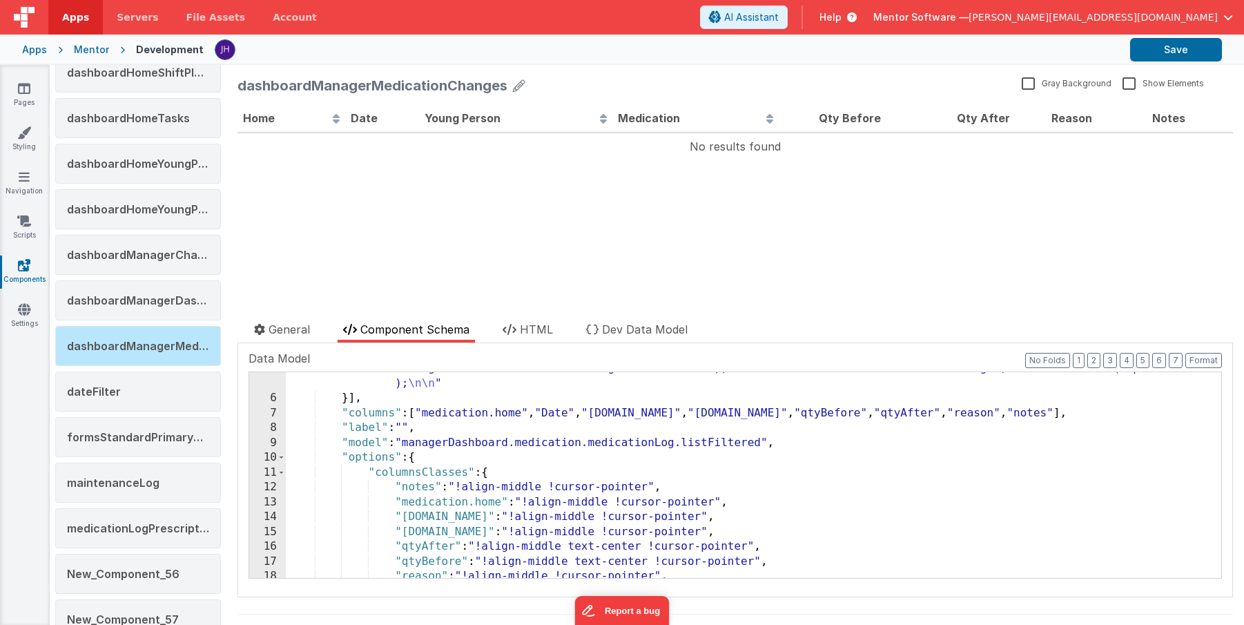
click at [563, 411] on div ""function" : "model.managerDashboard.medicationChanges.activeRecord = _.cloneDe…" at bounding box center [754, 457] width 936 height 310
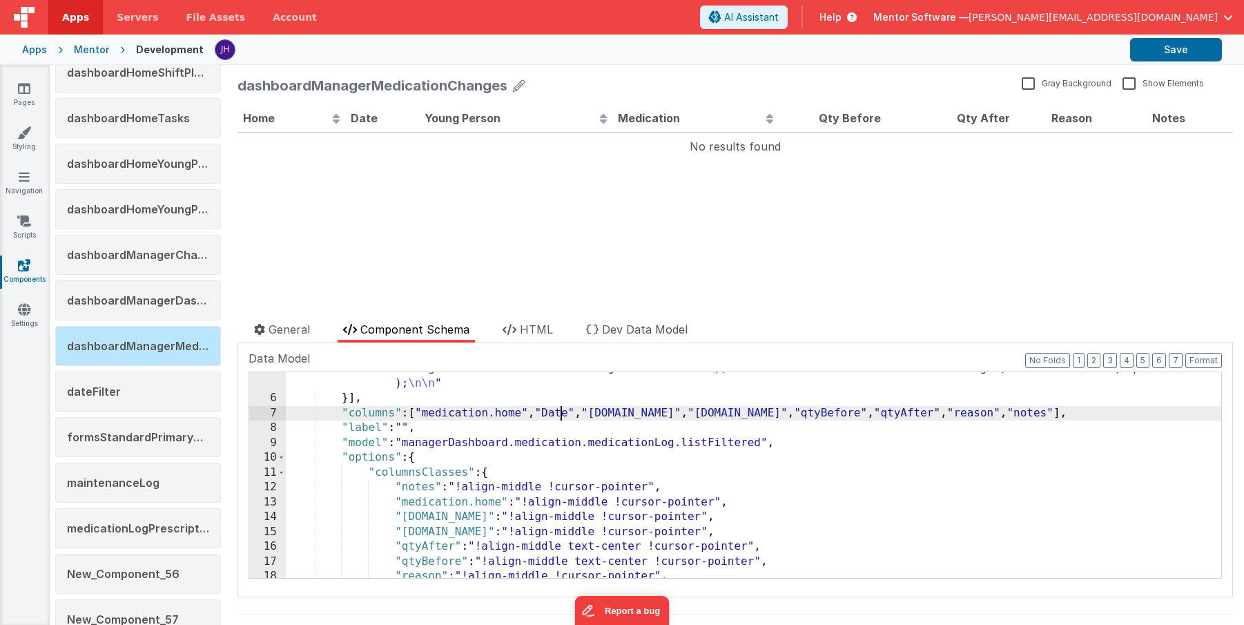
click at [563, 411] on div ""function" : "model.managerDashboard.medicationChanges.activeRecord = _.cloneDe…" at bounding box center [754, 457] width 936 height 310
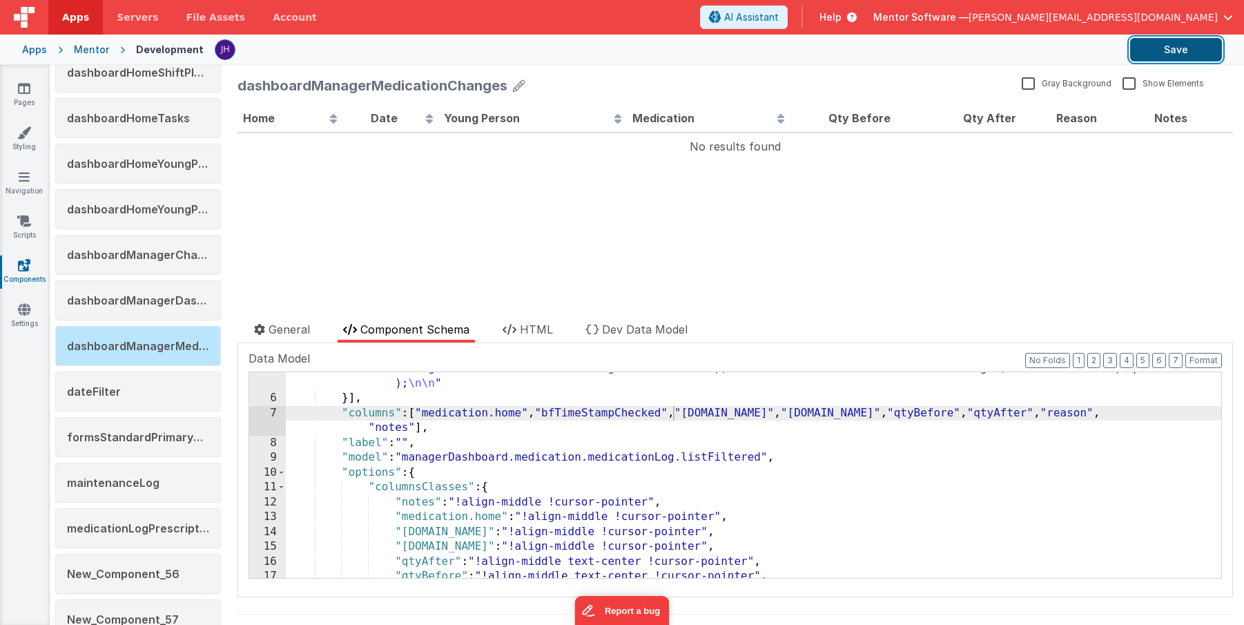
click at [1179, 53] on button "Save" at bounding box center [1176, 49] width 92 height 23
click at [1173, 57] on button "Save" at bounding box center [1176, 49] width 92 height 23
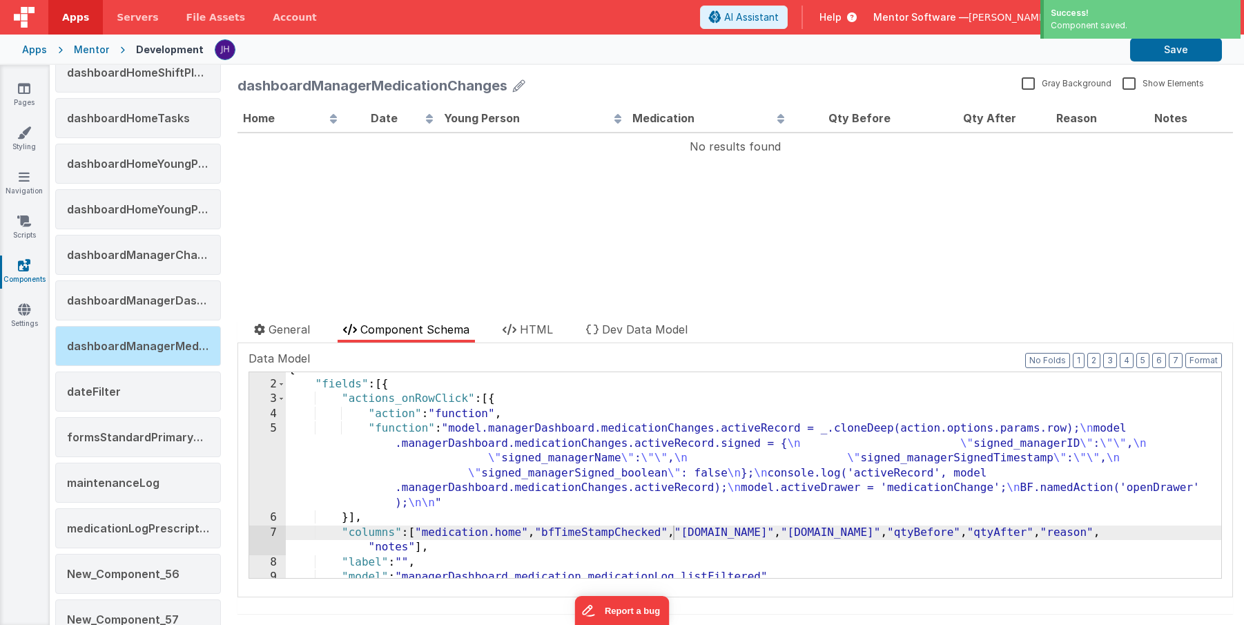
scroll to position [31, 0]
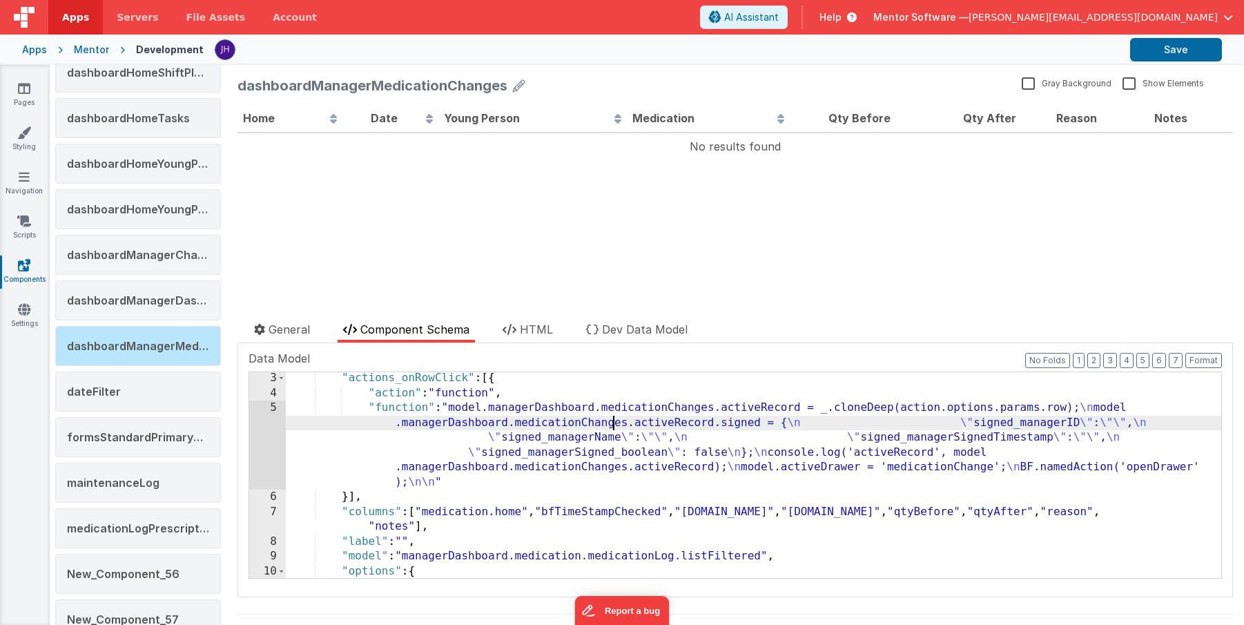
click at [615, 421] on div ""actions_onRowClick" : [{ "action" : "function" , "function" : "model.managerDa…" at bounding box center [754, 488] width 936 height 235
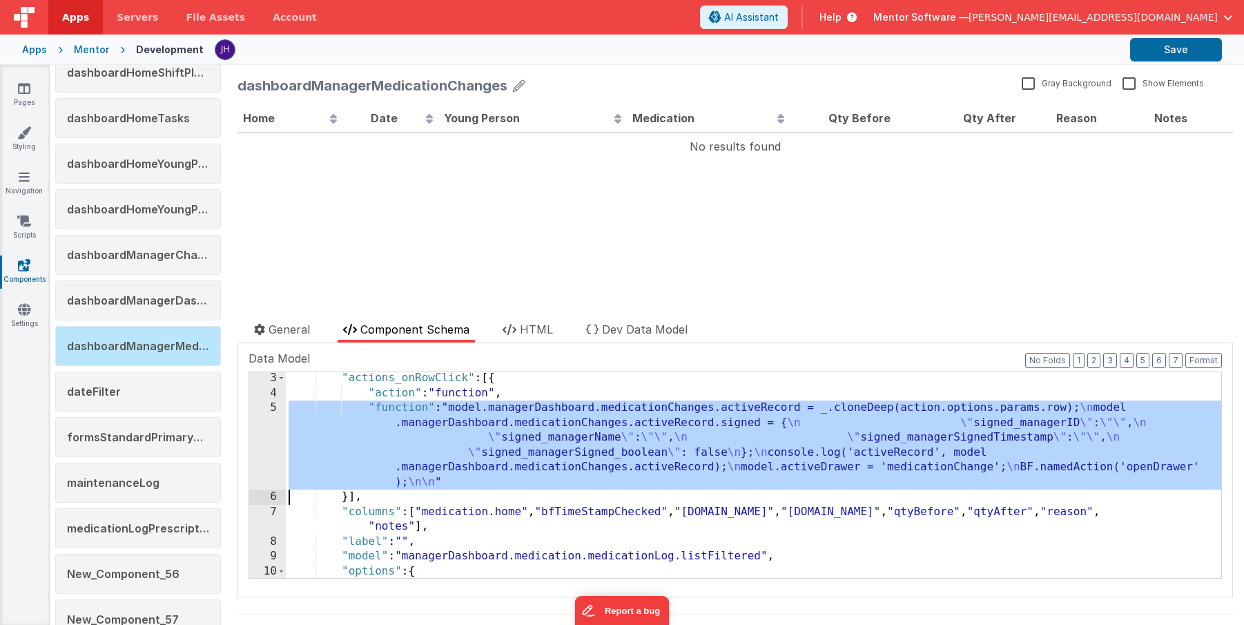
click at [271, 427] on div "5" at bounding box center [267, 445] width 37 height 89
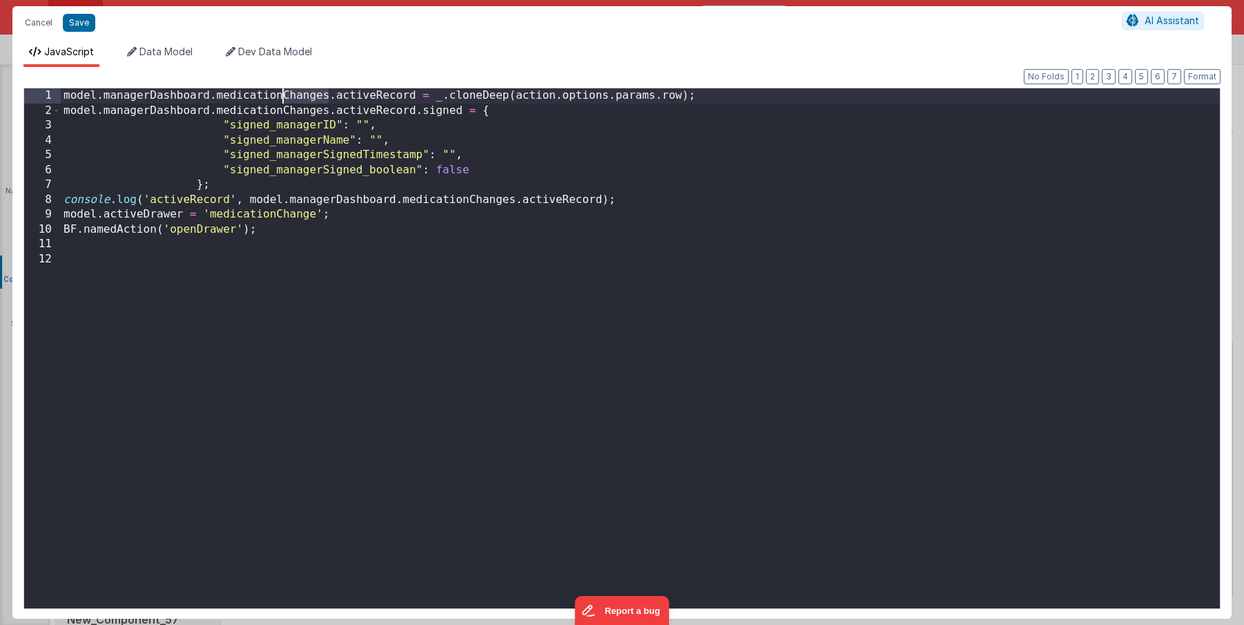
drag, startPoint x: 328, startPoint y: 96, endPoint x: 283, endPoint y: 93, distance: 45.0
click at [283, 93] on div "model . managerDashboard . medicationChanges . activeRecord = _ . cloneDeep ( a…" at bounding box center [640, 370] width 1159 height 565
drag, startPoint x: 375, startPoint y: 99, endPoint x: 218, endPoint y: 98, distance: 157.4
click at [218, 98] on div "model . managerDashboard . medication . medicationLog . activeRecord = _ . clon…" at bounding box center [640, 370] width 1159 height 565
click at [271, 113] on div "model . managerDashboard . medication . medicationLog . activeRecord = _ . clon…" at bounding box center [640, 370] width 1159 height 565
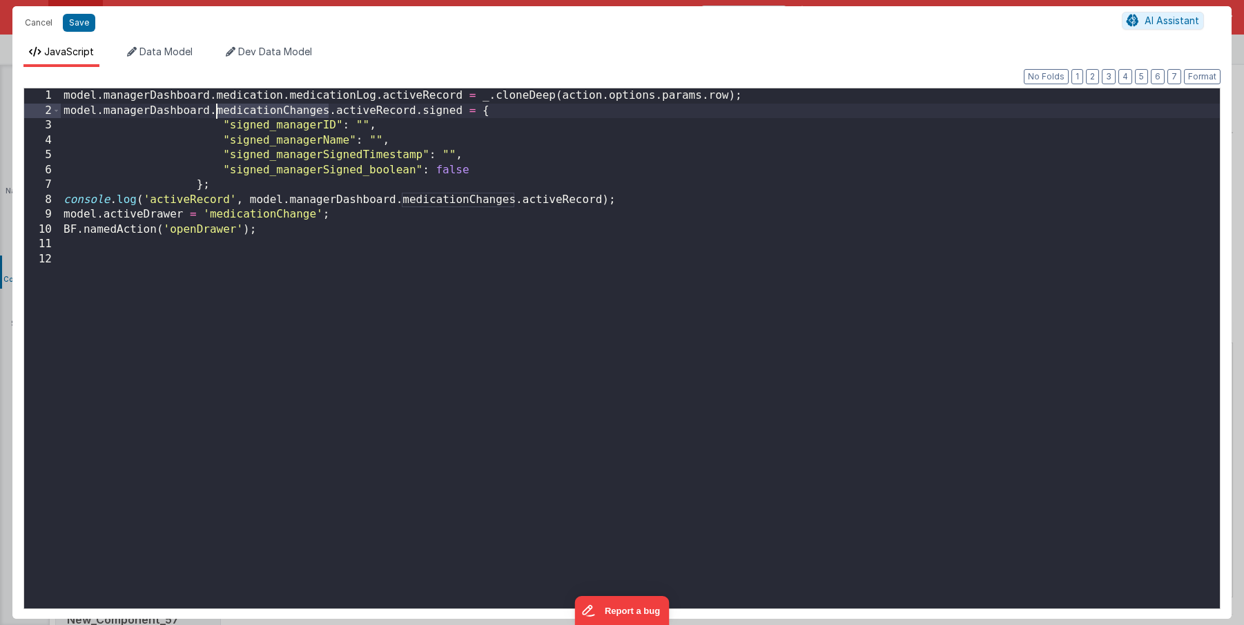
click at [271, 113] on div "model . managerDashboard . medication . medicationLog . activeRecord = _ . clon…" at bounding box center [640, 370] width 1159 height 565
click at [444, 202] on div "model . managerDashboard . medication . medicationLog . activeRecord = _ . clon…" at bounding box center [640, 370] width 1159 height 565
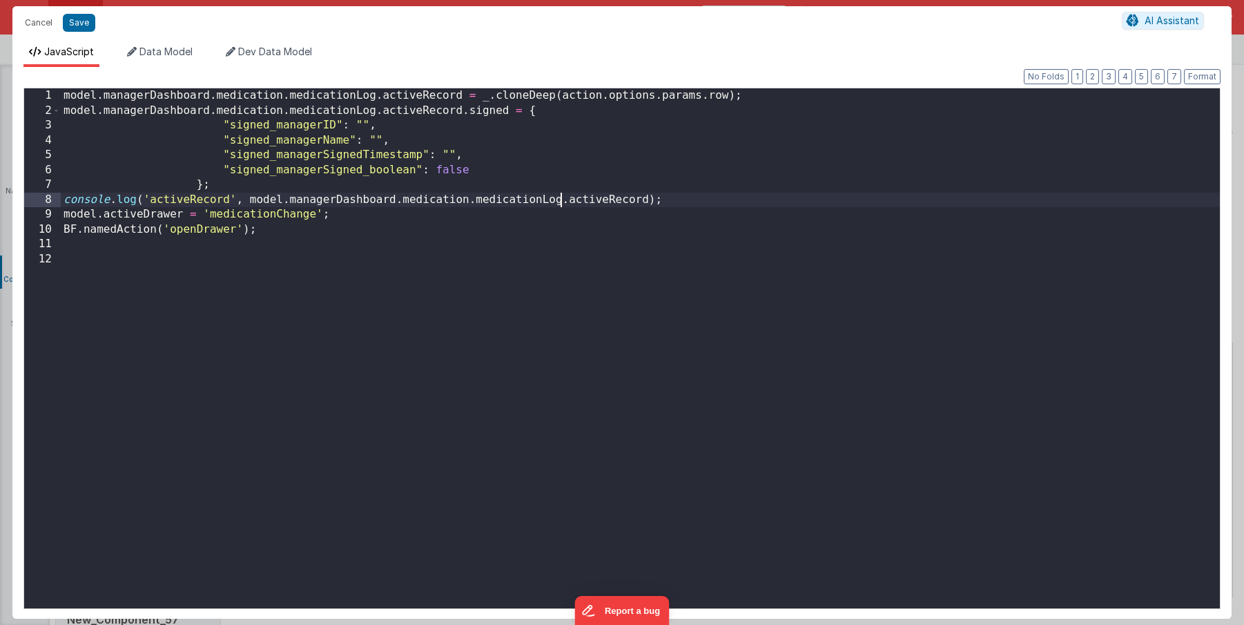
click at [282, 97] on div "model . managerDashboard . medication . medicationLog . activeRecord = _ . clon…" at bounding box center [640, 370] width 1159 height 565
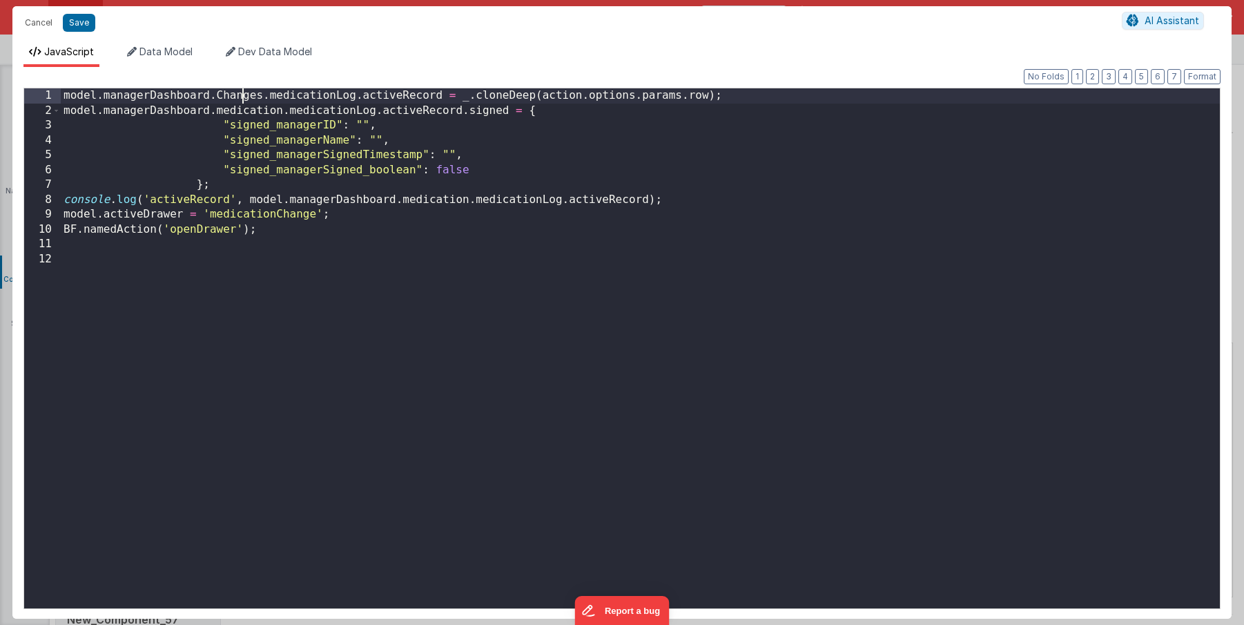
click at [243, 96] on div "model . managerDashboard . Changes . medicationLog . activeRecord = _ . cloneDe…" at bounding box center [640, 370] width 1159 height 565
click at [300, 90] on div "model . managerDashboard . medicationLog . activeRecord = _ . cloneDeep ( actio…" at bounding box center [640, 370] width 1159 height 565
drag, startPoint x: 415, startPoint y: 95, endPoint x: 217, endPoint y: 93, distance: 198.2
click at [217, 93] on div "model . managerDashboard . medicationChanges . activeRecord = _ . cloneDeep ( a…" at bounding box center [640, 370] width 1159 height 565
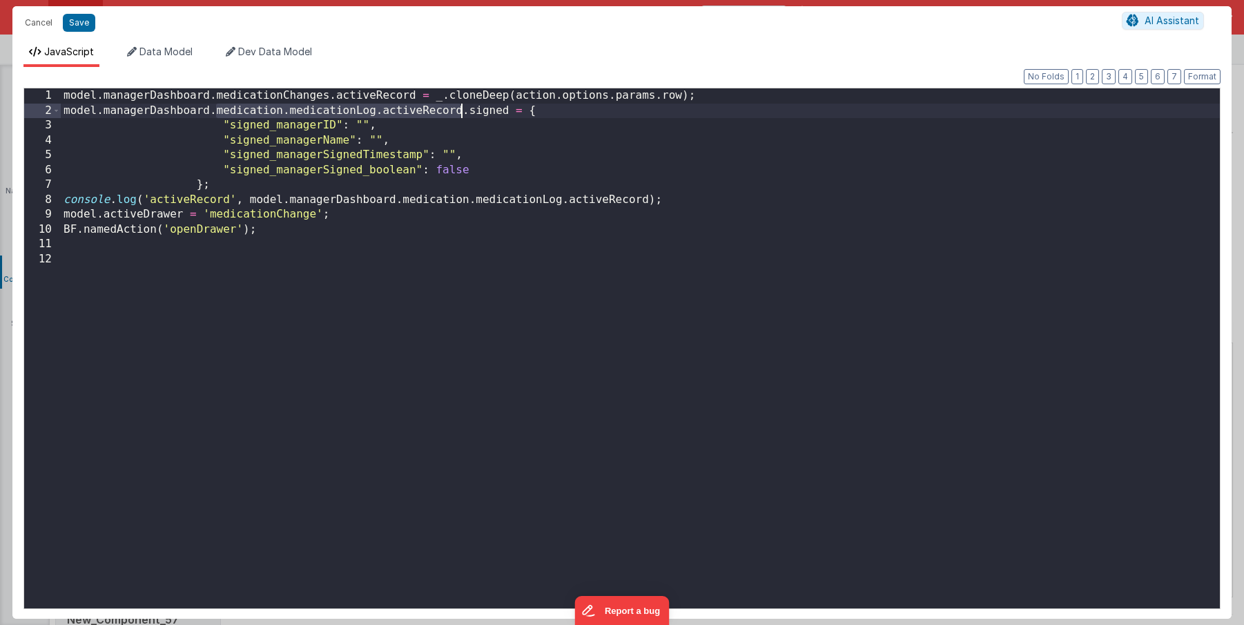
drag, startPoint x: 215, startPoint y: 110, endPoint x: 459, endPoint y: 109, distance: 243.1
click at [459, 109] on div "model . managerDashboard . medicationChanges . activeRecord = _ . cloneDeep ( a…" at bounding box center [640, 370] width 1159 height 565
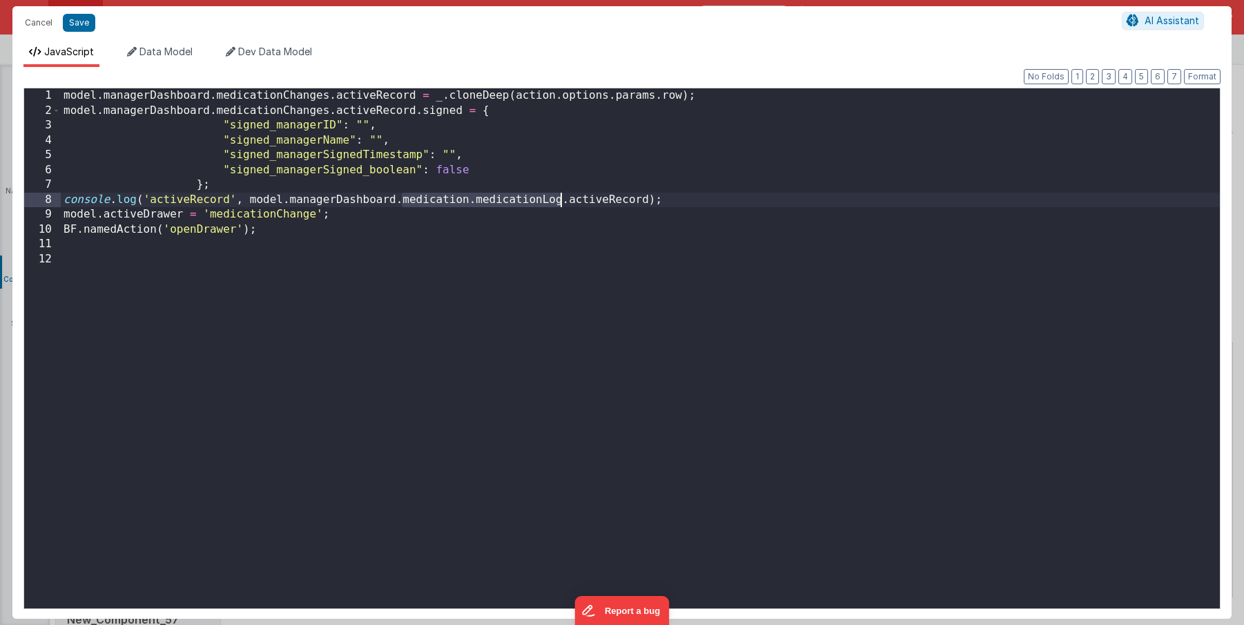
drag, startPoint x: 401, startPoint y: 204, endPoint x: 559, endPoint y: 202, distance: 158.1
click at [559, 202] on div "model . managerDashboard . medicationChanges . activeRecord = _ . cloneDeep ( a…" at bounding box center [640, 370] width 1159 height 565
click at [74, 25] on button "Save" at bounding box center [79, 23] width 32 height 18
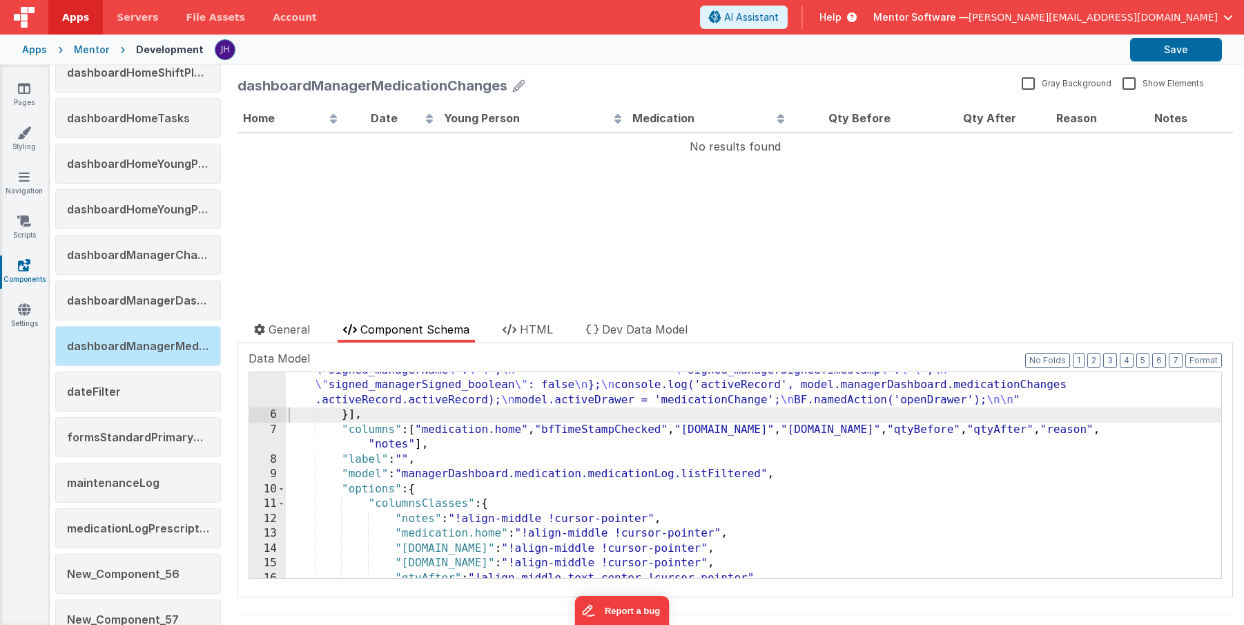
scroll to position [95, 0]
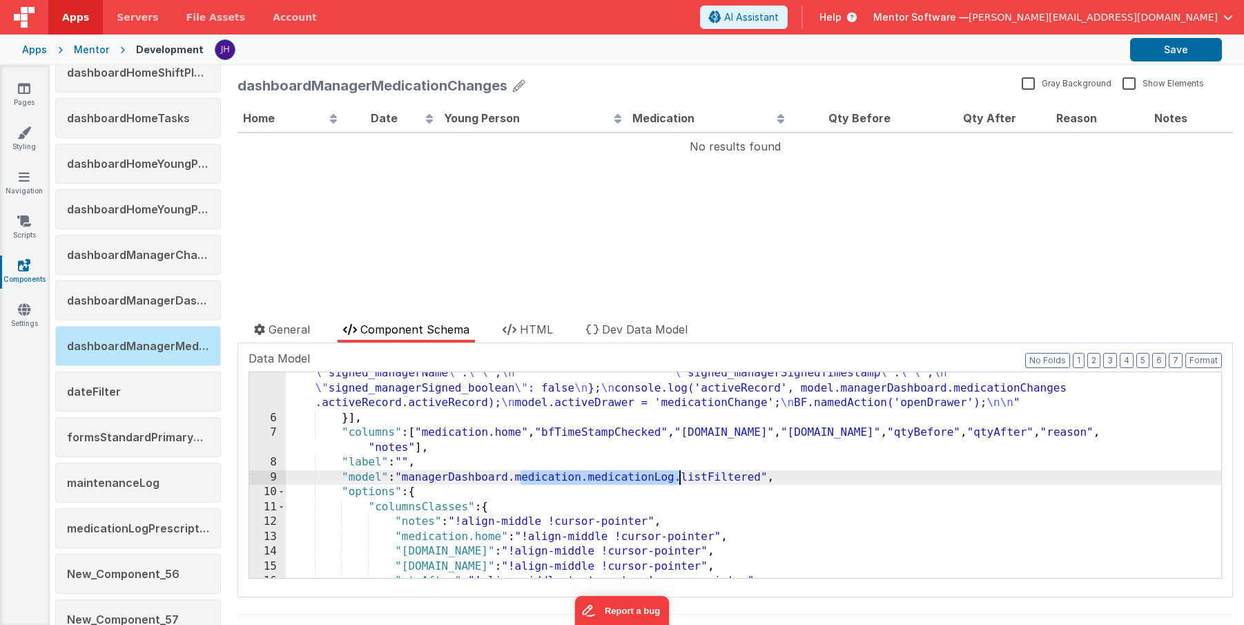
drag, startPoint x: 521, startPoint y: 477, endPoint x: 682, endPoint y: 474, distance: 160.9
click at [682, 474] on div ""function" : "model.managerDashboard.medicationChanges.activeRecord = _.cloneDe…" at bounding box center [754, 483] width 936 height 295
click at [664, 477] on div ""function" : "model.managerDashboard.medicationChanges.activeRecord = _.cloneDe…" at bounding box center [754, 483] width 936 height 295
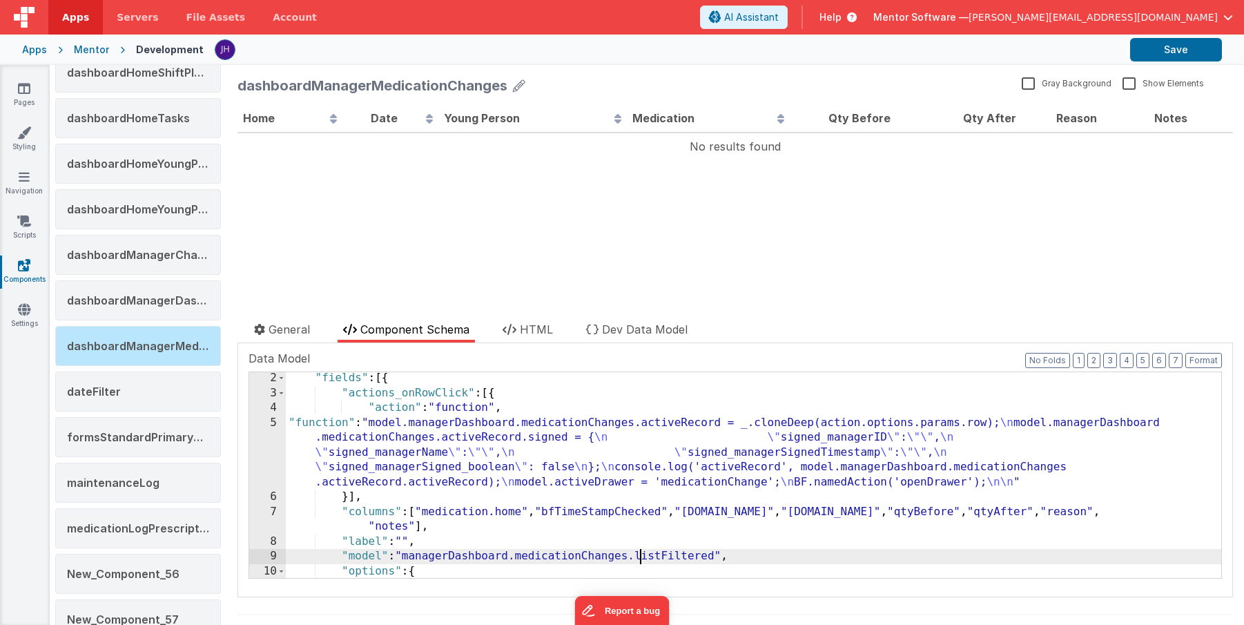
scroll to position [0, 0]
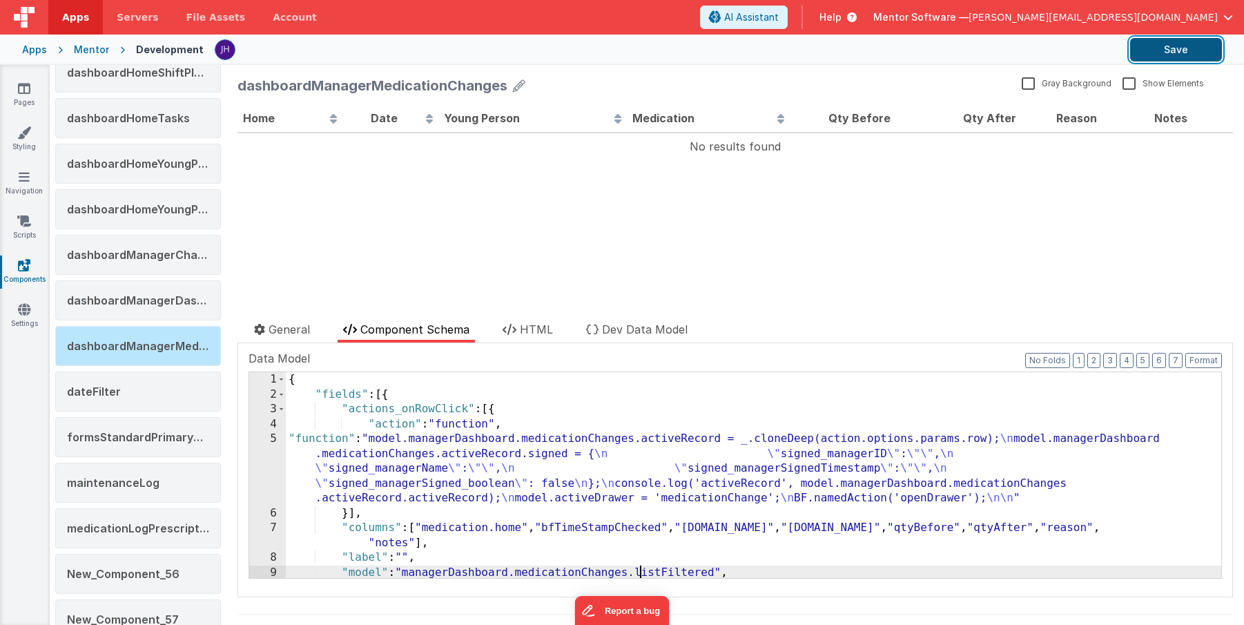
click at [1165, 50] on button "Save" at bounding box center [1176, 49] width 92 height 23
click at [528, 474] on div "{ "fields" : [{ "actions_onRowClick" : [{ "action" : "function" , "function" : …" at bounding box center [754, 489] width 936 height 235
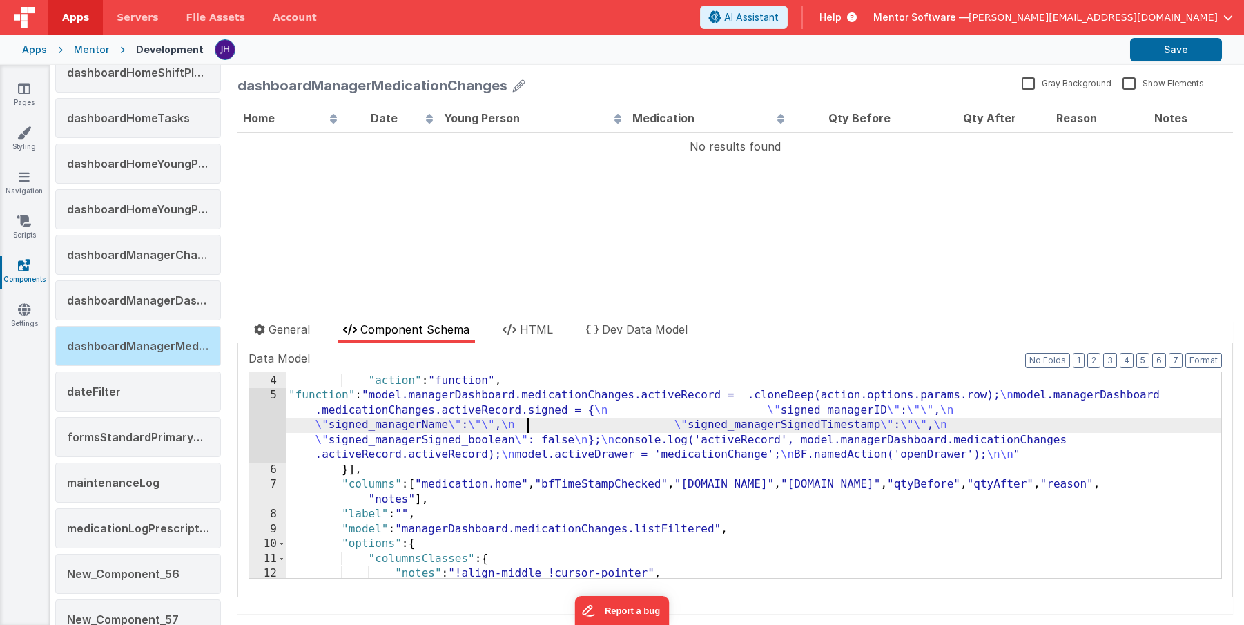
scroll to position [52, 0]
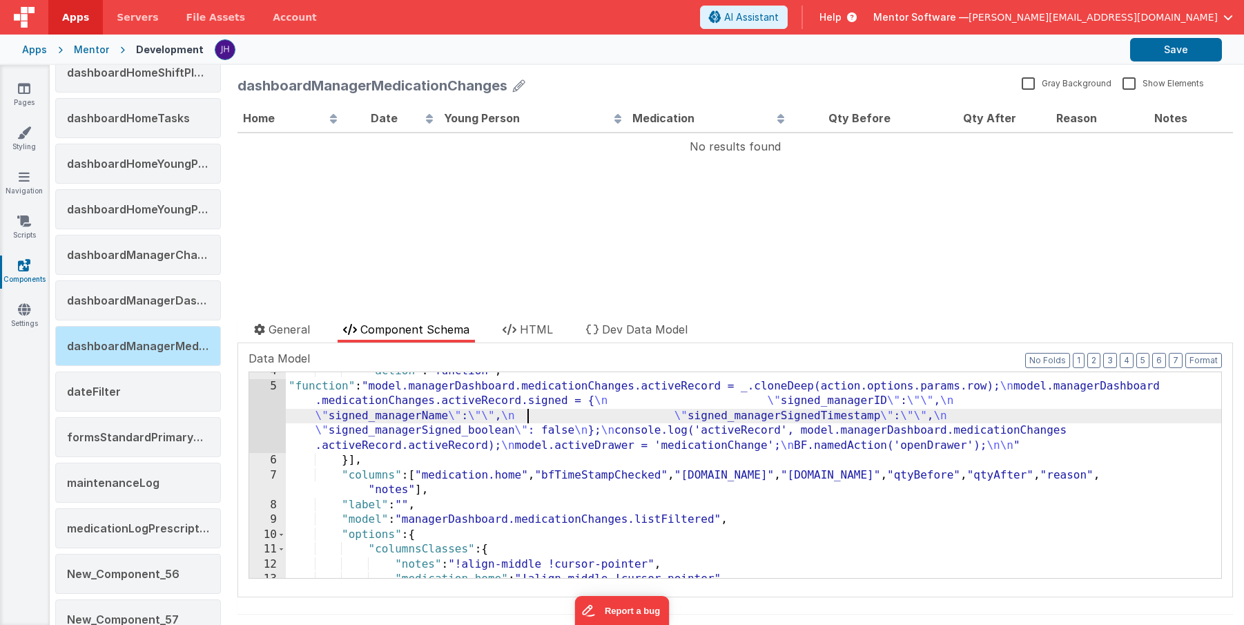
click at [374, 492] on div ""action" : "function" , "function" : "model.managerDashboard.medicationChanges.…" at bounding box center [754, 481] width 936 height 235
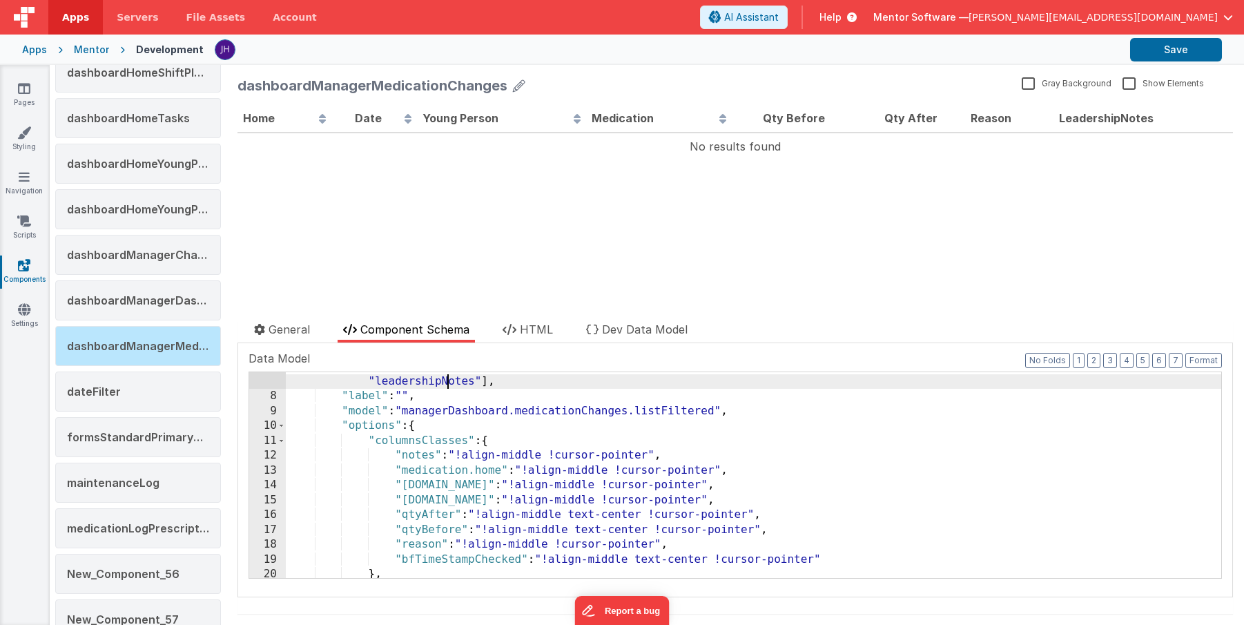
scroll to position [168, 0]
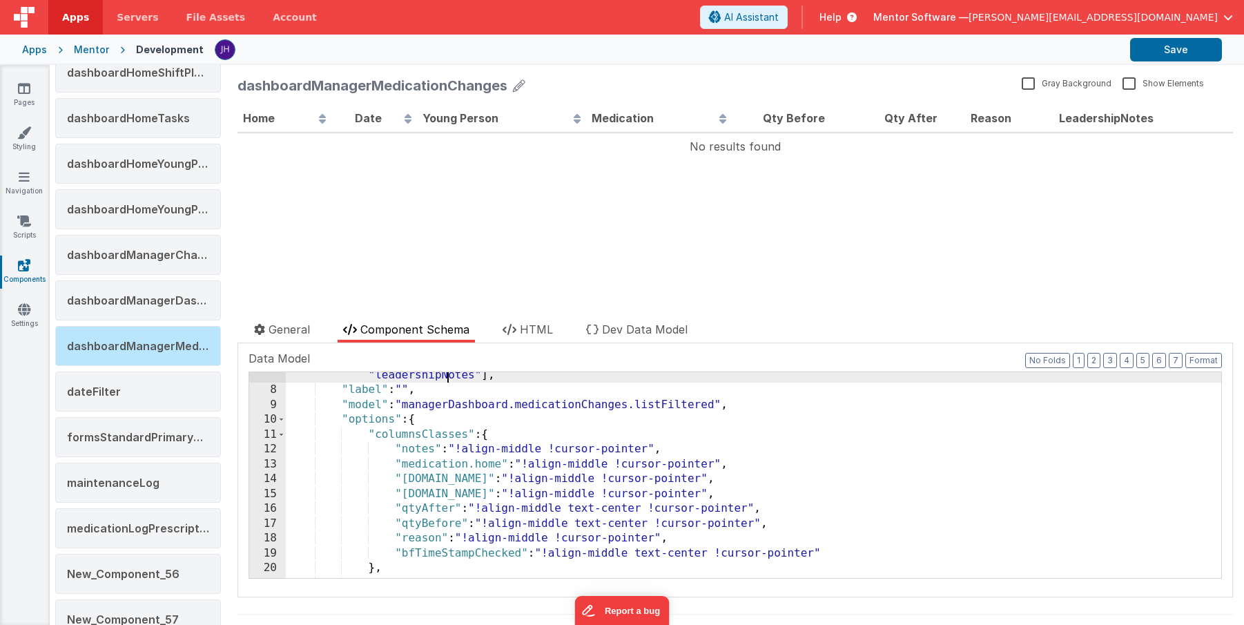
click at [416, 377] on div ""columns" : [ "medication.home" , "bfTimeStampChecked" , "medication.yp.name" ,…" at bounding box center [754, 478] width 936 height 251
click at [416, 377] on div ""columns" : [ "medication.home" , "bfTimeStampChecked" , "medication.yp.name" ,…" at bounding box center [754, 483] width 936 height 251
click at [414, 452] on div ""columns" : [ "medication.home" , "bfTimeStampChecked" , "medication.yp.name" ,…" at bounding box center [754, 483] width 936 height 251
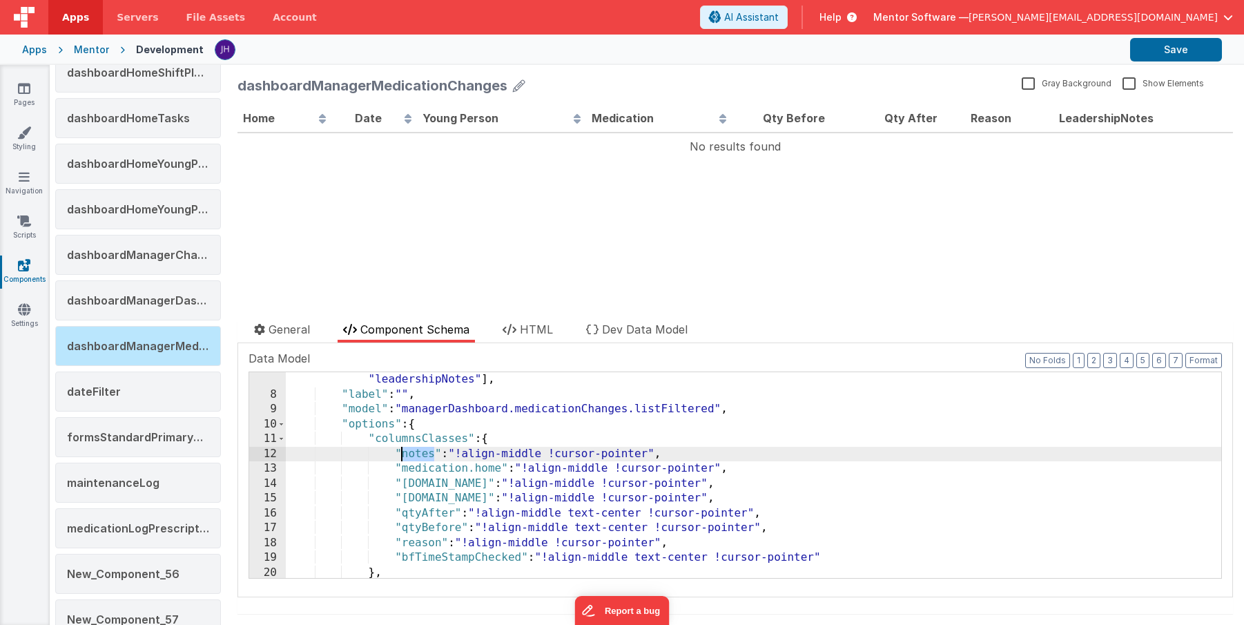
click at [414, 452] on div ""columns" : [ "medication.home" , "bfTimeStampChecked" , "medication.yp.name" ,…" at bounding box center [754, 483] width 936 height 251
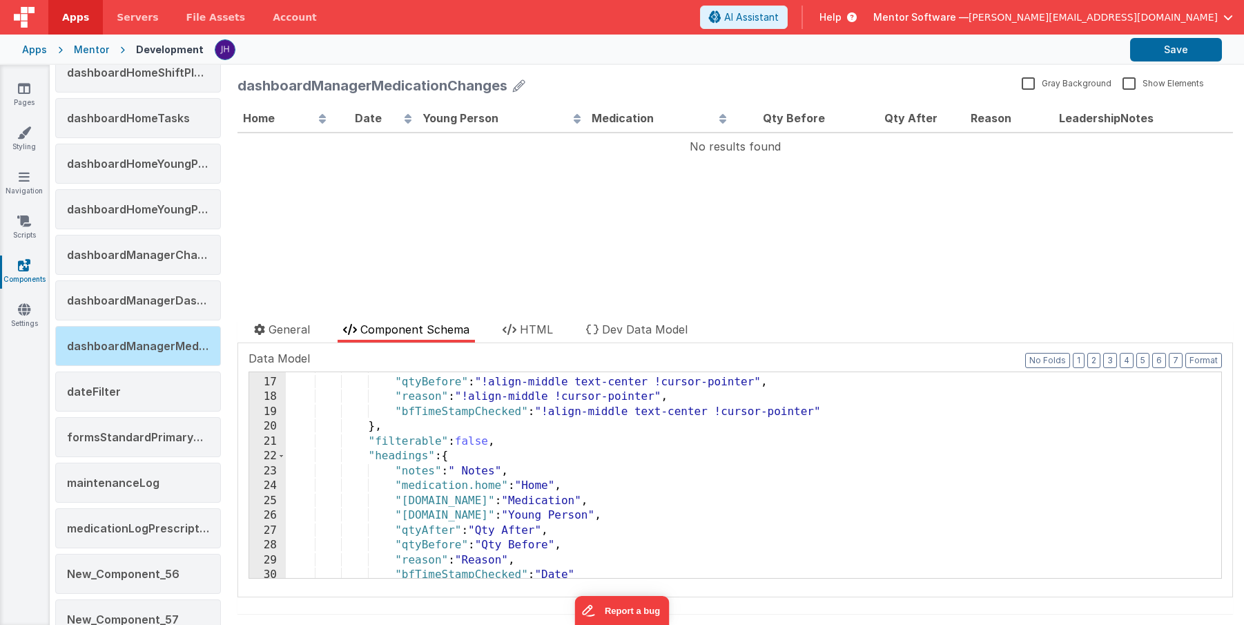
scroll to position [311, 0]
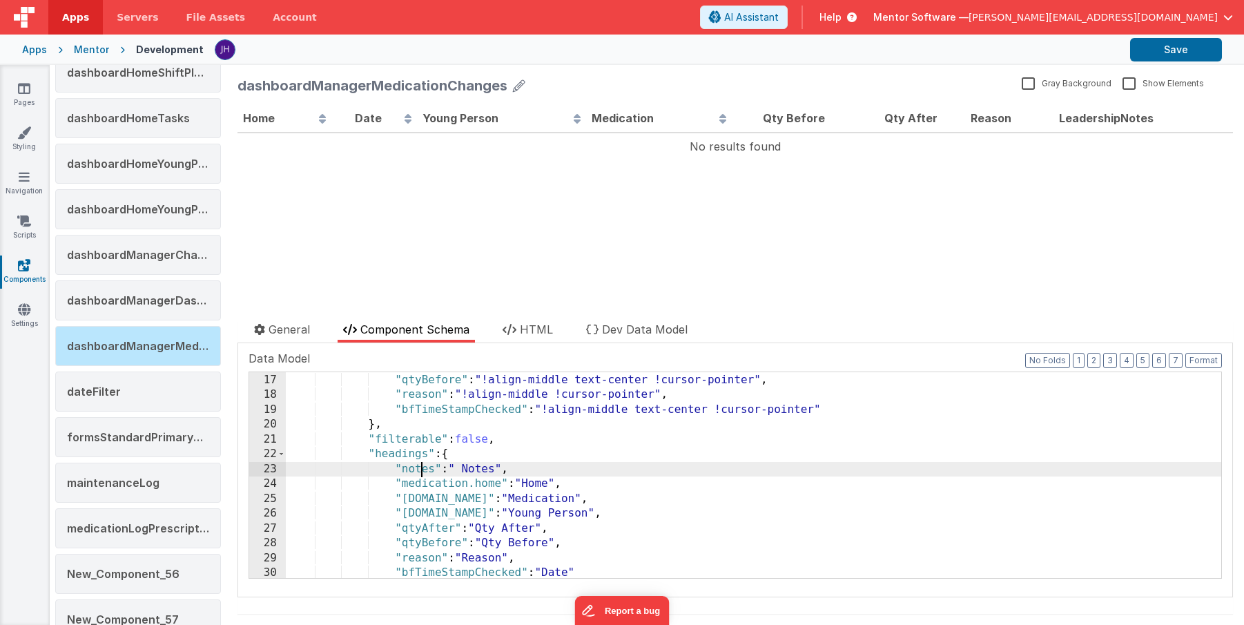
click at [418, 468] on div ""qtyAfter" : "!align-middle text-center !cursor-pointer" , "qtyBefore" : "!alig…" at bounding box center [754, 475] width 936 height 235
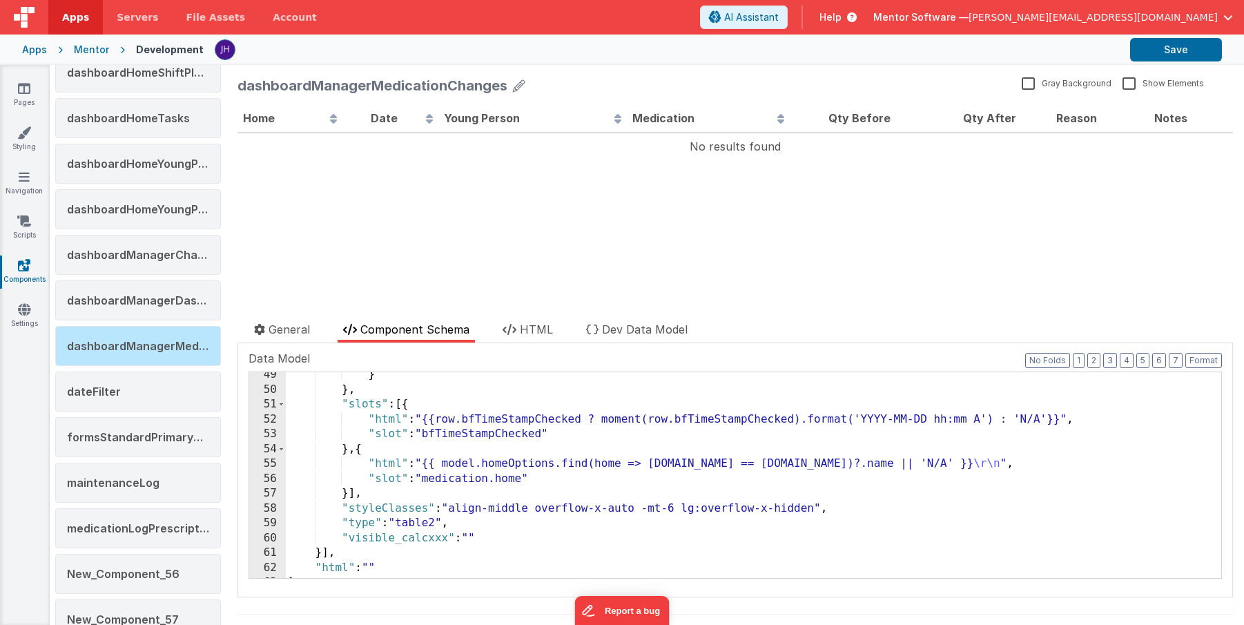
scroll to position [801, 0]
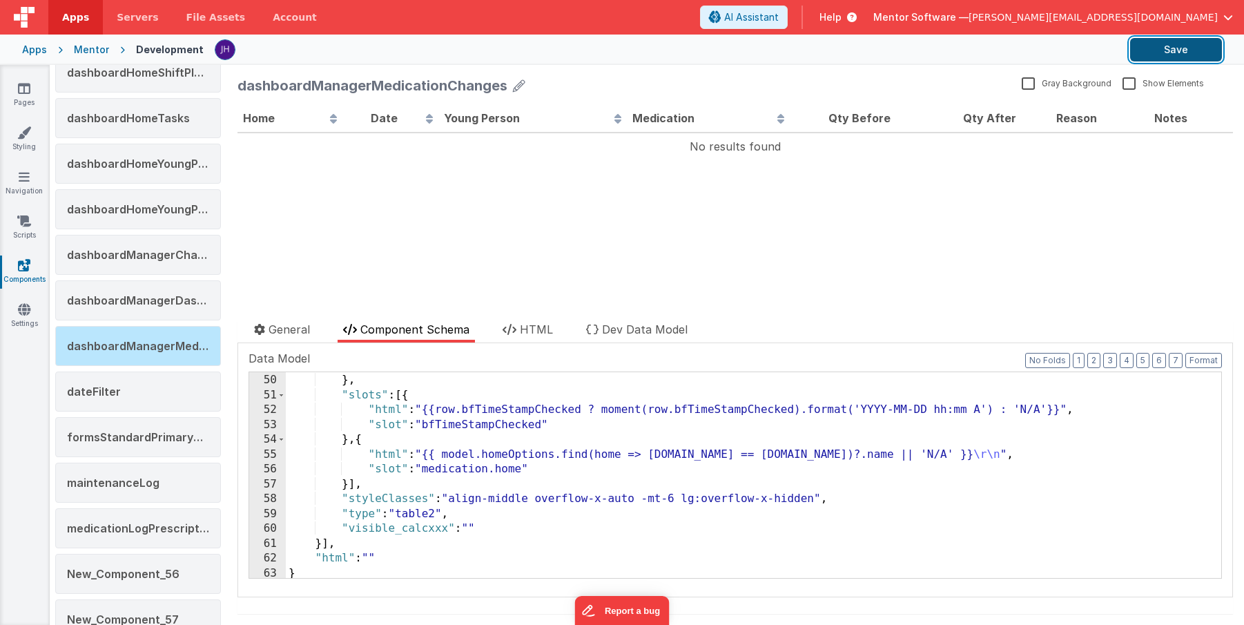
click at [1166, 52] on button "Save" at bounding box center [1176, 49] width 92 height 23
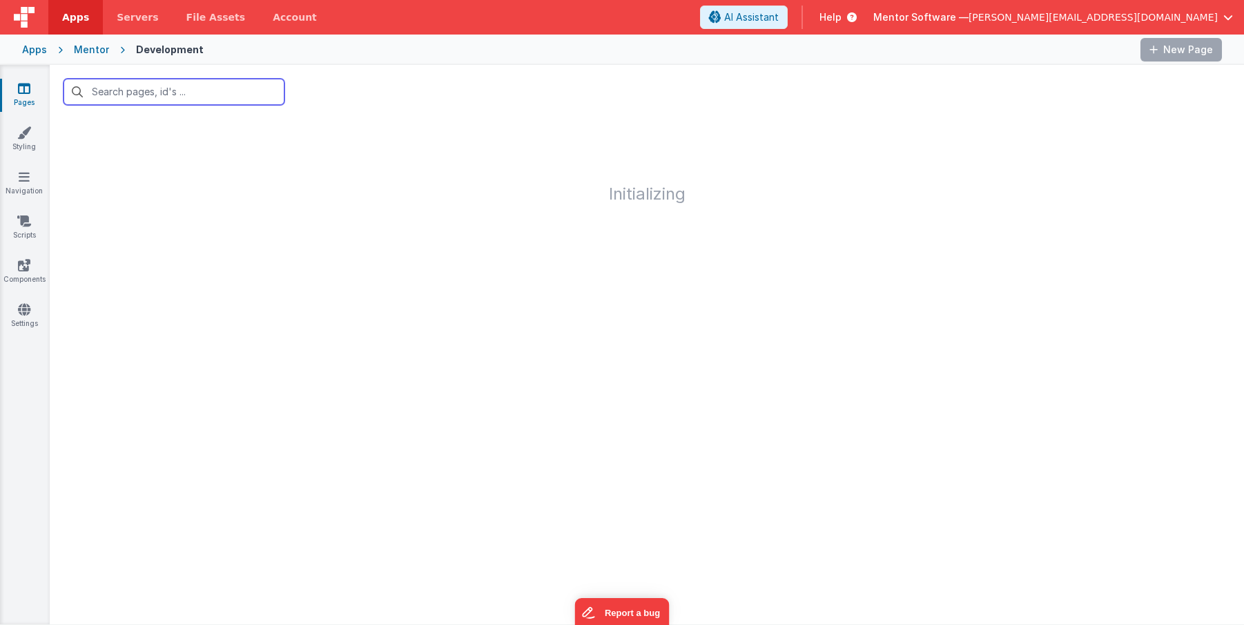
click at [209, 93] on input "text" at bounding box center [174, 92] width 221 height 26
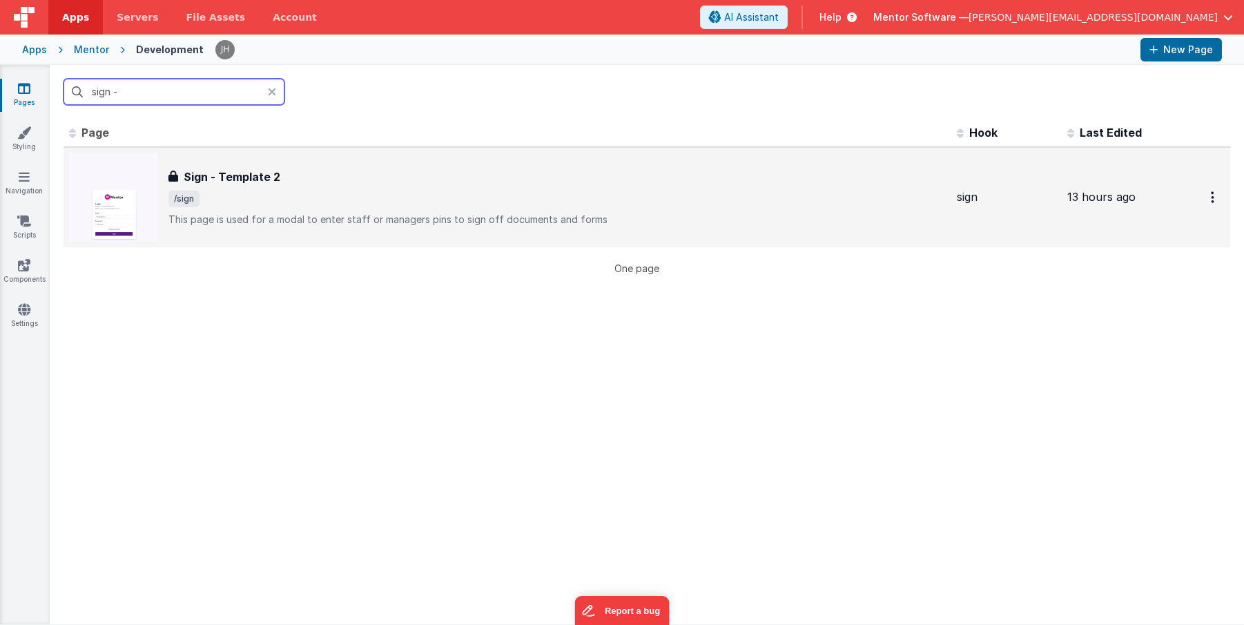
type input "sign -"
click at [267, 189] on div "Sign - Template 2 Sign - Template 2 /sign This page is used for a modal to ente…" at bounding box center [557, 197] width 778 height 58
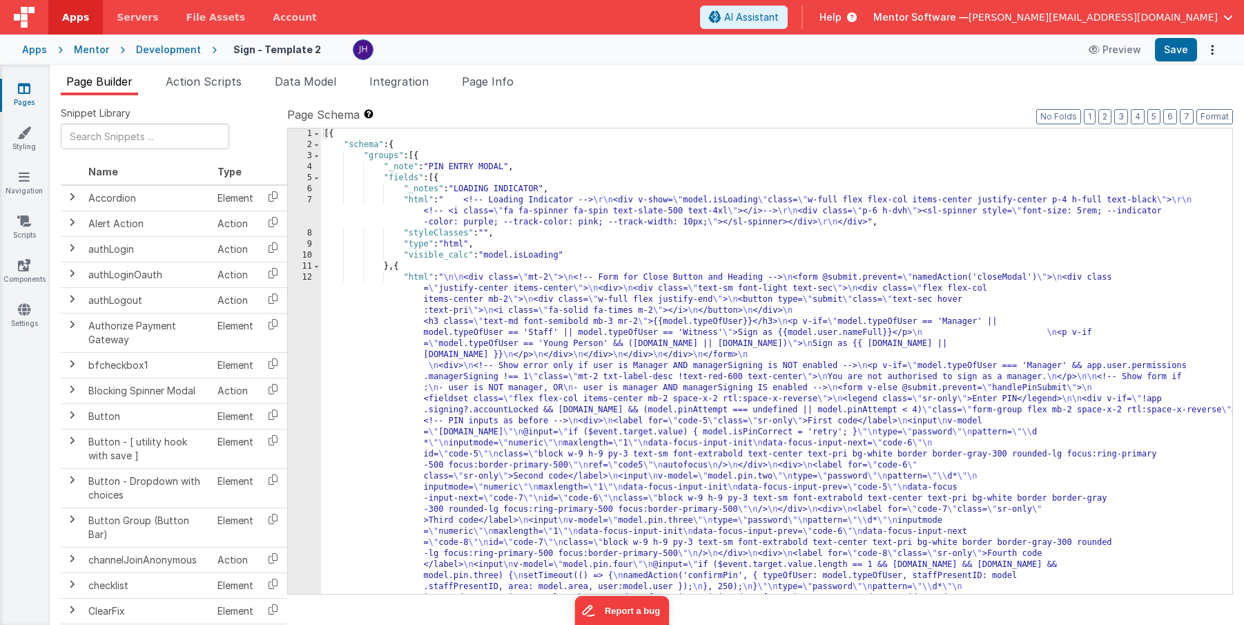
click at [503, 83] on span "Page Info" at bounding box center [488, 82] width 52 height 14
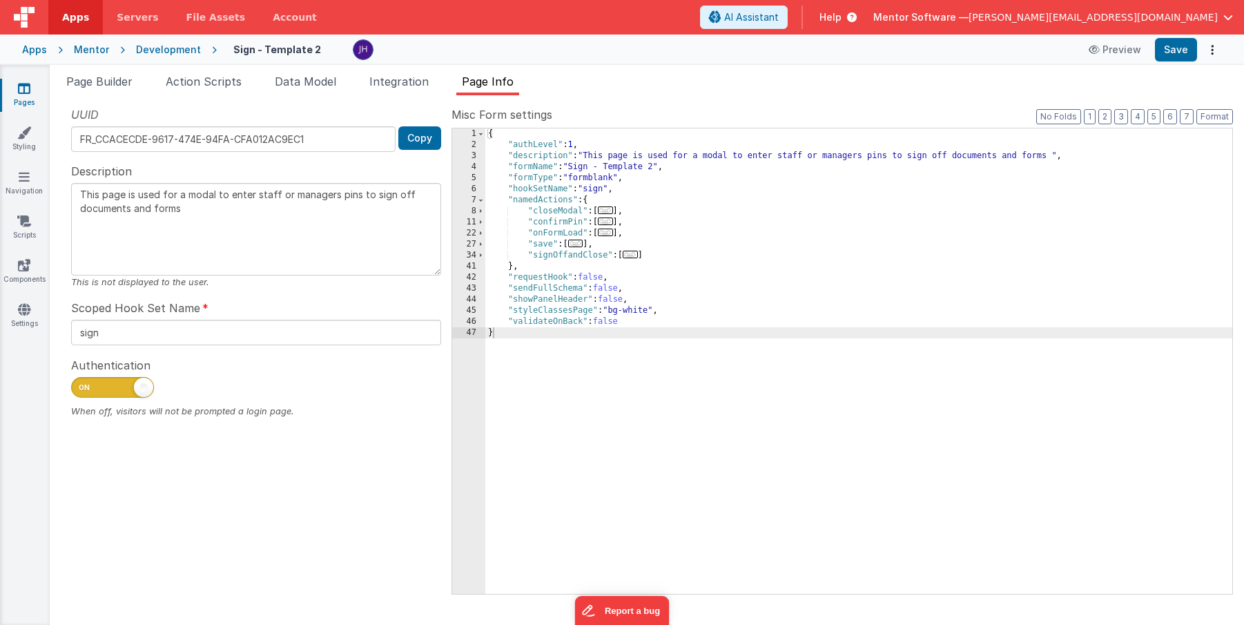
click at [630, 257] on span "..." at bounding box center [630, 255] width 15 height 8
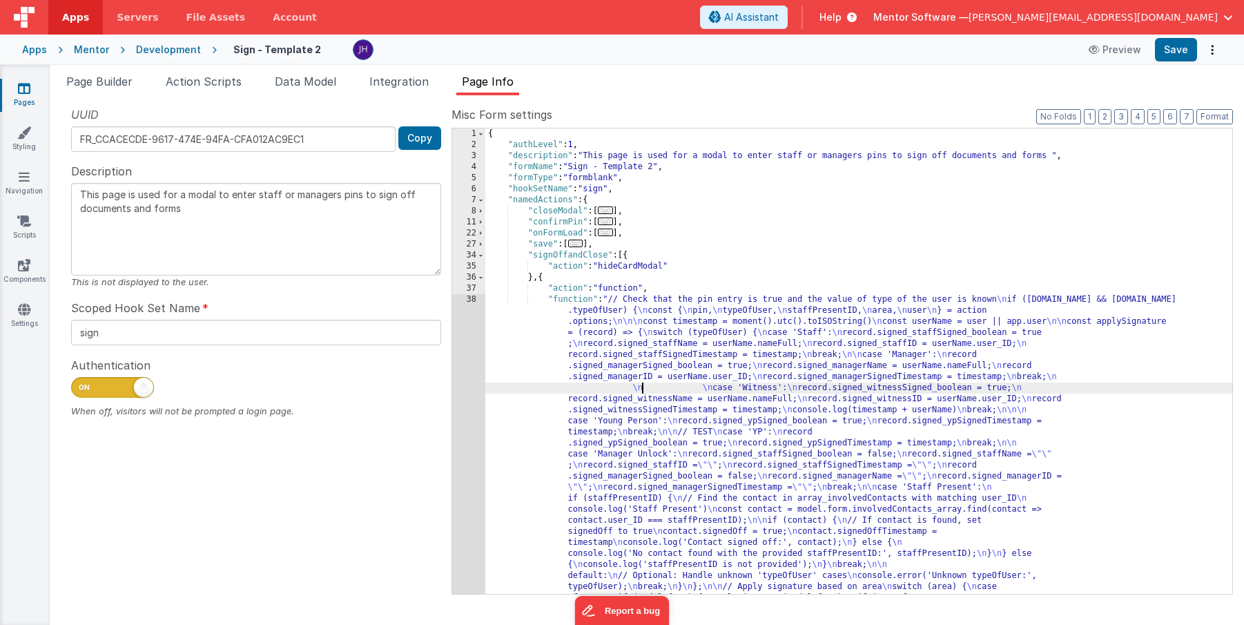
scroll to position [1568, 0]
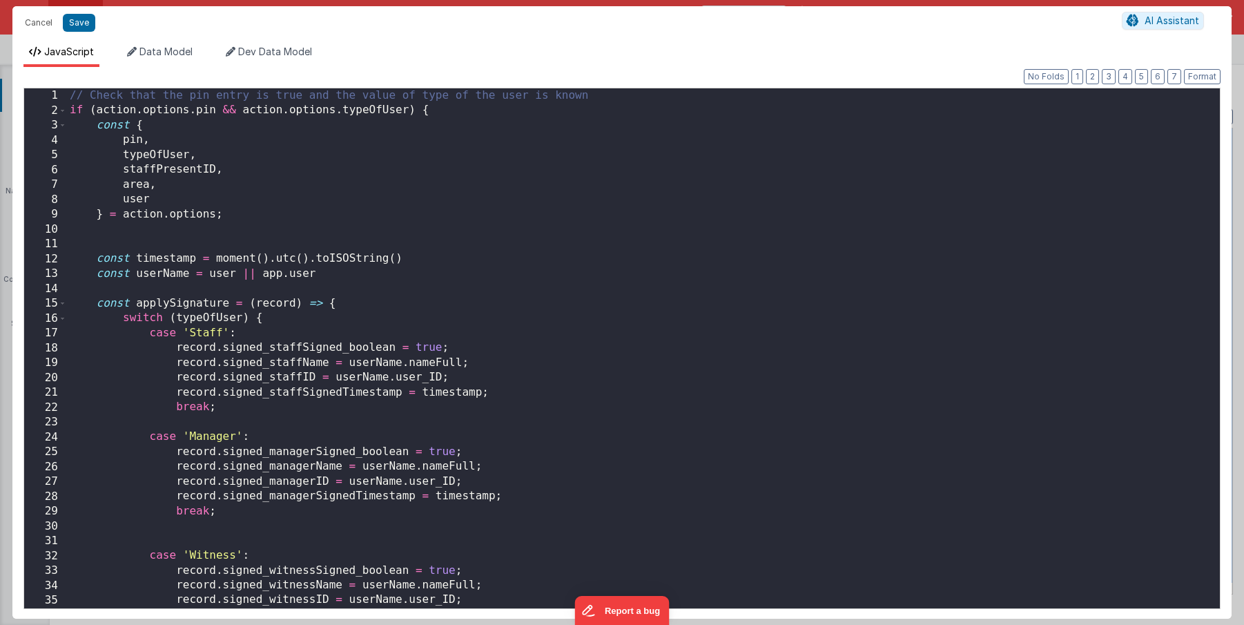
click at [587, 311] on div "// Check that the pin entry is true and the value of type of the user is known …" at bounding box center [643, 363] width 1153 height 550
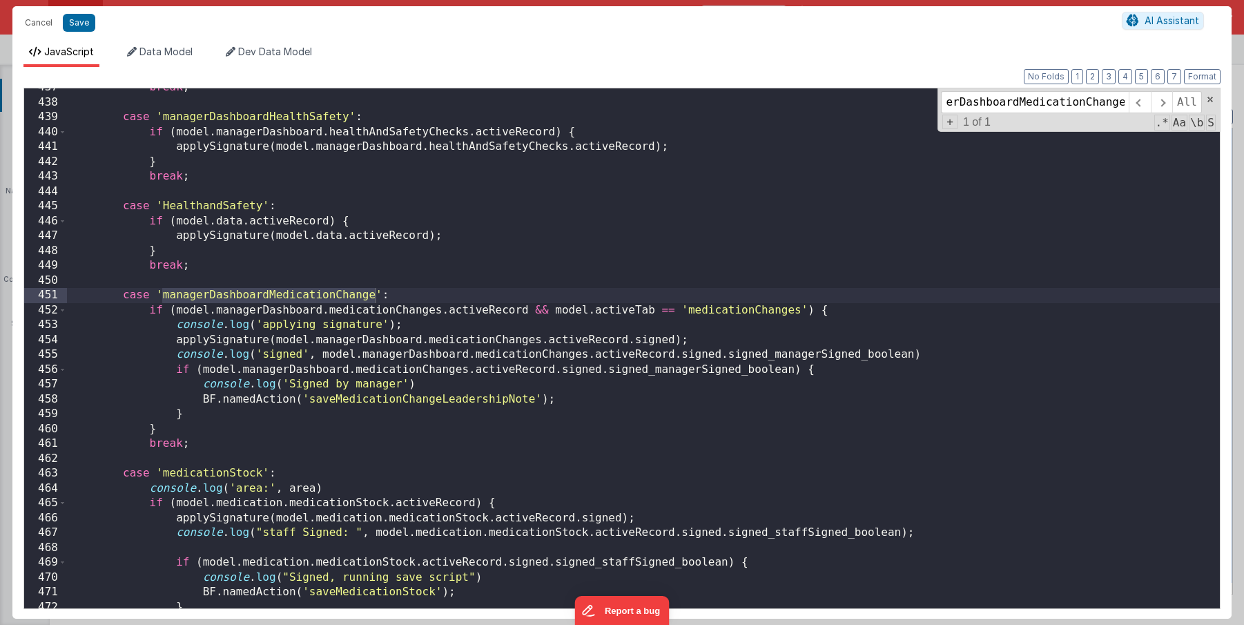
scroll to position [6521, 0]
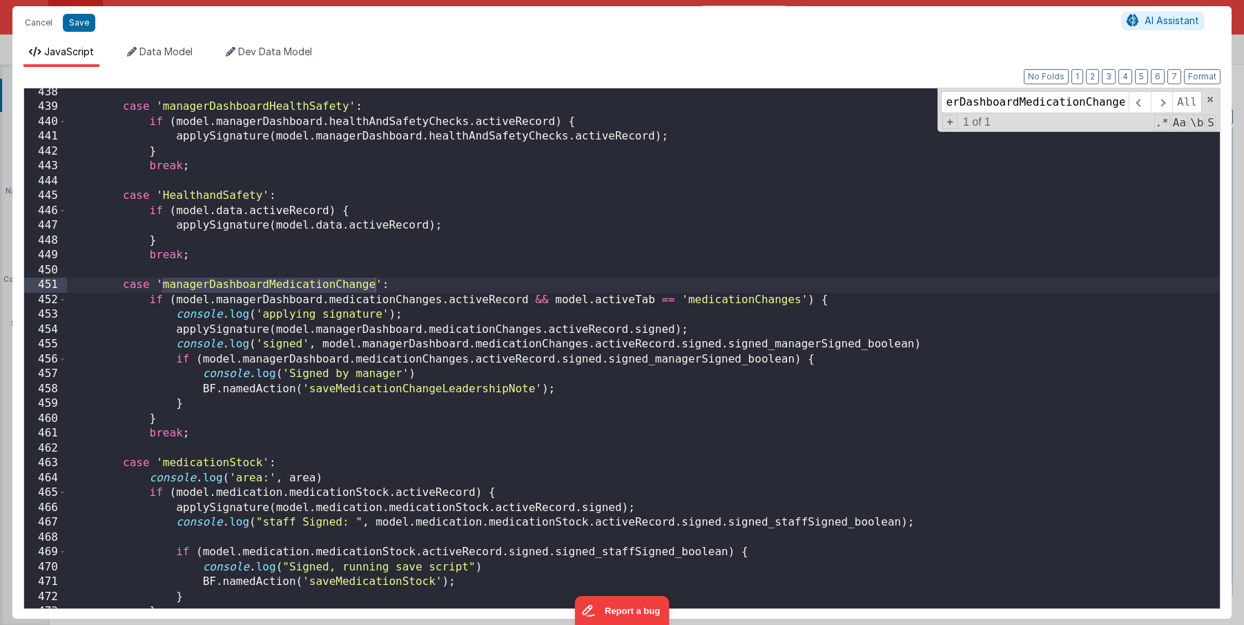
type input "managerDashboardMedicationChange"
click at [447, 390] on div "case 'managerDashboardHealthSafety' : if ( model . managerDashboard . healthAnd…" at bounding box center [643, 360] width 1153 height 550
